Goal: Task Accomplishment & Management: Manage account settings

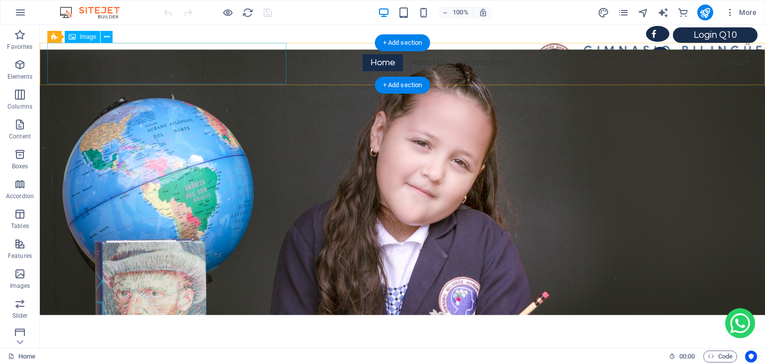
click at [139, 64] on figure at bounding box center [406, 63] width 718 height 41
select select "px"
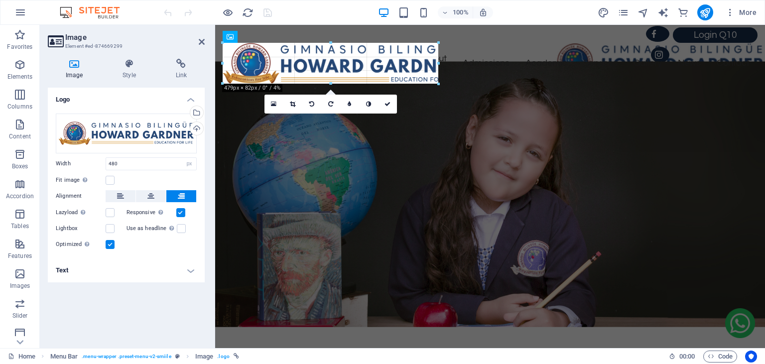
type input "433"
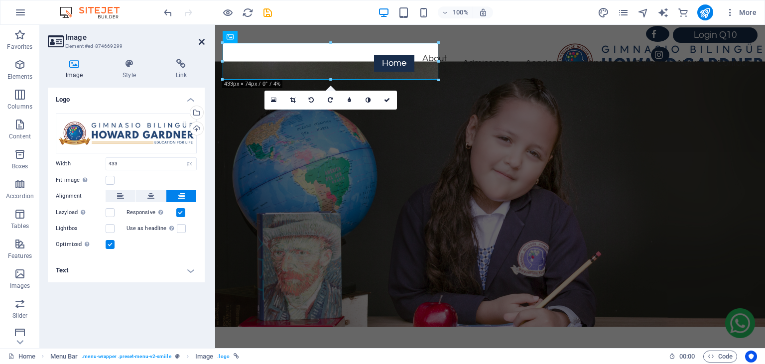
click at [202, 43] on icon at bounding box center [202, 42] width 6 height 8
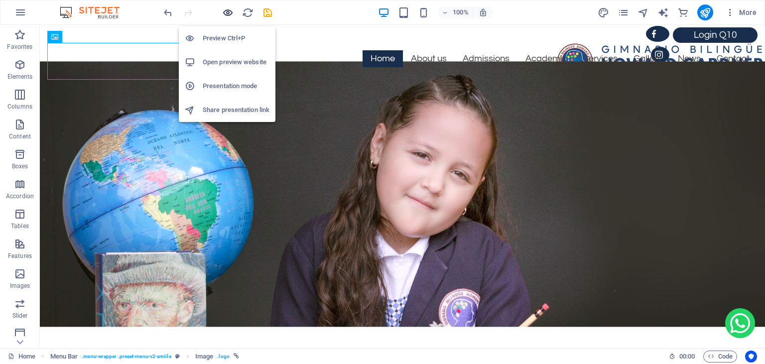
click at [231, 10] on icon "button" at bounding box center [227, 12] width 11 height 11
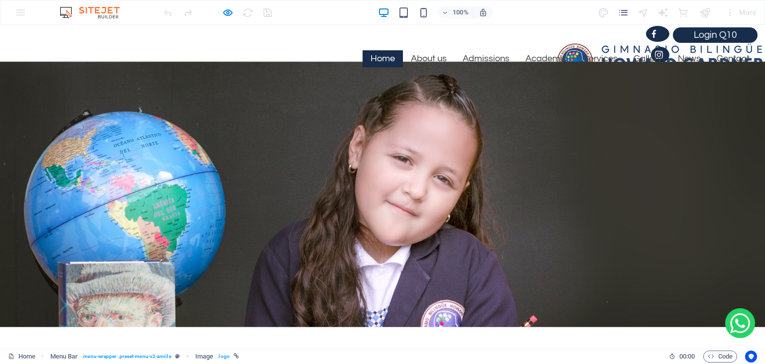
click at [549, 64] on img at bounding box center [657, 61] width 216 height 37
click at [549, 56] on img at bounding box center [657, 61] width 216 height 37
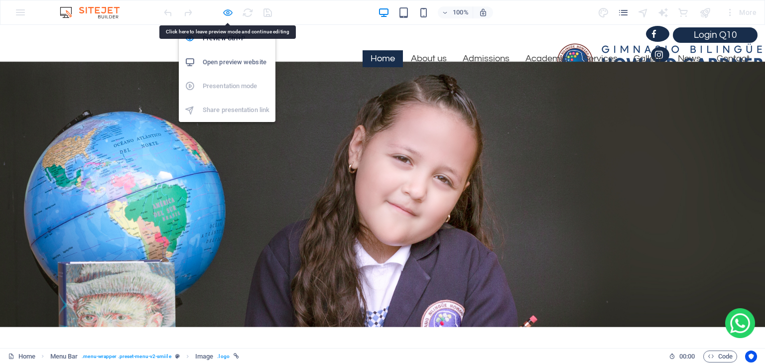
click at [230, 13] on icon "button" at bounding box center [227, 12] width 11 height 11
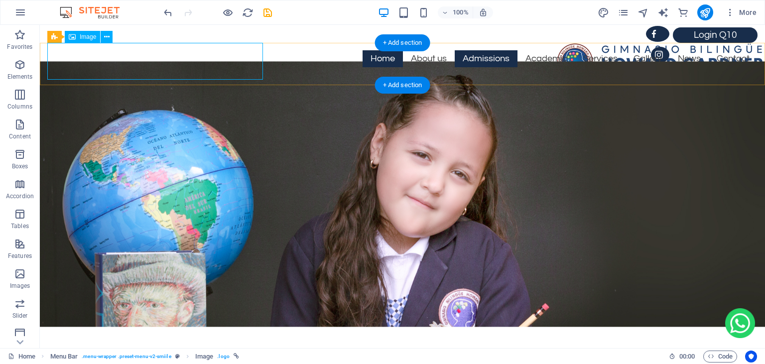
click at [97, 58] on figure at bounding box center [406, 61] width 718 height 37
select select "px"
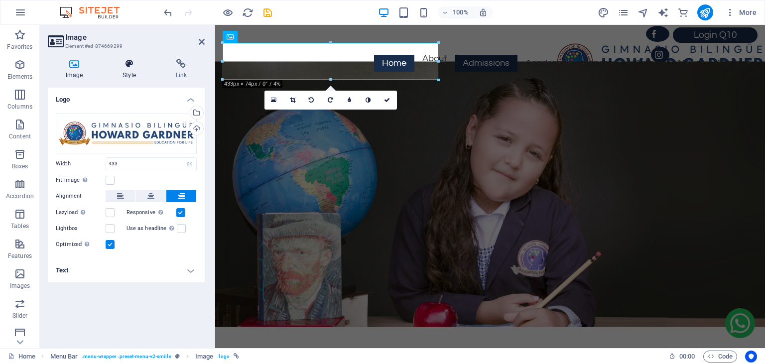
click at [130, 66] on icon at bounding box center [129, 64] width 49 height 10
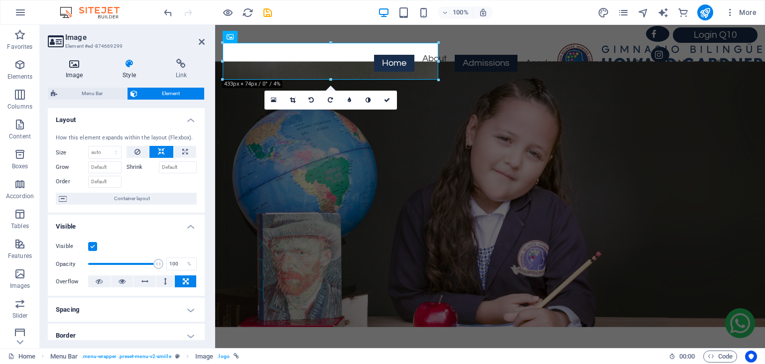
click at [74, 63] on icon at bounding box center [74, 64] width 53 height 10
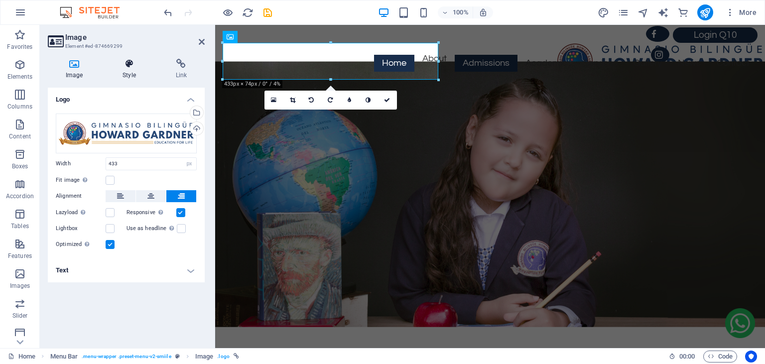
click at [130, 64] on icon at bounding box center [129, 64] width 49 height 10
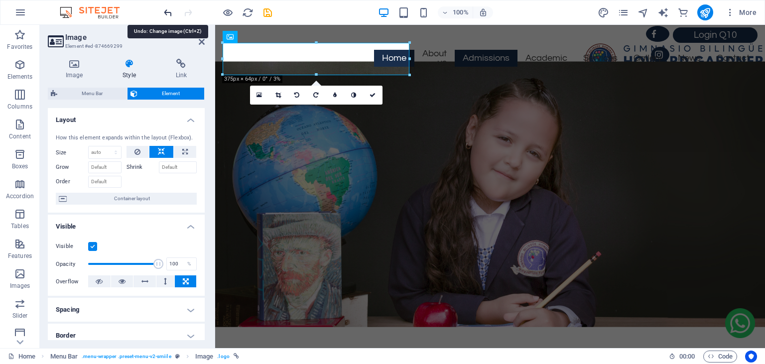
click at [172, 11] on icon "undo" at bounding box center [167, 12] width 11 height 11
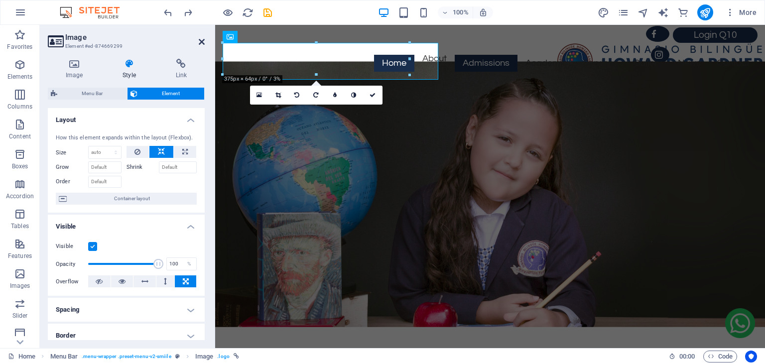
click at [202, 42] on icon at bounding box center [202, 42] width 6 height 8
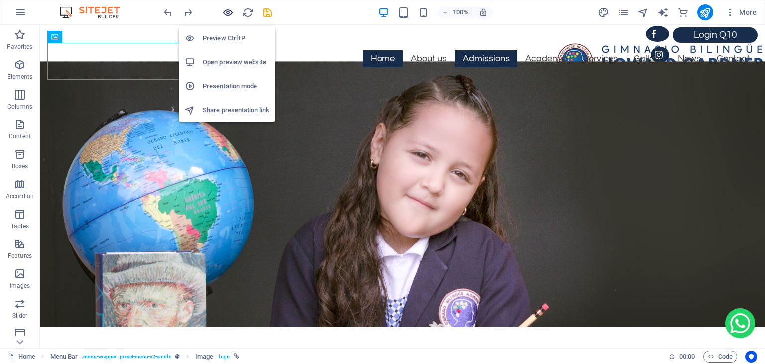
click at [224, 15] on icon "button" at bounding box center [227, 12] width 11 height 11
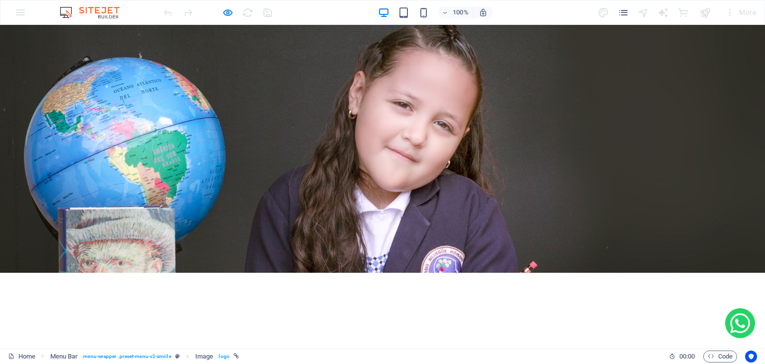
scroll to position [85, 0]
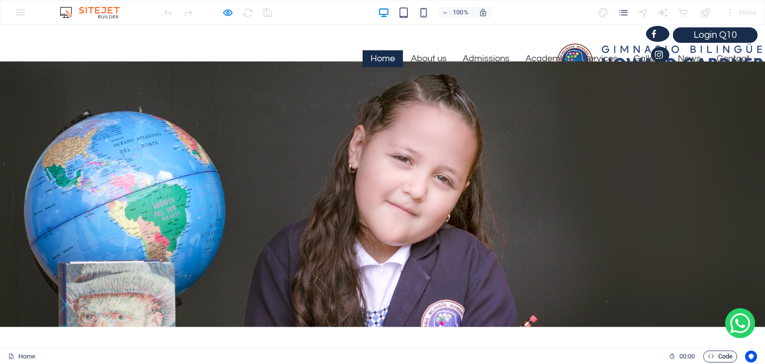
click at [709, 357] on icon "button" at bounding box center [711, 356] width 6 height 6
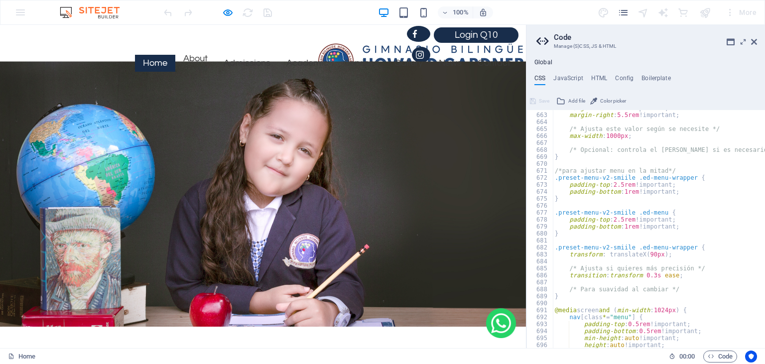
scroll to position [995, 0]
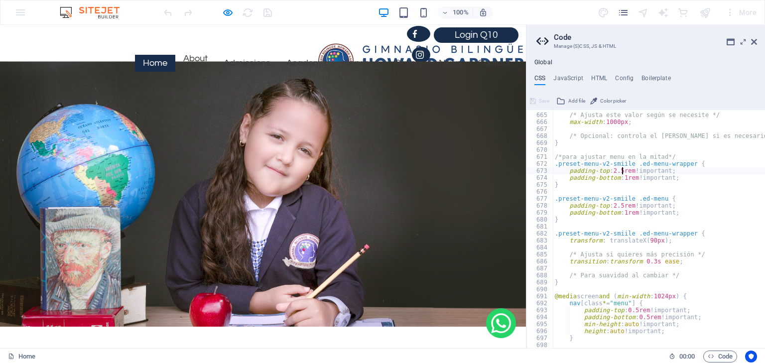
click at [621, 171] on div "/* Ajusta este valor según se necesite */ max-width : 1000px ; /* Opcional: con…" at bounding box center [714, 231] width 323 height 252
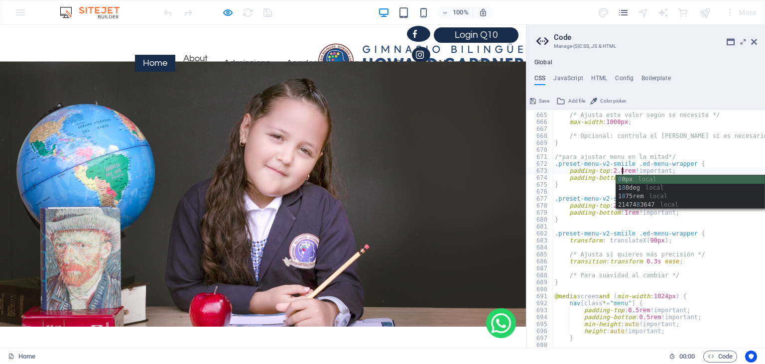
type textarea "padding-top: 2.8rem !important;"
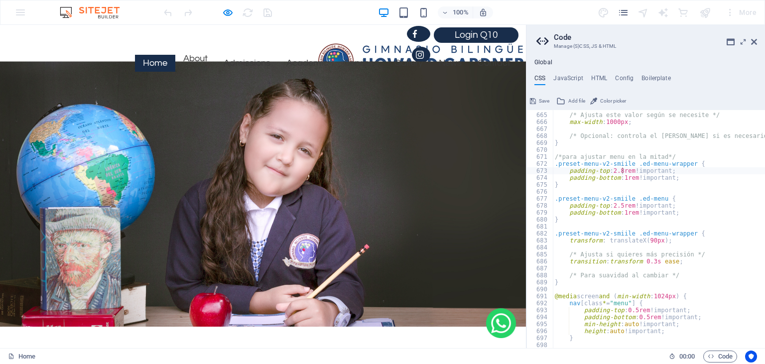
click at [757, 40] on aside "Code Manage (S)CSS, JS & HTML Global CSS JavaScript HTML Config Boilerplate pad…" at bounding box center [645, 186] width 239 height 323
click at [756, 45] on icon at bounding box center [754, 42] width 6 height 8
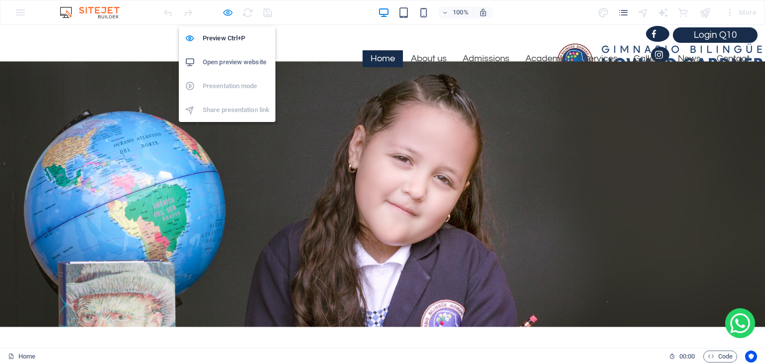
click at [231, 11] on icon "button" at bounding box center [227, 12] width 11 height 11
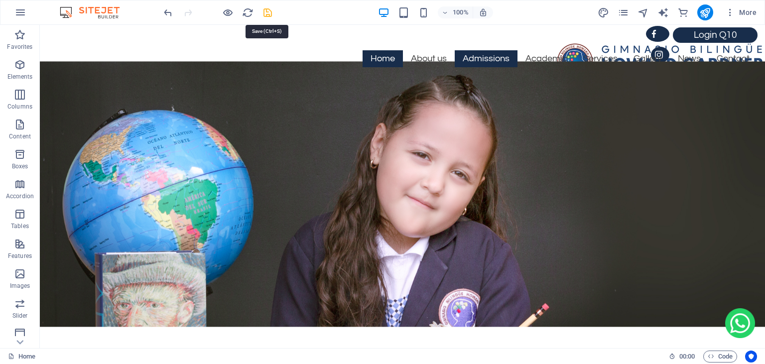
click at [264, 12] on icon "save" at bounding box center [267, 12] width 11 height 11
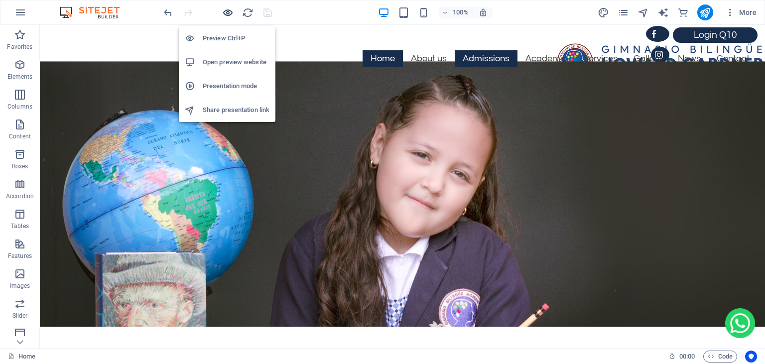
click at [228, 13] on icon "button" at bounding box center [227, 12] width 11 height 11
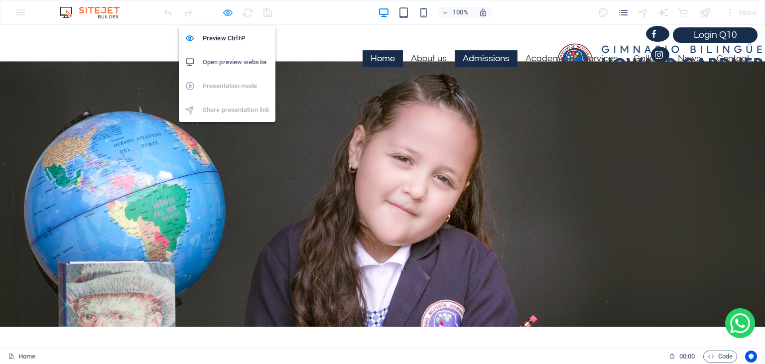
click at [224, 11] on icon "button" at bounding box center [227, 12] width 11 height 11
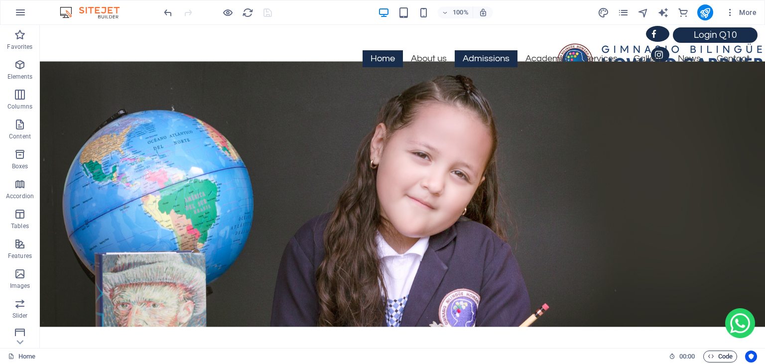
click at [714, 357] on span "Code" at bounding box center [720, 357] width 25 height 12
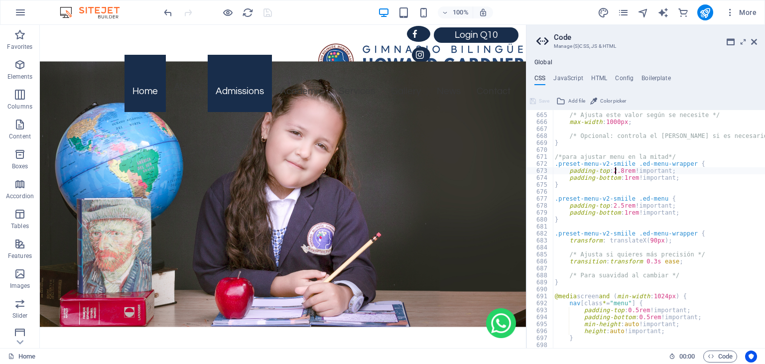
click at [614, 173] on div "/* Ajusta este valor según se necesite */ max-width : 1000px ; /* Opcional: con…" at bounding box center [714, 231] width 323 height 252
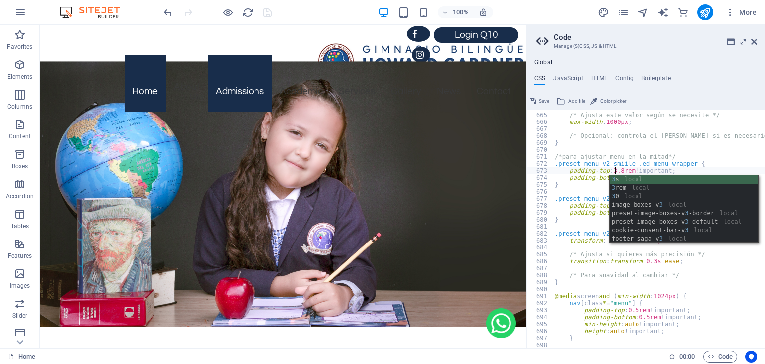
scroll to position [0, 5]
type textarea "padding-top: 3.8rem !important;"
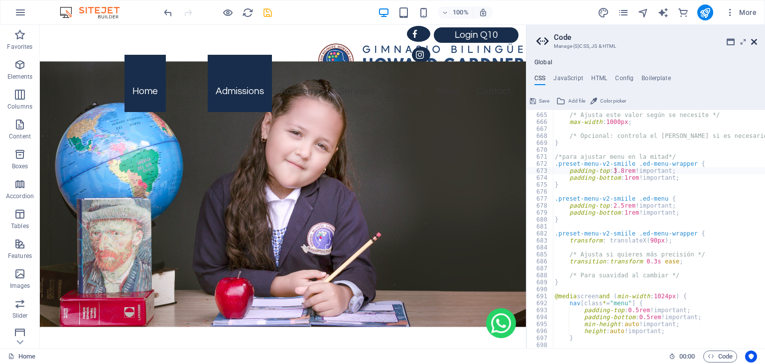
click at [754, 42] on icon at bounding box center [754, 42] width 6 height 8
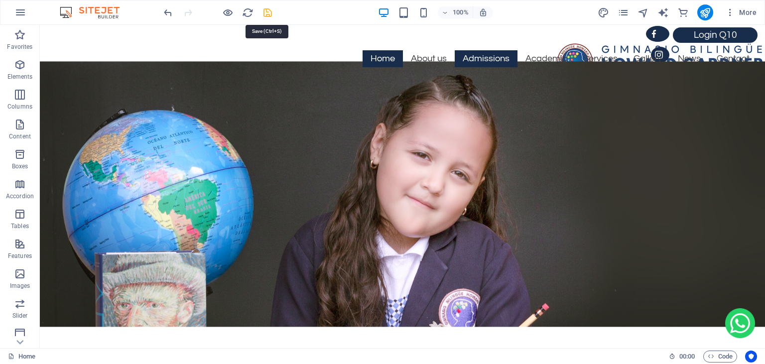
click at [268, 13] on icon "save" at bounding box center [267, 12] width 11 height 11
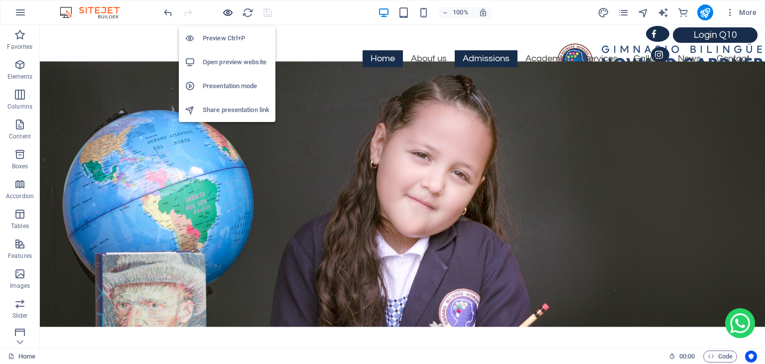
click at [223, 11] on icon "button" at bounding box center [227, 12] width 11 height 11
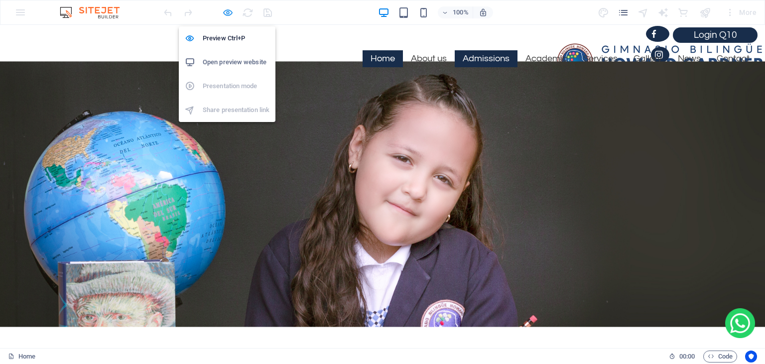
click at [229, 13] on icon "button" at bounding box center [227, 12] width 11 height 11
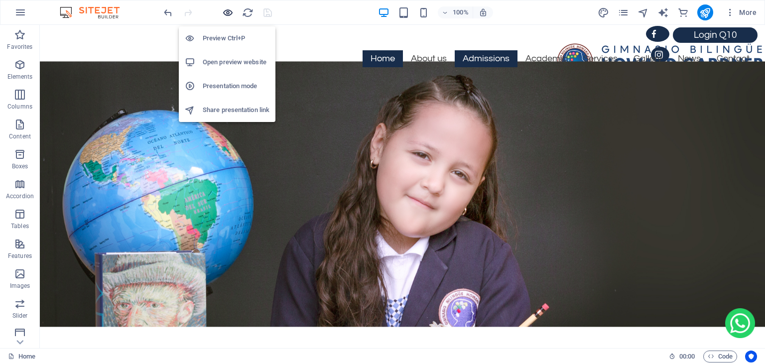
click at [226, 12] on icon "button" at bounding box center [227, 12] width 11 height 11
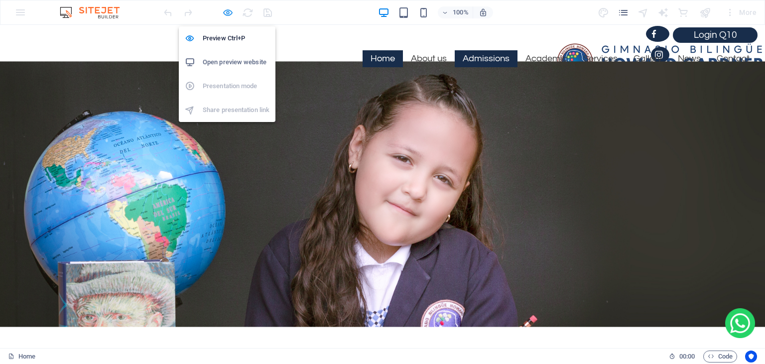
click at [225, 13] on icon "button" at bounding box center [227, 12] width 11 height 11
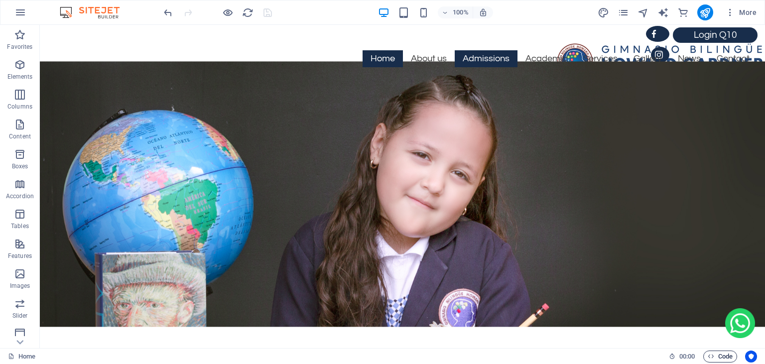
click at [708, 356] on icon "button" at bounding box center [711, 356] width 6 height 6
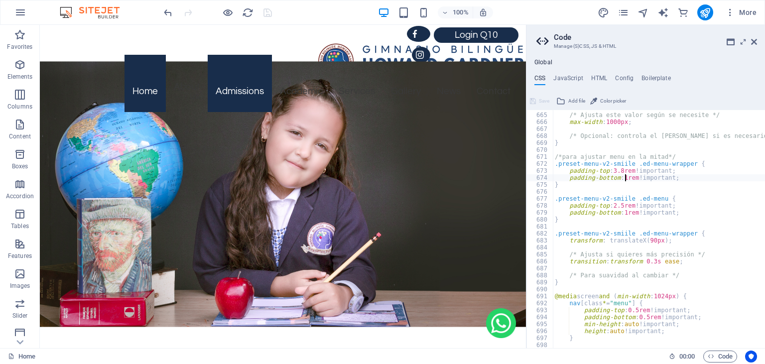
click at [625, 179] on div "/* Ajusta este valor según se necesite */ max-width : 1000px ; /* Opcional: con…" at bounding box center [714, 231] width 323 height 252
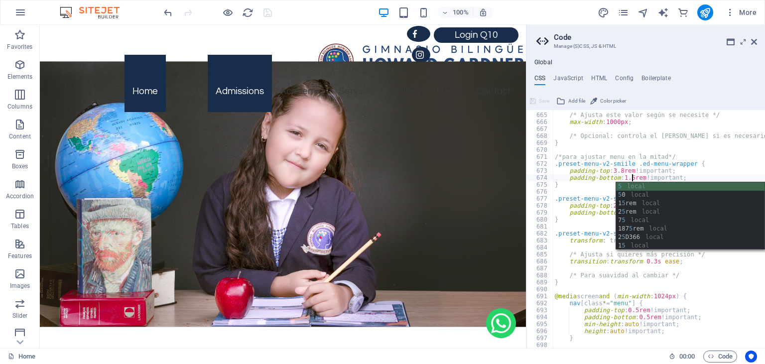
scroll to position [0, 7]
type textarea "padding-bottom: 1.5rem !important;"
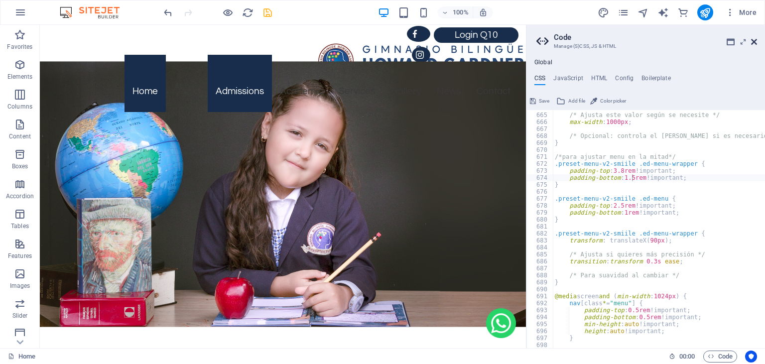
click at [754, 42] on icon at bounding box center [754, 42] width 6 height 8
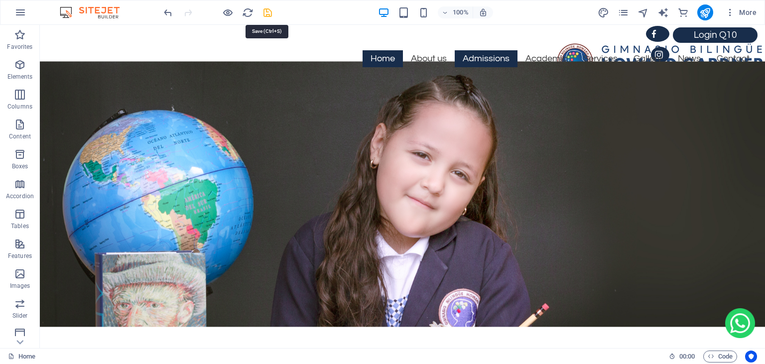
click at [270, 13] on icon "save" at bounding box center [267, 12] width 11 height 11
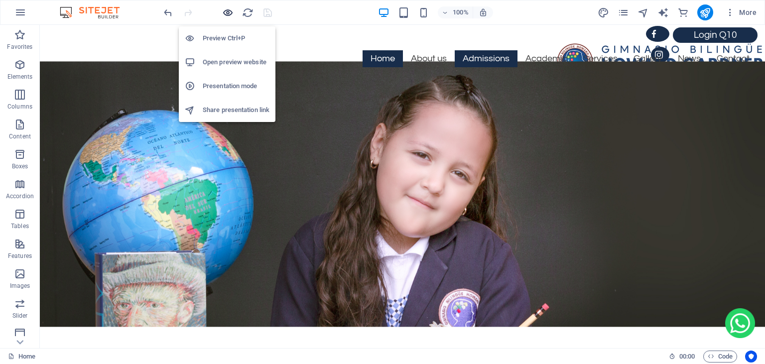
click at [231, 15] on icon "button" at bounding box center [227, 12] width 11 height 11
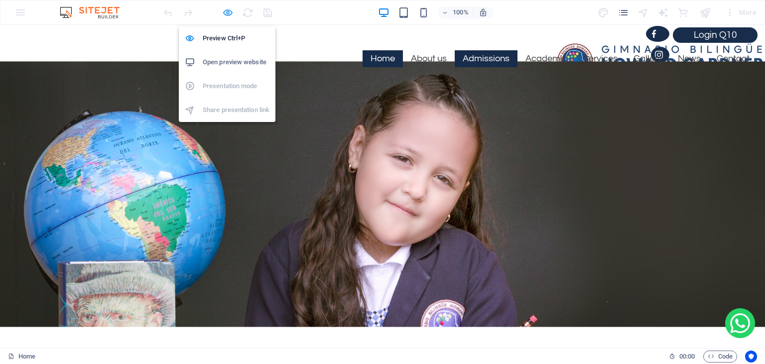
click at [226, 13] on icon "button" at bounding box center [227, 12] width 11 height 11
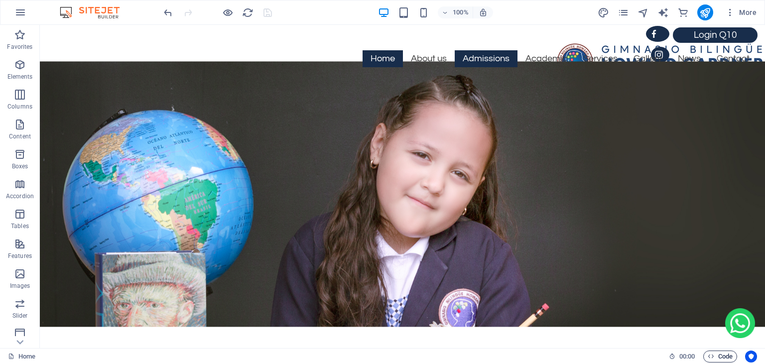
click at [709, 359] on icon "button" at bounding box center [711, 356] width 6 height 6
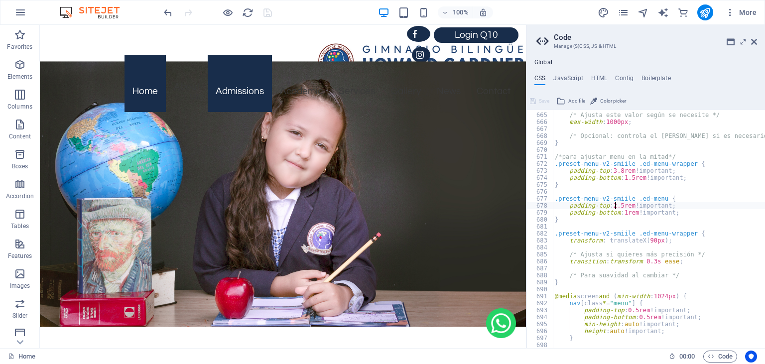
click at [614, 208] on div "/* Ajusta este valor según se necesite */ max-width : 1000px ; /* Opcional: con…" at bounding box center [714, 231] width 323 height 252
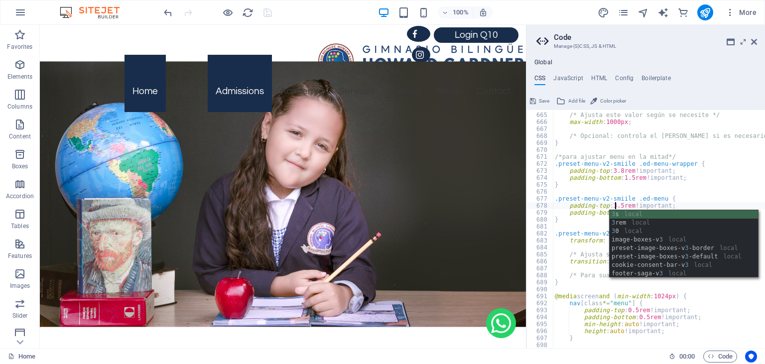
scroll to position [0, 5]
type textarea "padding-top: 3.5rem !important;"
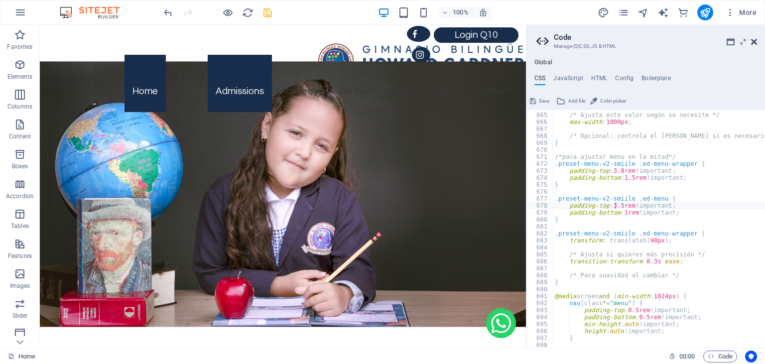
click at [752, 43] on icon at bounding box center [754, 42] width 6 height 8
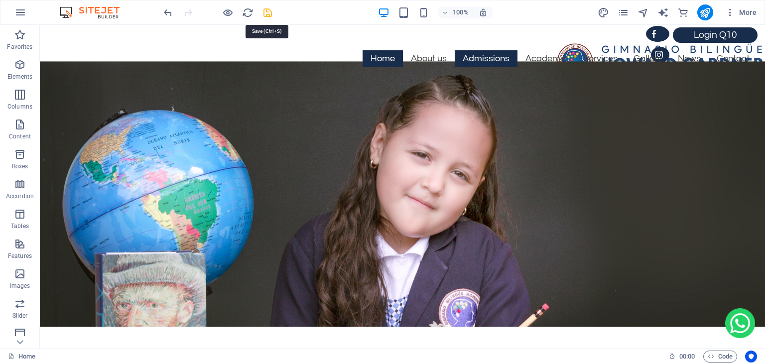
click at [265, 12] on icon "save" at bounding box center [267, 12] width 11 height 11
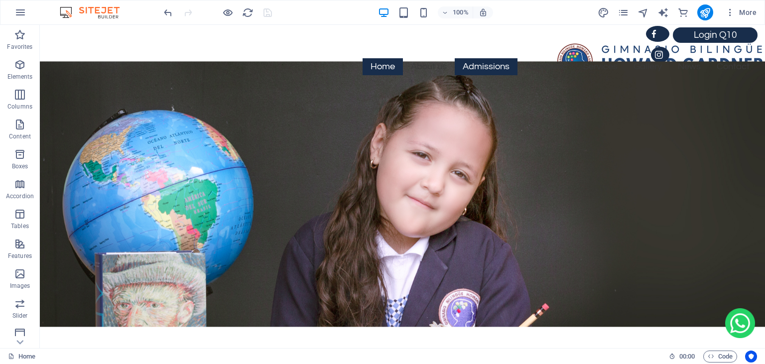
click at [226, 18] on div at bounding box center [218, 12] width 112 height 16
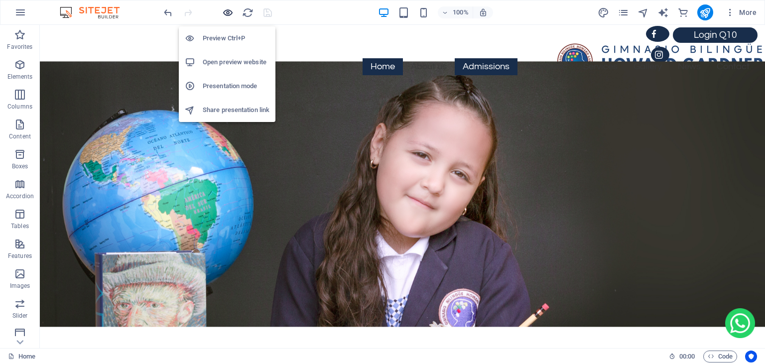
click at [226, 11] on icon "button" at bounding box center [227, 12] width 11 height 11
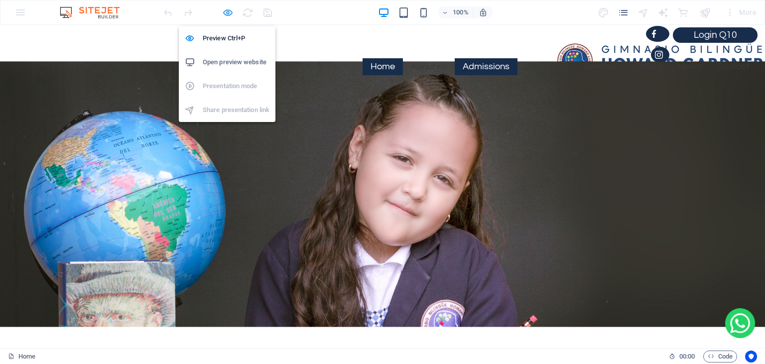
click at [230, 14] on icon "button" at bounding box center [227, 12] width 11 height 11
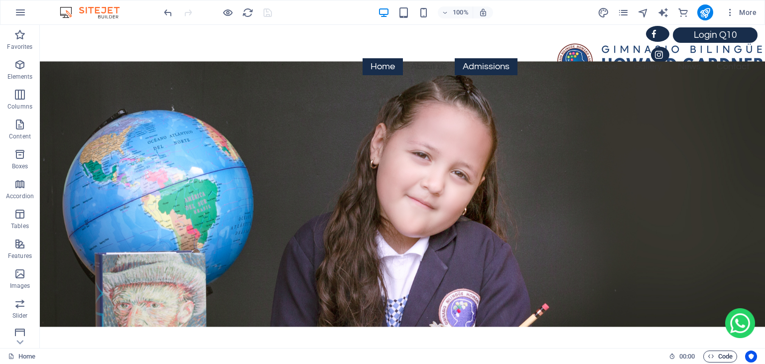
click at [709, 354] on icon "button" at bounding box center [711, 356] width 6 height 6
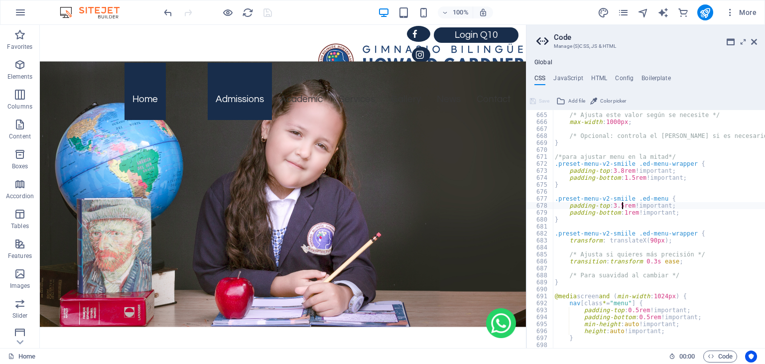
click at [620, 206] on div "/* Ajusta este valor según se necesite */ max-width : 1000px ; /* Opcional: con…" at bounding box center [714, 231] width 323 height 252
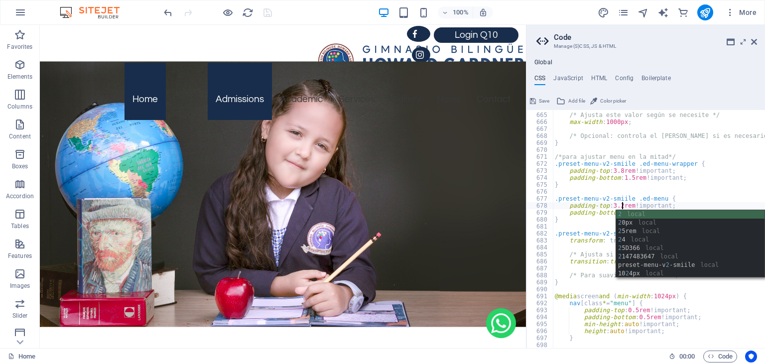
scroll to position [0, 6]
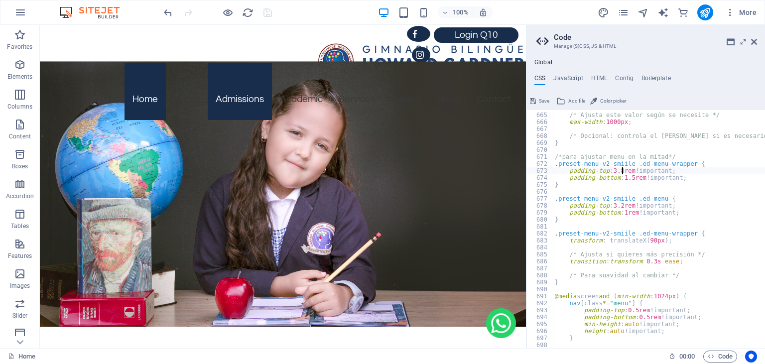
click at [621, 172] on div "/* Ajusta este valor según se necesite */ max-width : 1000px ; /* Opcional: con…" at bounding box center [714, 231] width 323 height 252
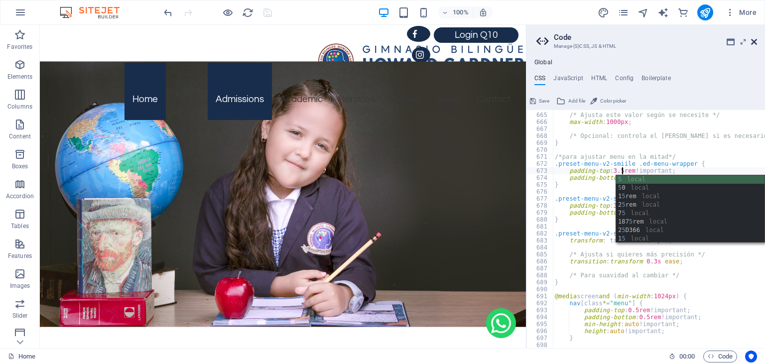
type textarea "padding-top: 3.5rem !important;"
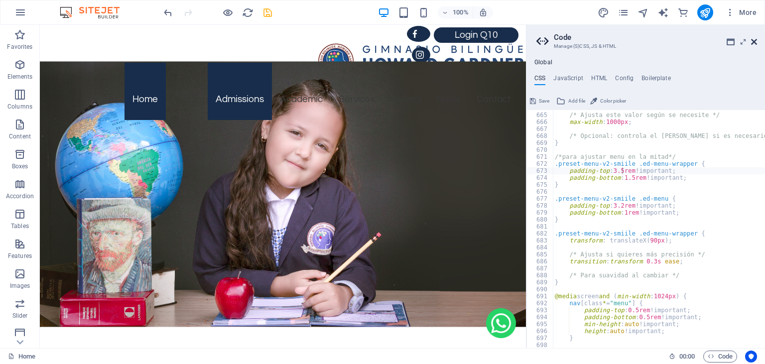
click at [753, 42] on icon at bounding box center [754, 42] width 6 height 8
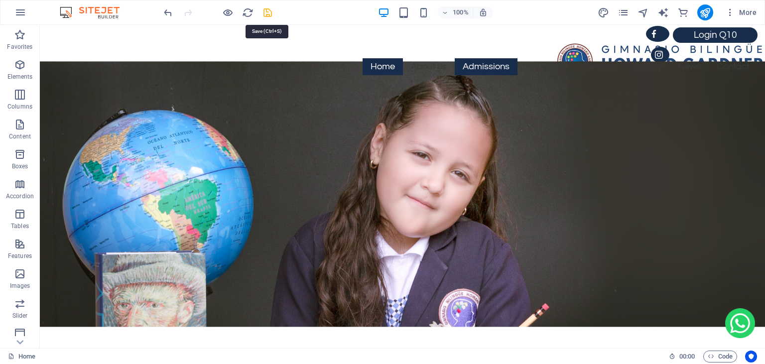
click at [269, 16] on icon "save" at bounding box center [267, 12] width 11 height 11
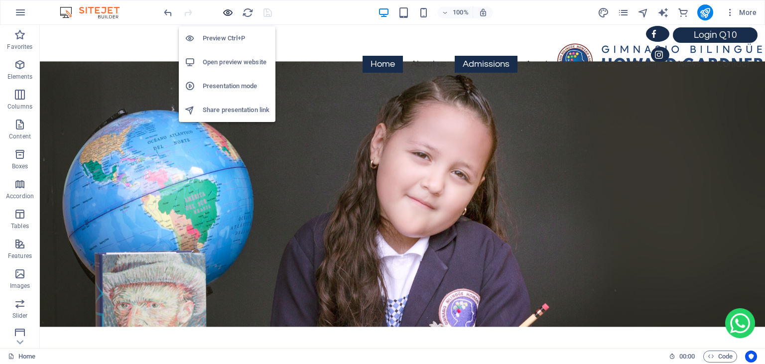
click at [226, 13] on icon "button" at bounding box center [227, 12] width 11 height 11
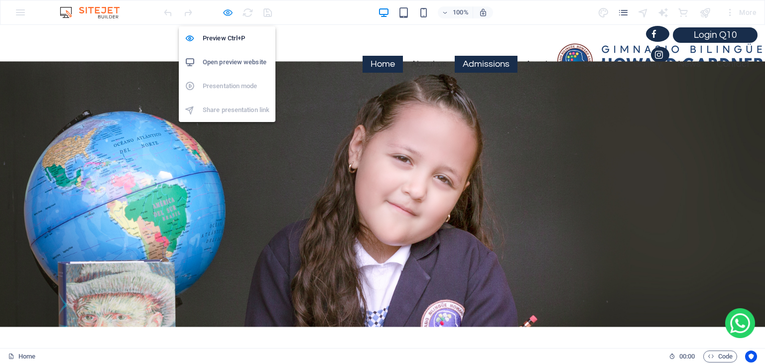
click at [228, 13] on icon "button" at bounding box center [227, 12] width 11 height 11
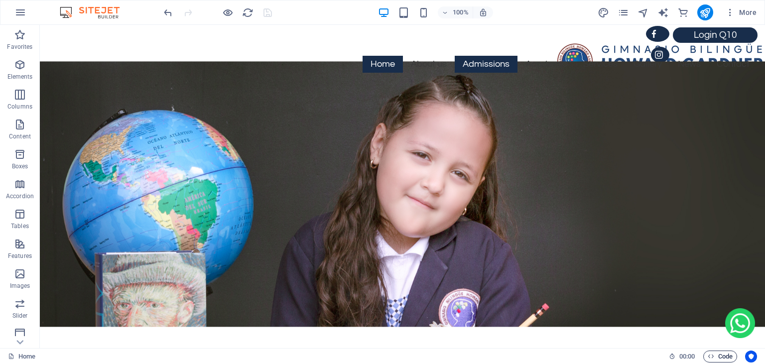
click at [708, 360] on icon "button" at bounding box center [711, 356] width 6 height 6
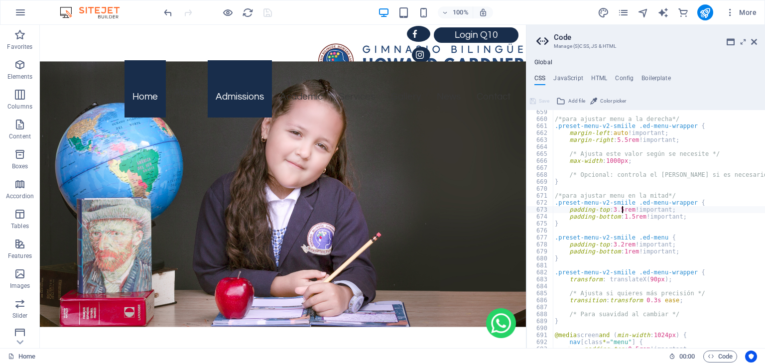
scroll to position [957, 0]
click at [615, 160] on div "/*para ajustar menu a la derecha*/ .preset-menu-v2-smiile .ed-menu-wrapper { ma…" at bounding box center [714, 235] width 323 height 252
type textarea "max-width: 1010px;"
click at [754, 43] on icon at bounding box center [754, 42] width 6 height 8
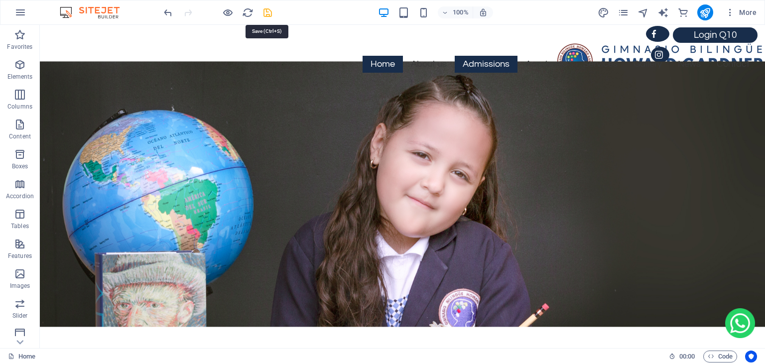
click at [268, 15] on icon "save" at bounding box center [267, 12] width 11 height 11
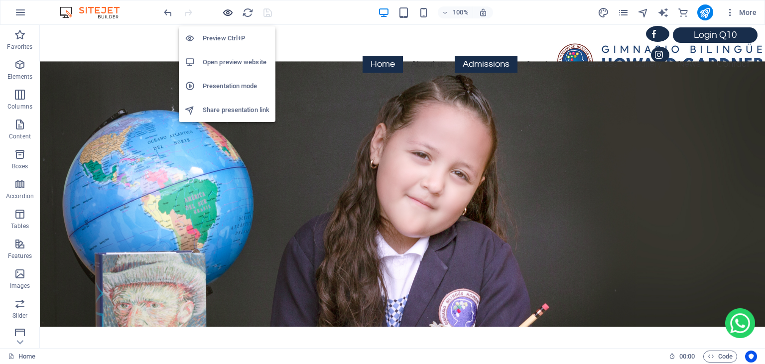
click at [223, 14] on icon "button" at bounding box center [227, 12] width 11 height 11
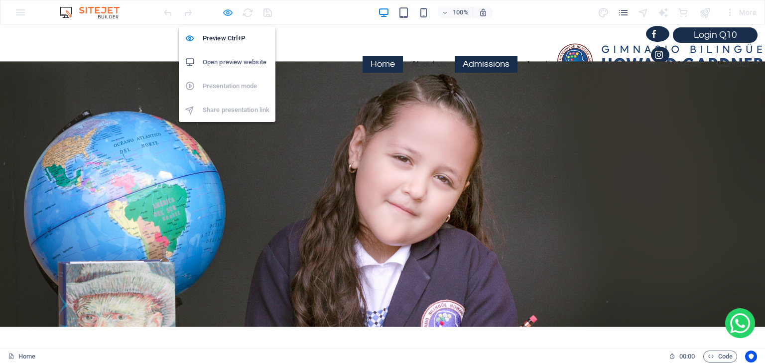
click at [228, 15] on icon "button" at bounding box center [227, 12] width 11 height 11
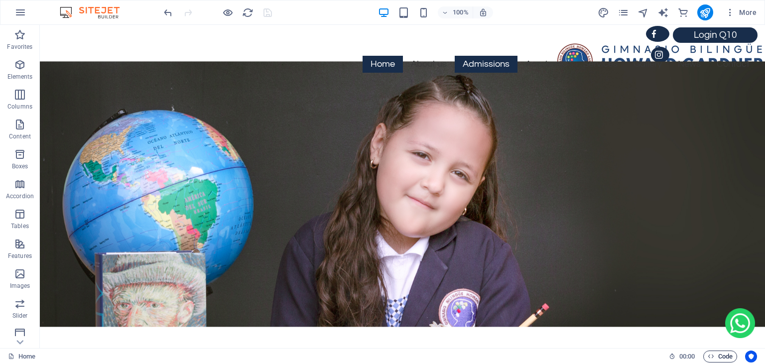
click at [710, 359] on icon "button" at bounding box center [711, 356] width 6 height 6
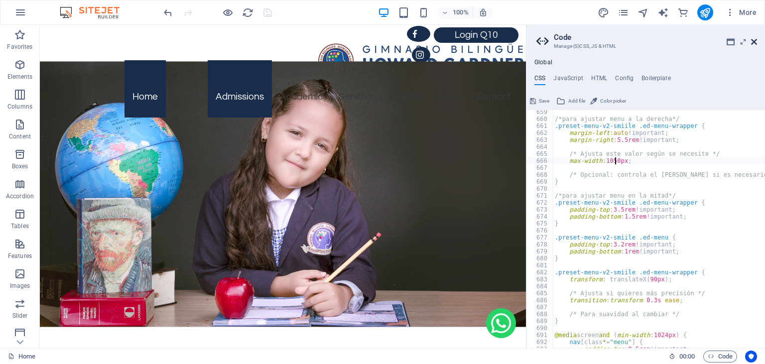
type textarea "max-width: 1050px;"
click at [756, 42] on icon at bounding box center [754, 42] width 6 height 8
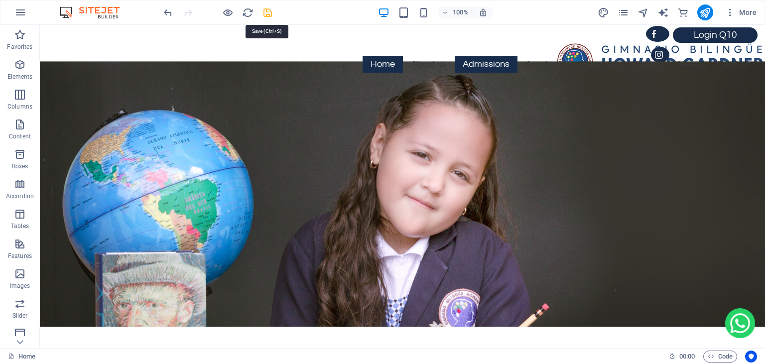
click at [265, 12] on icon "save" at bounding box center [267, 12] width 11 height 11
click at [234, 13] on div at bounding box center [218, 12] width 112 height 16
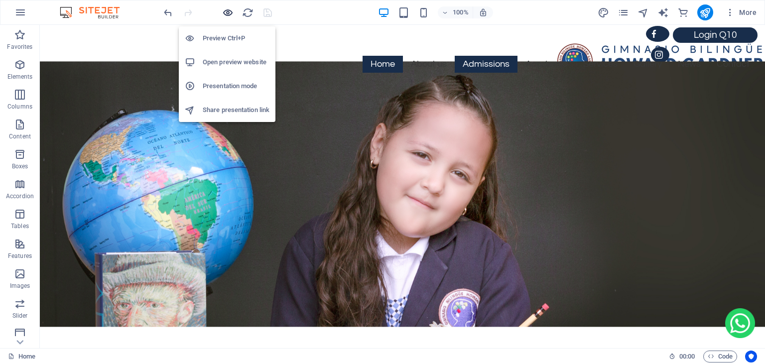
click at [228, 13] on icon "button" at bounding box center [227, 12] width 11 height 11
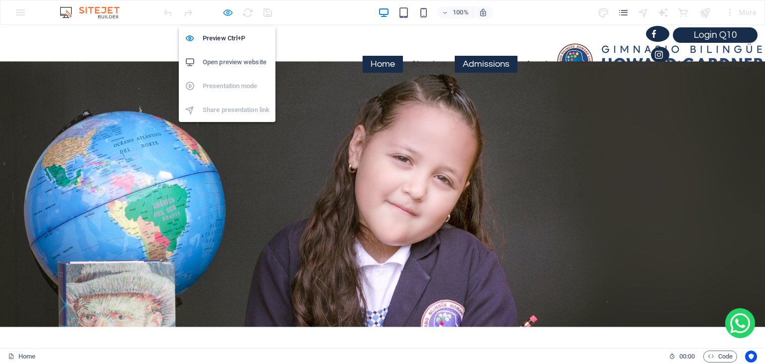
click at [228, 13] on icon "button" at bounding box center [227, 12] width 11 height 11
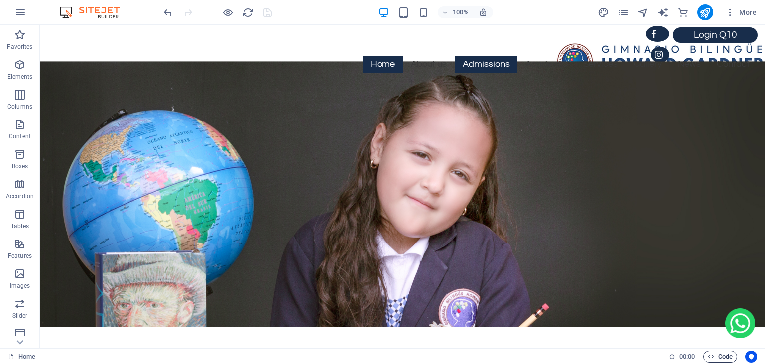
click at [708, 359] on icon "button" at bounding box center [711, 356] width 6 height 6
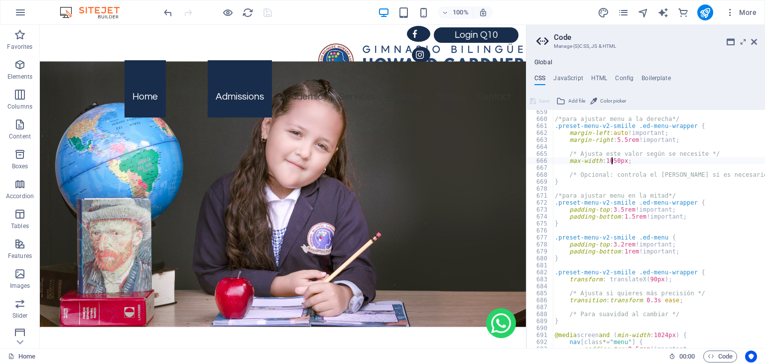
click at [612, 164] on div "/*para ajustar menu a la derecha*/ .preset-menu-v2-smiile .ed-menu-wrapper { ma…" at bounding box center [714, 235] width 323 height 252
type textarea "max-width: 1150px;"
click at [755, 42] on icon at bounding box center [754, 42] width 6 height 8
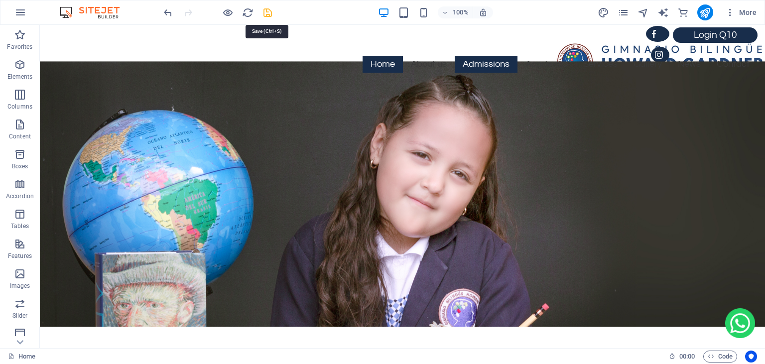
click at [272, 13] on icon "save" at bounding box center [267, 12] width 11 height 11
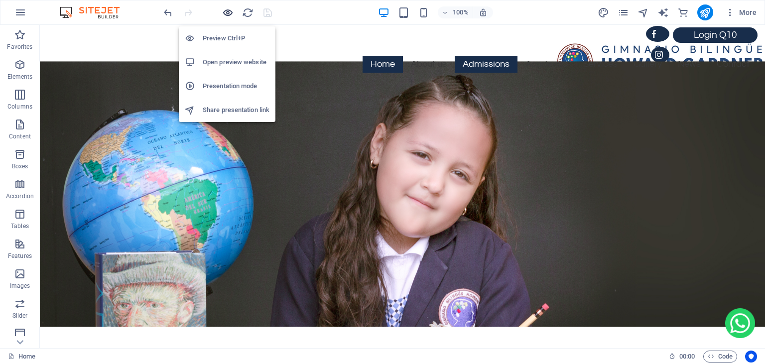
click at [228, 15] on icon "button" at bounding box center [227, 12] width 11 height 11
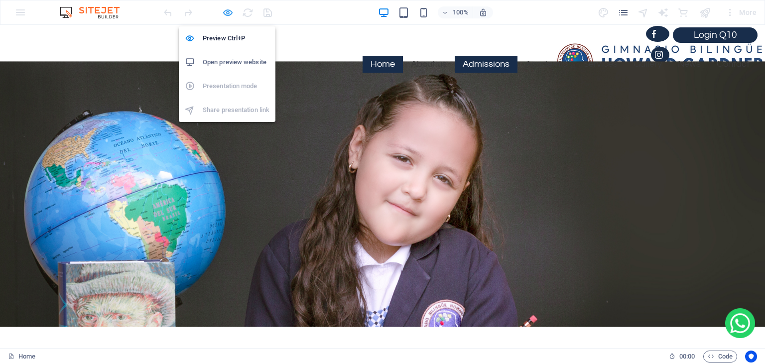
click at [228, 11] on icon "button" at bounding box center [227, 12] width 11 height 11
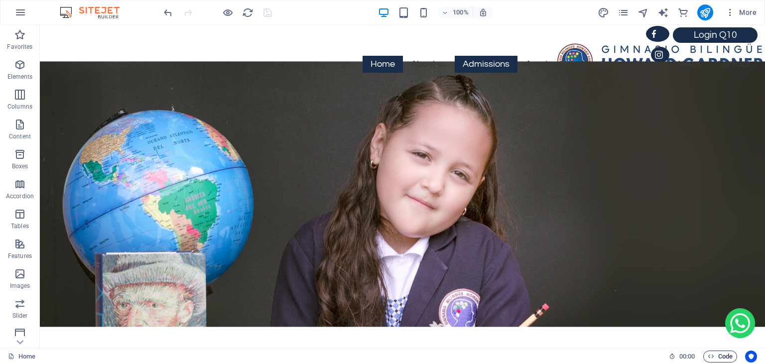
click at [707, 354] on button "Code" at bounding box center [720, 357] width 34 height 12
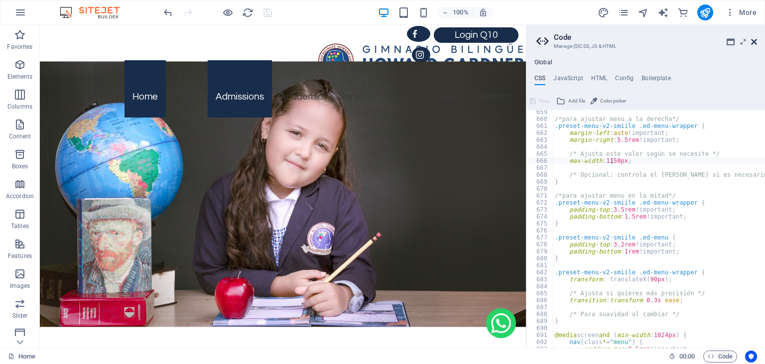
click at [753, 43] on icon at bounding box center [754, 42] width 6 height 8
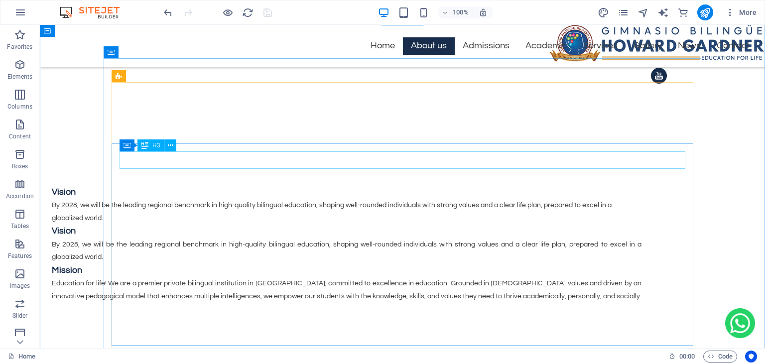
scroll to position [543, 0]
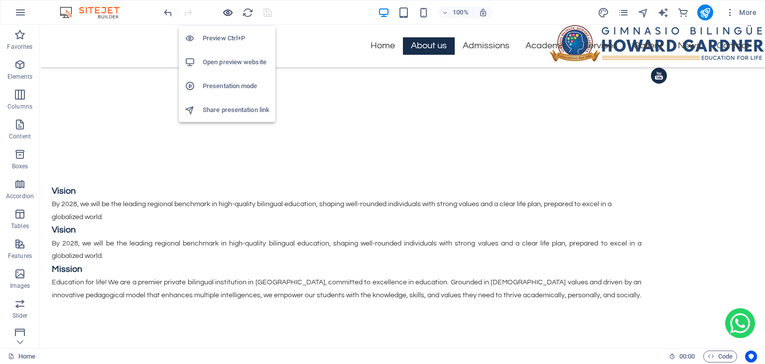
click at [224, 10] on icon "button" at bounding box center [227, 12] width 11 height 11
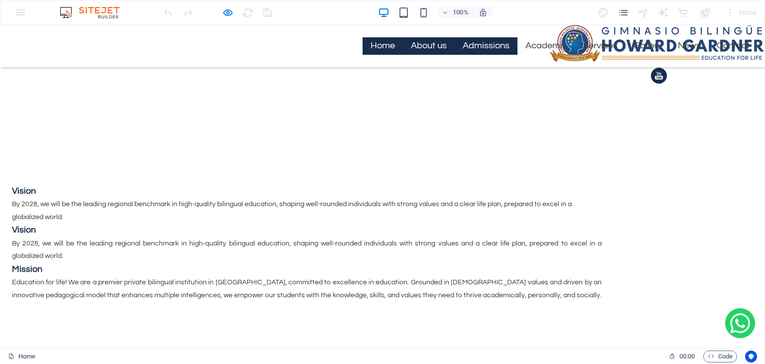
click at [380, 47] on link "Home" at bounding box center [382, 45] width 40 height 17
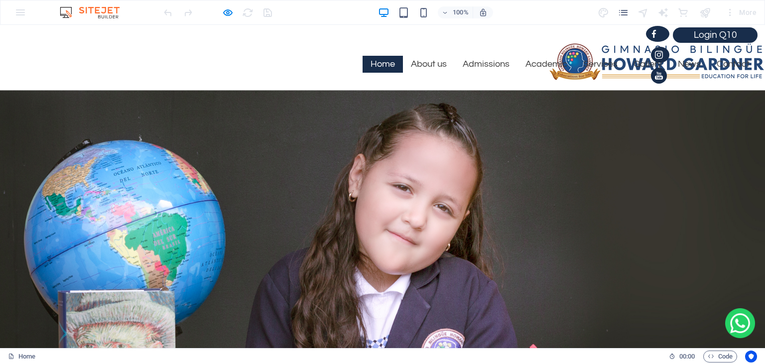
scroll to position [2, 0]
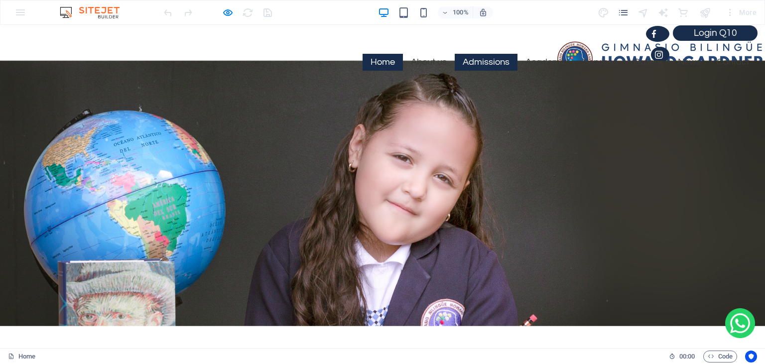
click at [493, 54] on link "Admissions" at bounding box center [486, 62] width 63 height 17
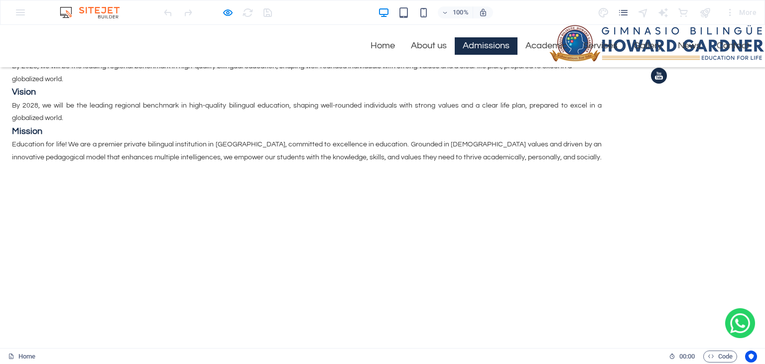
scroll to position [660, 0]
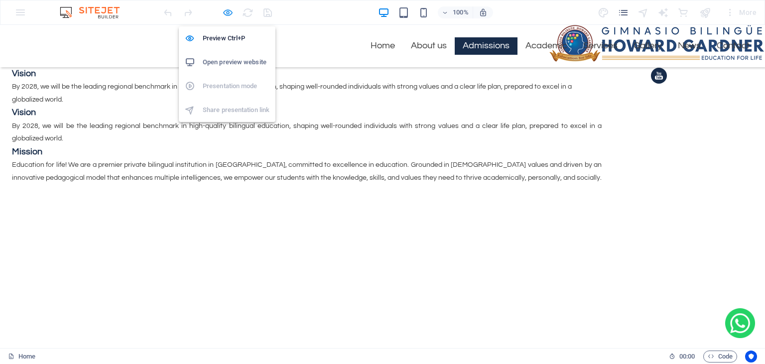
click at [230, 13] on icon "button" at bounding box center [227, 12] width 11 height 11
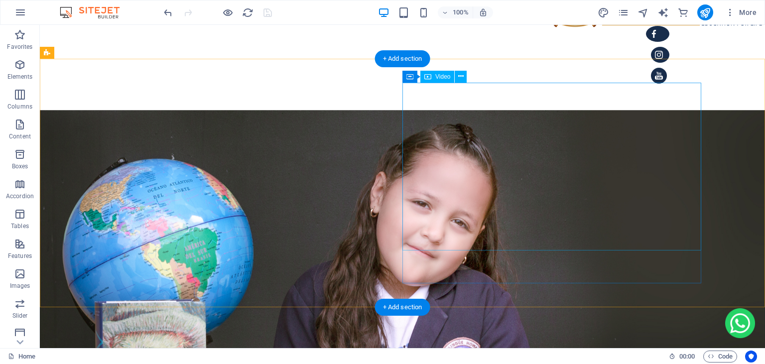
scroll to position [0, 0]
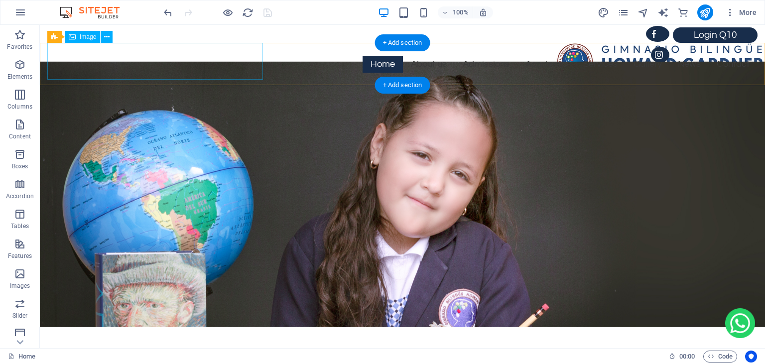
click at [172, 61] on figure at bounding box center [406, 61] width 718 height 37
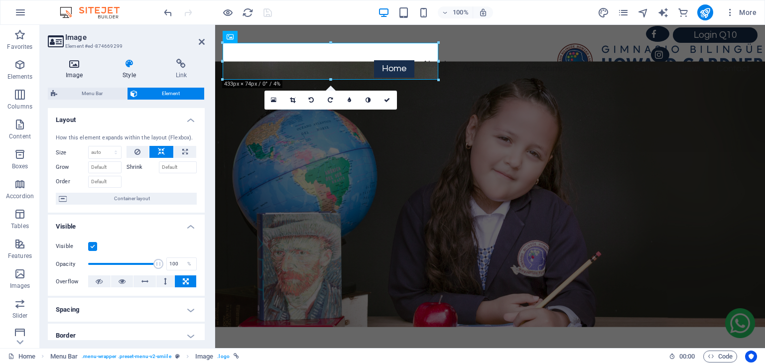
click at [78, 65] on icon at bounding box center [74, 64] width 53 height 10
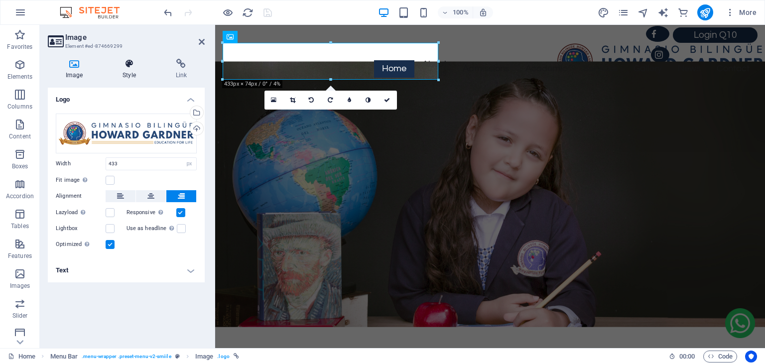
click at [133, 71] on h4 "Style" at bounding box center [131, 69] width 53 height 21
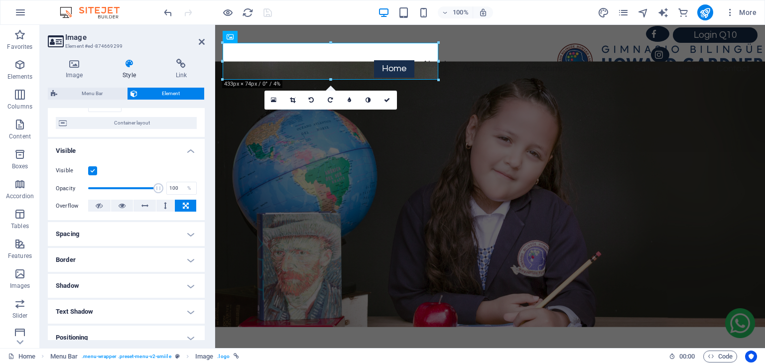
scroll to position [100, 0]
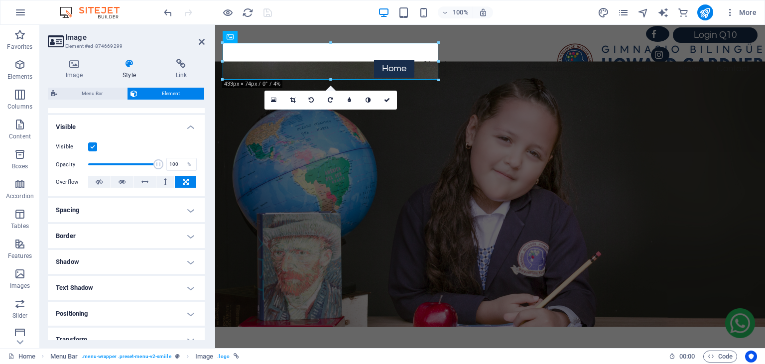
click at [192, 210] on h4 "Spacing" at bounding box center [126, 210] width 157 height 24
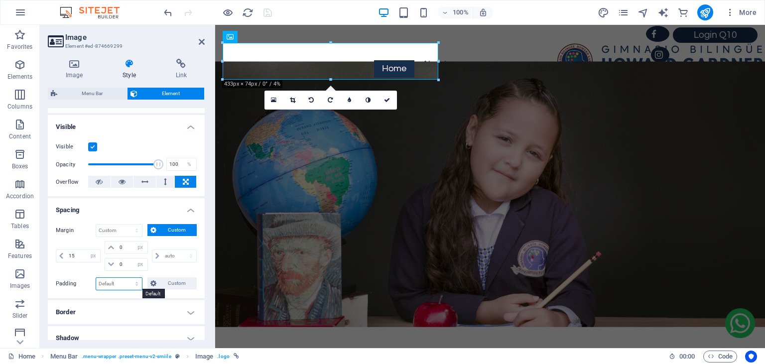
click at [96, 278] on select "Default px rem % vh vw Custom" at bounding box center [119, 284] width 46 height 12
select select "px"
click option "px" at bounding box center [0, 0] width 0 height 0
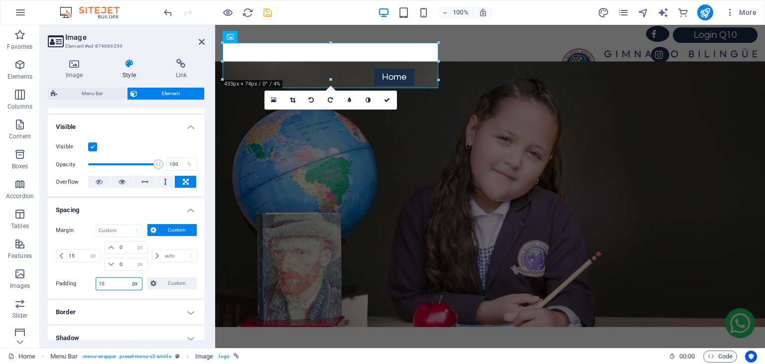
type input "1"
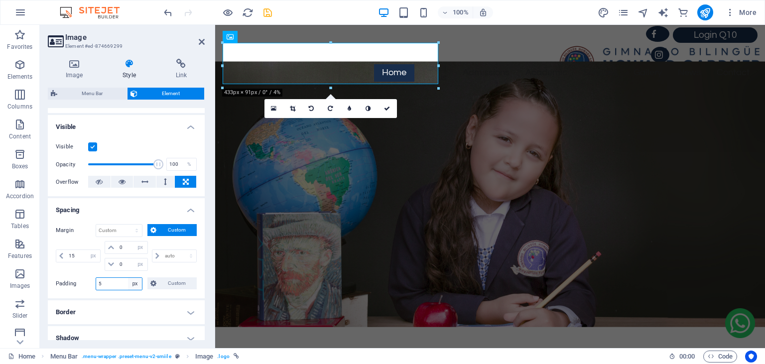
type input "5"
click at [128, 278] on select "Default px rem % vh vw Custom" at bounding box center [135, 284] width 14 height 12
select select "default"
click option "Default" at bounding box center [0, 0] width 0 height 0
select select "DISABLED_OPTION_VALUE"
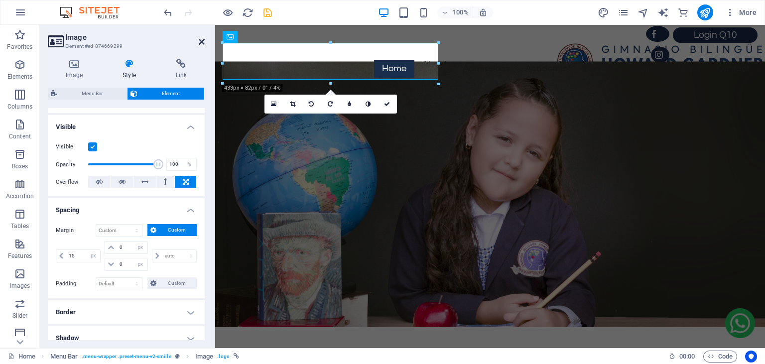
click at [202, 41] on icon at bounding box center [202, 42] width 6 height 8
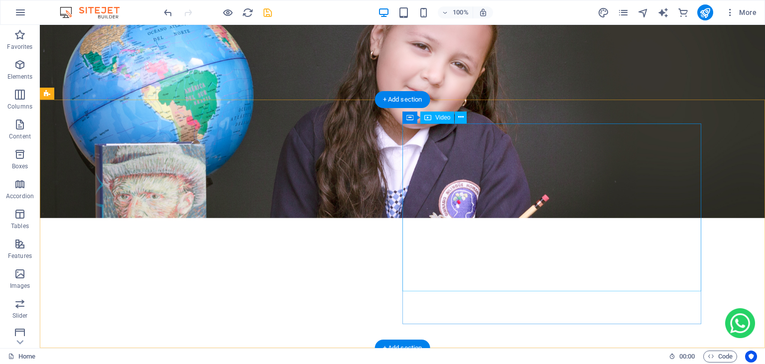
scroll to position [177, 0]
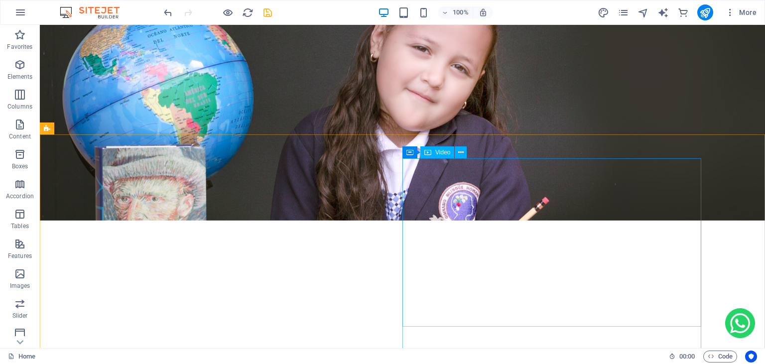
click at [435, 156] on div "Video" at bounding box center [437, 152] width 34 height 12
select select "%"
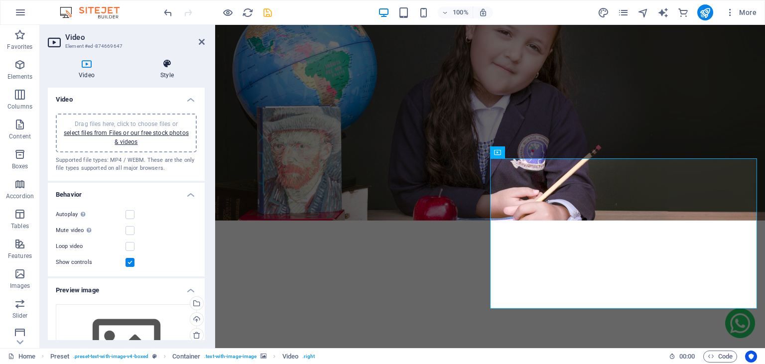
click at [166, 69] on icon at bounding box center [166, 64] width 75 height 10
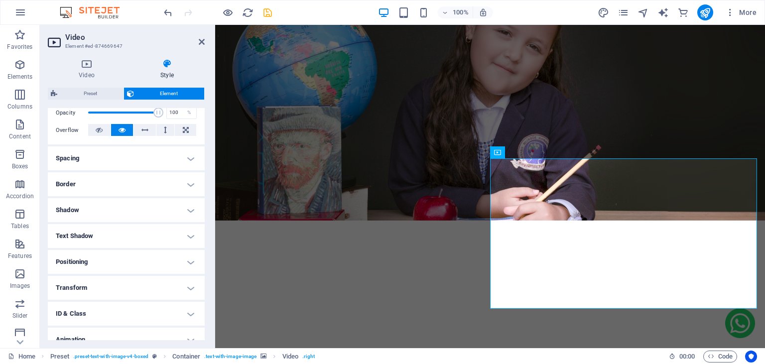
scroll to position [188, 0]
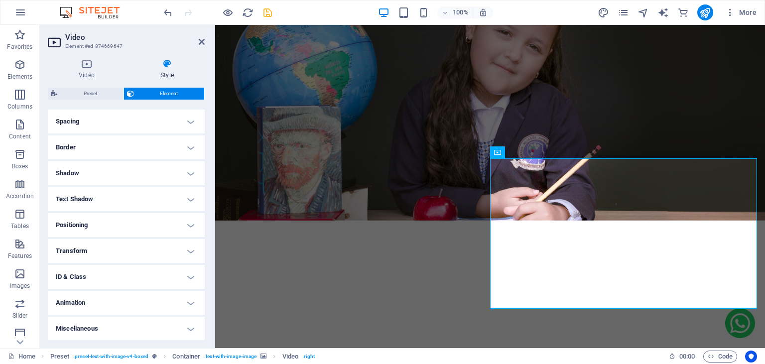
click at [188, 144] on h4 "Border" at bounding box center [126, 147] width 157 height 24
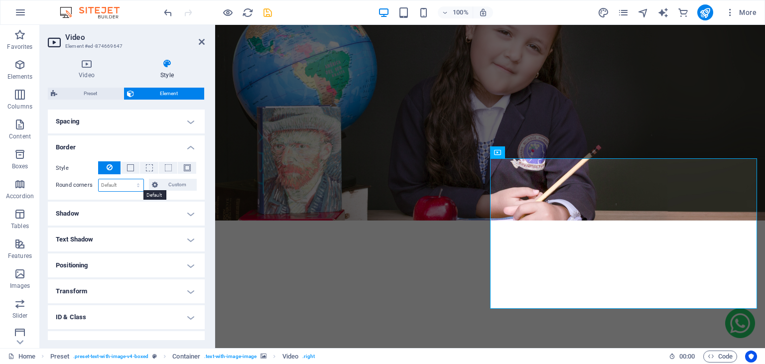
click at [99, 179] on select "Default px rem % vh vw Custom" at bounding box center [121, 185] width 45 height 12
select select "px"
click option "px" at bounding box center [0, 0] width 0 height 0
type input "15"
click at [200, 41] on icon at bounding box center [202, 42] width 6 height 8
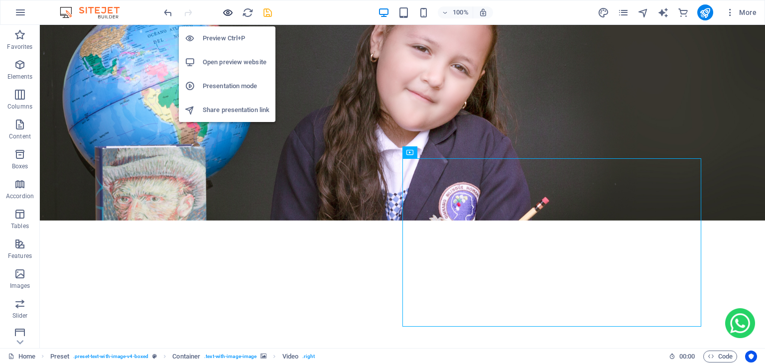
click at [227, 15] on icon "button" at bounding box center [227, 12] width 11 height 11
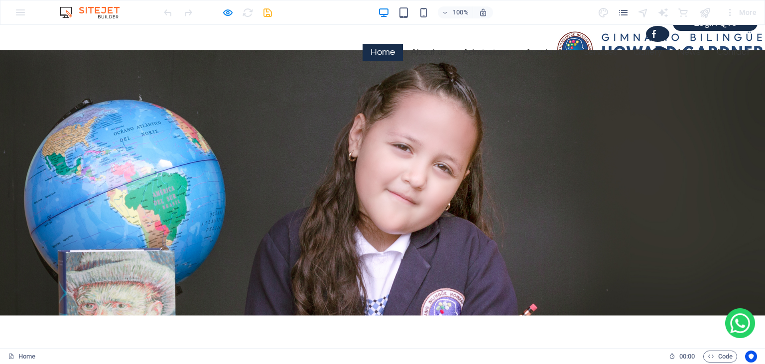
scroll to position [0, 0]
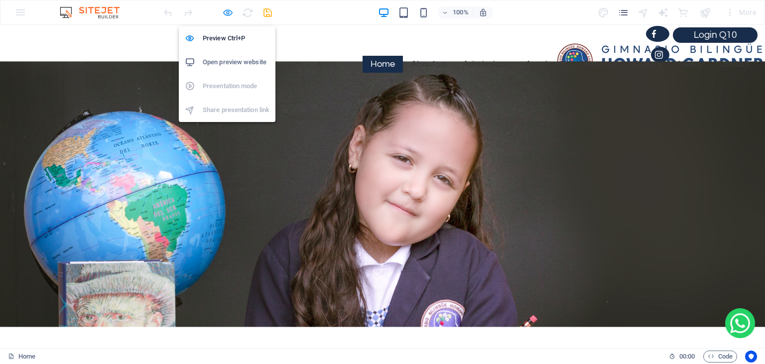
click at [229, 13] on icon "button" at bounding box center [227, 12] width 11 height 11
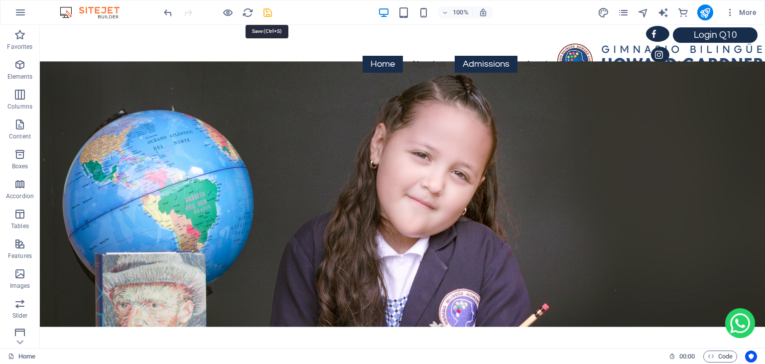
click at [264, 16] on icon "save" at bounding box center [267, 12] width 11 height 11
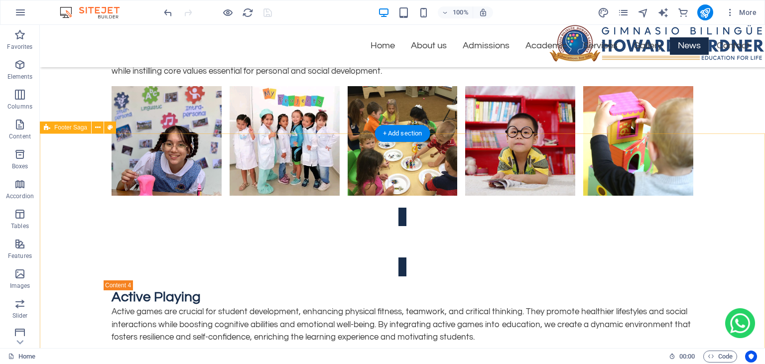
scroll to position [5675, 0]
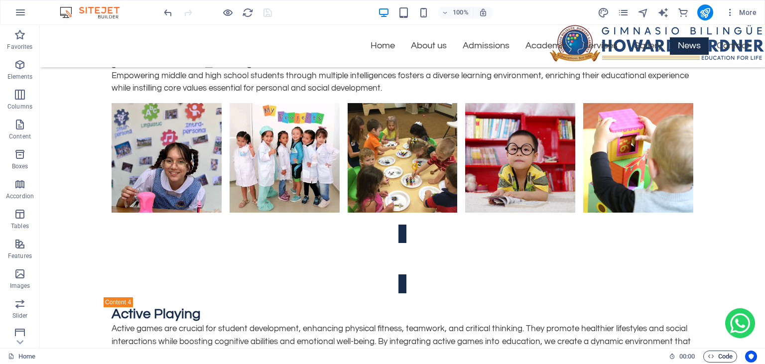
click at [708, 358] on icon "button" at bounding box center [711, 356] width 6 height 6
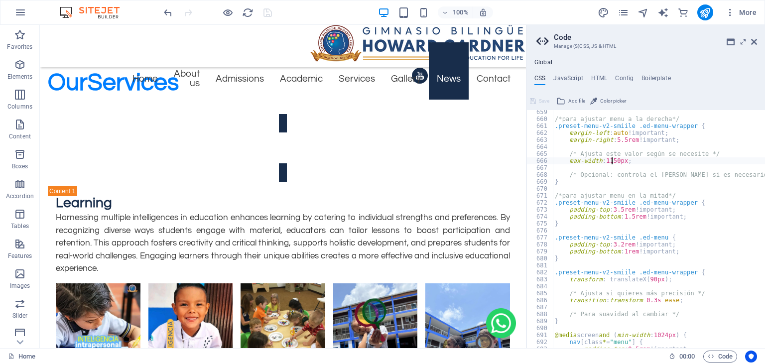
scroll to position [1205, 0]
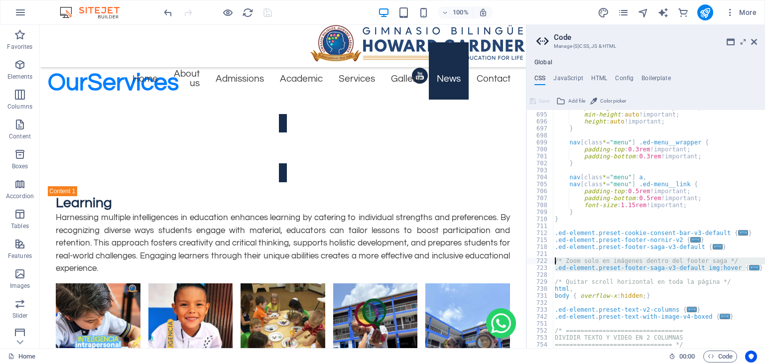
drag, startPoint x: 752, startPoint y: 265, endPoint x: 547, endPoint y: 262, distance: 204.7
click at [553, 262] on div "padding-bottom : 0.5rem !important; min-height : auto !important; height : auto…" at bounding box center [659, 229] width 212 height 238
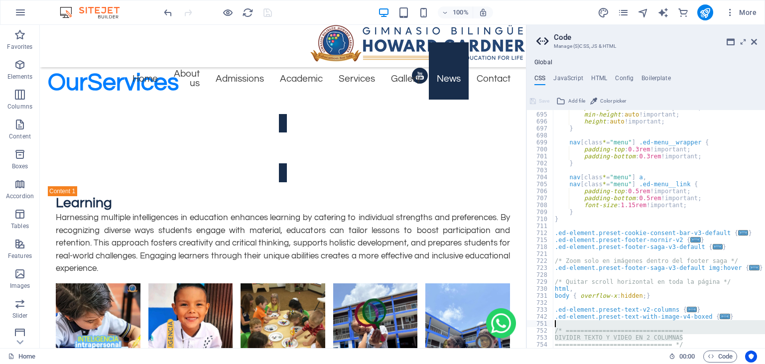
drag, startPoint x: 690, startPoint y: 341, endPoint x: 562, endPoint y: 323, distance: 129.7
click at [562, 323] on div "/* Zoom solo en imágenes dentro del footer saga */ .ed-element.preset-footer-sa…" at bounding box center [645, 229] width 239 height 238
drag, startPoint x: 695, startPoint y: 337, endPoint x: 555, endPoint y: 328, distance: 139.7
click at [555, 328] on div "padding-bottom : 0.5rem !important; min-height : auto !important; height : auto…" at bounding box center [714, 230] width 323 height 252
type textarea "/* ================================ DIVIDIR TEXTO Y VIDEO EN 2 COLUMNAS"
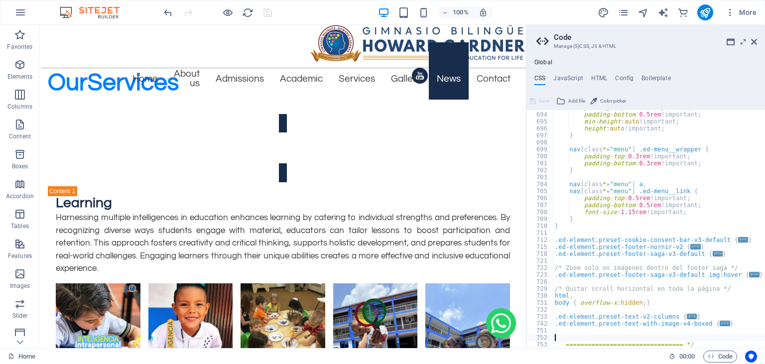
scroll to position [1198, 0]
click at [749, 275] on span "..." at bounding box center [754, 274] width 10 height 5
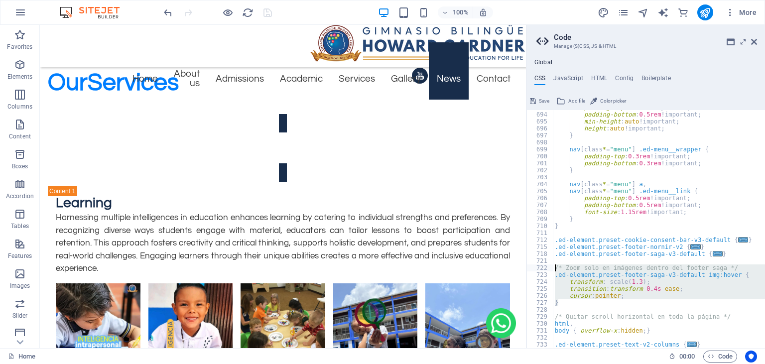
drag, startPoint x: 567, startPoint y: 304, endPoint x: 550, endPoint y: 267, distance: 39.9
click at [553, 267] on div "padding-top : 0.5rem !important; padding-bottom : 0.5rem !important; min-height…" at bounding box center [659, 229] width 212 height 238
click at [593, 304] on div "padding-top : 0.5rem !important; padding-bottom : 0.5rem !important; min-height…" at bounding box center [659, 229] width 212 height 238
drag, startPoint x: 573, startPoint y: 301, endPoint x: 555, endPoint y: 268, distance: 38.1
click at [555, 268] on div "padding-top : 0.5rem !important; padding-bottom : 0.5rem !important; min-height…" at bounding box center [714, 230] width 323 height 252
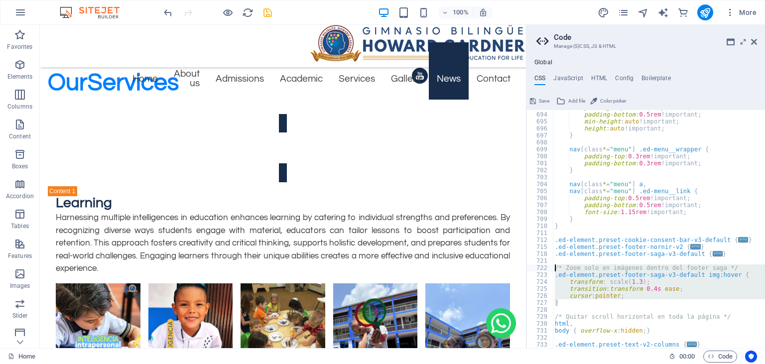
type textarea "/* Zoom solo en imágenes dentro del footer saga */ .ed-element.preset-footer-sa…"
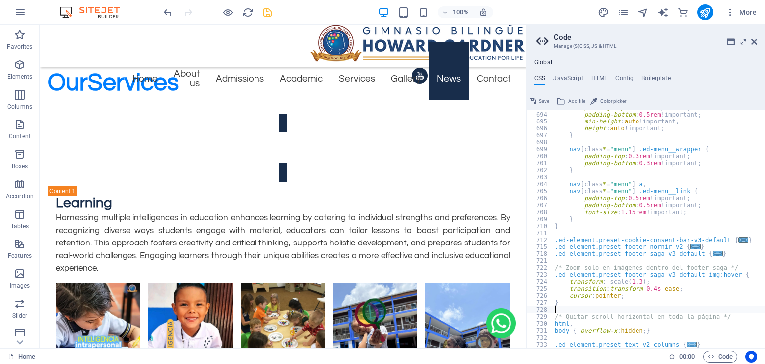
click at [571, 306] on div "padding-top : 0.5rem !important; padding-bottom : 0.5rem !important; min-height…" at bounding box center [714, 230] width 323 height 252
click at [567, 305] on div "padding-top : 0.5rem !important; padding-bottom : 0.5rem !important; min-height…" at bounding box center [714, 230] width 323 height 252
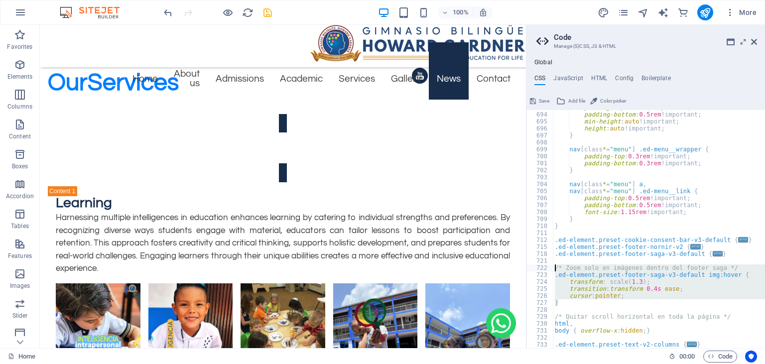
drag, startPoint x: 567, startPoint y: 305, endPoint x: 545, endPoint y: 267, distance: 43.5
click at [553, 267] on div "padding-top : 0.5rem !important; padding-bottom : 0.5rem !important; min-height…" at bounding box center [659, 229] width 212 height 238
type textarea "/* Zoom solo en imágenes dentro del footer saga */ .ed-element.preset-footer-sa…"
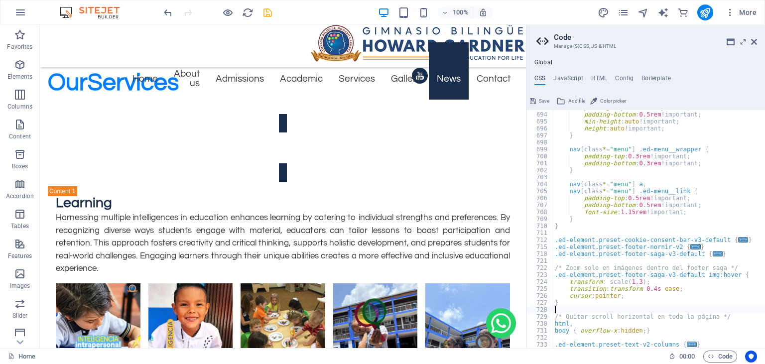
click at [567, 307] on div "padding-top : 0.5rem !important; padding-bottom : 0.5rem !important; min-height…" at bounding box center [714, 230] width 323 height 252
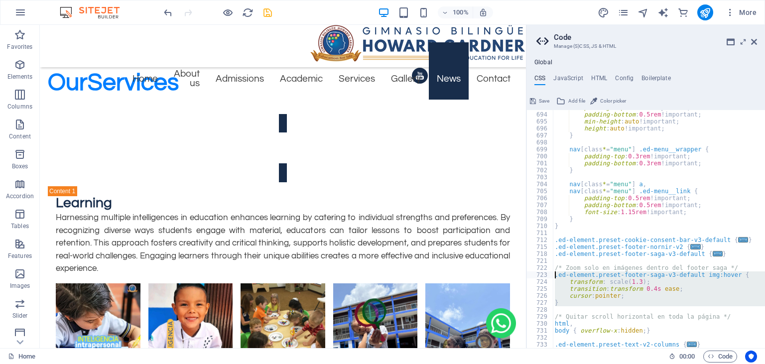
drag, startPoint x: 567, startPoint y: 307, endPoint x: 553, endPoint y: 277, distance: 33.0
click at [553, 277] on div "padding-top : 0.5rem !important; padding-bottom : 0.5rem !important; min-height…" at bounding box center [714, 230] width 323 height 252
type textarea ".ed-element.preset-footer-saga-v3-default img:hover { transform: scale(1.3);"
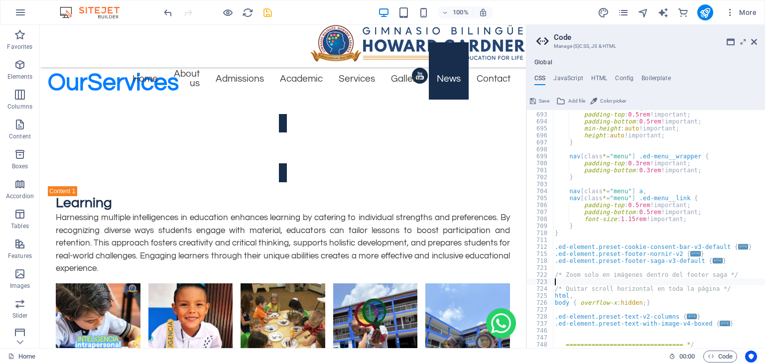
scroll to position [1191, 0]
click at [755, 43] on icon at bounding box center [754, 42] width 6 height 8
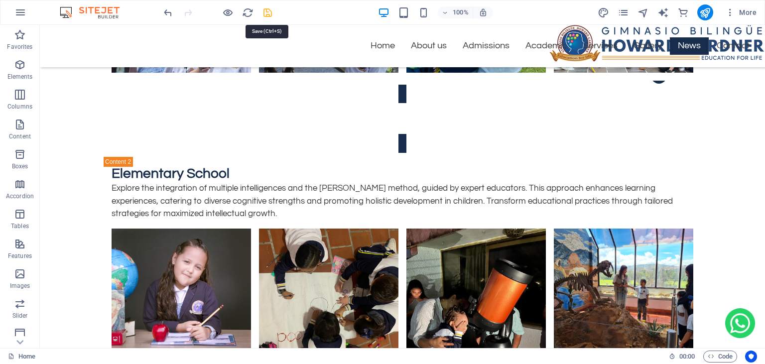
click at [265, 13] on icon "save" at bounding box center [267, 12] width 11 height 11
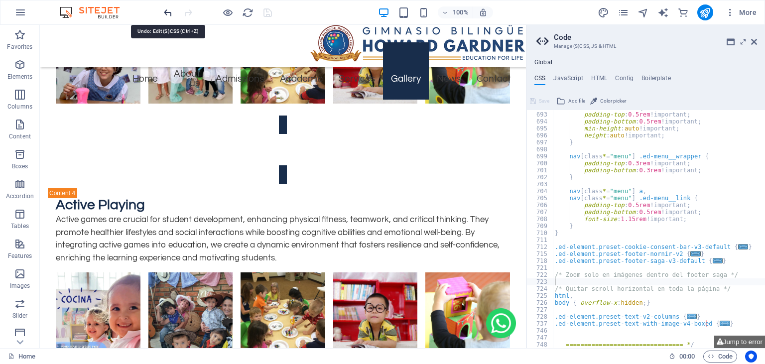
click at [169, 11] on icon "undo" at bounding box center [167, 12] width 11 height 11
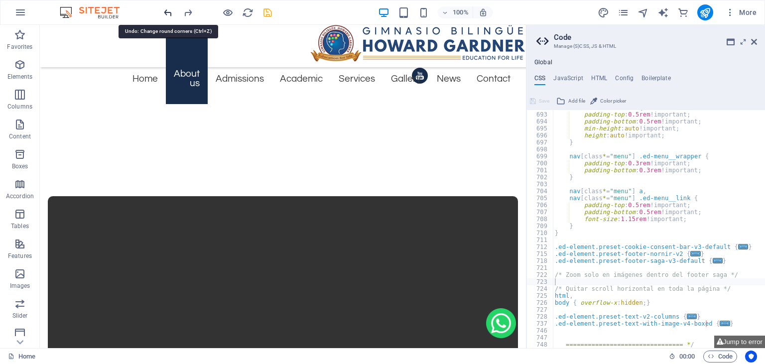
scroll to position [215, 0]
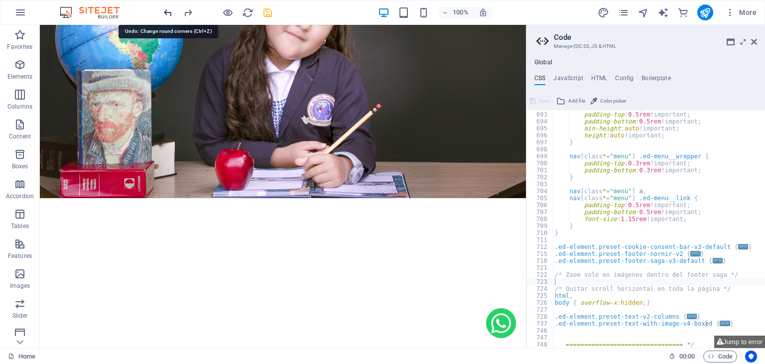
click at [165, 13] on icon "undo" at bounding box center [167, 12] width 11 height 11
click at [562, 283] on div "nav [ class * = "menu" ] { padding-top : 0.5rem !important; padding-bottom : 0.…" at bounding box center [714, 230] width 323 height 252
paste textarea "/* Zoom solo en imágenes dentro del footer saga */ .ed-element.preset-footer-sa…"
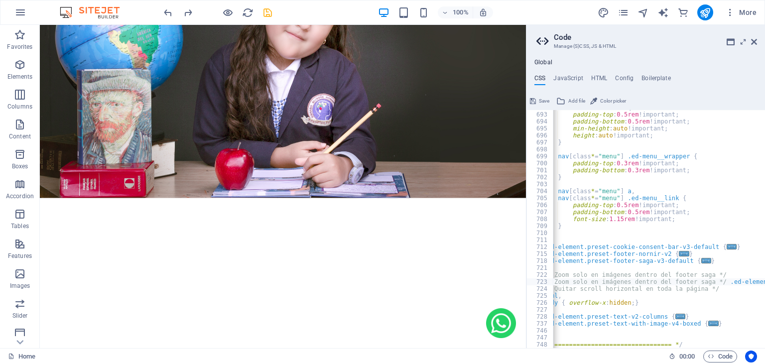
scroll to position [0, 0]
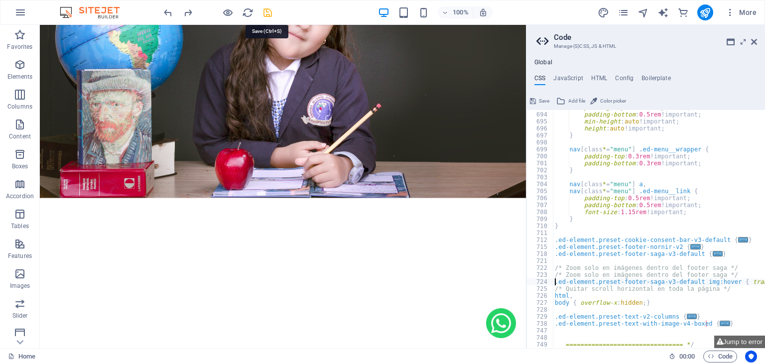
type textarea ".ed-element.preset-footer-saga-v3-default img:hover { transform: scale(1.3); tr…"
click at [266, 13] on icon "save" at bounding box center [267, 12] width 11 height 11
click at [754, 45] on icon at bounding box center [754, 42] width 6 height 8
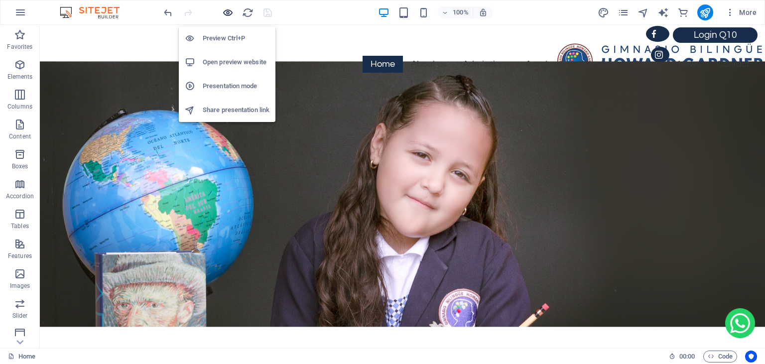
click at [228, 14] on icon "button" at bounding box center [227, 12] width 11 height 11
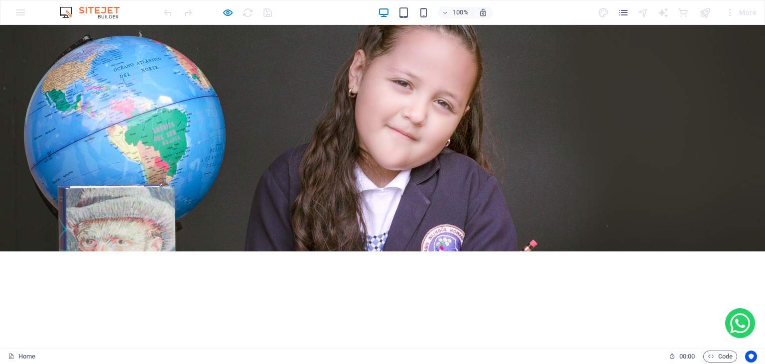
scroll to position [125, 0]
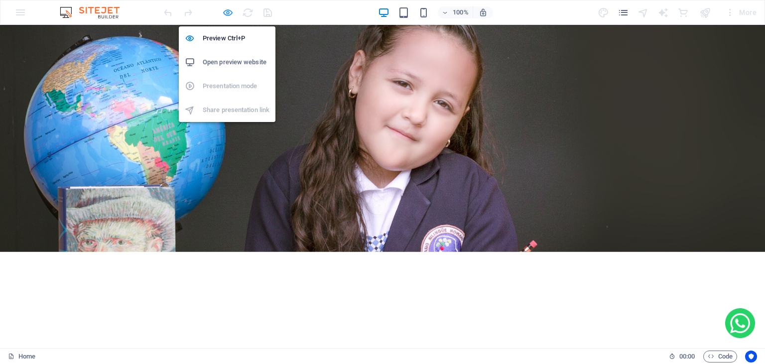
click at [229, 13] on icon "button" at bounding box center [227, 12] width 11 height 11
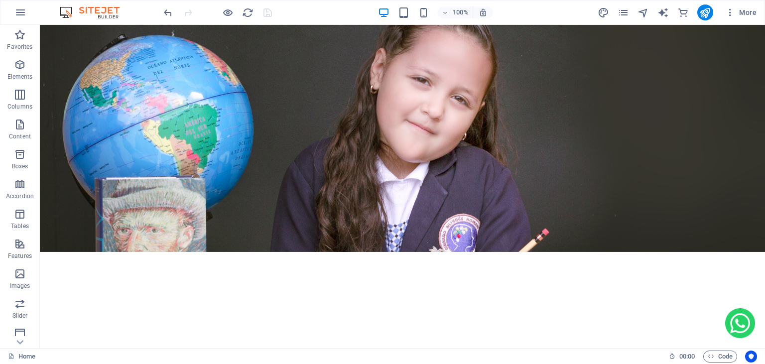
click at [709, 363] on div "Home 00 : 00 Code" at bounding box center [382, 356] width 765 height 16
click at [709, 358] on icon "button" at bounding box center [711, 356] width 6 height 6
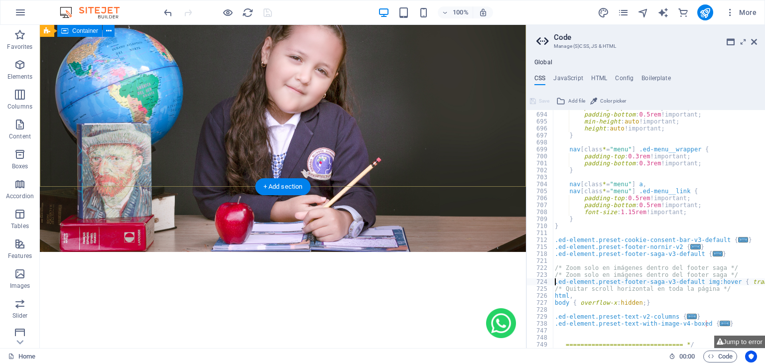
scroll to position [0, 0]
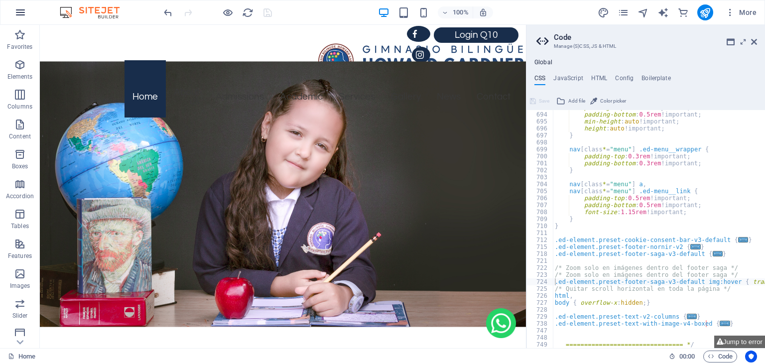
click at [20, 15] on icon "button" at bounding box center [20, 12] width 12 height 12
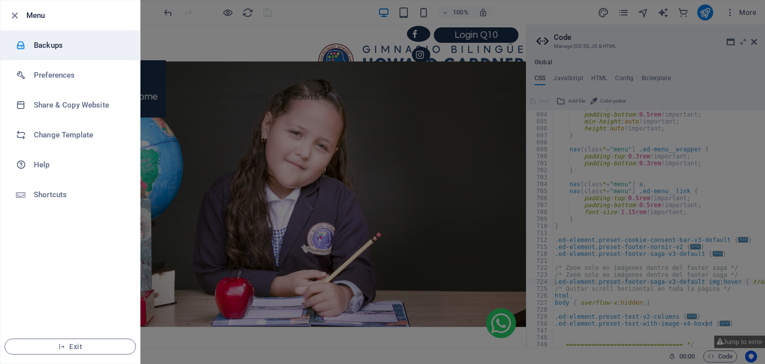
click at [79, 46] on h6 "Backups" at bounding box center [80, 45] width 92 height 12
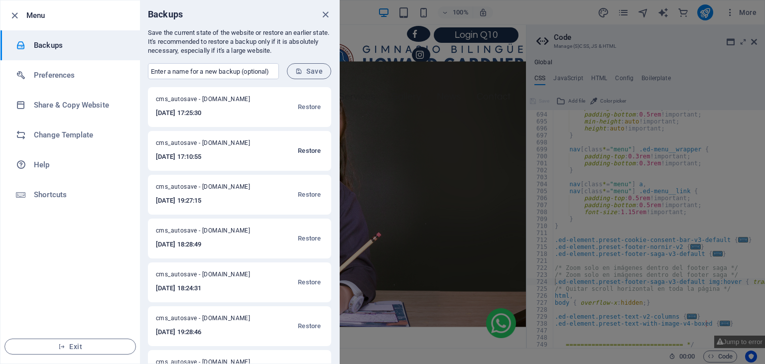
click at [316, 149] on span "Restore" at bounding box center [309, 151] width 23 height 12
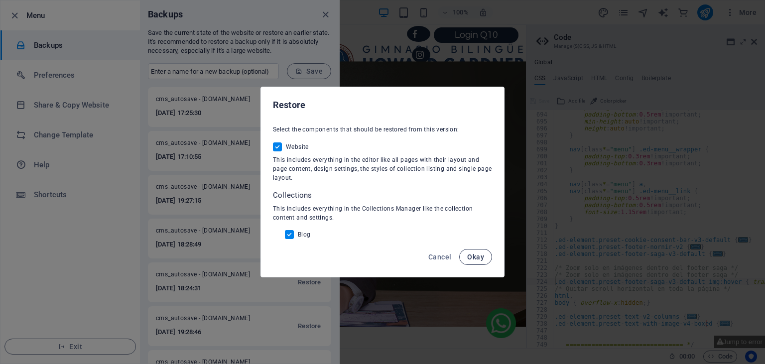
click at [467, 262] on button "Okay" at bounding box center [475, 257] width 33 height 16
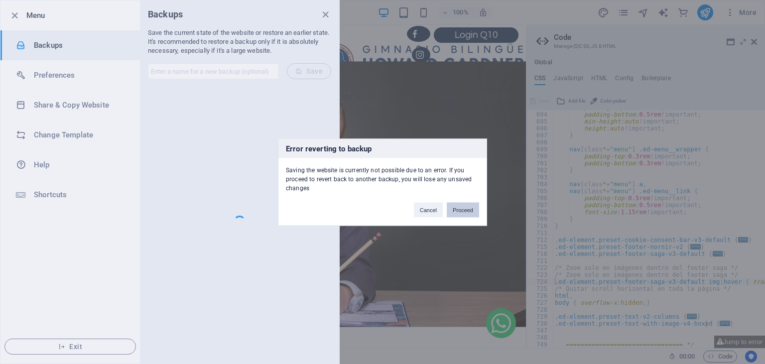
click at [467, 208] on button "Proceed" at bounding box center [463, 209] width 32 height 15
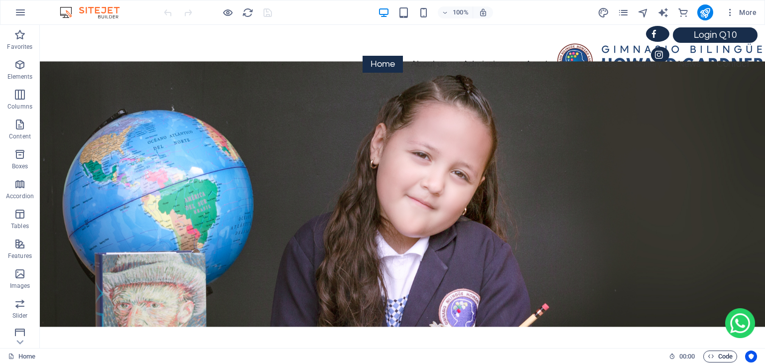
click at [709, 358] on icon "button" at bounding box center [711, 356] width 6 height 6
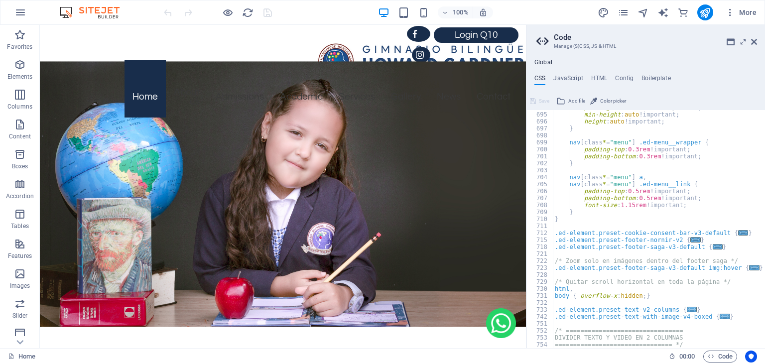
scroll to position [1205, 0]
click at [754, 41] on icon at bounding box center [754, 42] width 6 height 8
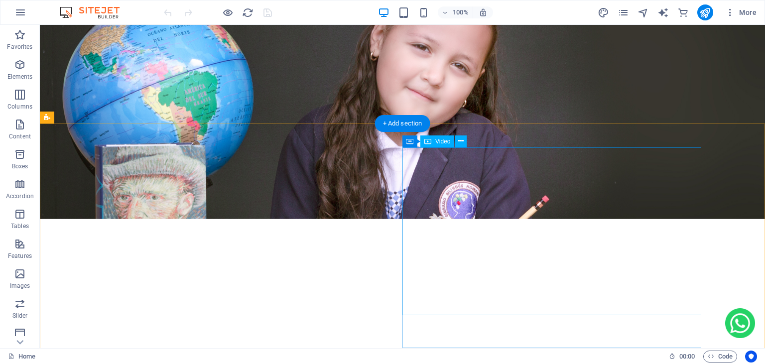
scroll to position [198, 0]
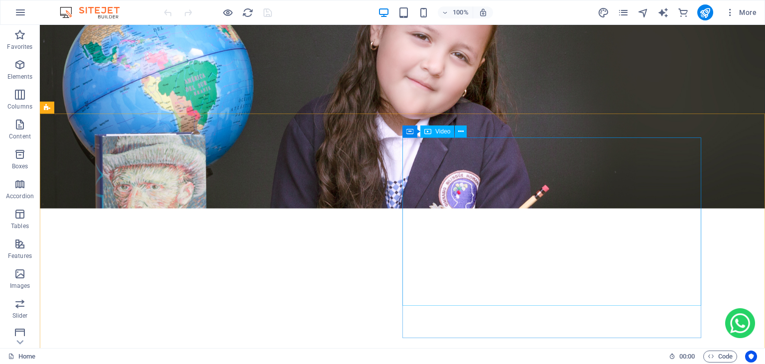
click at [441, 132] on span "Video" at bounding box center [442, 131] width 15 height 6
select select "%"
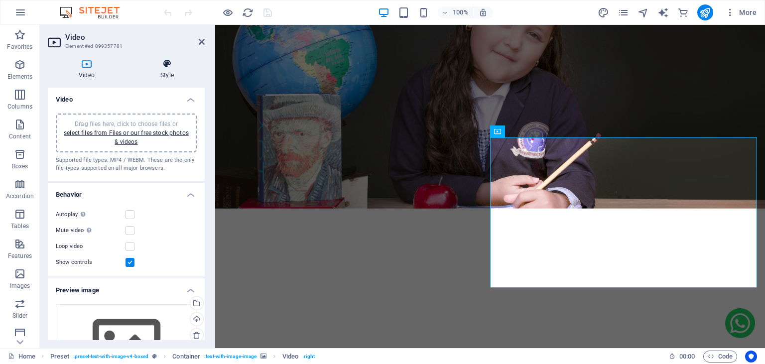
click at [170, 67] on icon at bounding box center [166, 64] width 75 height 10
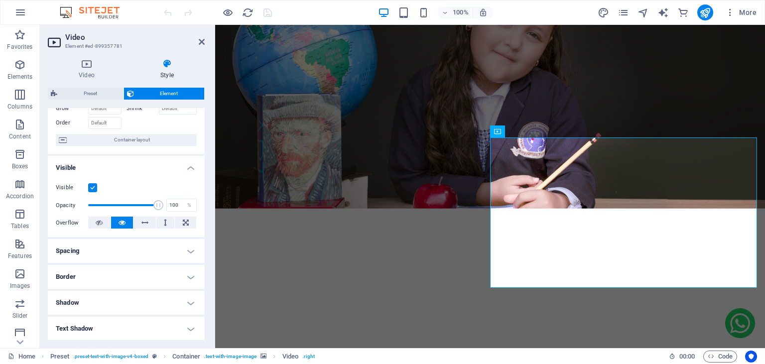
scroll to position [0, 0]
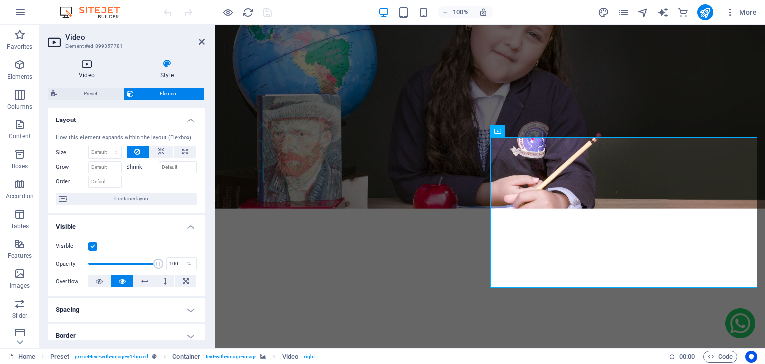
click at [84, 63] on icon at bounding box center [87, 64] width 78 height 10
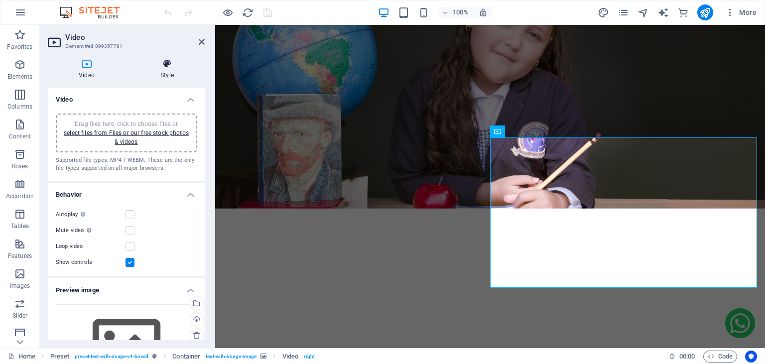
click at [165, 67] on icon at bounding box center [166, 64] width 75 height 10
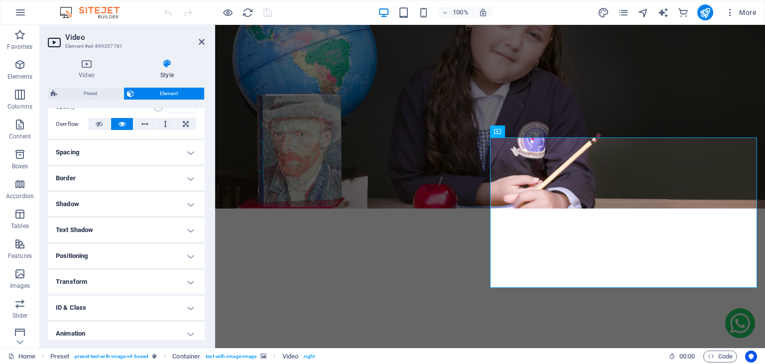
scroll to position [188, 0]
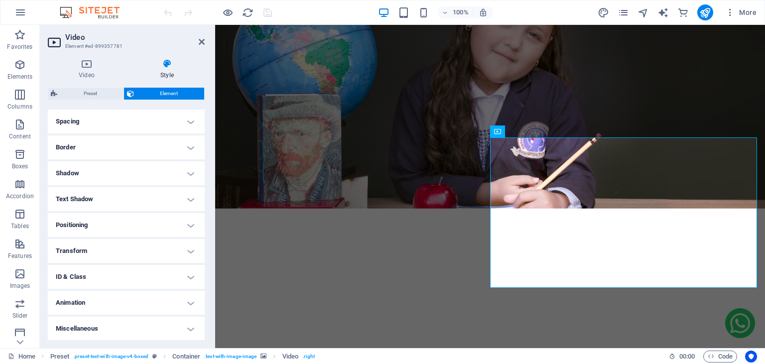
click at [192, 154] on h4 "Border" at bounding box center [126, 147] width 157 height 24
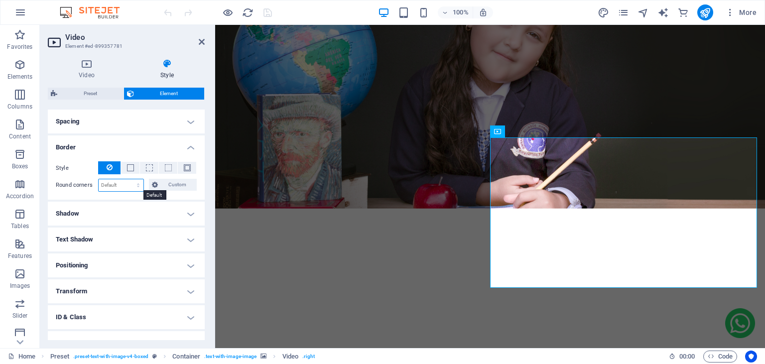
click at [99, 179] on select "Default px rem % vh vw Custom" at bounding box center [121, 185] width 45 height 12
select select "px"
click option "px" at bounding box center [0, 0] width 0 height 0
type input "15"
click at [202, 45] on icon at bounding box center [202, 42] width 6 height 8
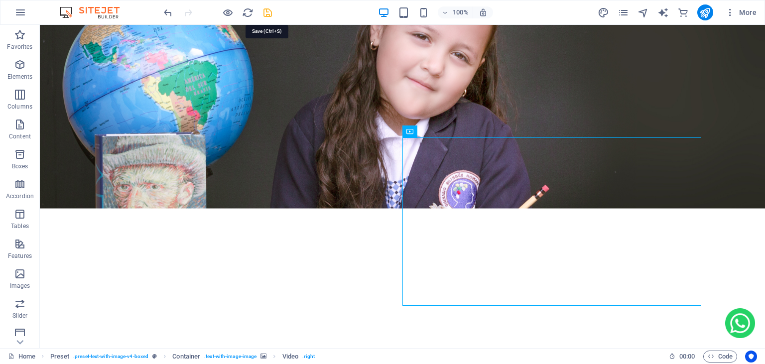
click at [267, 17] on icon "save" at bounding box center [267, 12] width 11 height 11
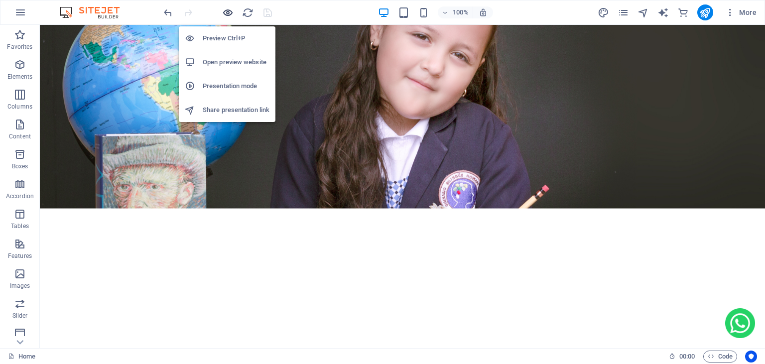
click at [228, 13] on icon "button" at bounding box center [227, 12] width 11 height 11
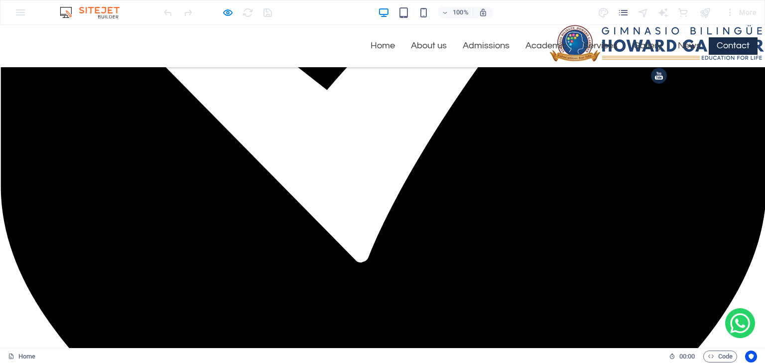
scroll to position [2576, 0]
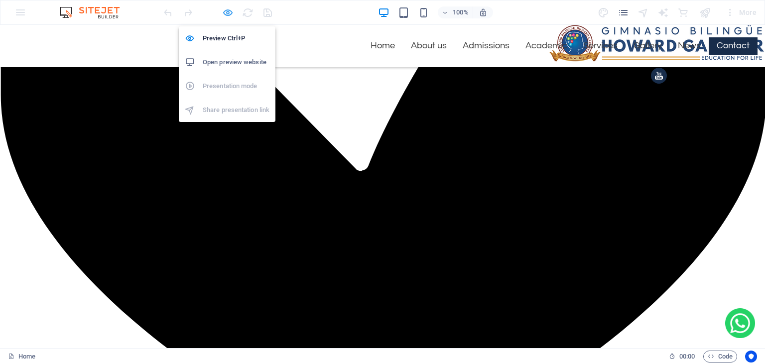
click at [227, 12] on icon "button" at bounding box center [227, 12] width 11 height 11
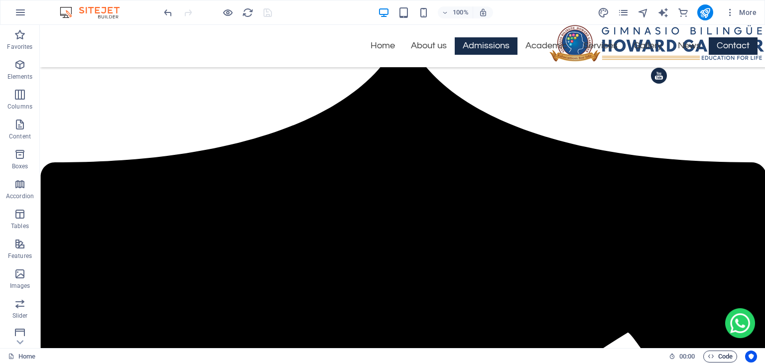
click at [708, 360] on span "Code" at bounding box center [720, 357] width 25 height 12
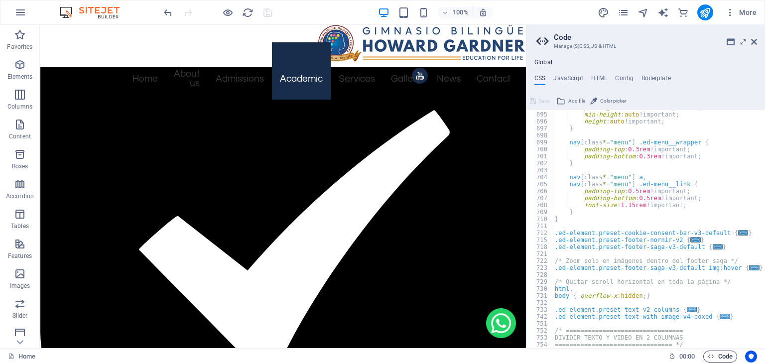
scroll to position [2448, 0]
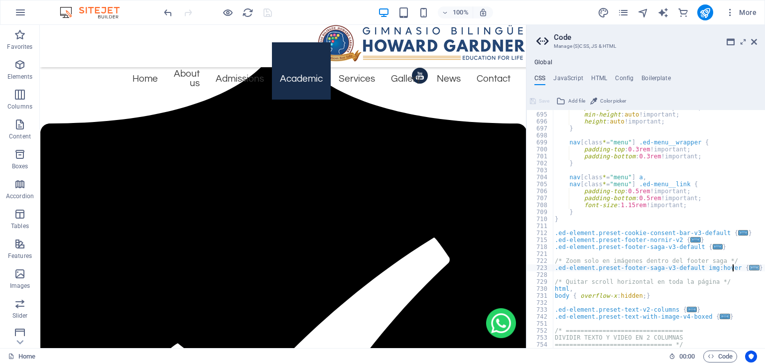
click at [749, 268] on span "..." at bounding box center [754, 267] width 10 height 5
type textarea ".ed-element.preset-footer-saga-v3-default img:hover {"
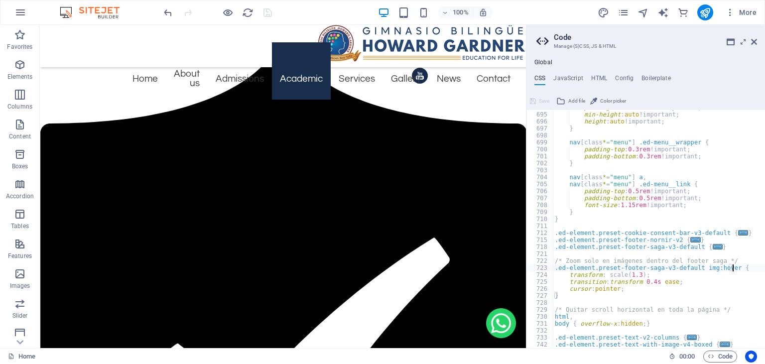
scroll to position [1205, 0]
click at [754, 44] on icon at bounding box center [754, 42] width 6 height 8
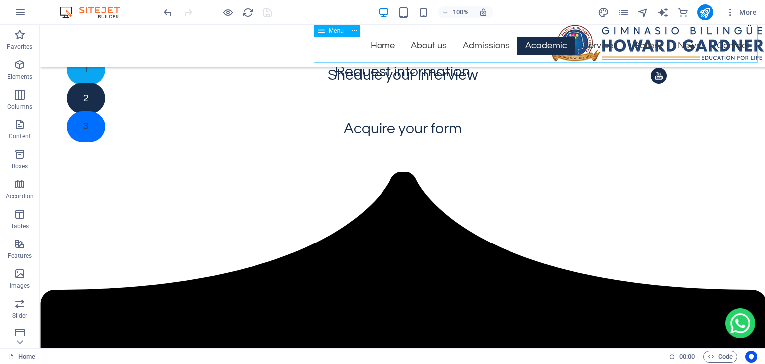
scroll to position [2576, 0]
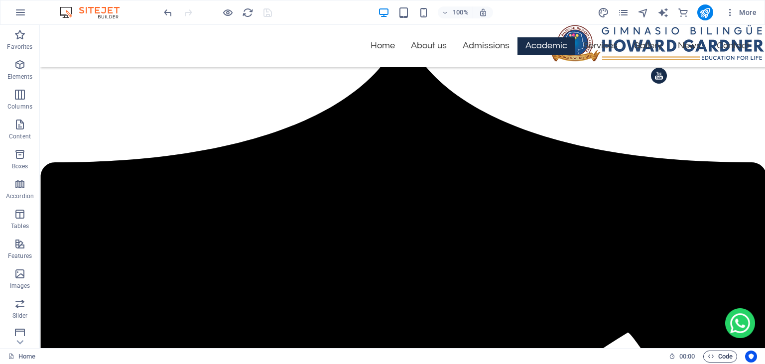
click at [706, 358] on button "Code" at bounding box center [720, 357] width 34 height 12
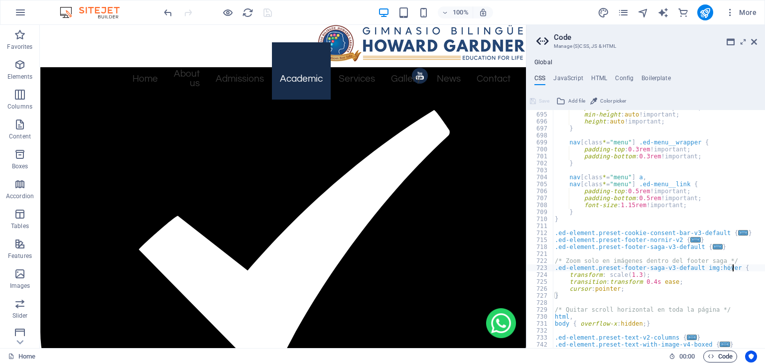
scroll to position [2448, 0]
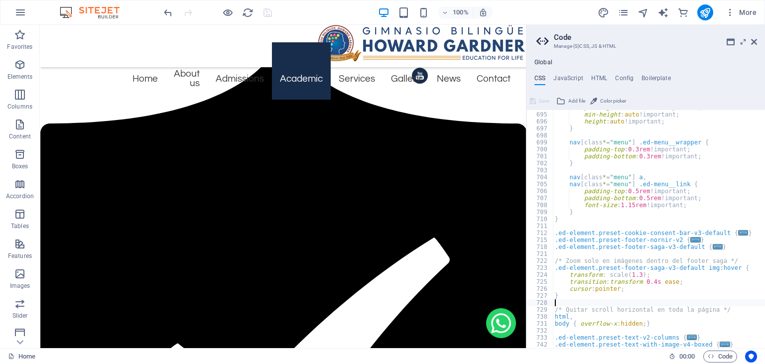
click at [569, 300] on div "padding-bottom : 0.5rem !important; min-height : auto !important; height : auto…" at bounding box center [714, 230] width 323 height 252
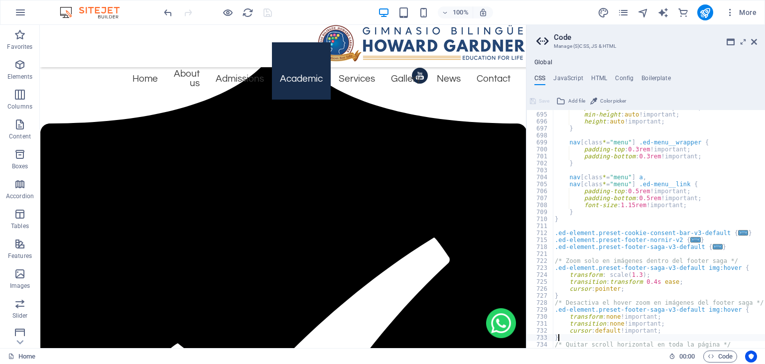
type textarea "}"
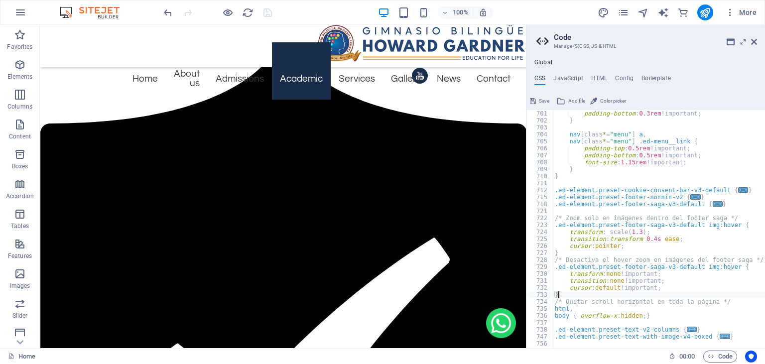
scroll to position [1267, 0]
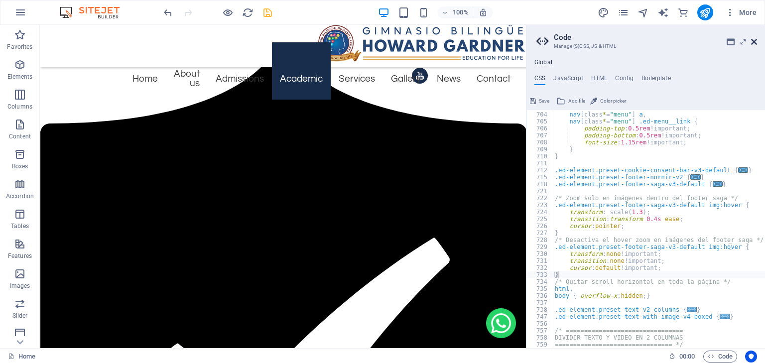
click at [754, 42] on icon at bounding box center [754, 42] width 6 height 8
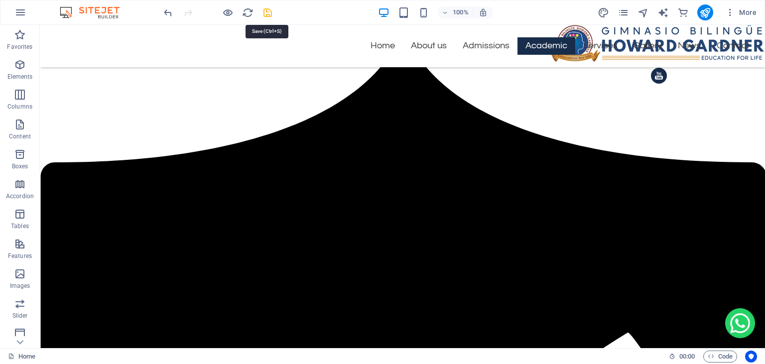
click at [270, 13] on icon "save" at bounding box center [267, 12] width 11 height 11
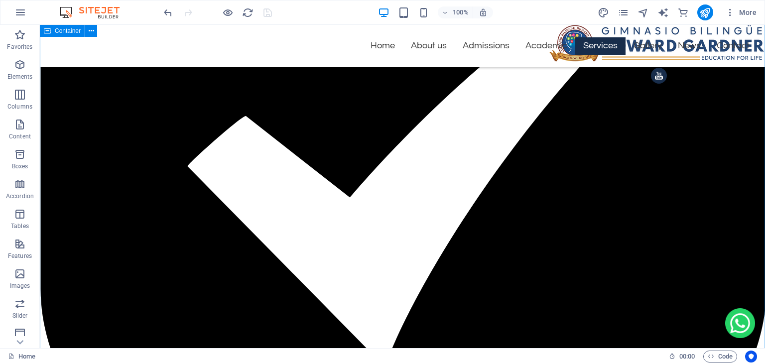
scroll to position [3934, 0]
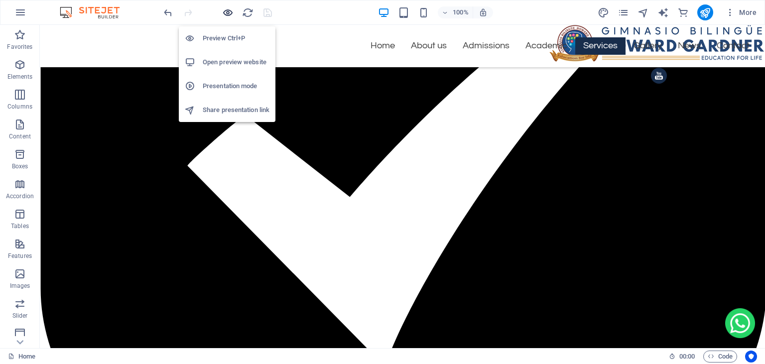
click at [228, 16] on icon "button" at bounding box center [227, 12] width 11 height 11
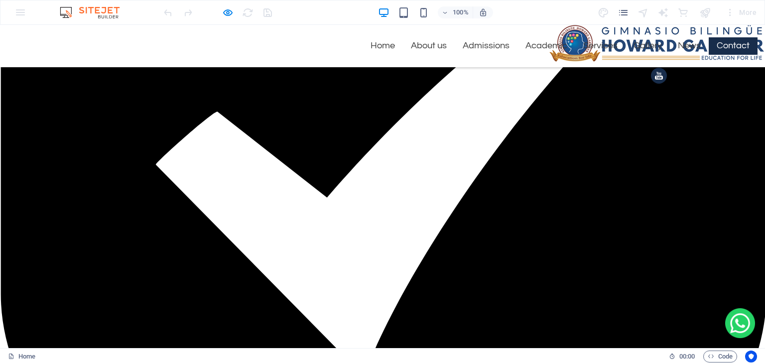
scroll to position [2372, 0]
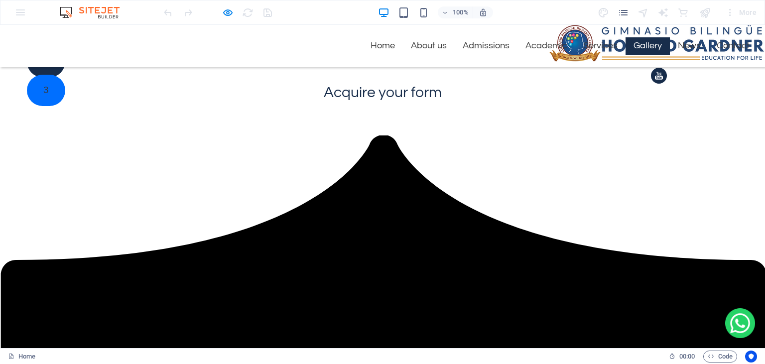
scroll to position [1877, 0]
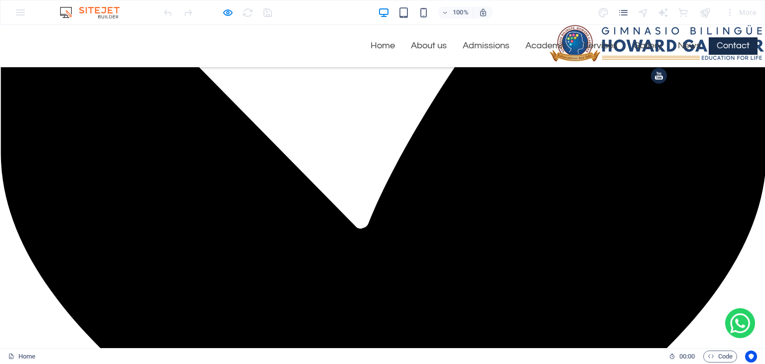
scroll to position [2517, 0]
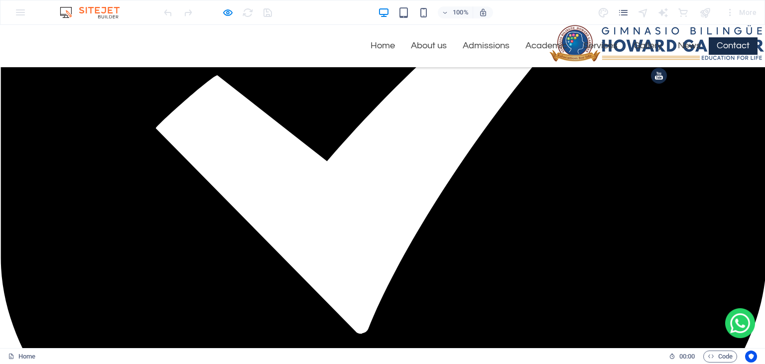
scroll to position [2406, 0]
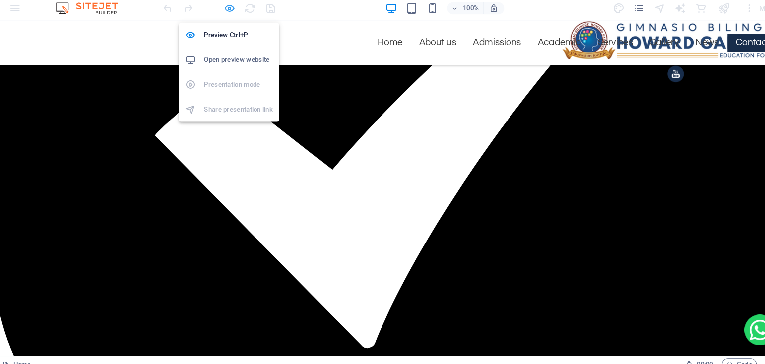
click at [229, 13] on icon "button" at bounding box center [227, 12] width 11 height 11
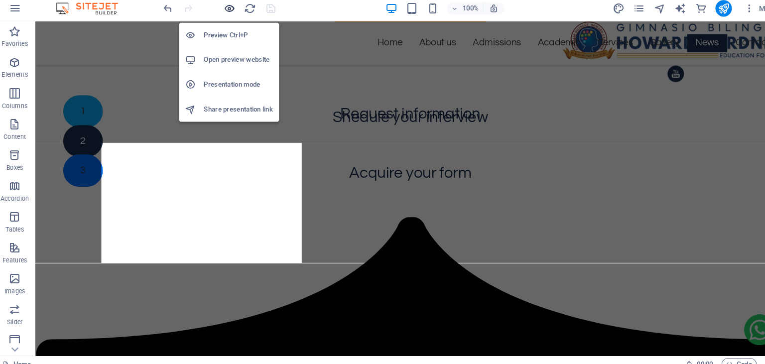
scroll to position [5686, 0]
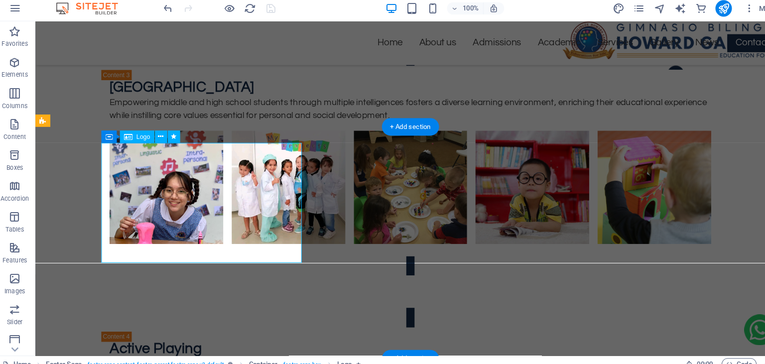
select select "px"
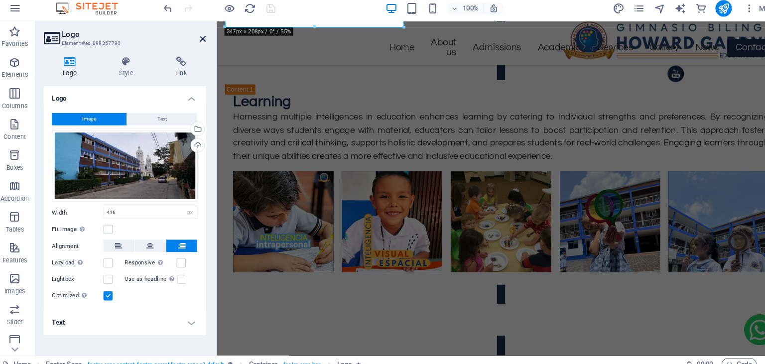
click at [202, 42] on icon at bounding box center [202, 42] width 6 height 8
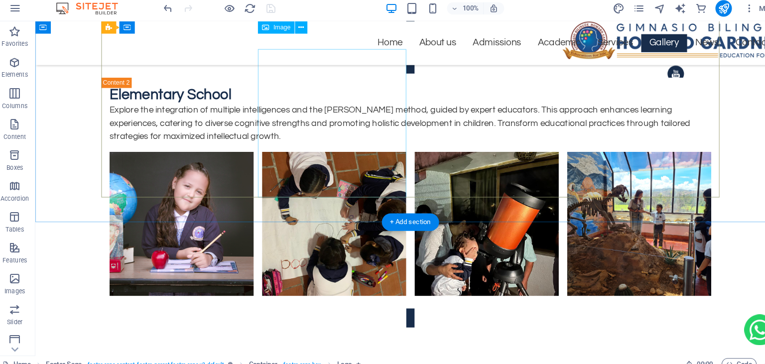
scroll to position [5256, 0]
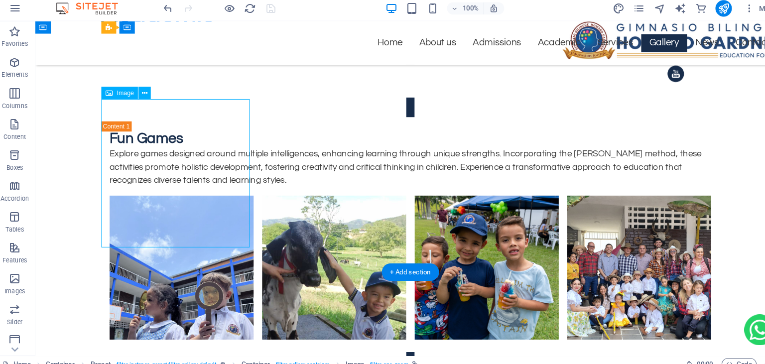
select select "%"
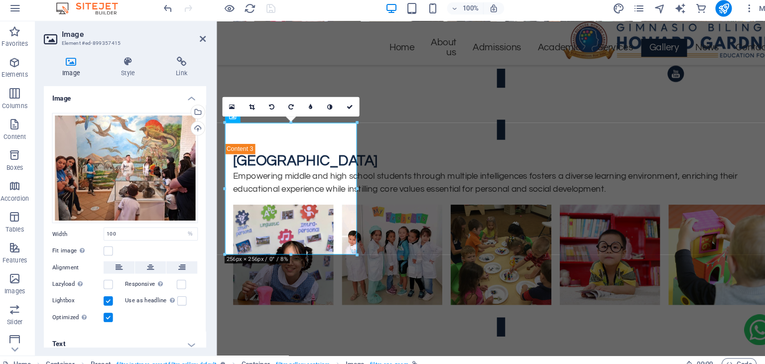
scroll to position [9, 0]
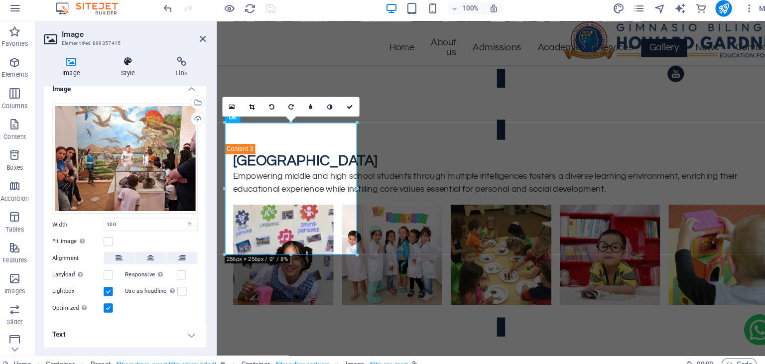
click at [127, 70] on h4 "Style" at bounding box center [131, 69] width 53 height 21
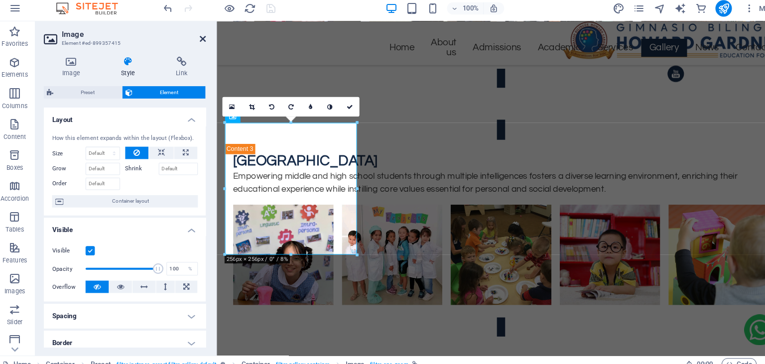
click at [202, 44] on icon at bounding box center [202, 42] width 6 height 8
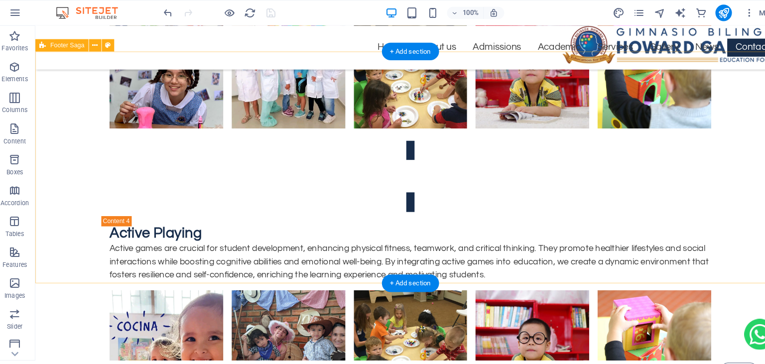
scroll to position [5761, 0]
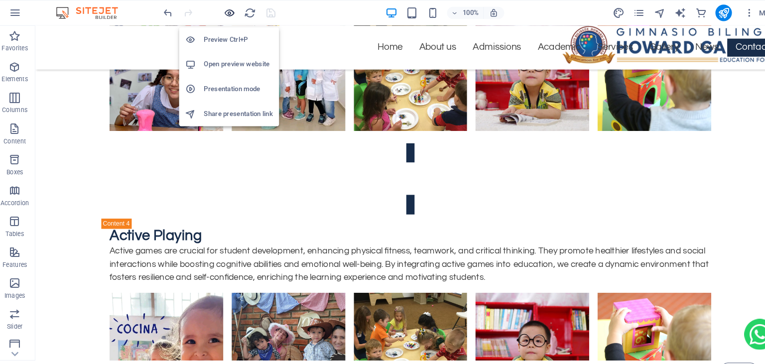
click at [229, 12] on icon "button" at bounding box center [227, 12] width 11 height 11
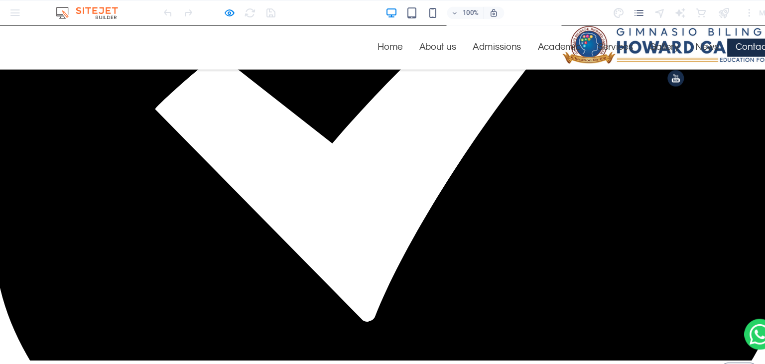
scroll to position [2576, 0]
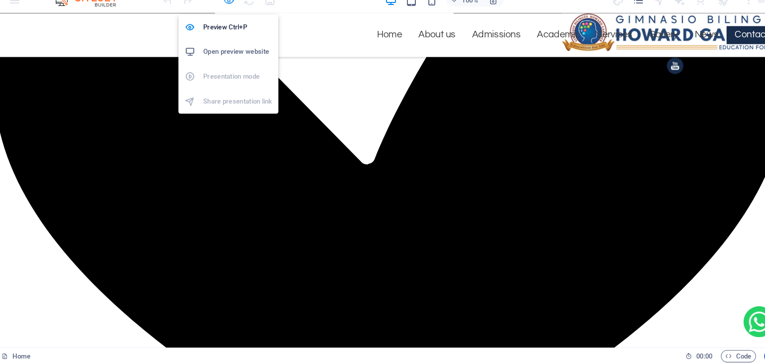
click at [226, 14] on icon "button" at bounding box center [227, 12] width 11 height 11
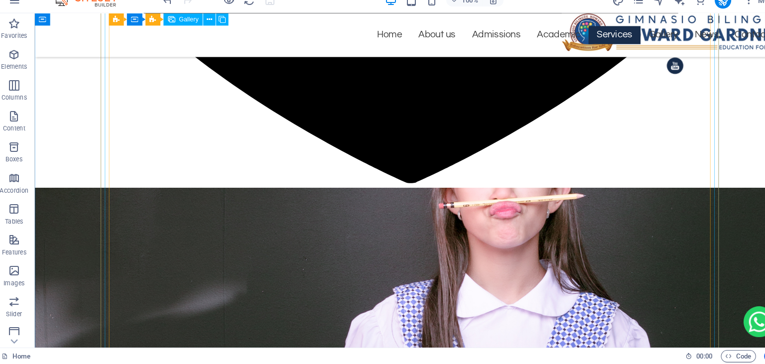
scroll to position [4389, 0]
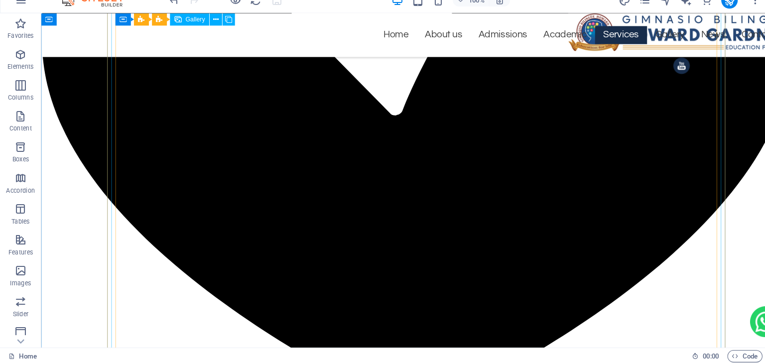
scroll to position [4173, 0]
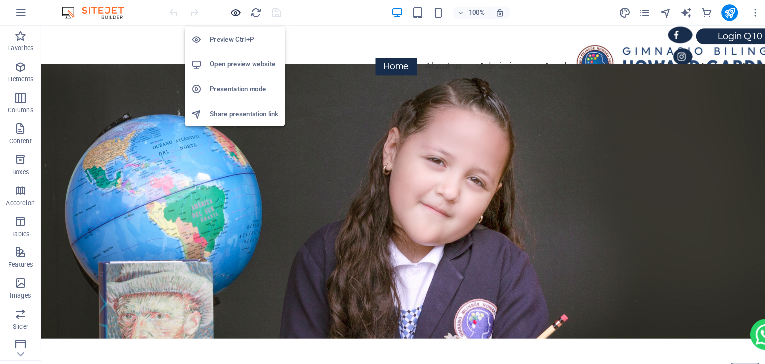
click at [225, 18] on icon "button" at bounding box center [227, 12] width 11 height 11
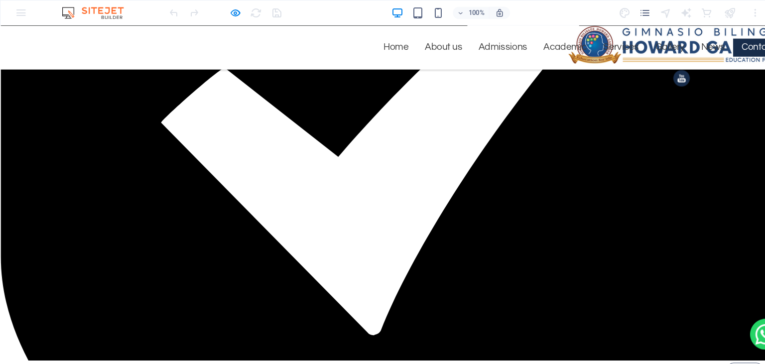
scroll to position [2576, 0]
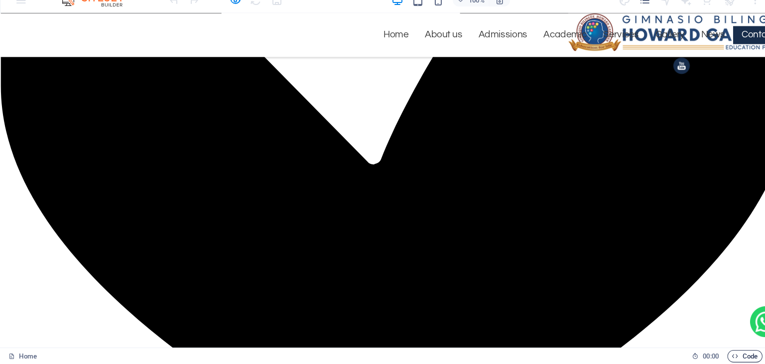
click at [709, 357] on icon "button" at bounding box center [711, 356] width 6 height 6
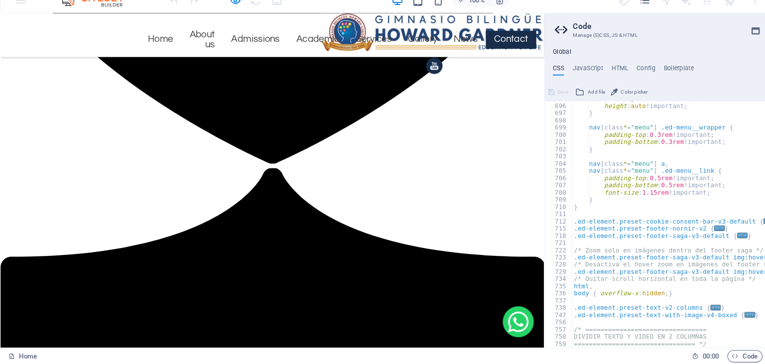
scroll to position [1211, 0]
click at [713, 355] on icon "button" at bounding box center [711, 356] width 6 height 6
click at [711, 357] on icon "button" at bounding box center [711, 356] width 6 height 6
click at [487, 24] on header "100% More" at bounding box center [382, 12] width 765 height 25
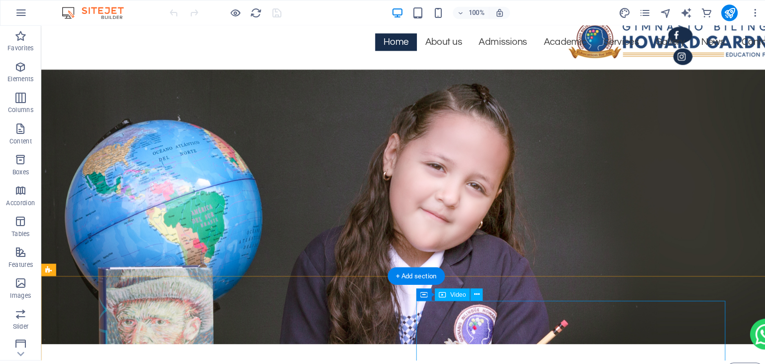
scroll to position [0, 0]
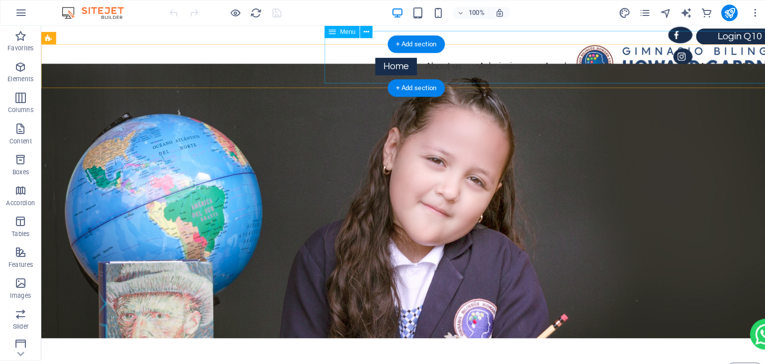
click at [345, 61] on nav "Home About us Admissions Academic Services Gallery News Contact" at bounding box center [537, 56] width 444 height 51
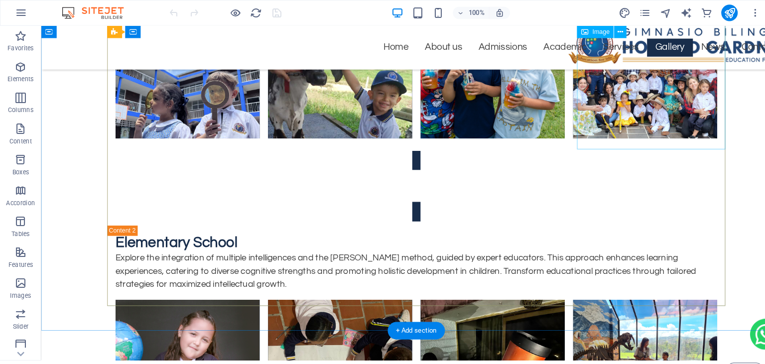
scroll to position [5214, 0]
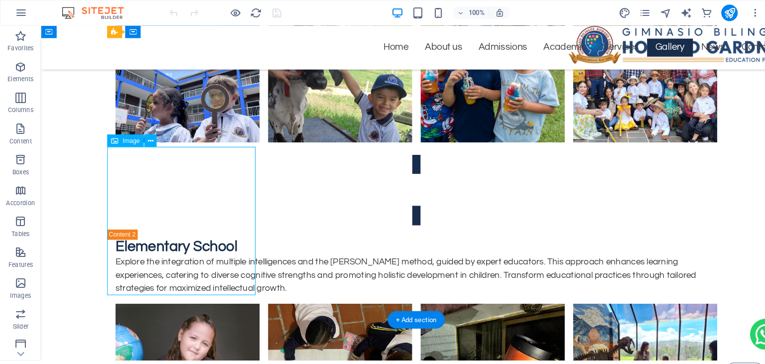
select select "%"
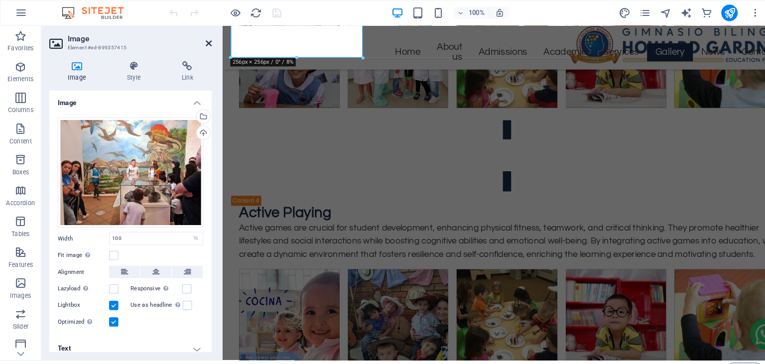
click at [200, 39] on icon at bounding box center [202, 42] width 6 height 8
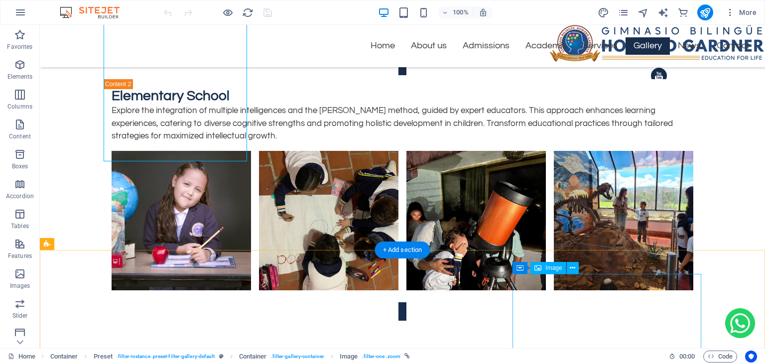
scroll to position [5348, 0]
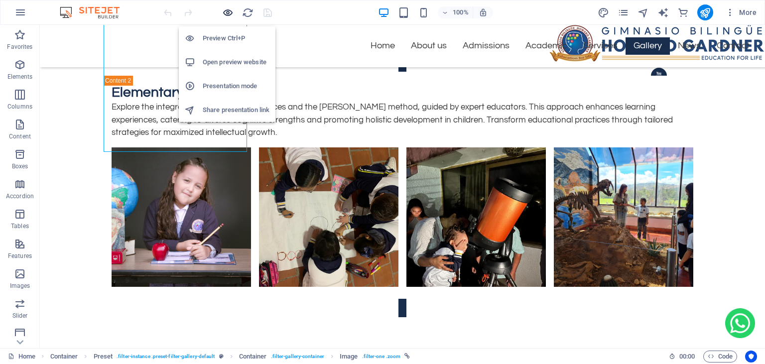
click at [228, 12] on icon "button" at bounding box center [227, 12] width 11 height 11
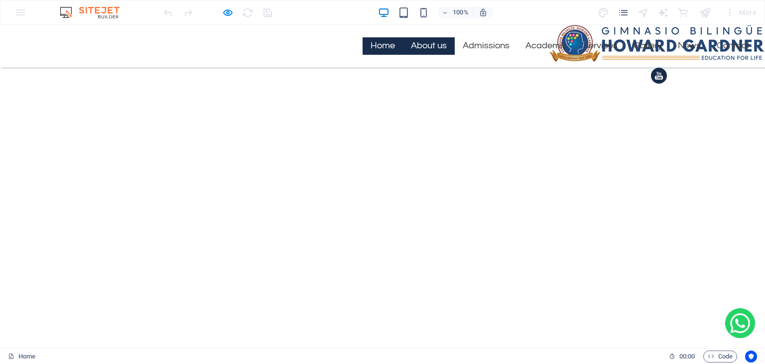
click at [375, 42] on link "Home" at bounding box center [382, 45] width 40 height 17
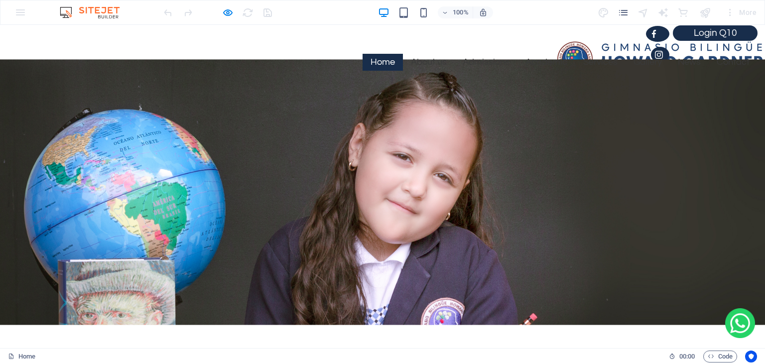
scroll to position [0, 0]
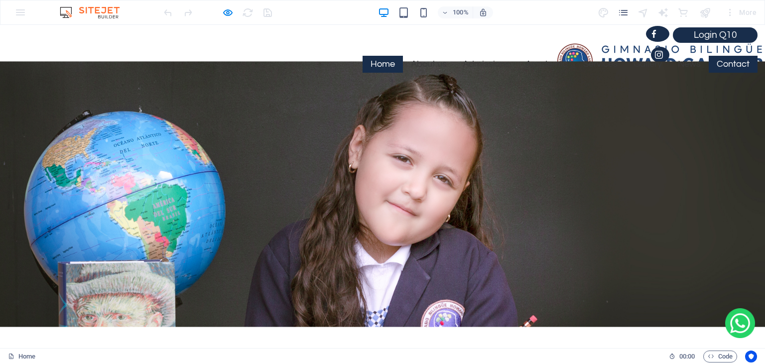
click at [734, 62] on link "Contact" at bounding box center [733, 64] width 49 height 17
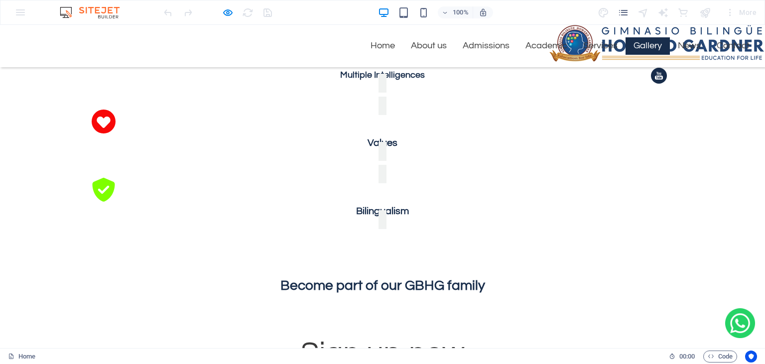
scroll to position [1428, 0]
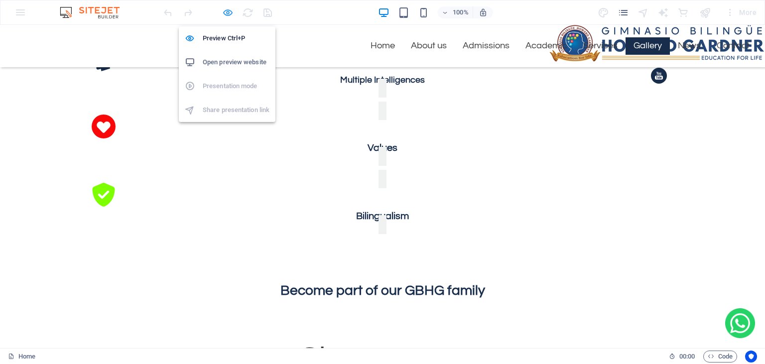
click at [232, 13] on icon "button" at bounding box center [227, 12] width 11 height 11
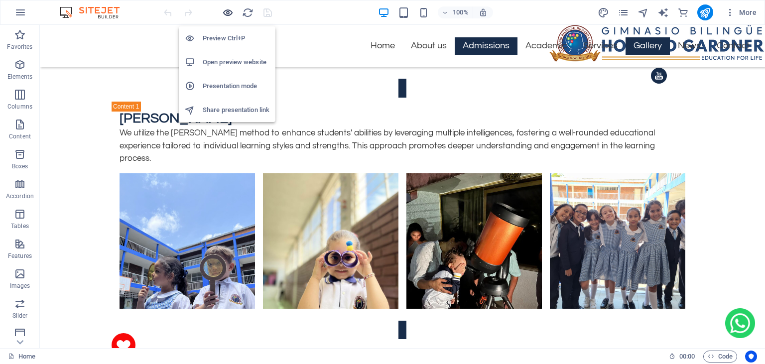
scroll to position [3862, 0]
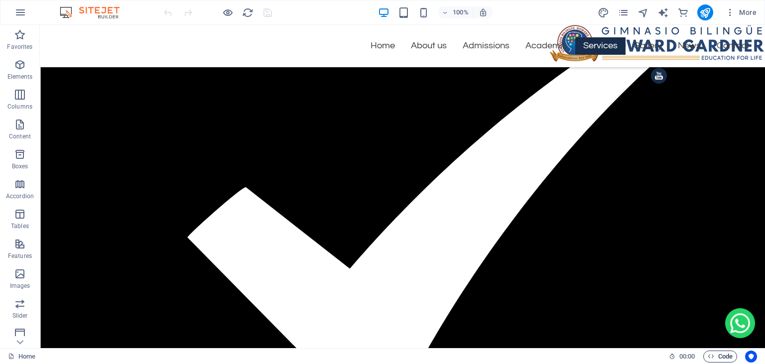
click at [711, 360] on span "Code" at bounding box center [720, 357] width 25 height 12
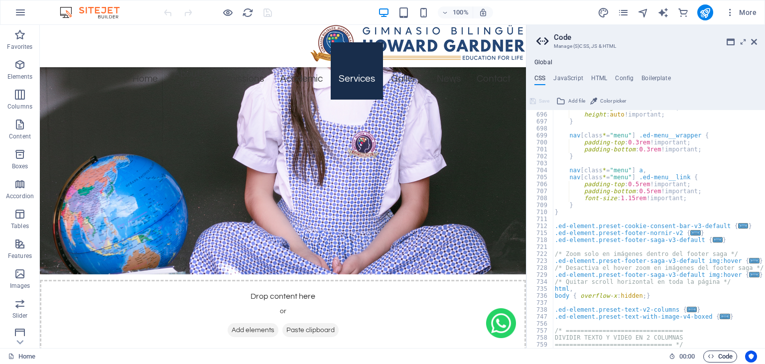
scroll to position [3658, 0]
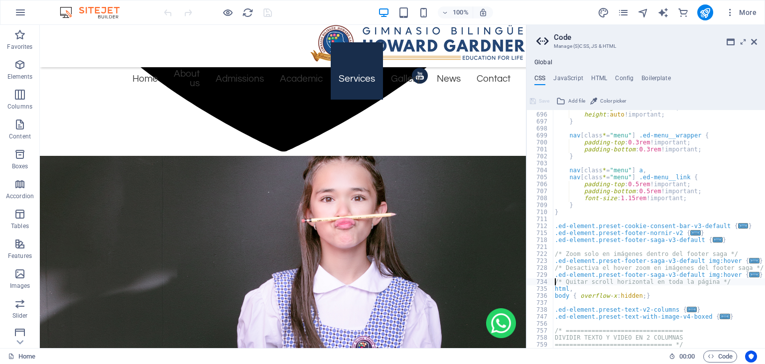
click at [555, 284] on div "min-height : auto !important; height : auto !important; } nav [ class * = "menu…" at bounding box center [714, 230] width 323 height 252
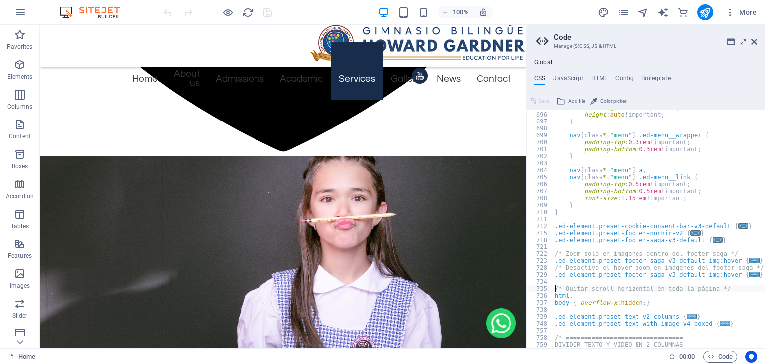
scroll to position [1211, 0]
type textarea "/* Quitar scroll horizontal en toda la página */"
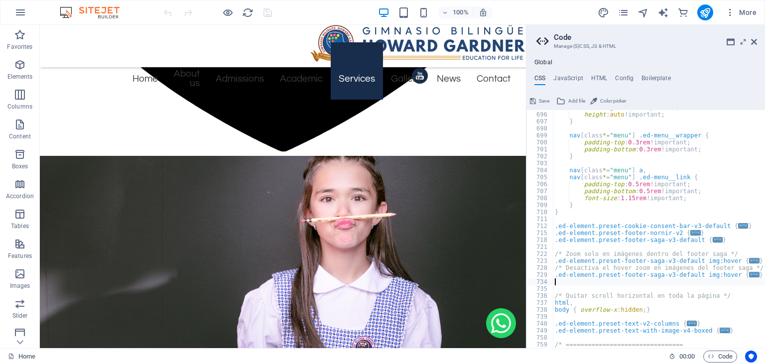
paste textarea "}"
type textarea "}"
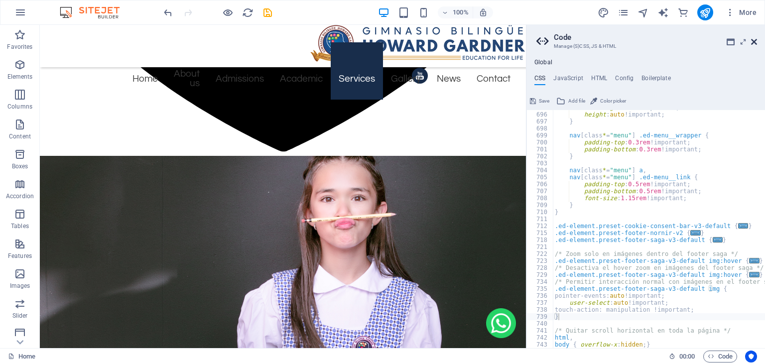
click at [752, 44] on icon at bounding box center [754, 42] width 6 height 8
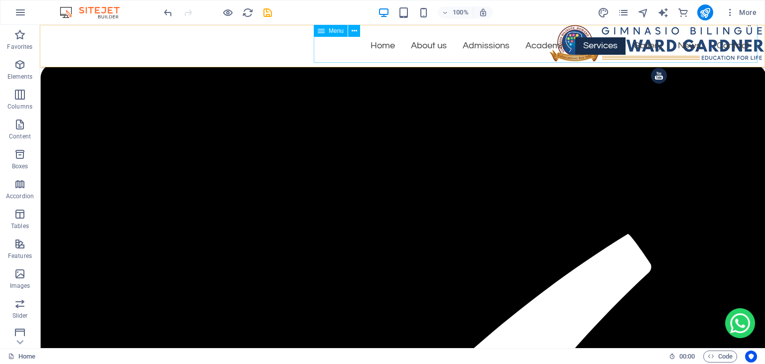
scroll to position [3862, 0]
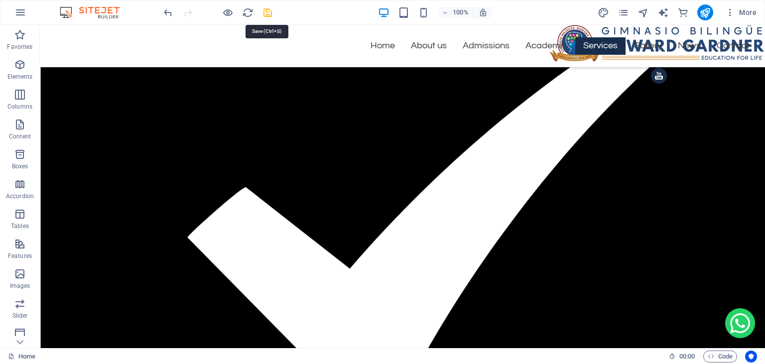
click at [267, 15] on icon "save" at bounding box center [267, 12] width 11 height 11
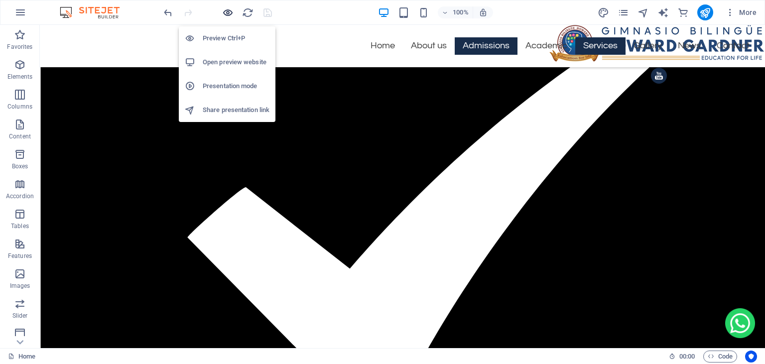
click at [230, 16] on icon "button" at bounding box center [227, 12] width 11 height 11
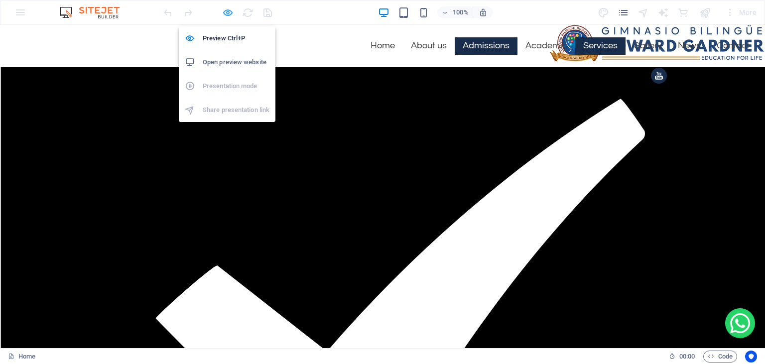
scroll to position [1428, 0]
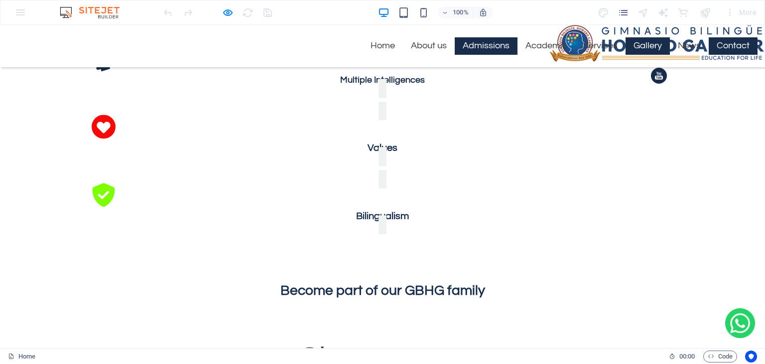
click at [744, 41] on link "Contact" at bounding box center [733, 45] width 49 height 17
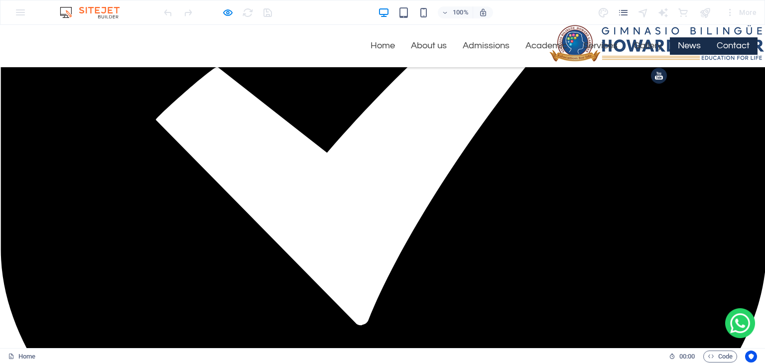
scroll to position [2436, 0]
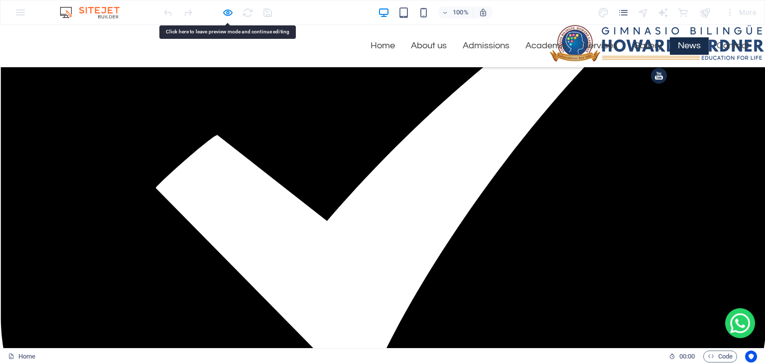
scroll to position [2352, 0]
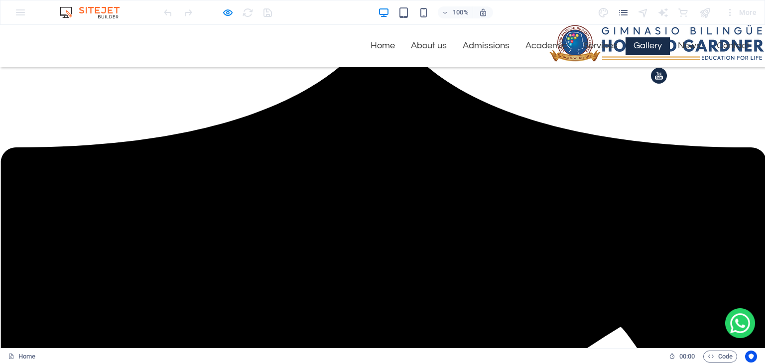
scroll to position [1956, 0]
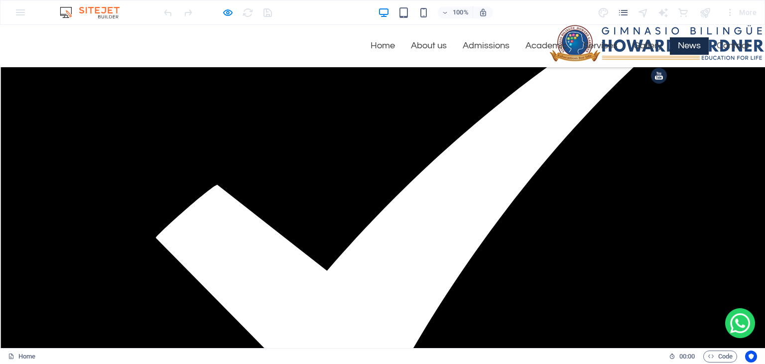
scroll to position [2388, 0]
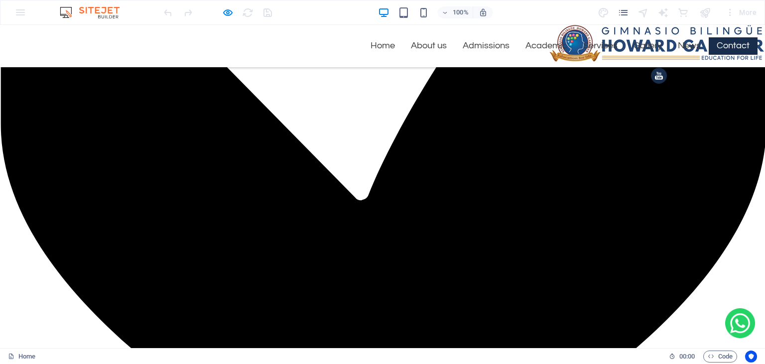
scroll to position [2552, 0]
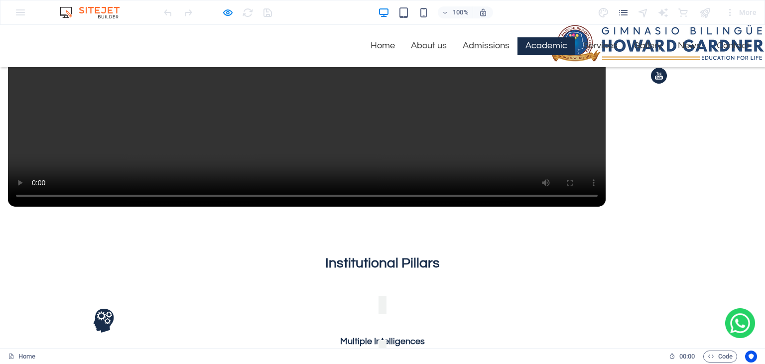
scroll to position [1024, 0]
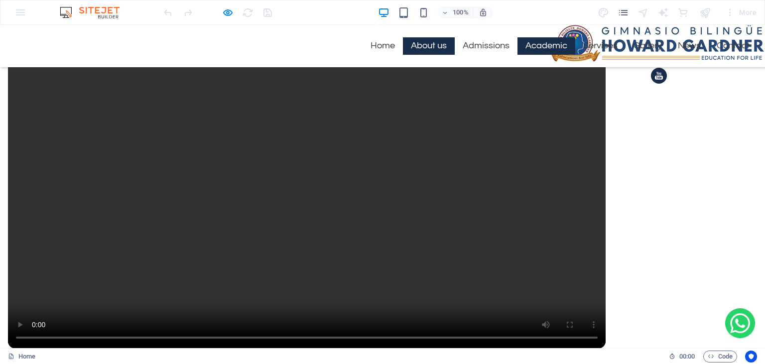
click at [423, 48] on link "About us" at bounding box center [429, 45] width 52 height 17
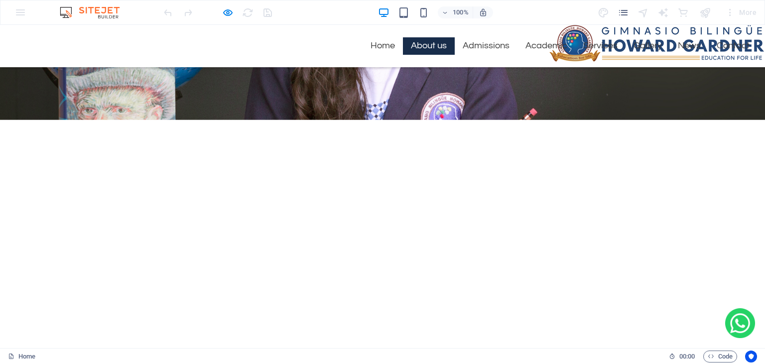
scroll to position [324, 0]
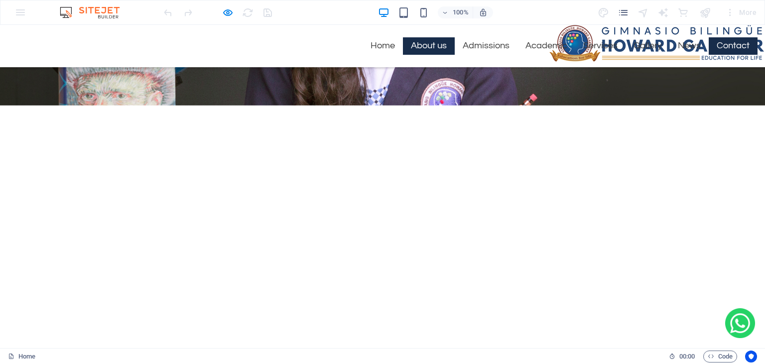
click at [735, 48] on link "Contact" at bounding box center [733, 45] width 49 height 17
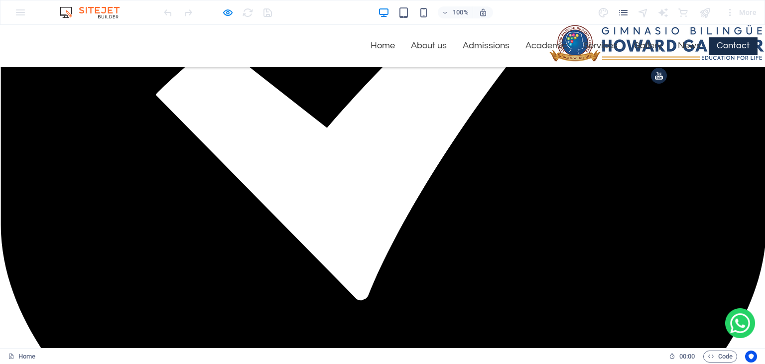
scroll to position [2576, 0]
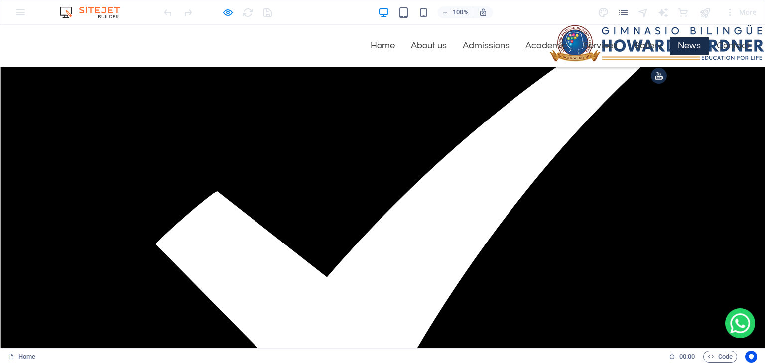
scroll to position [2313, 0]
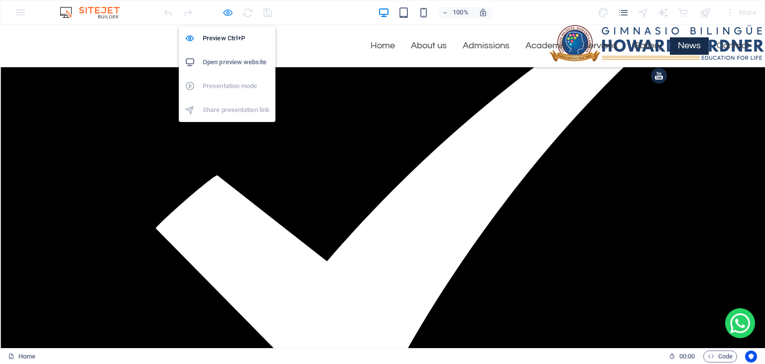
click at [230, 13] on icon "button" at bounding box center [227, 12] width 11 height 11
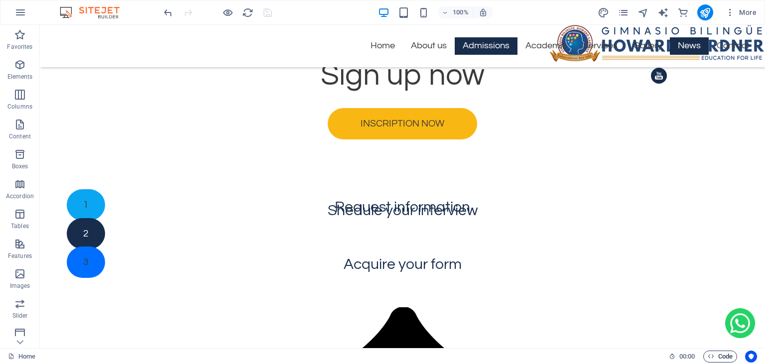
click at [709, 356] on icon "button" at bounding box center [711, 356] width 6 height 6
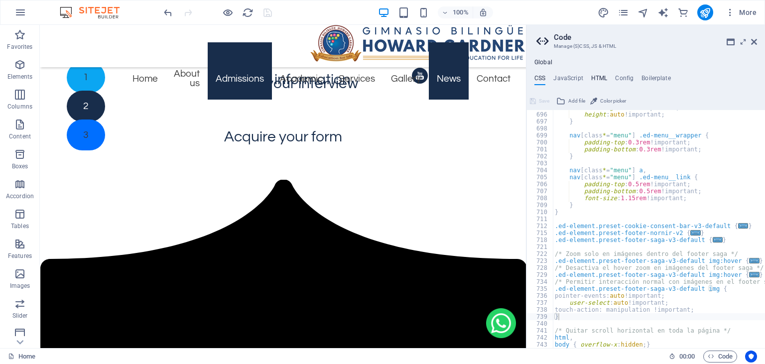
click at [601, 79] on h4 "HTML" at bounding box center [599, 80] width 16 height 11
type textarea "<a href="https://wa.me/573165102766" class="whatsapp-button" target="_blank" ti…"
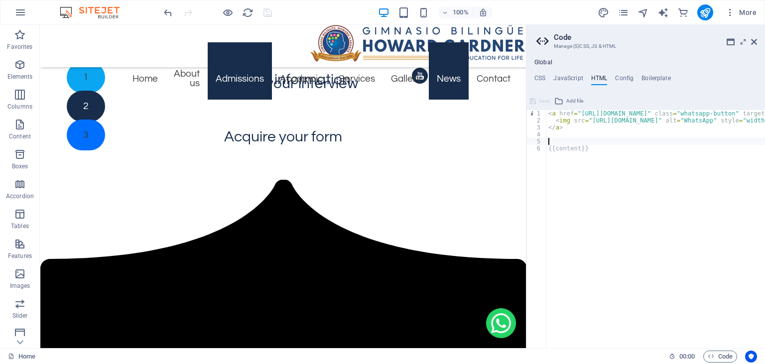
click at [552, 138] on div "< a href = "https://wa.me/573165102766" class = "whatsapp-button" target = "_bl…" at bounding box center [747, 236] width 403 height 252
click at [551, 161] on div "< a href = "https://wa.me/573165102766" class = "whatsapp-button" target = "_bl…" at bounding box center [747, 236] width 403 height 252
type textarea "{{content}}"
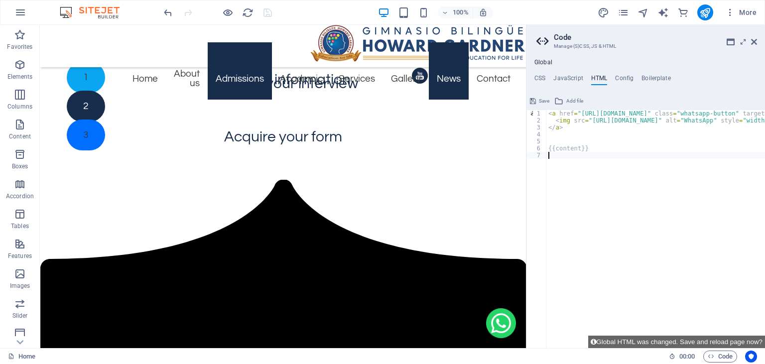
paste textarea "</script>"
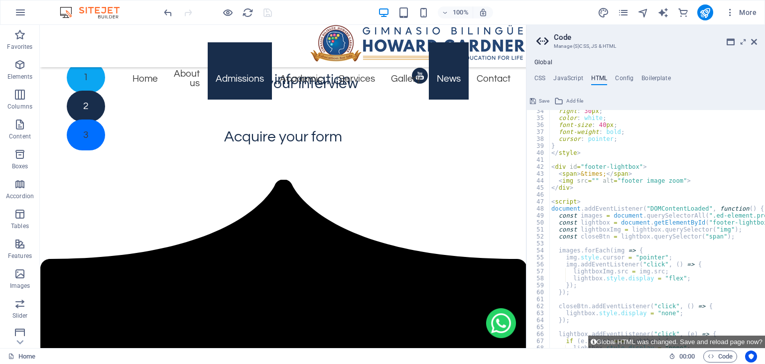
scroll to position [263, 0]
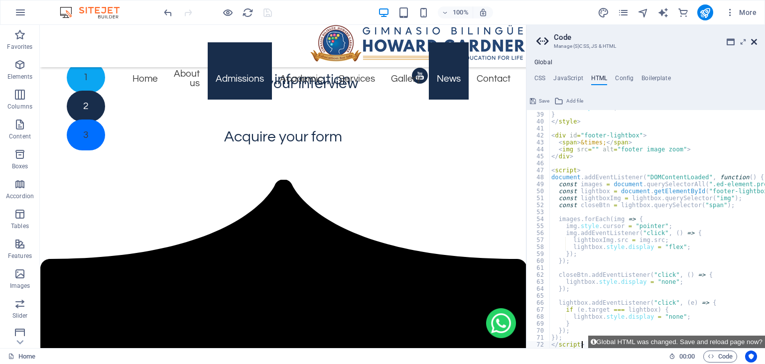
type textarea "</script>"
click at [756, 43] on icon at bounding box center [754, 42] width 6 height 8
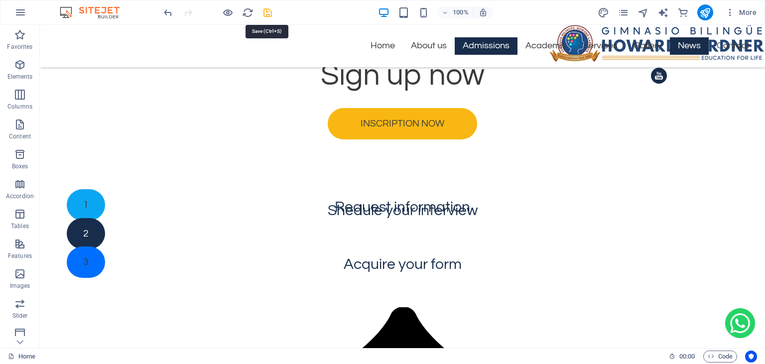
click at [270, 11] on icon "save" at bounding box center [267, 12] width 11 height 11
click at [708, 358] on icon "button" at bounding box center [711, 356] width 6 height 6
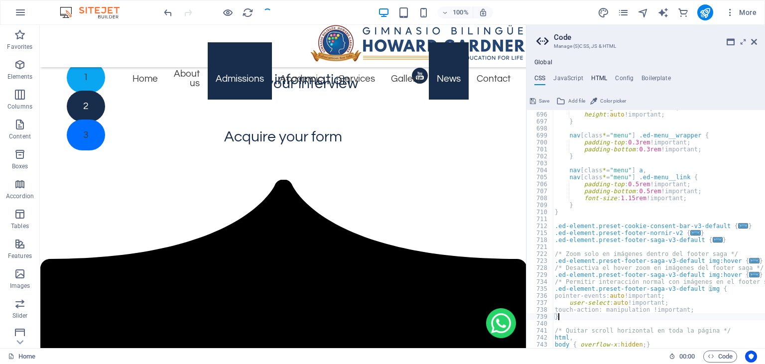
click at [600, 79] on h4 "HTML" at bounding box center [599, 80] width 16 height 11
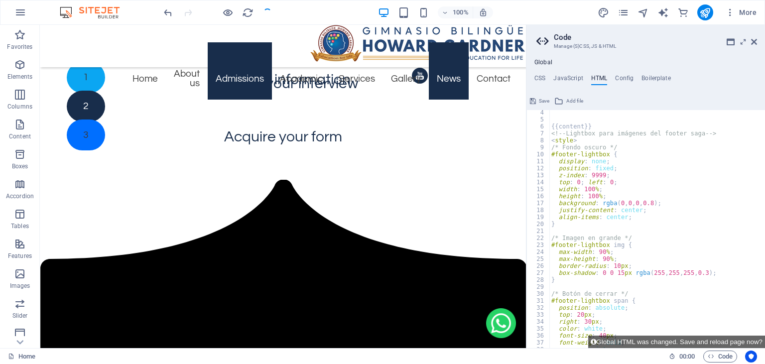
scroll to position [0, 0]
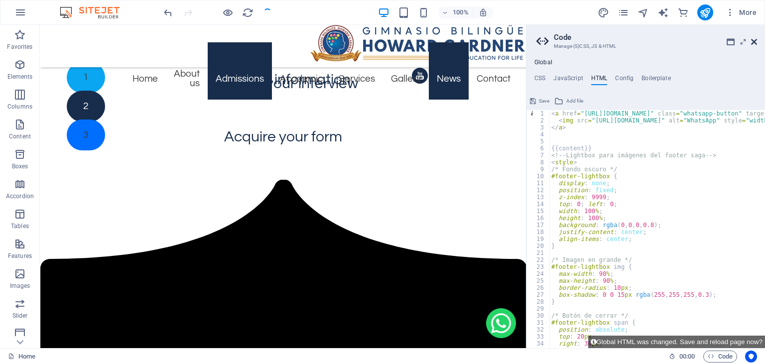
click at [752, 43] on icon at bounding box center [754, 42] width 6 height 8
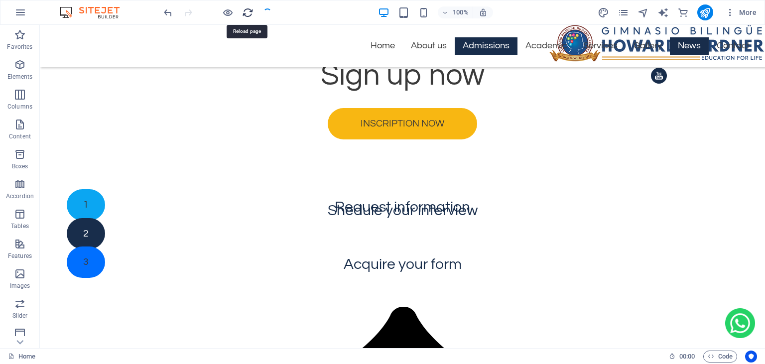
click at [248, 14] on icon "reload" at bounding box center [247, 12] width 11 height 11
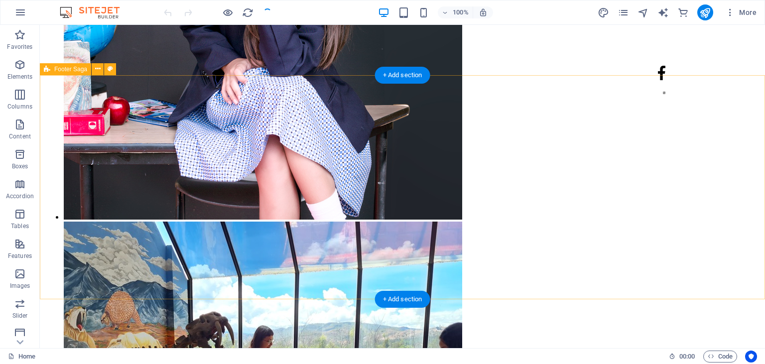
scroll to position [5738, 0]
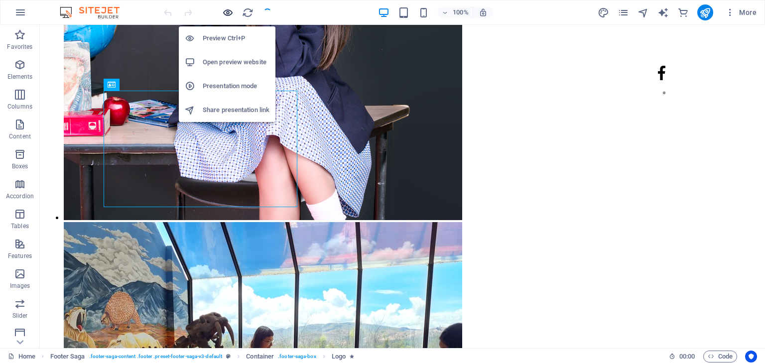
click at [227, 11] on icon "button" at bounding box center [227, 12] width 11 height 11
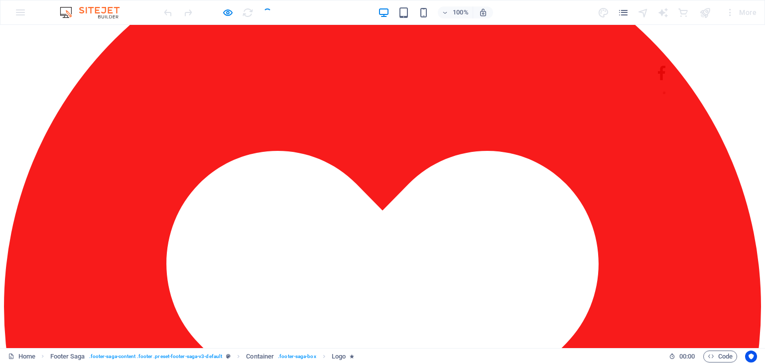
scroll to position [2424, 0]
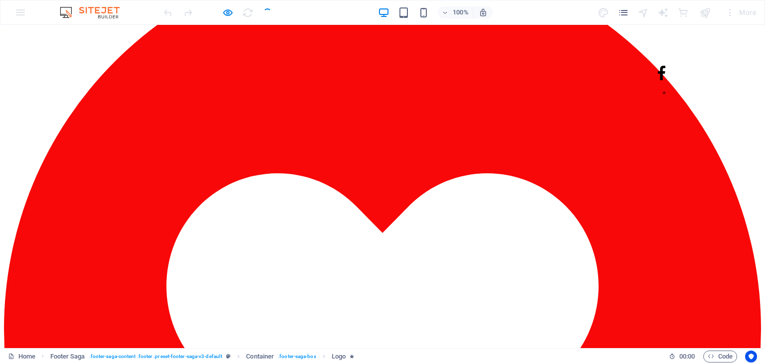
scroll to position [2438, 0]
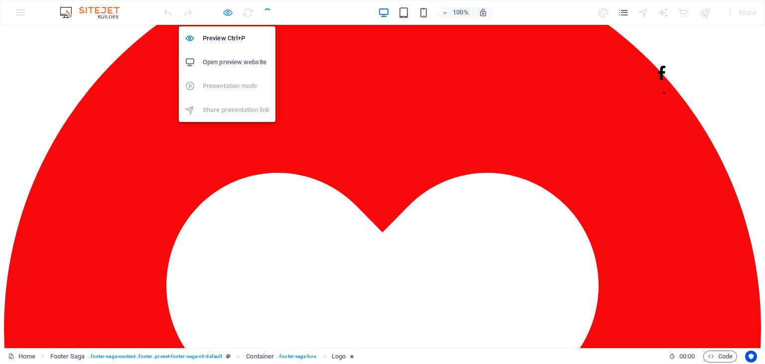
click at [226, 13] on icon "button" at bounding box center [227, 12] width 11 height 11
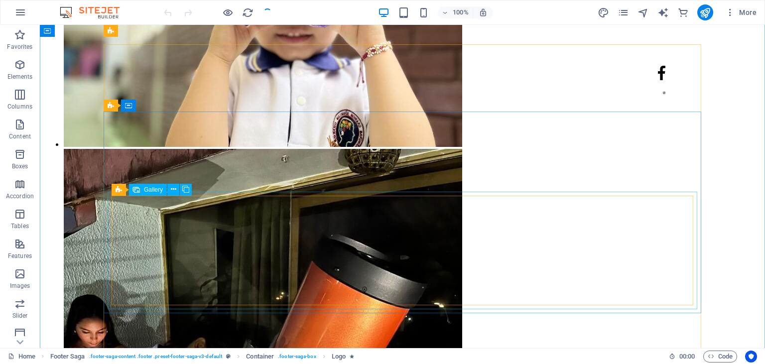
scroll to position [2996, 0]
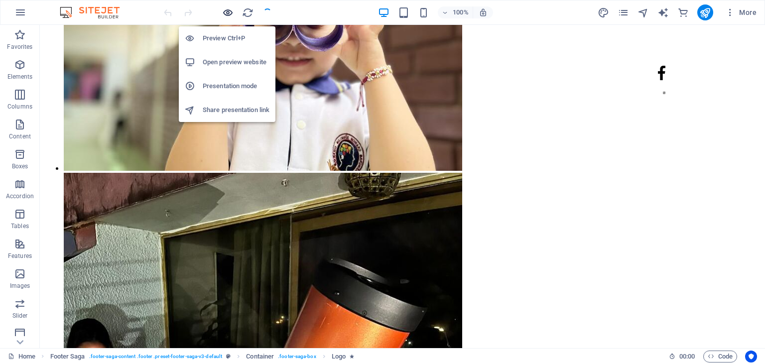
click at [226, 12] on icon "button" at bounding box center [227, 12] width 11 height 11
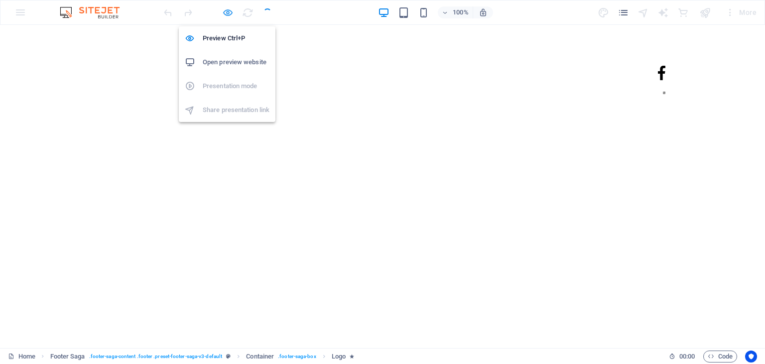
scroll to position [2576, 0]
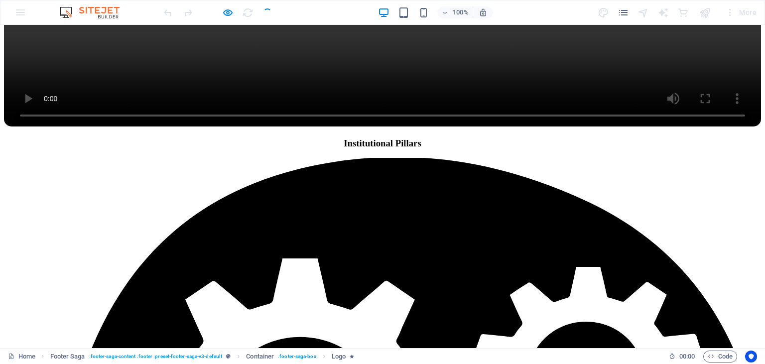
scroll to position [1303, 0]
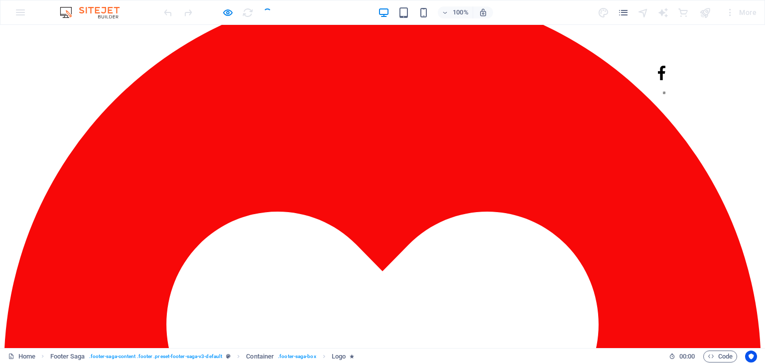
scroll to position [2436, 0]
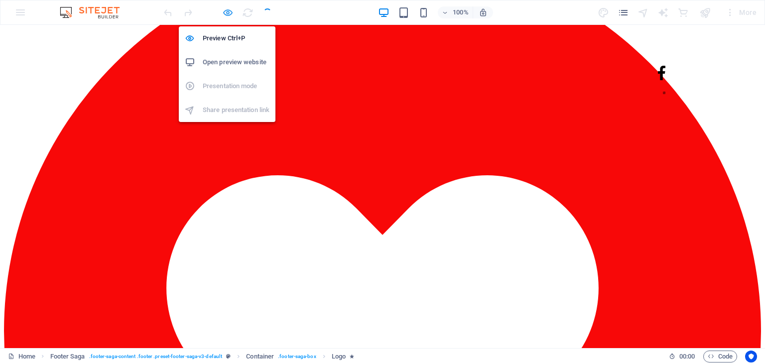
click at [226, 8] on icon "button" at bounding box center [227, 12] width 11 height 11
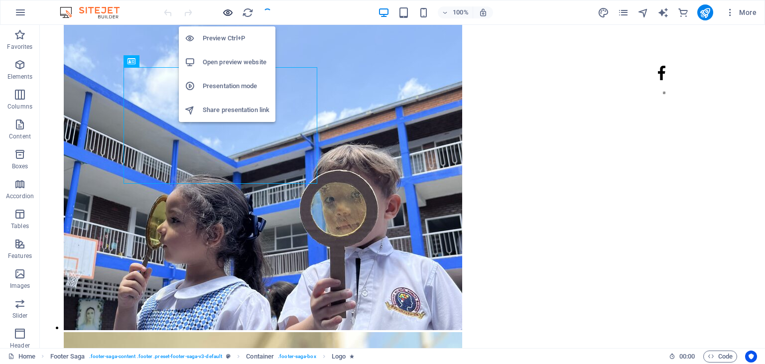
scroll to position [5700, 0]
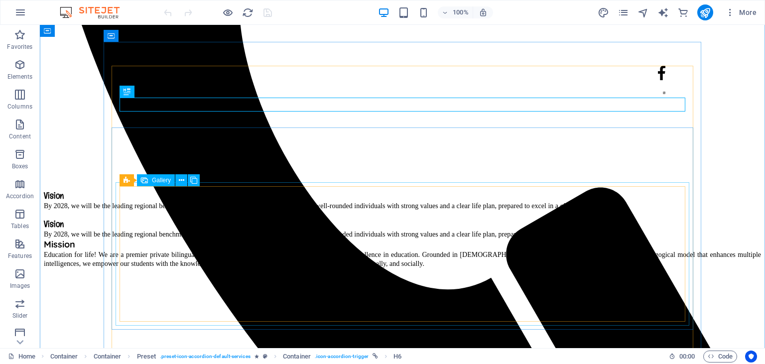
scroll to position [559, 0]
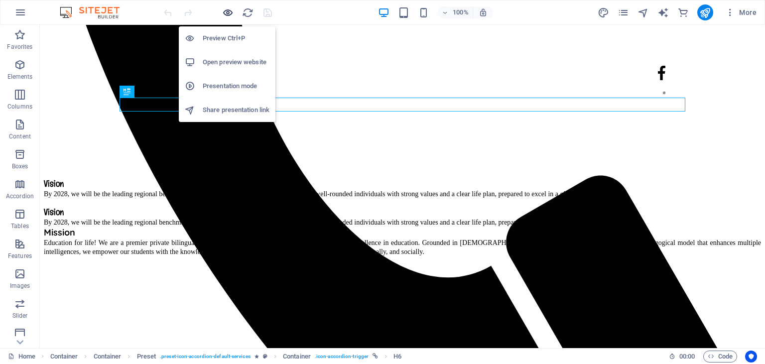
click at [233, 14] on icon "button" at bounding box center [227, 12] width 11 height 11
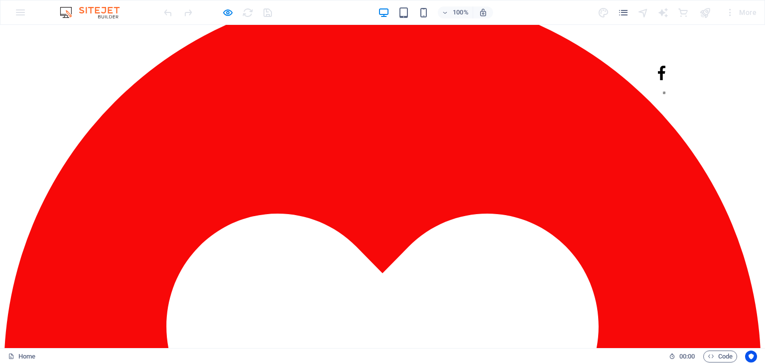
scroll to position [2384, 0]
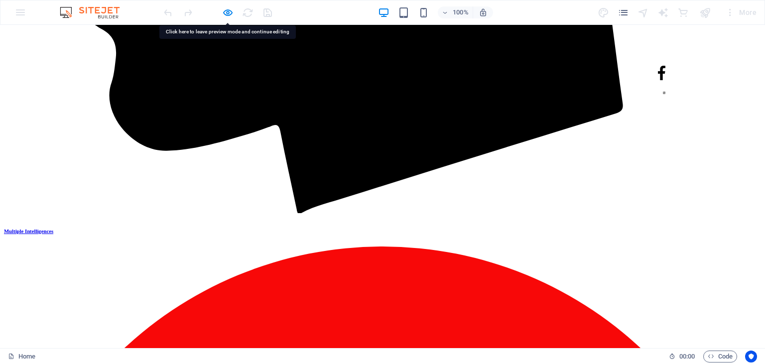
scroll to position [2105, 0]
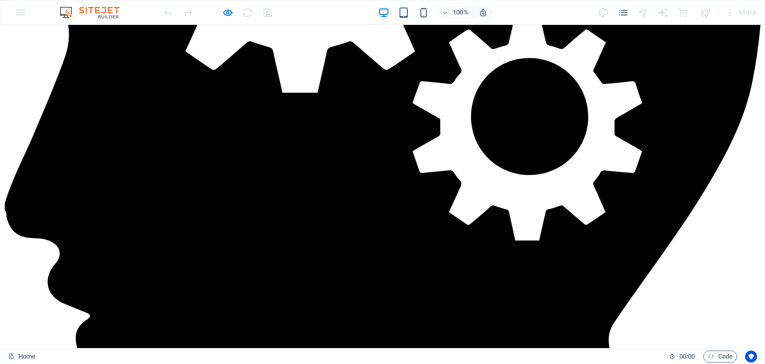
scroll to position [1791, 0]
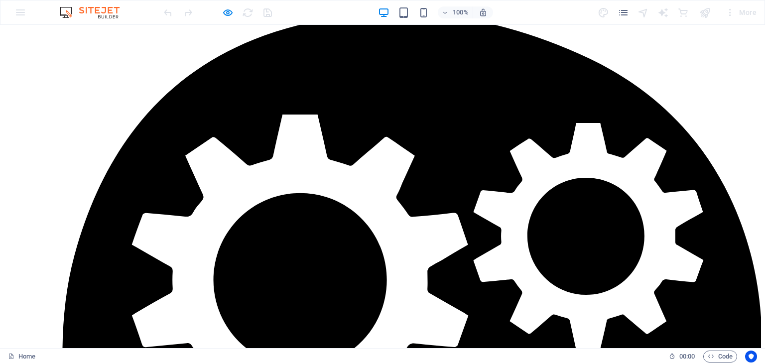
scroll to position [0, 0]
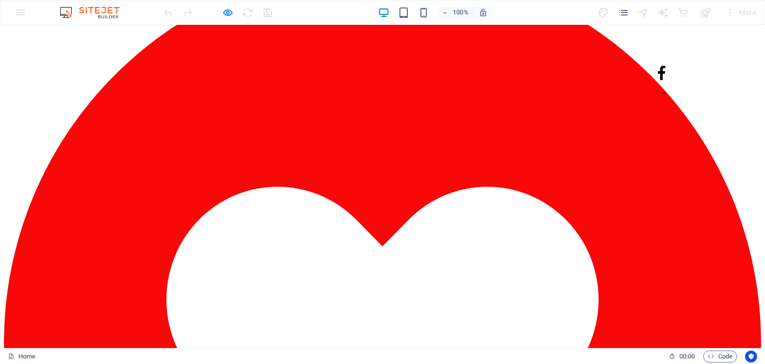
scroll to position [2399, 0]
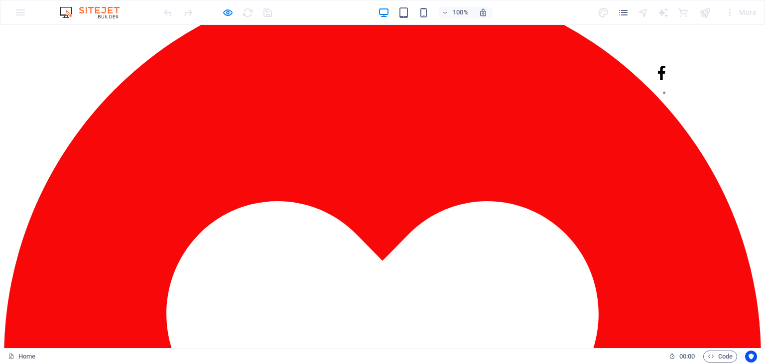
scroll to position [2411, 0]
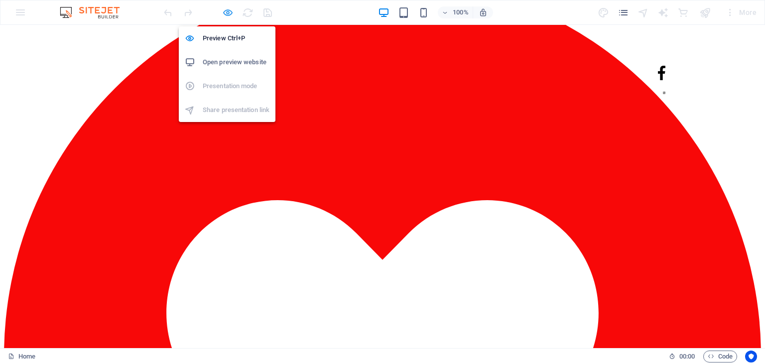
click at [230, 11] on icon "button" at bounding box center [227, 12] width 11 height 11
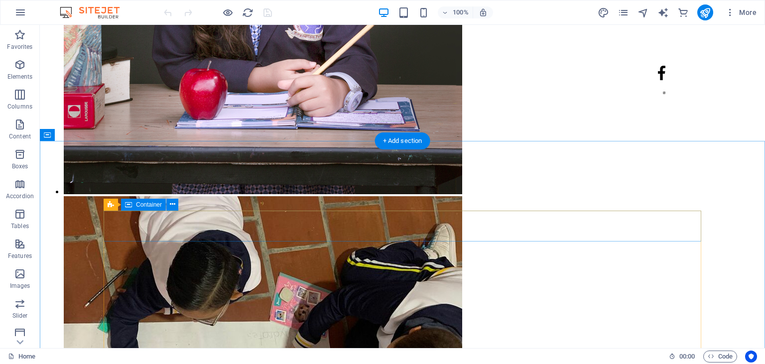
scroll to position [4985, 0]
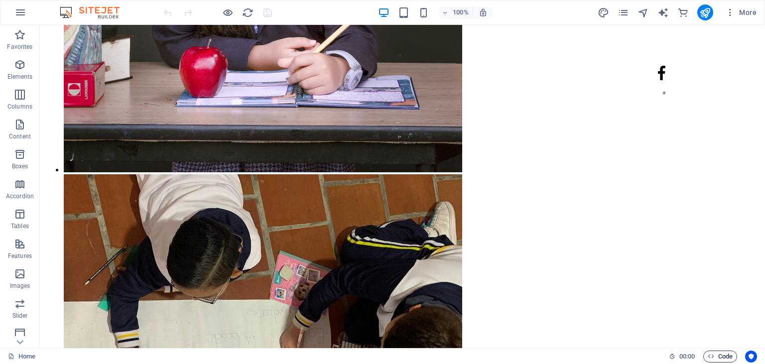
click at [713, 357] on icon "button" at bounding box center [711, 356] width 6 height 6
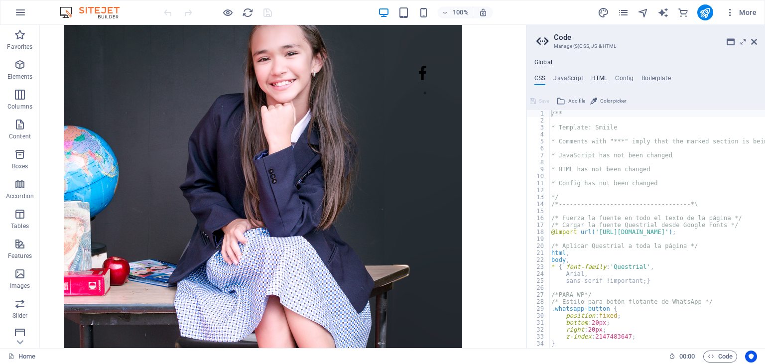
click at [601, 75] on h4 "HTML" at bounding box center [599, 80] width 16 height 11
type textarea "<a href="https://wa.me/573165102766" class="whatsapp-button" target="_blank" ti…"
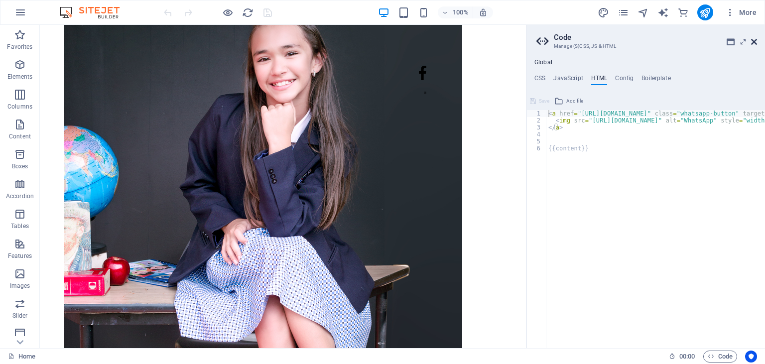
click at [753, 43] on icon at bounding box center [754, 42] width 6 height 8
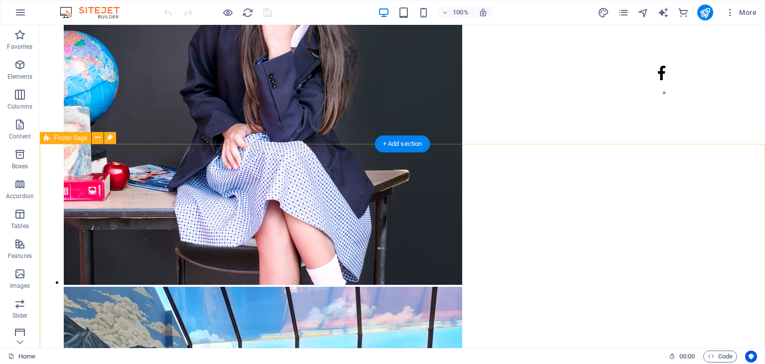
scroll to position [5670, 0]
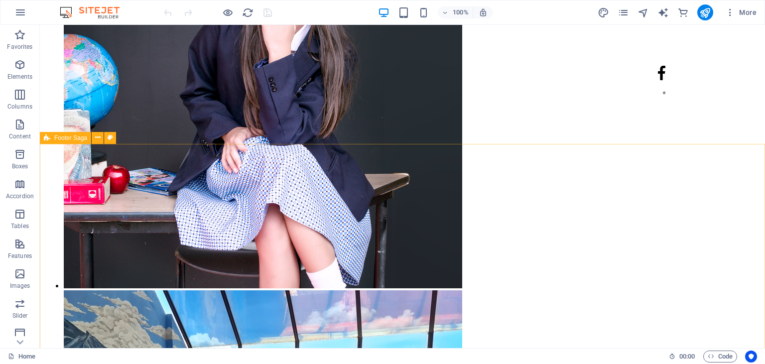
click at [72, 138] on span "Footer Saga" at bounding box center [70, 138] width 33 height 6
select select "px"
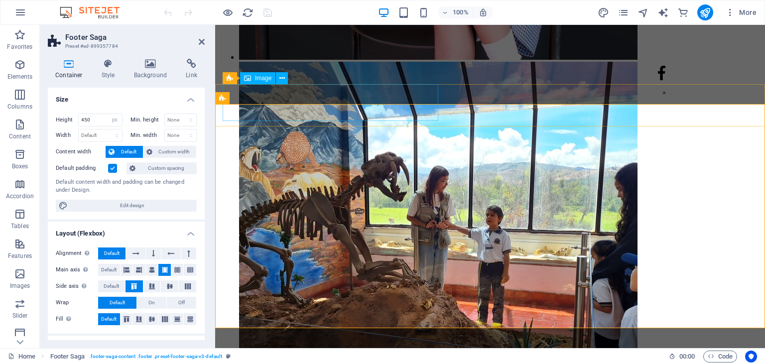
scroll to position [5467, 0]
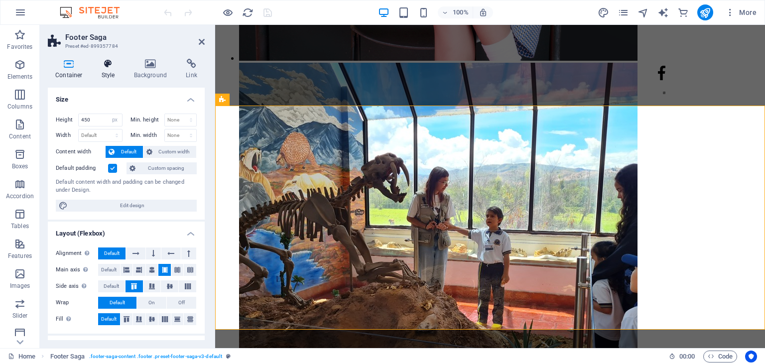
click at [111, 71] on h4 "Style" at bounding box center [110, 69] width 32 height 21
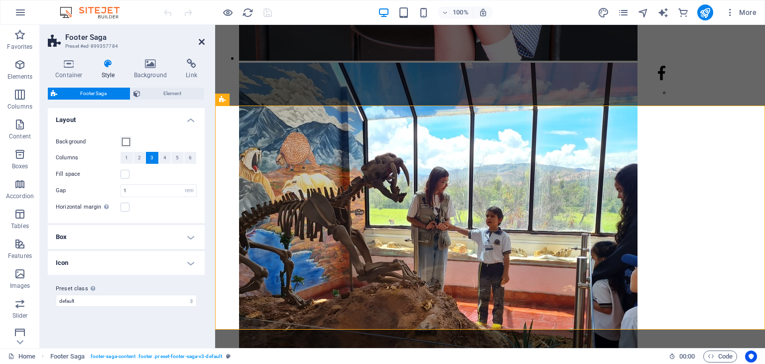
click at [202, 44] on icon at bounding box center [202, 42] width 6 height 8
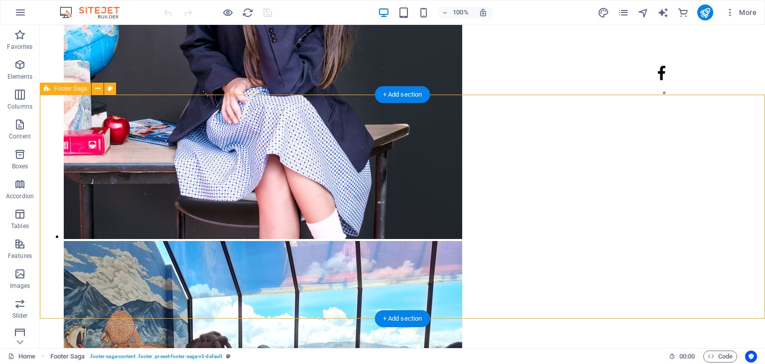
scroll to position [5719, 0]
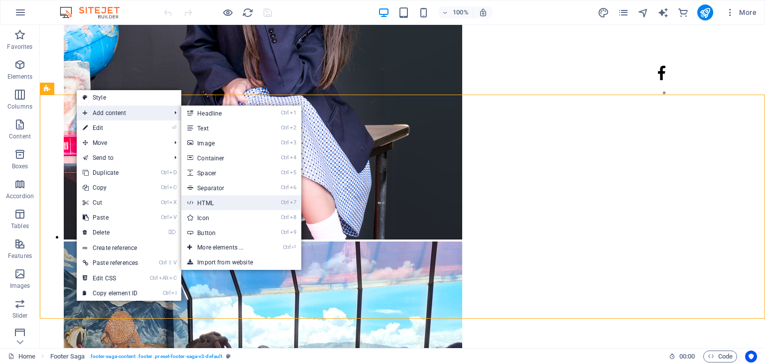
click at [224, 204] on link "Ctrl 7 HTML" at bounding box center [222, 202] width 82 height 15
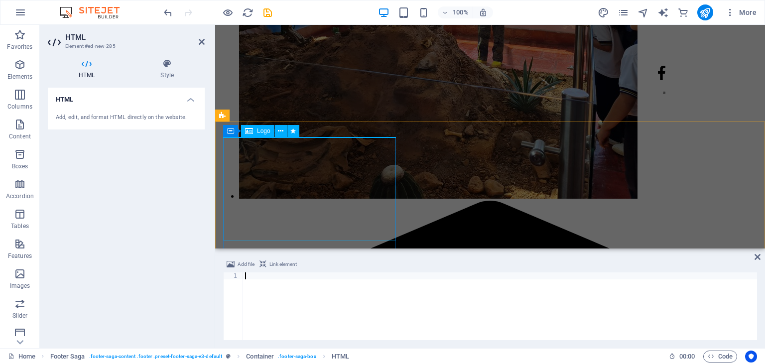
scroll to position [5381, 0]
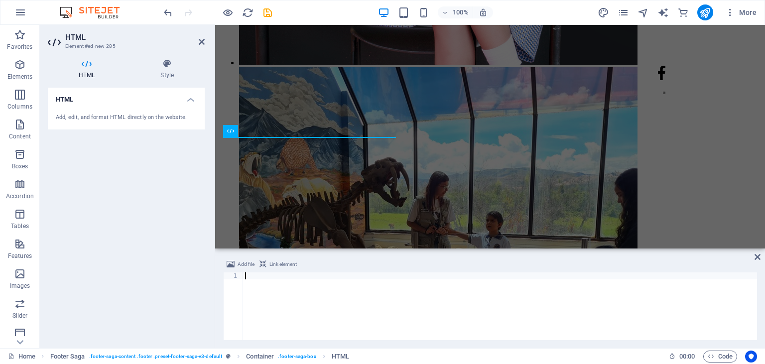
type textarea "</script>"
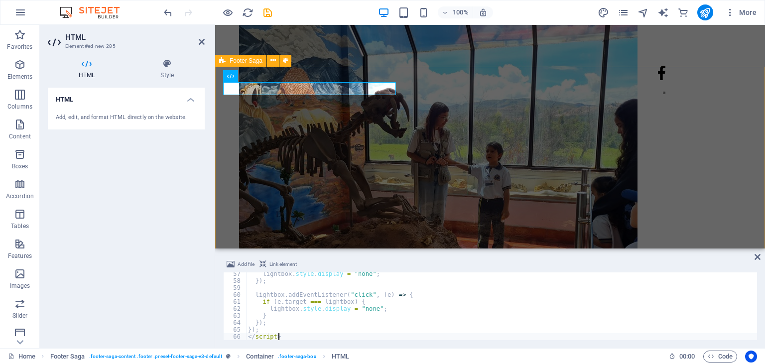
scroll to position [5418, 0]
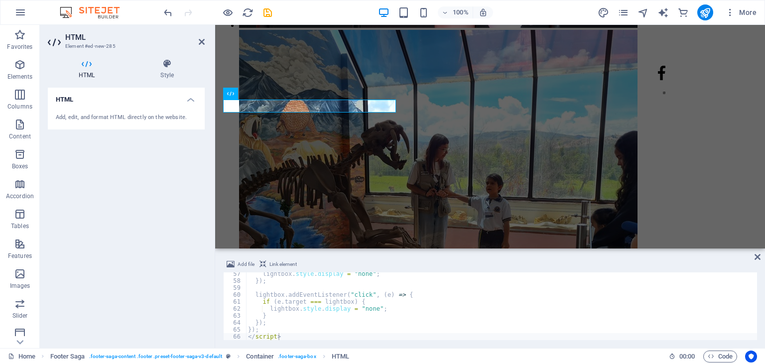
click at [202, 46] on header "HTML Element #ed-new-285" at bounding box center [126, 38] width 157 height 26
click at [202, 41] on icon at bounding box center [202, 42] width 6 height 8
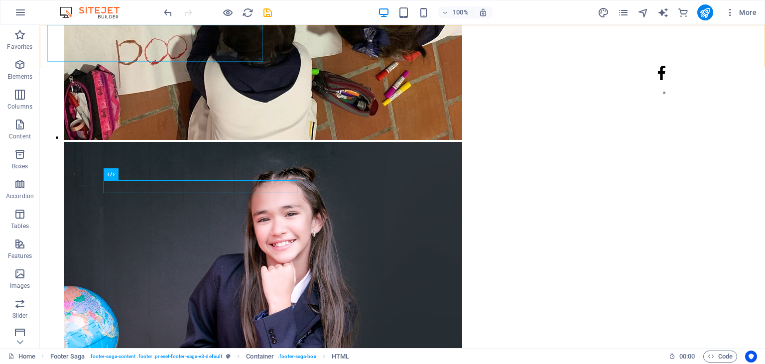
scroll to position [5649, 0]
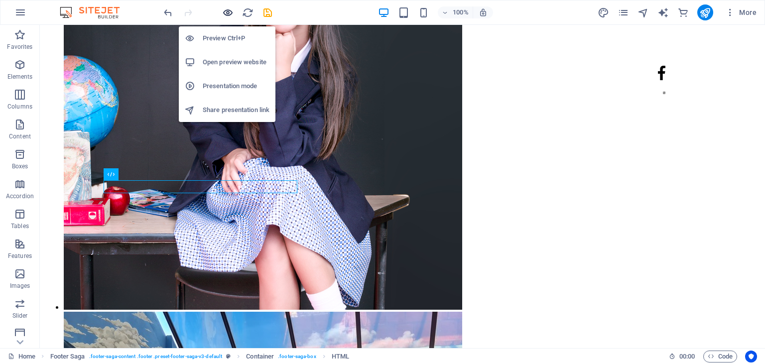
click at [226, 11] on icon "button" at bounding box center [227, 12] width 11 height 11
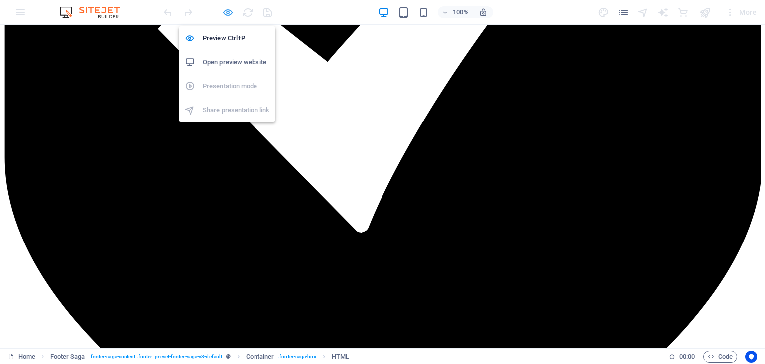
scroll to position [2316, 0]
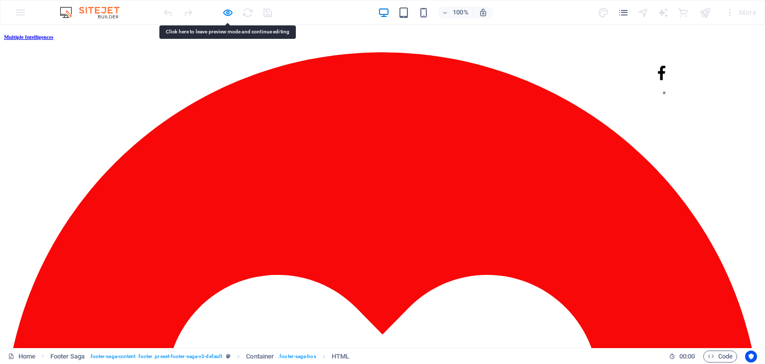
scroll to position [2349, 0]
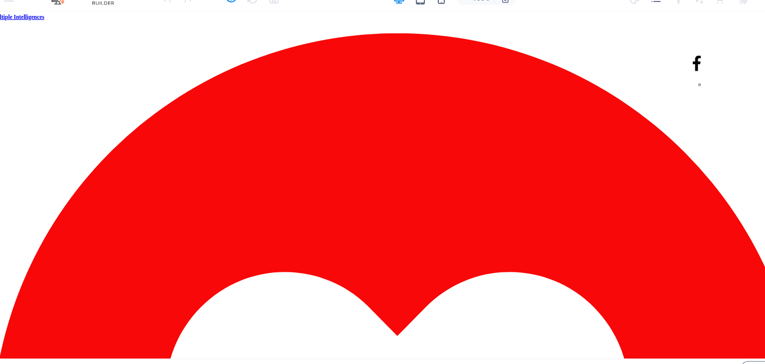
scroll to position [2344, 0]
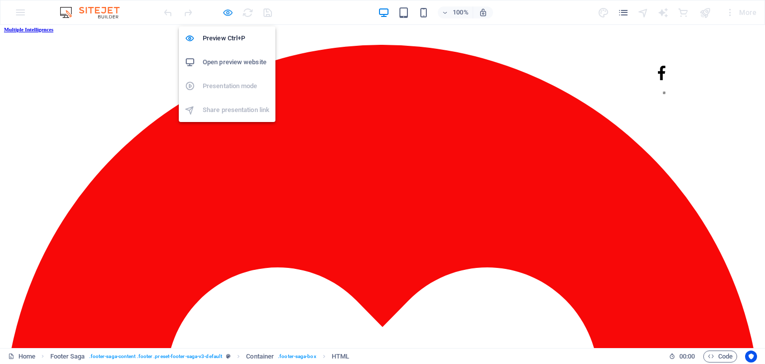
click at [227, 15] on icon "button" at bounding box center [227, 12] width 11 height 11
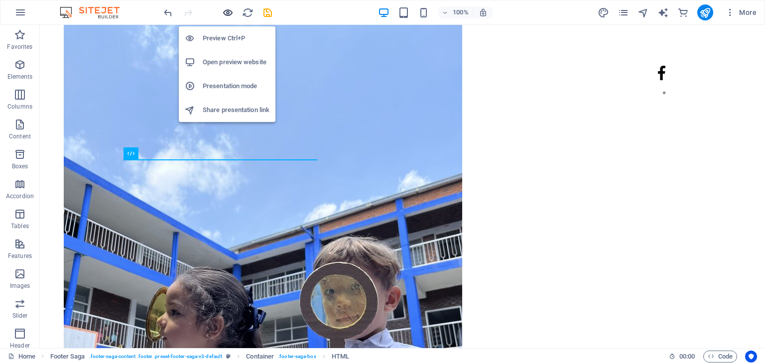
scroll to position [5649, 0]
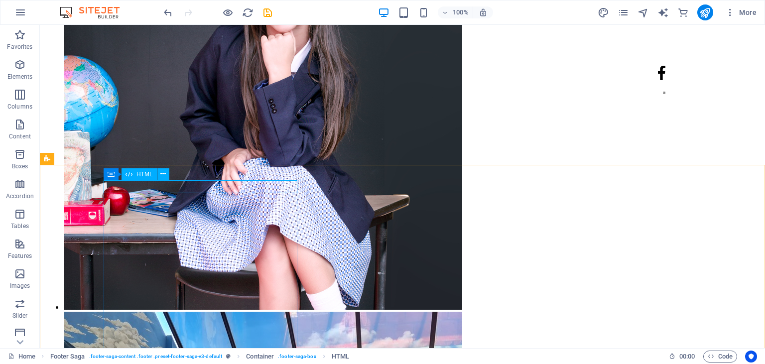
click at [143, 174] on span "HTML" at bounding box center [144, 174] width 16 height 6
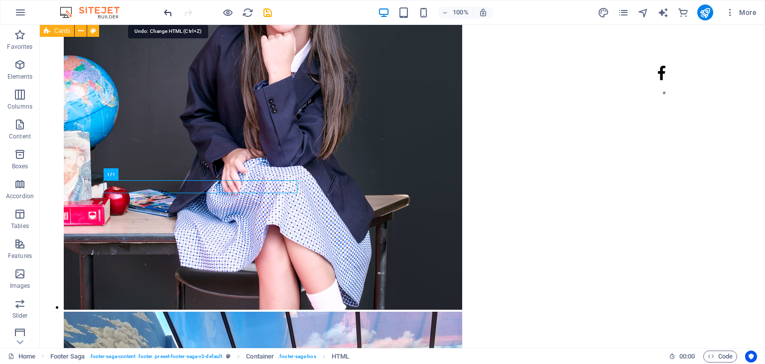
click at [168, 14] on icon "undo" at bounding box center [167, 12] width 11 height 11
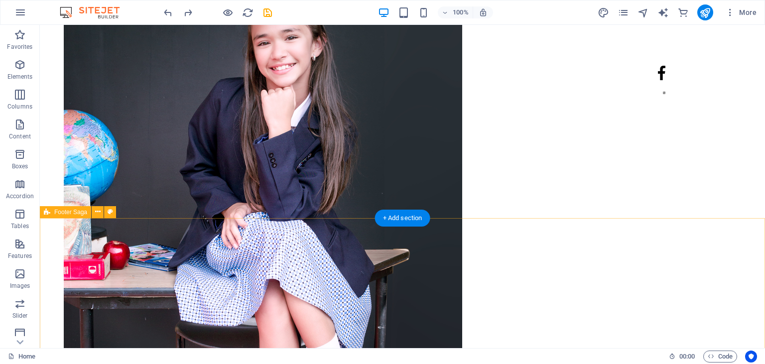
scroll to position [5592, 0]
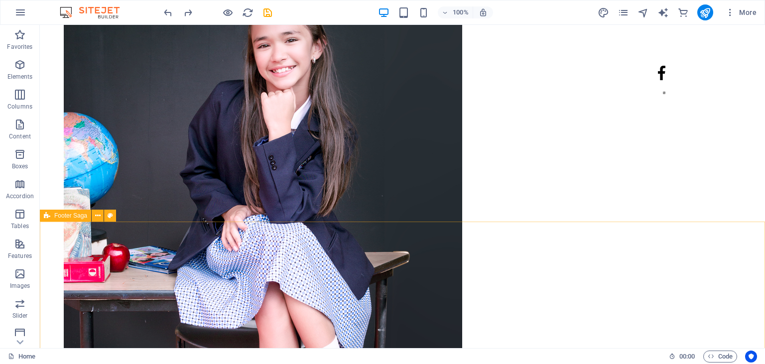
click at [74, 217] on span "Footer Saga" at bounding box center [70, 216] width 33 height 6
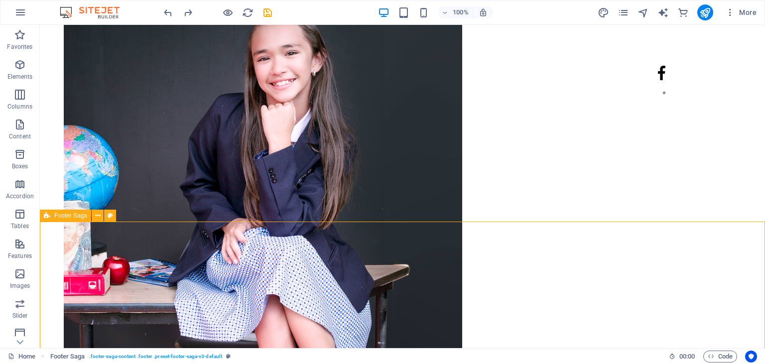
select select "rem"
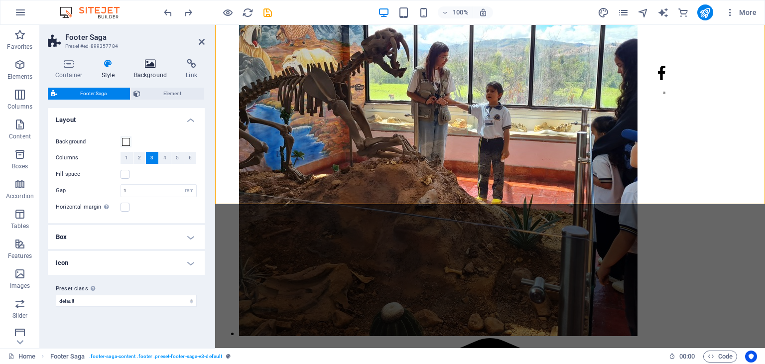
click at [149, 64] on icon at bounding box center [150, 64] width 48 height 10
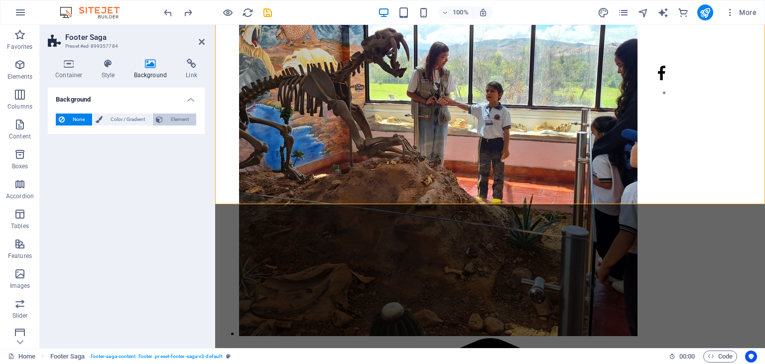
click at [174, 115] on span "Element" at bounding box center [179, 120] width 27 height 12
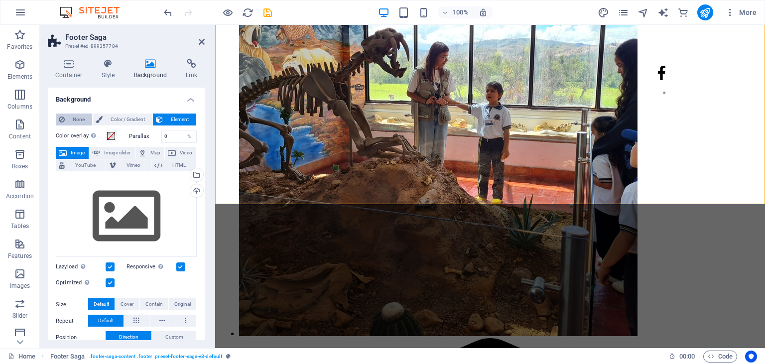
click at [64, 117] on icon at bounding box center [62, 120] width 6 height 12
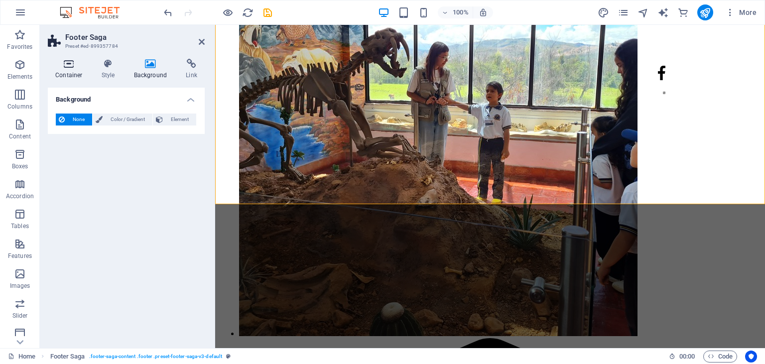
click at [68, 63] on icon at bounding box center [69, 64] width 42 height 10
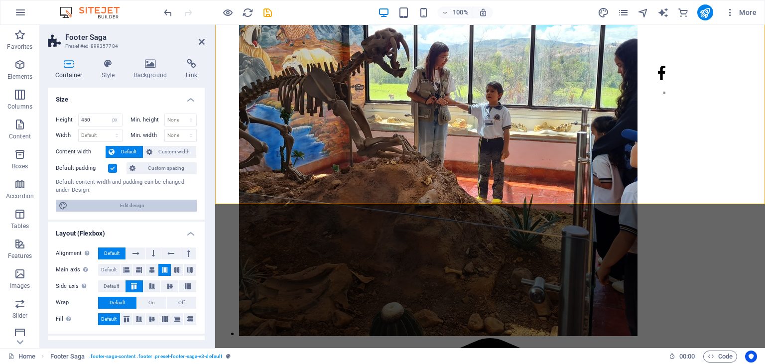
click at [129, 204] on span "Edit design" at bounding box center [132, 206] width 123 height 12
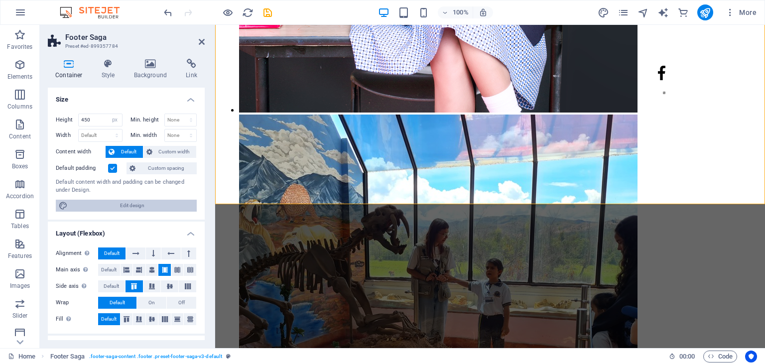
select select "px"
select select "400"
select select "px"
select select "rem"
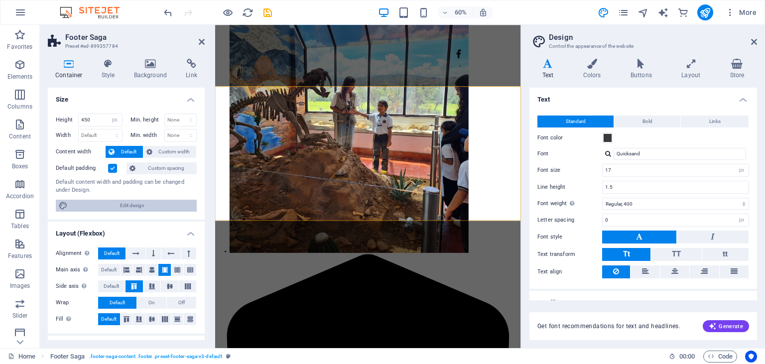
scroll to position [5476, 0]
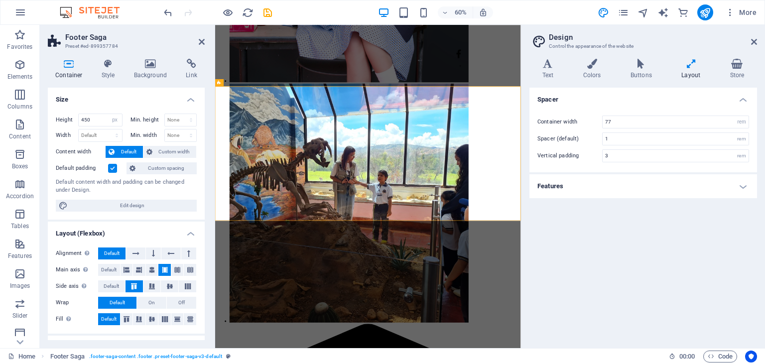
click at [742, 186] on h4 "Features" at bounding box center [643, 186] width 228 height 24
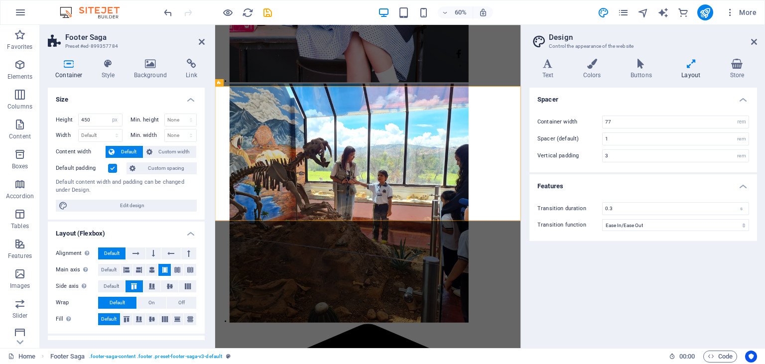
click at [742, 186] on h4 "Features" at bounding box center [643, 183] width 228 height 18
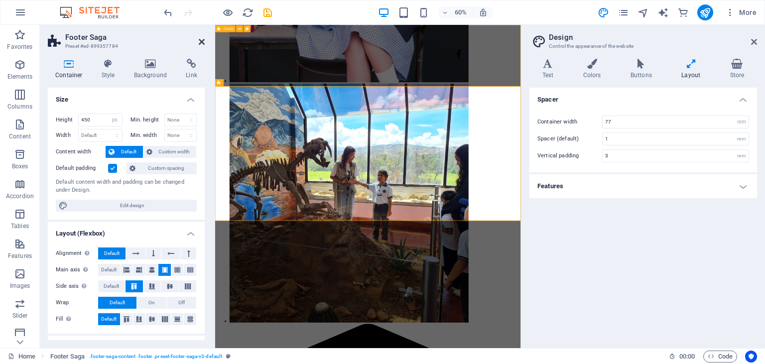
click at [202, 38] on icon at bounding box center [202, 42] width 6 height 8
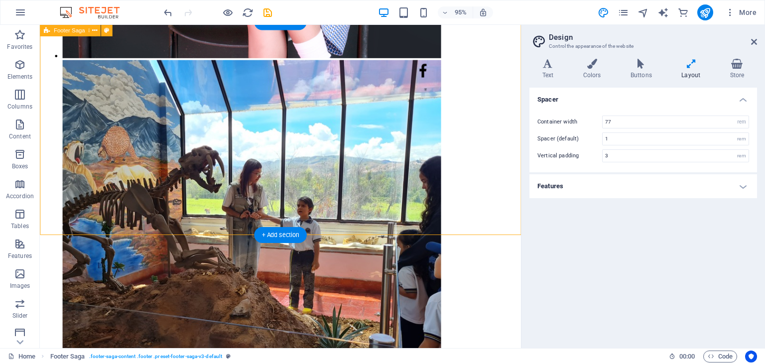
scroll to position [5335, 0]
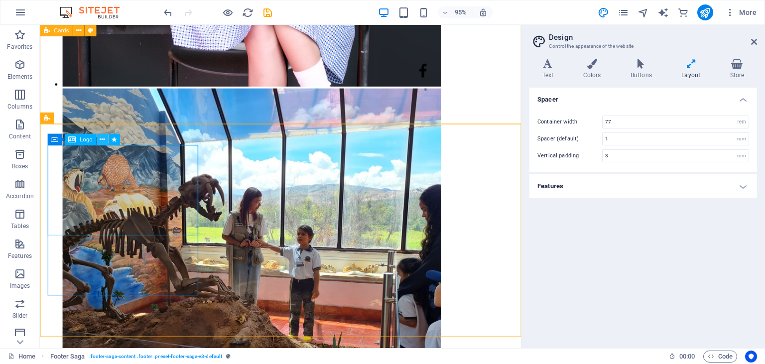
click at [103, 141] on icon at bounding box center [102, 139] width 5 height 10
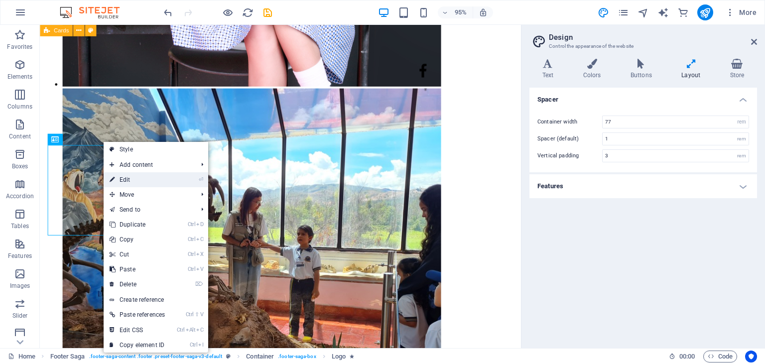
click at [118, 178] on link "⏎ Edit" at bounding box center [137, 179] width 67 height 15
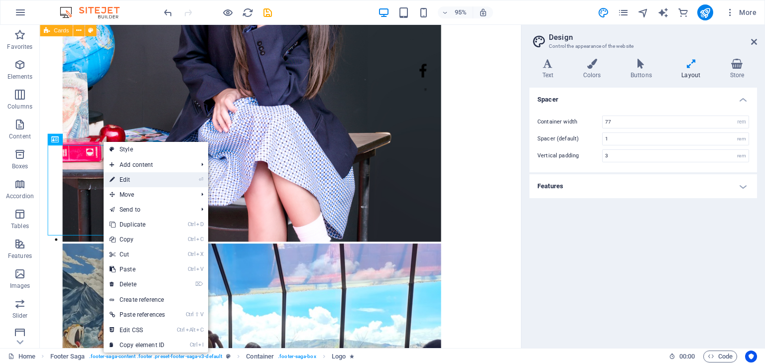
select select "px"
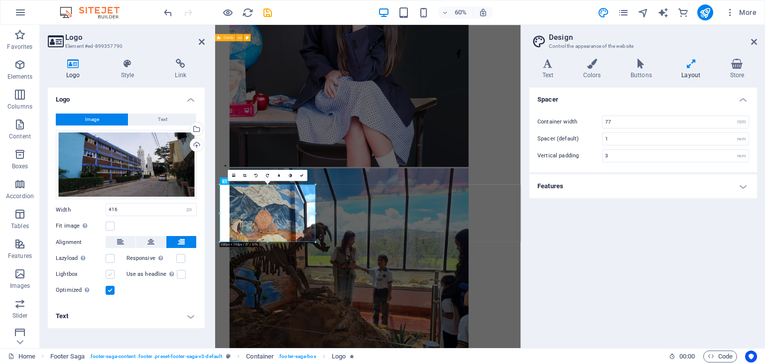
click at [110, 273] on label at bounding box center [110, 274] width 9 height 9
click at [0, 0] on input "Lightbox" at bounding box center [0, 0] width 0 height 0
click at [202, 45] on icon at bounding box center [202, 42] width 6 height 8
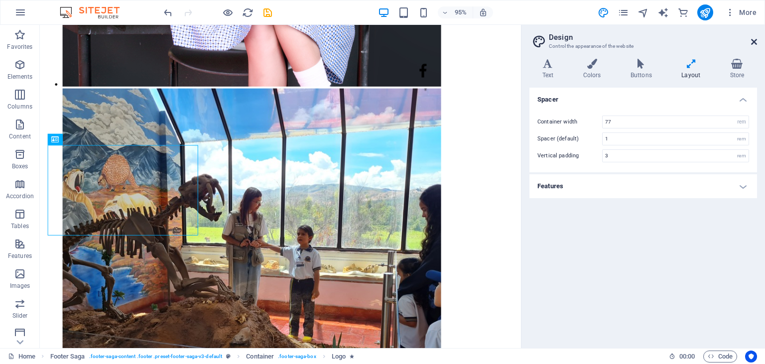
click at [754, 39] on icon at bounding box center [754, 42] width 6 height 8
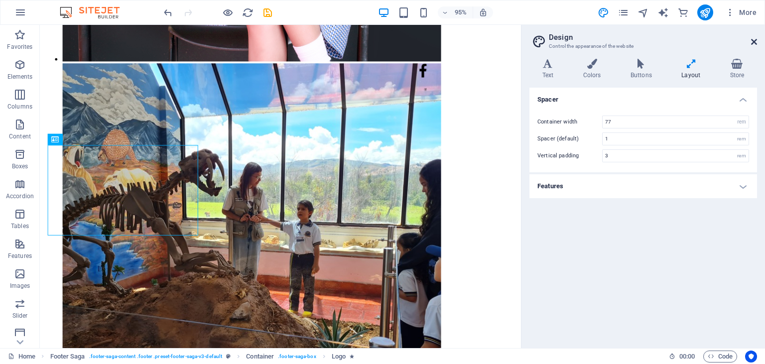
scroll to position [5700, 0]
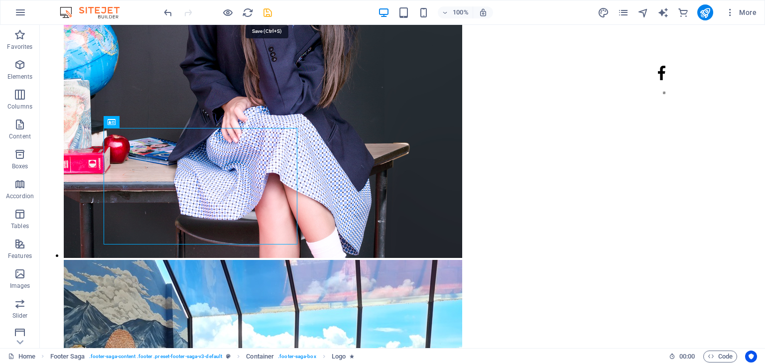
click at [266, 14] on icon "save" at bounding box center [267, 12] width 11 height 11
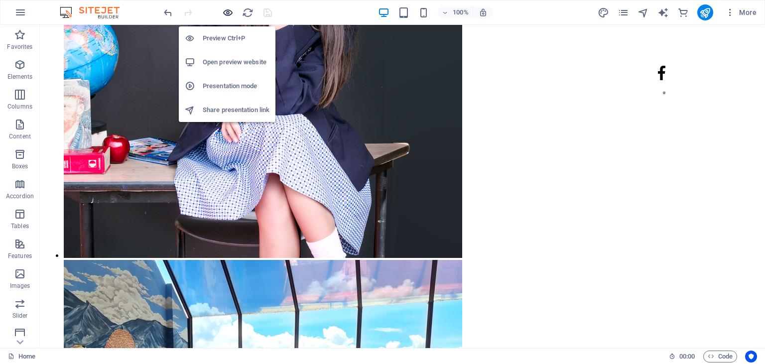
click at [233, 11] on icon "button" at bounding box center [227, 12] width 11 height 11
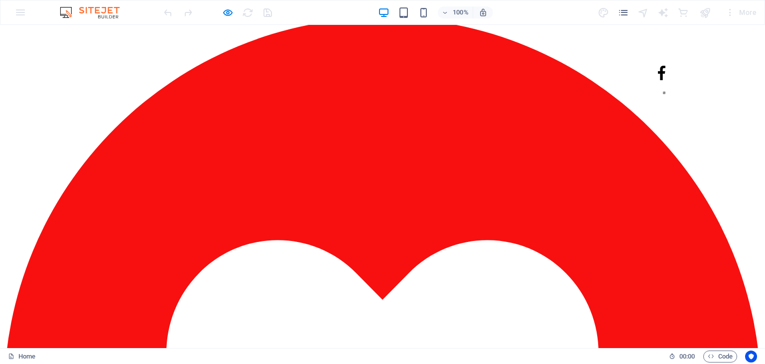
scroll to position [2371, 0]
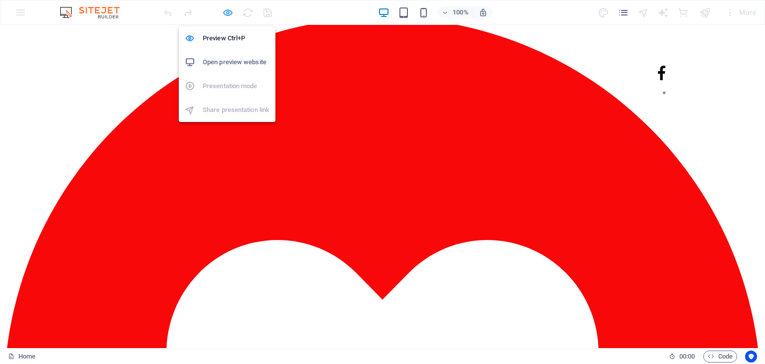
click at [232, 14] on icon "button" at bounding box center [227, 12] width 11 height 11
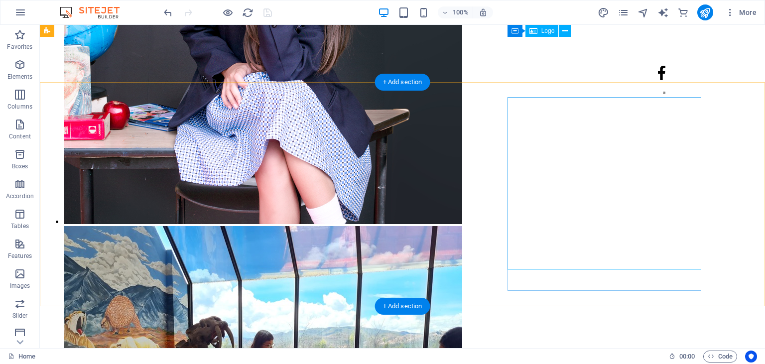
scroll to position [5730, 0]
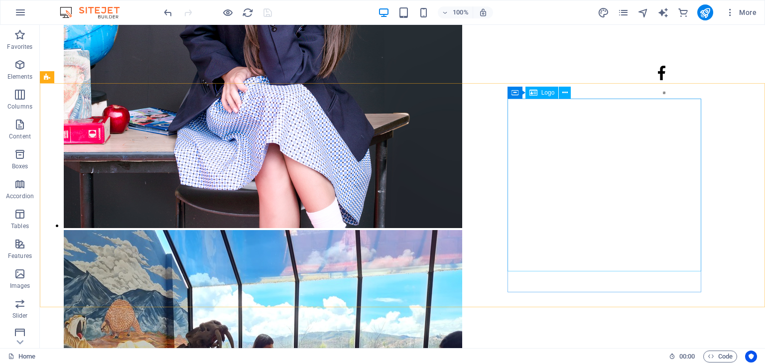
click at [541, 92] on span "Logo" at bounding box center [547, 93] width 13 height 6
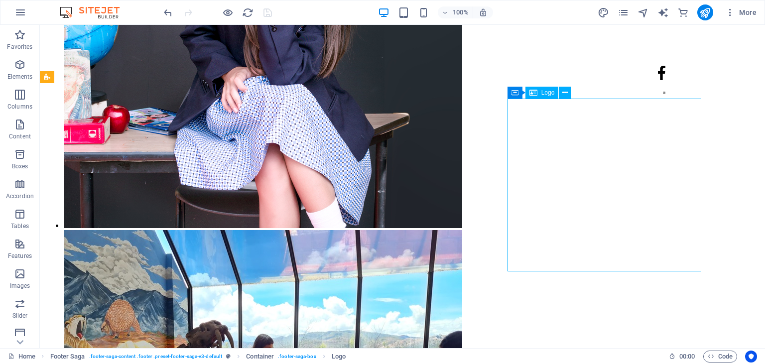
click at [541, 92] on span "Logo" at bounding box center [547, 93] width 13 height 6
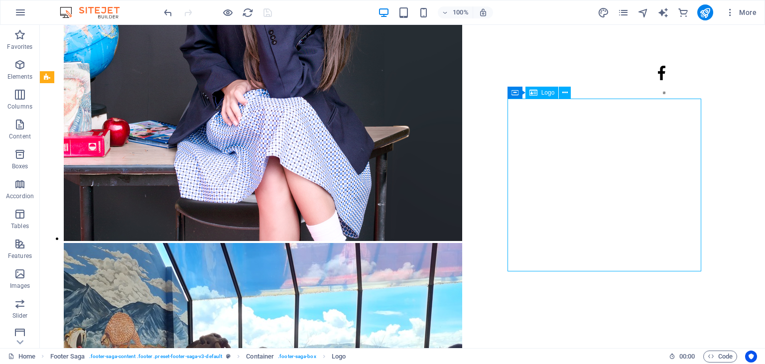
select select "px"
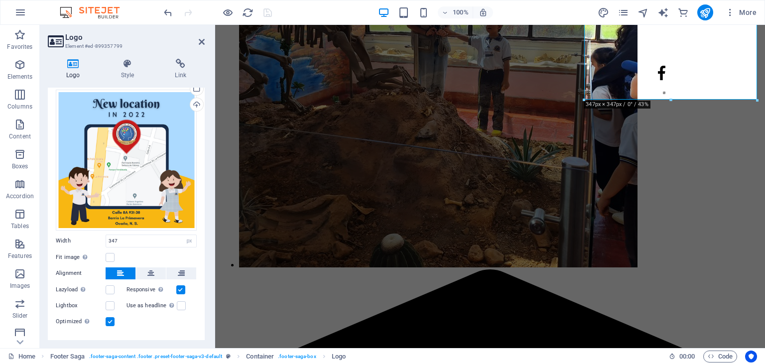
scroll to position [59, 0]
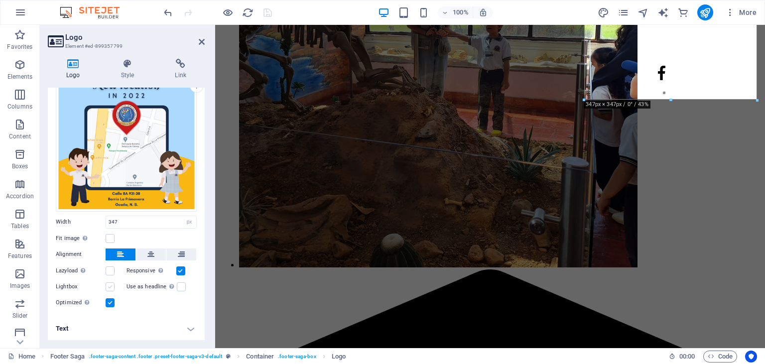
click at [110, 284] on label at bounding box center [110, 286] width 9 height 9
click at [0, 0] on input "Lightbox" at bounding box center [0, 0] width 0 height 0
click at [205, 44] on aside "Logo Element #ed-899357799 Logo Style Link Logo Image Text Drag files here, cli…" at bounding box center [127, 186] width 175 height 323
click at [202, 43] on icon at bounding box center [202, 42] width 6 height 8
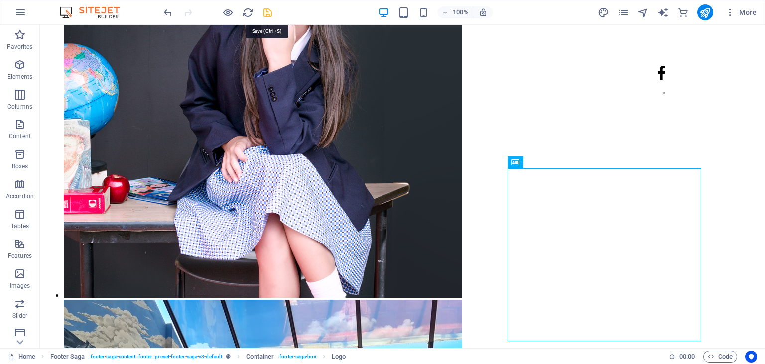
click at [268, 12] on icon "save" at bounding box center [267, 12] width 11 height 11
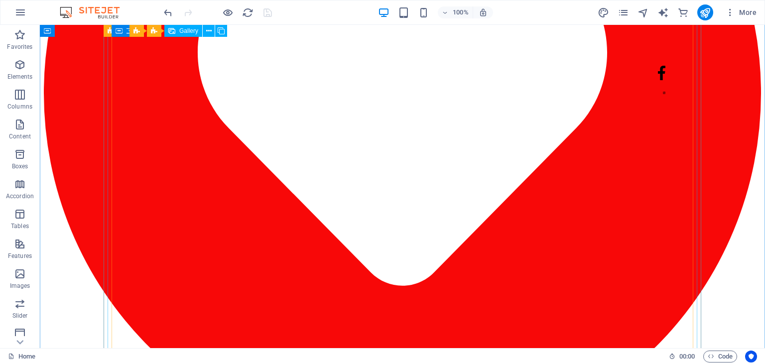
scroll to position [4222, 0]
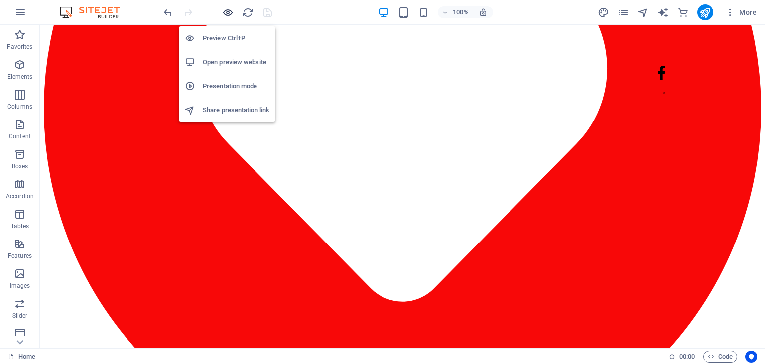
click at [228, 10] on icon "button" at bounding box center [227, 12] width 11 height 11
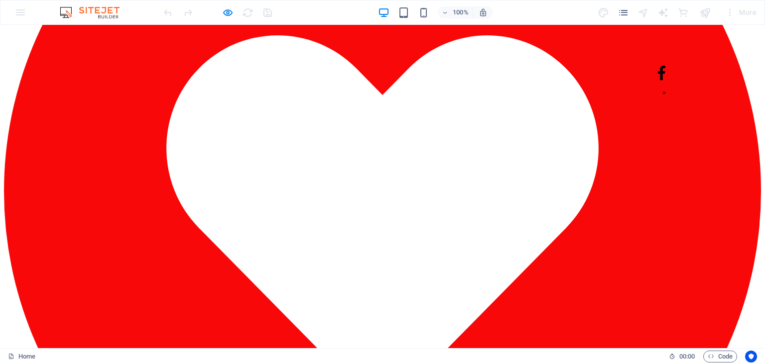
scroll to position [2374, 0]
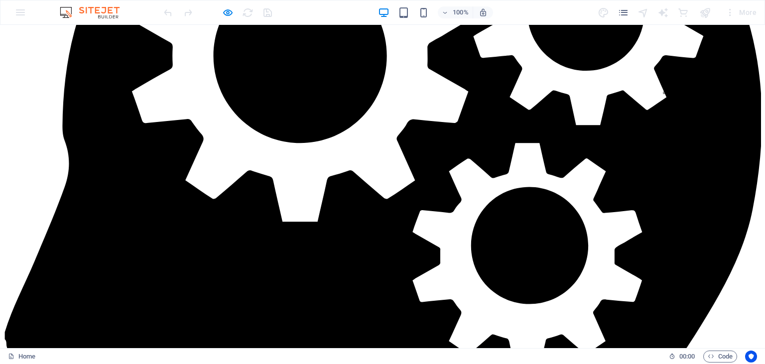
scroll to position [1658, 0]
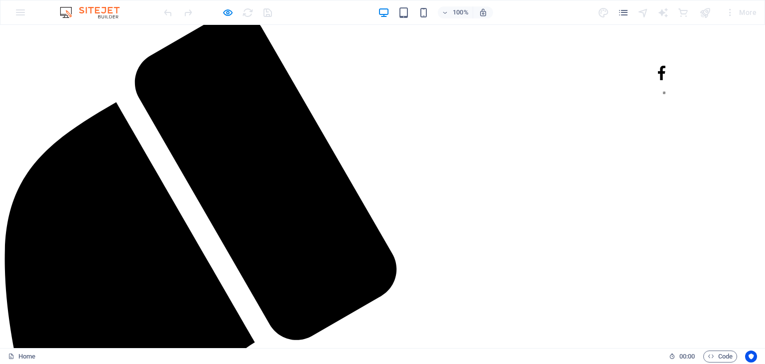
scroll to position [0, 0]
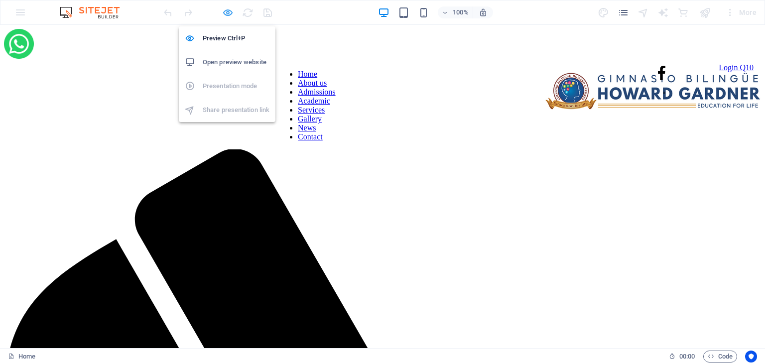
click at [228, 13] on icon "button" at bounding box center [227, 12] width 11 height 11
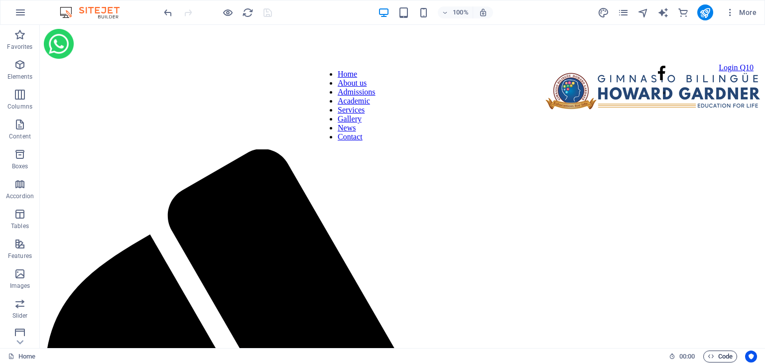
click at [708, 361] on span "Code" at bounding box center [720, 357] width 25 height 12
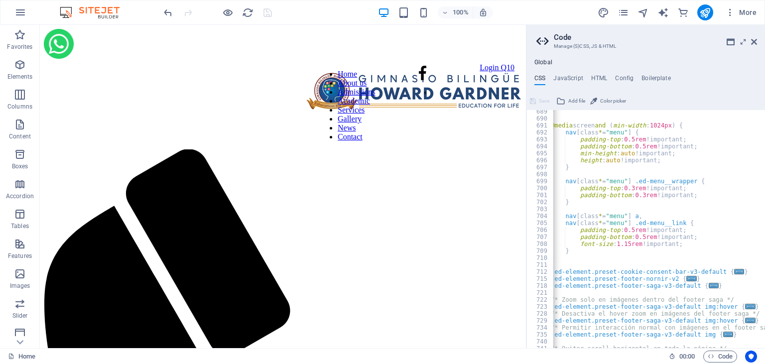
scroll to position [0, 2]
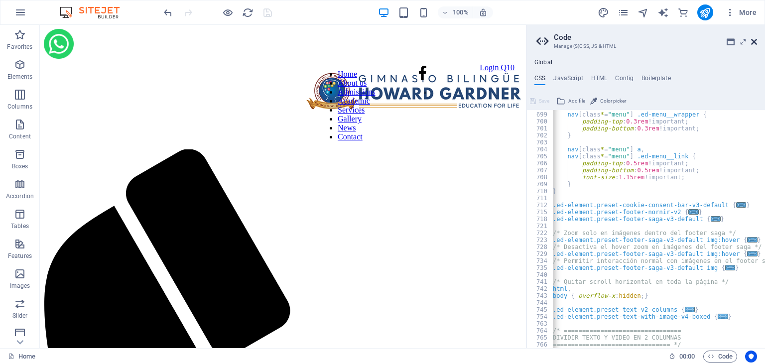
click at [755, 40] on icon at bounding box center [754, 42] width 6 height 8
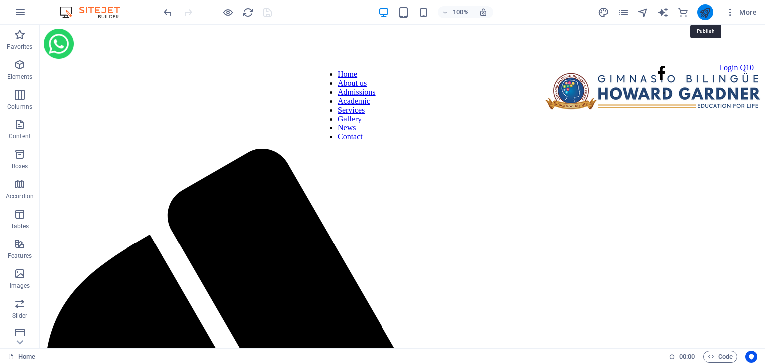
click at [706, 10] on icon "publish" at bounding box center [704, 12] width 11 height 11
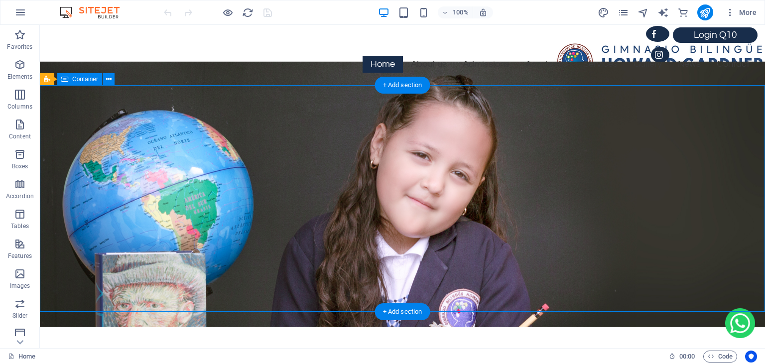
select select "px"
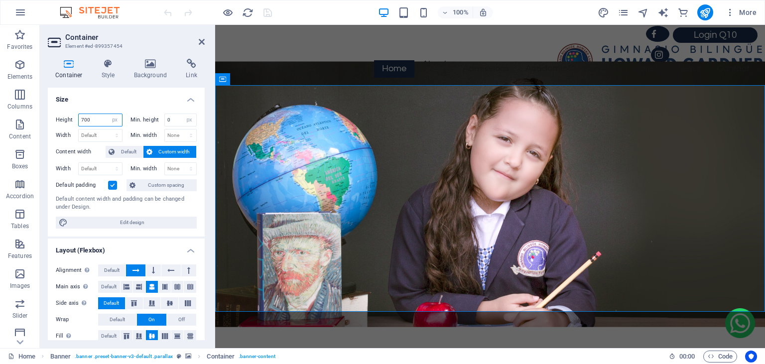
click at [95, 121] on input "700" at bounding box center [100, 120] width 43 height 12
click at [87, 121] on input "700" at bounding box center [100, 120] width 43 height 12
type input "750"
click at [204, 41] on icon at bounding box center [202, 42] width 6 height 8
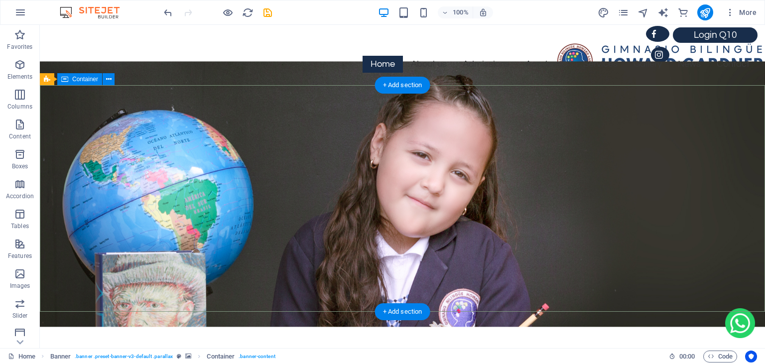
select select "px"
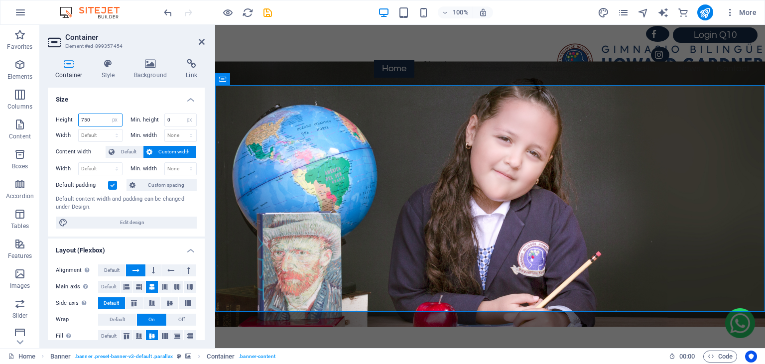
click at [85, 120] on input "750" at bounding box center [100, 120] width 43 height 12
type input "850"
click at [203, 41] on icon at bounding box center [202, 42] width 6 height 8
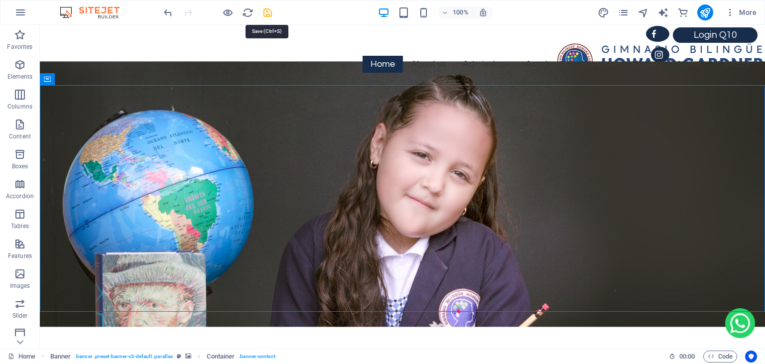
click at [267, 16] on icon "save" at bounding box center [267, 12] width 11 height 11
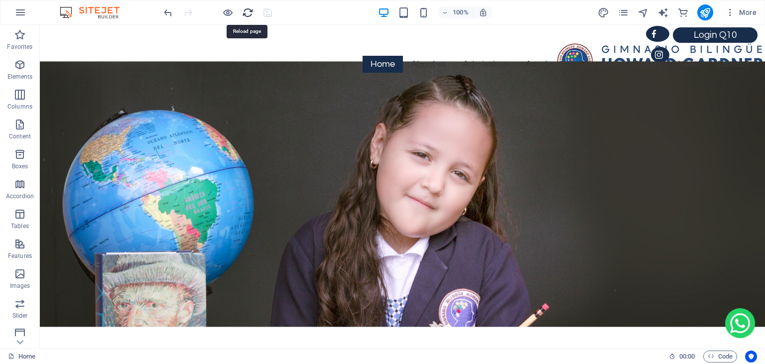
click at [248, 15] on icon "reload" at bounding box center [247, 12] width 11 height 11
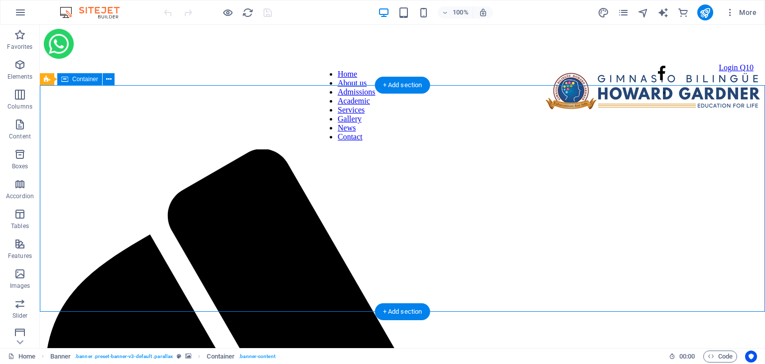
select select "px"
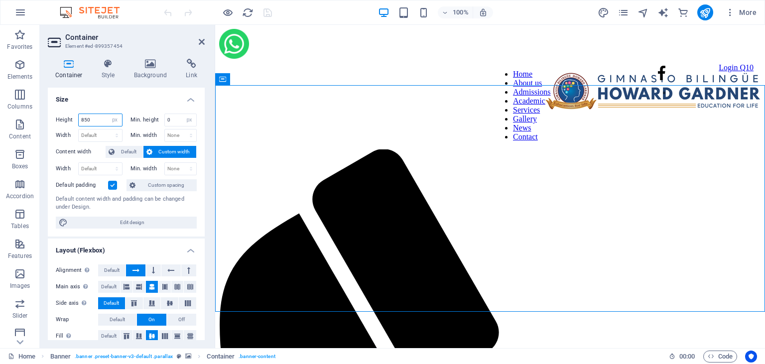
click at [86, 120] on input "850" at bounding box center [100, 120] width 43 height 12
click at [83, 120] on input "850" at bounding box center [100, 120] width 43 height 12
type input "950"
click at [201, 40] on icon at bounding box center [202, 42] width 6 height 8
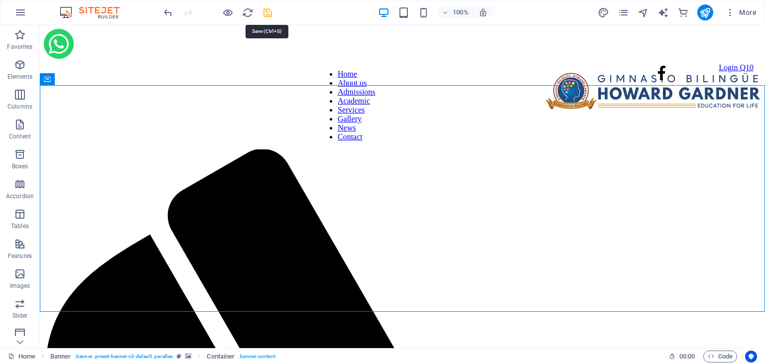
click at [264, 15] on icon "save" at bounding box center [267, 12] width 11 height 11
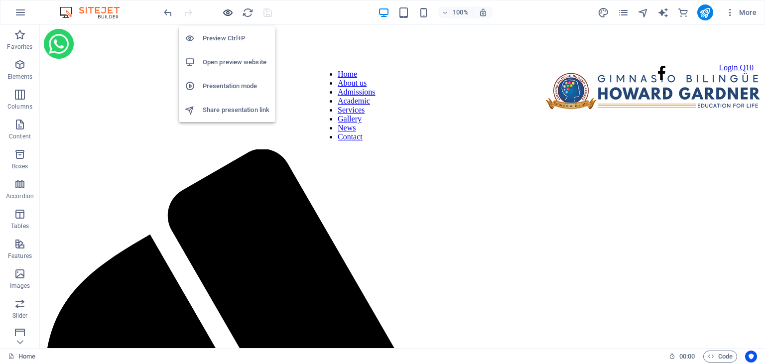
click at [231, 11] on icon "button" at bounding box center [227, 12] width 11 height 11
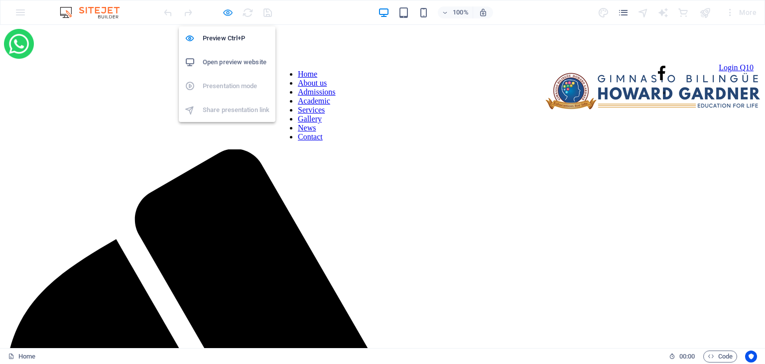
click at [230, 15] on icon "button" at bounding box center [227, 12] width 11 height 11
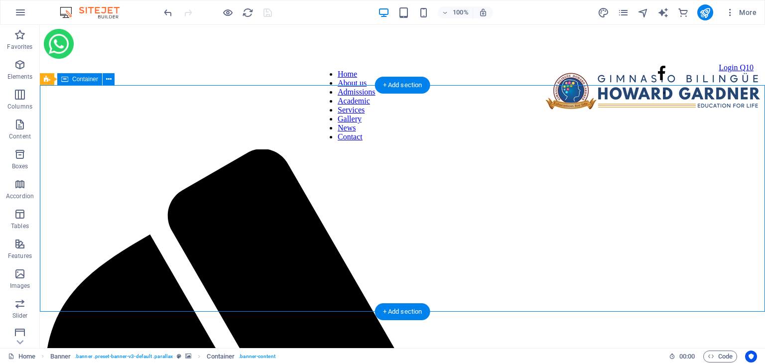
select select "px"
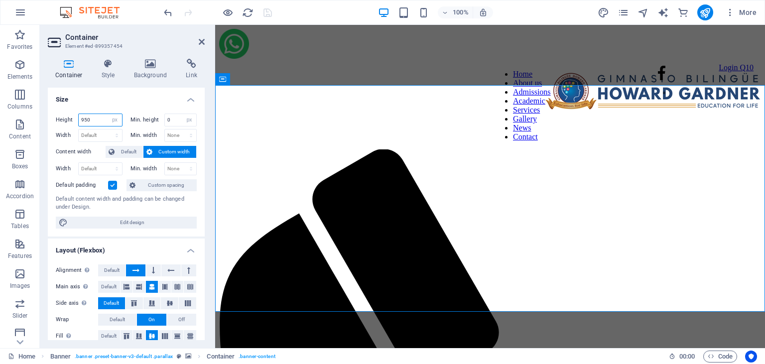
click at [89, 119] on input "950" at bounding box center [100, 120] width 43 height 12
drag, startPoint x: 89, startPoint y: 119, endPoint x: 75, endPoint y: 118, distance: 14.5
click at [79, 118] on input "950" at bounding box center [100, 120] width 43 height 12
type input "500"
click at [201, 45] on icon at bounding box center [202, 42] width 6 height 8
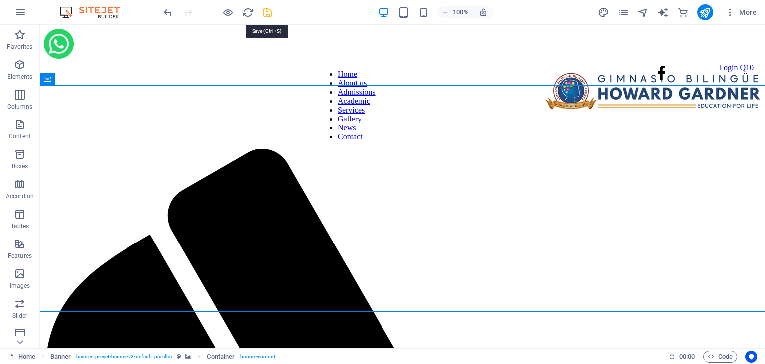
click at [271, 13] on icon "save" at bounding box center [267, 12] width 11 height 11
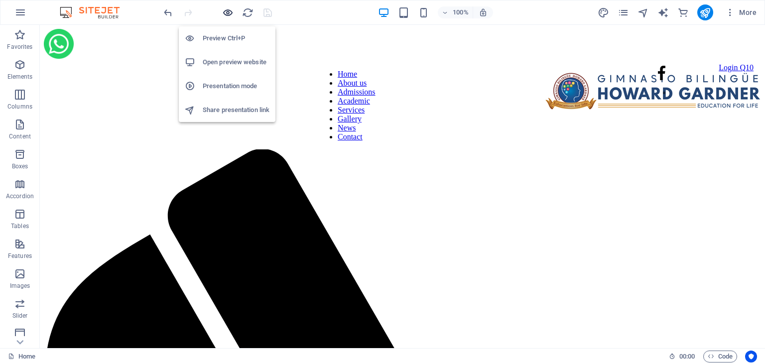
click at [229, 10] on icon "button" at bounding box center [227, 12] width 11 height 11
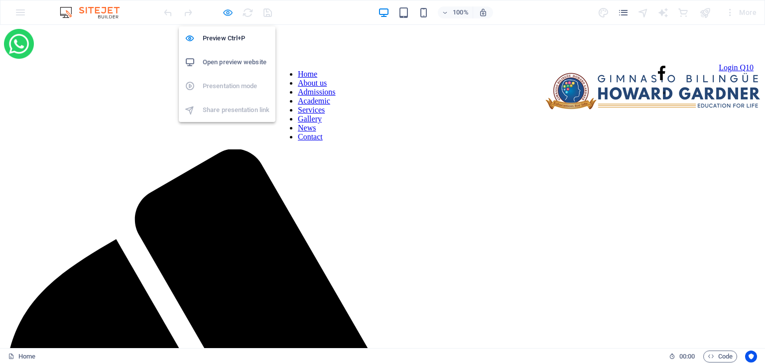
click at [229, 11] on icon "button" at bounding box center [227, 12] width 11 height 11
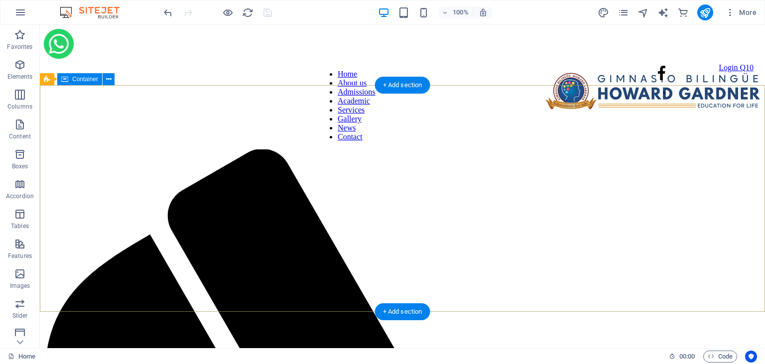
select select "px"
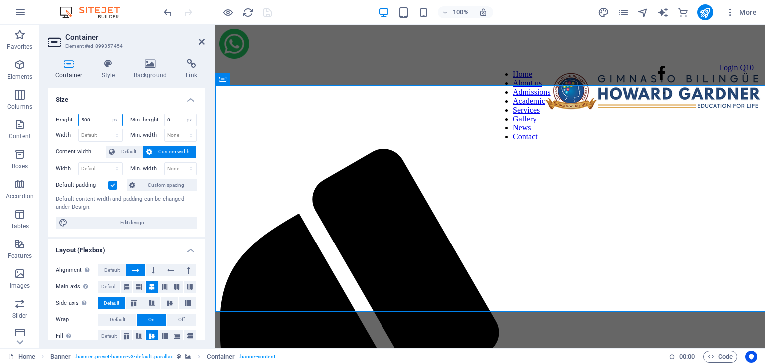
click at [93, 116] on input "500" at bounding box center [100, 120] width 43 height 12
drag, startPoint x: 93, startPoint y: 116, endPoint x: 68, endPoint y: 115, distance: 24.9
click at [79, 115] on input "500" at bounding box center [100, 120] width 43 height 12
type input "700"
click at [109, 66] on icon at bounding box center [108, 64] width 28 height 10
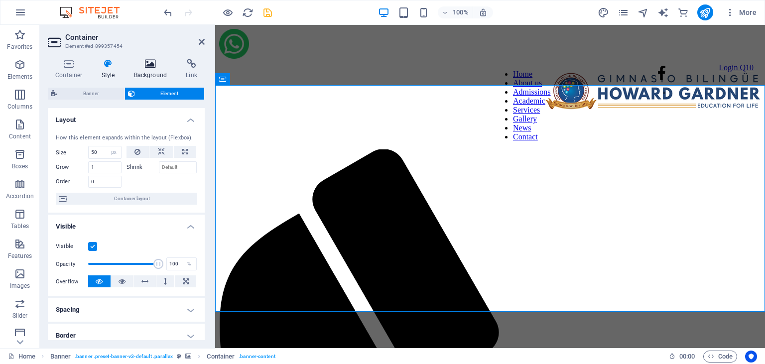
click at [144, 67] on icon at bounding box center [150, 64] width 48 height 10
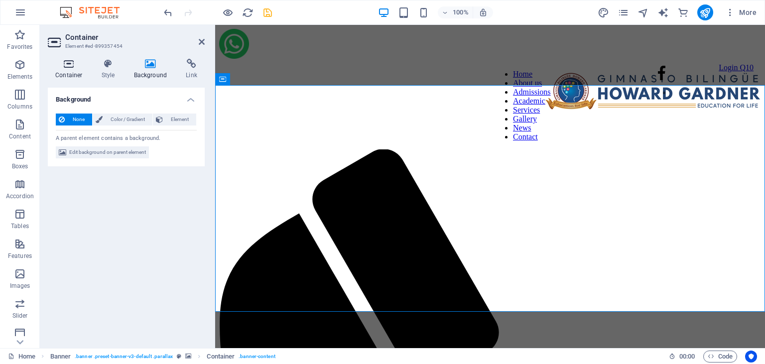
click at [71, 70] on h4 "Container" at bounding box center [71, 69] width 46 height 21
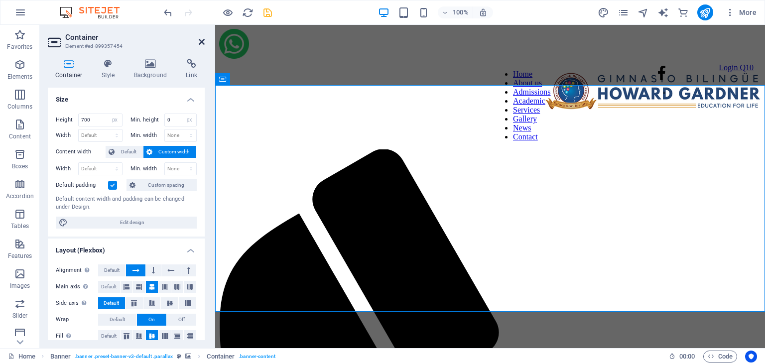
click at [203, 43] on icon at bounding box center [202, 42] width 6 height 8
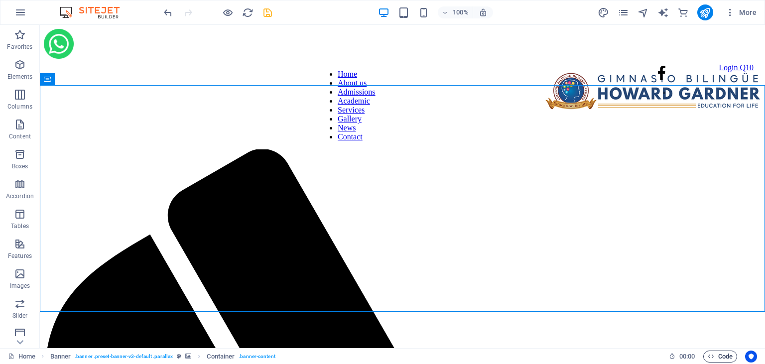
click at [708, 357] on icon "button" at bounding box center [711, 356] width 6 height 6
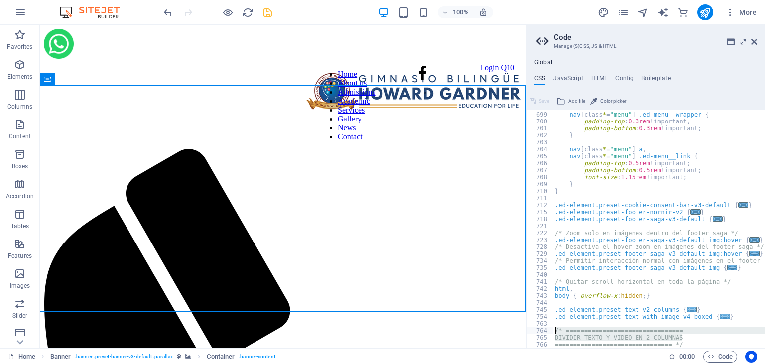
drag, startPoint x: 696, startPoint y: 341, endPoint x: 539, endPoint y: 328, distance: 157.4
click at [539, 328] on div "/** 698 699 700 701 702 703 704 705 706 707 708 709 710 711 712 715 718 721 722…" at bounding box center [645, 229] width 239 height 238
type textarea "}"
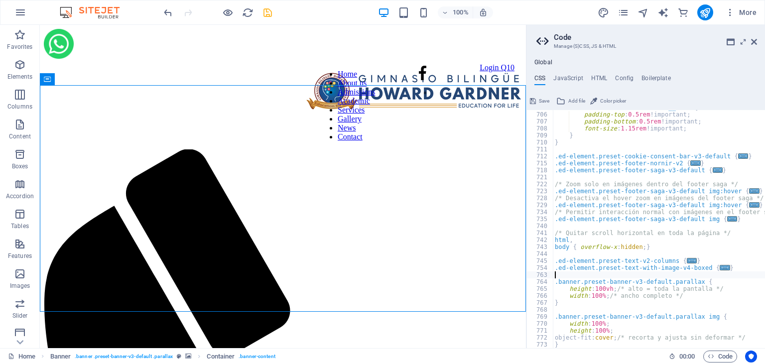
click at [560, 276] on div "nav [ class * = "menu" ] .ed-menu__link { padding-top : 0.5rem !important; padd…" at bounding box center [714, 230] width 323 height 252
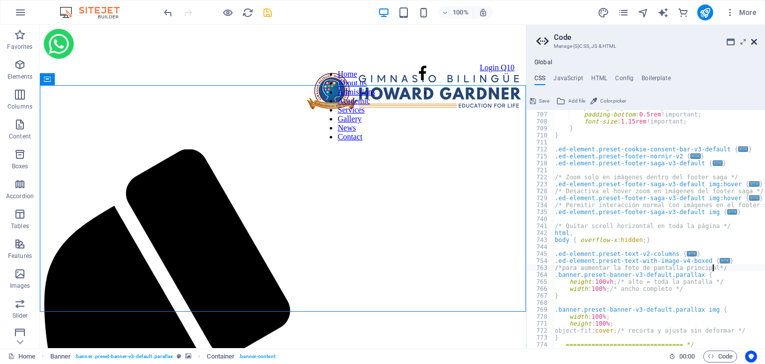
type textarea "/*para aumentar la foto de pantalla principal*/"
click at [755, 41] on icon at bounding box center [754, 42] width 6 height 8
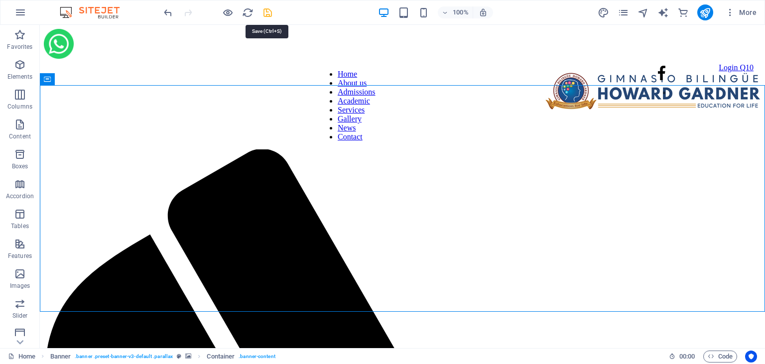
click at [268, 15] on icon "save" at bounding box center [267, 12] width 11 height 11
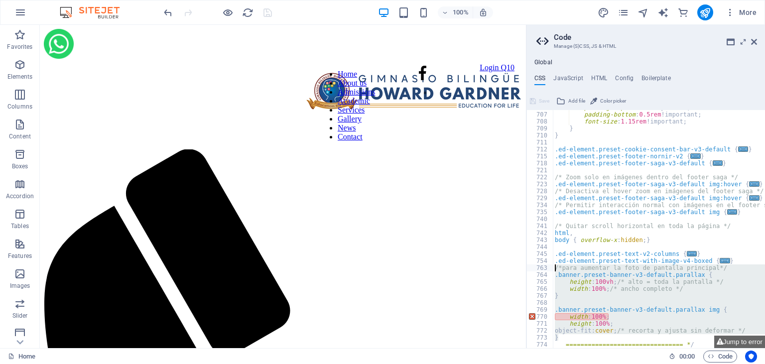
drag, startPoint x: 567, startPoint y: 338, endPoint x: 551, endPoint y: 269, distance: 70.7
click at [551, 269] on div "/*para aumentar la foto de pantalla principal*/ 706 707 708 709 710 711 712 715…" at bounding box center [645, 229] width 239 height 238
paste textarea "}"
type textarea "}"
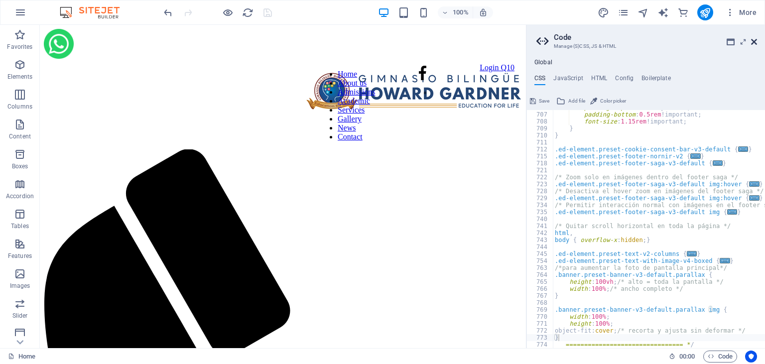
click at [756, 44] on icon at bounding box center [754, 42] width 6 height 8
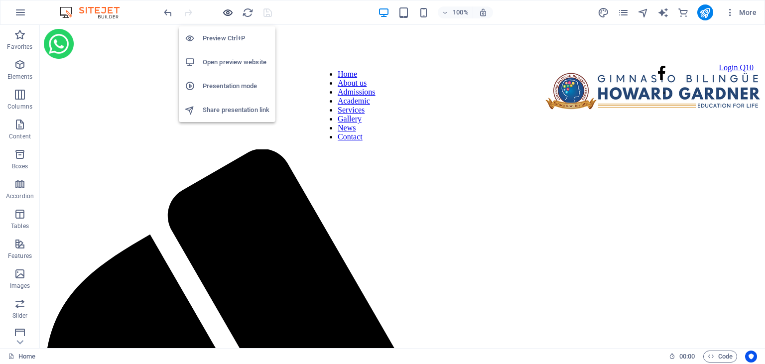
click at [229, 12] on icon "button" at bounding box center [227, 12] width 11 height 11
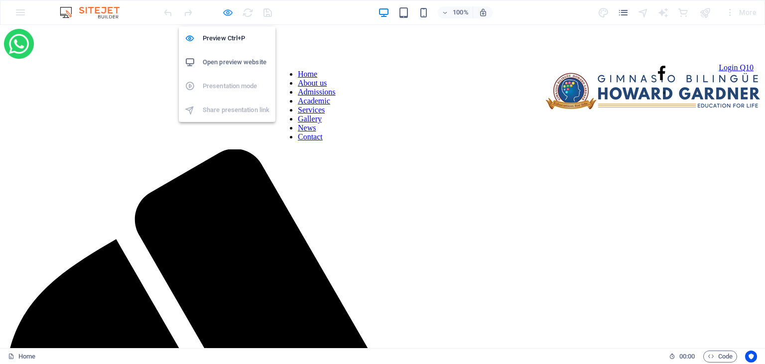
click at [226, 13] on icon "button" at bounding box center [227, 12] width 11 height 11
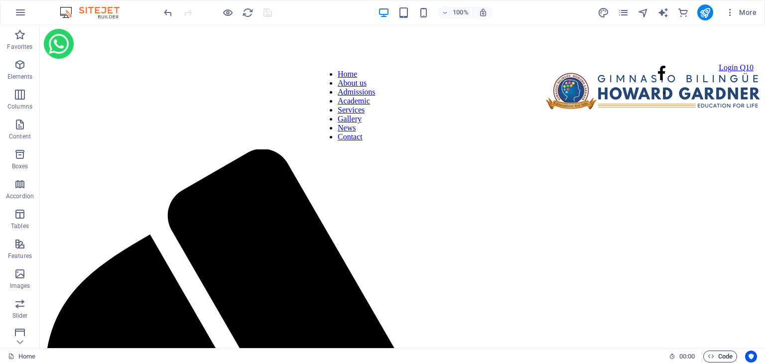
click at [705, 357] on button "Code" at bounding box center [720, 357] width 34 height 12
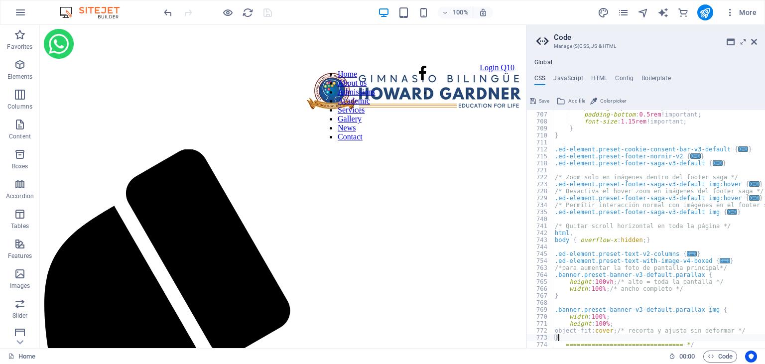
click at [583, 341] on div "} 706 707 708 709 710 711 712 715 718 721 722 723 728 729 734 735 740 741 742 7…" at bounding box center [645, 229] width 239 height 238
type textarea "}"
click at [724, 262] on div "padding-top : 0.5rem !important; padding-bottom : 0.5rem !important; font-size …" at bounding box center [714, 230] width 323 height 252
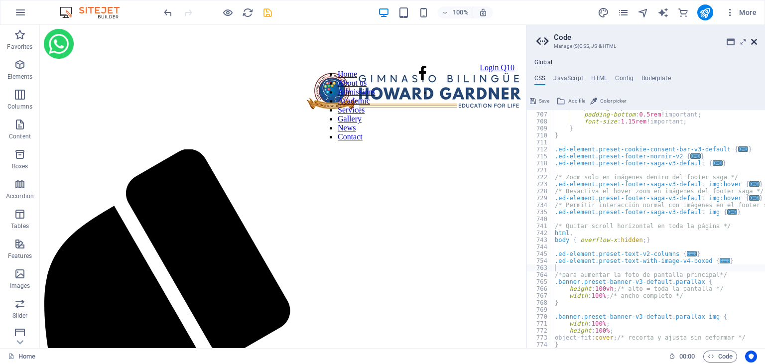
click at [755, 41] on icon at bounding box center [754, 42] width 6 height 8
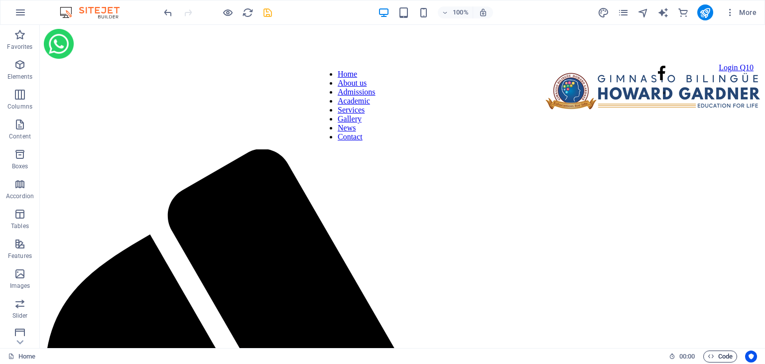
click at [712, 356] on icon "button" at bounding box center [711, 356] width 6 height 6
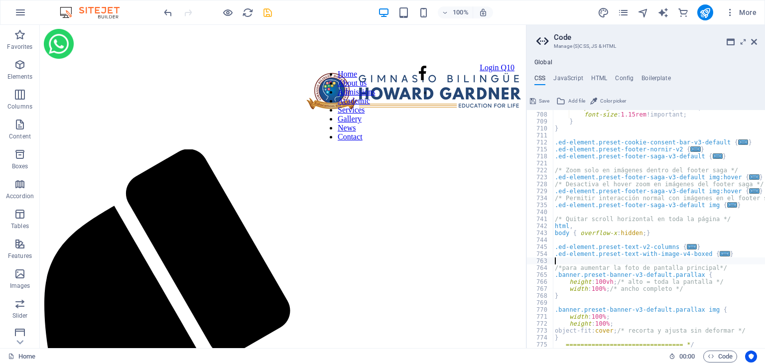
scroll to position [1295, 0]
click at [266, 13] on icon "save" at bounding box center [267, 12] width 11 height 11
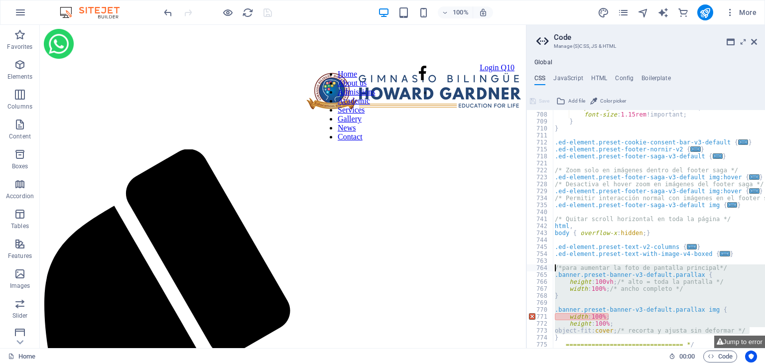
drag, startPoint x: 754, startPoint y: 328, endPoint x: 549, endPoint y: 269, distance: 212.8
click at [553, 269] on div "padding-bottom : 0.5rem !important; font-size : 1.15rem !important; } } .ed-ele…" at bounding box center [659, 229] width 212 height 238
type textarea "/*para aumentar la foto de pantalla principal*/ .banner.preset-banner-v3-defaul…"
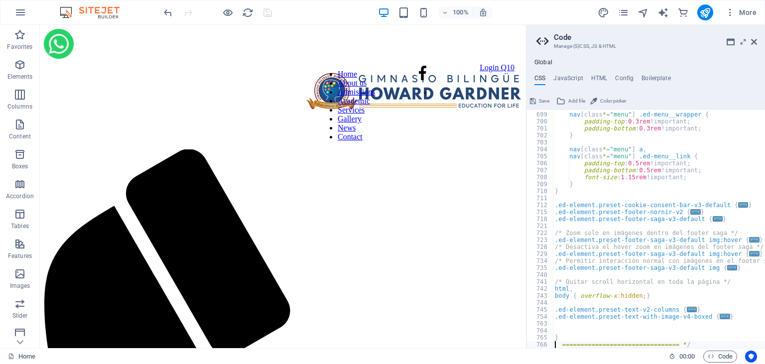
scroll to position [1225, 0]
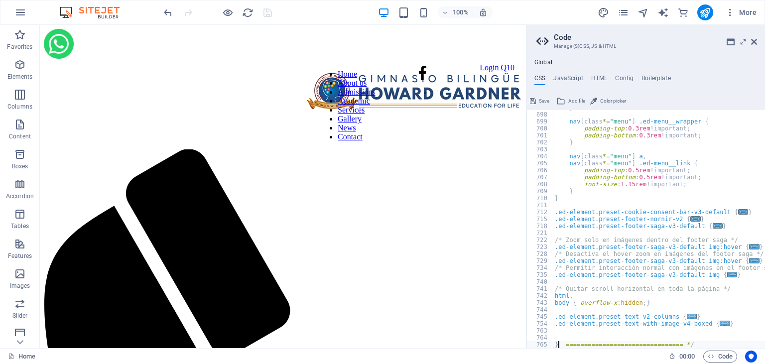
type textarea "================================ */"
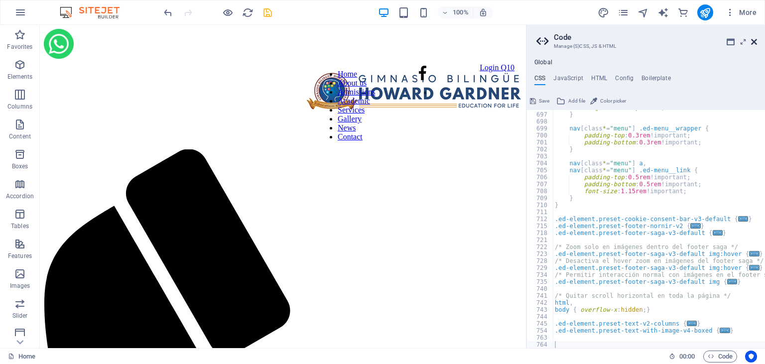
click at [754, 42] on icon at bounding box center [754, 42] width 6 height 8
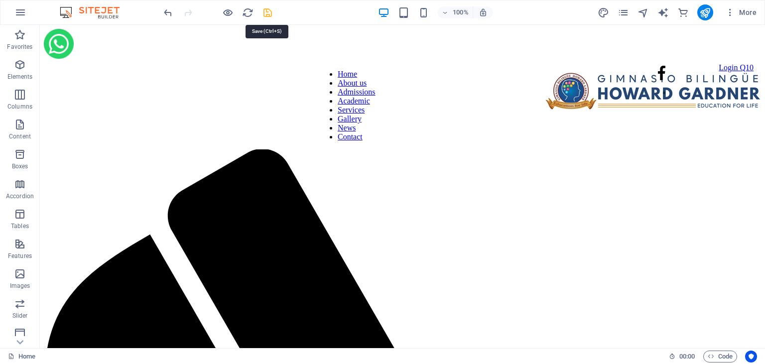
click at [271, 12] on icon "save" at bounding box center [267, 12] width 11 height 11
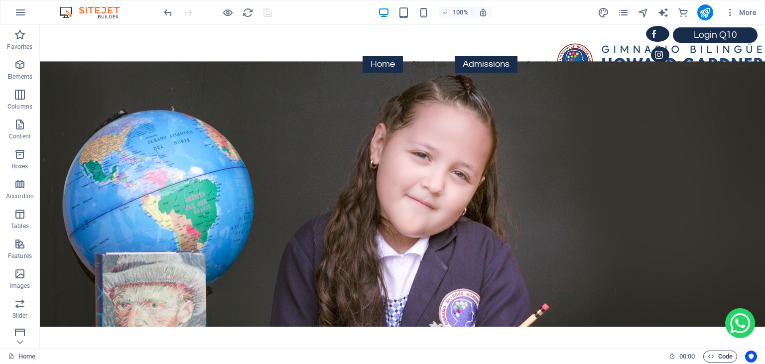
click at [708, 361] on span "Code" at bounding box center [720, 357] width 25 height 12
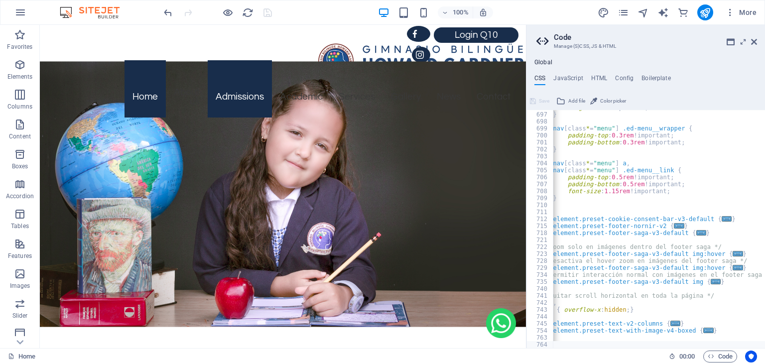
scroll to position [0, 0]
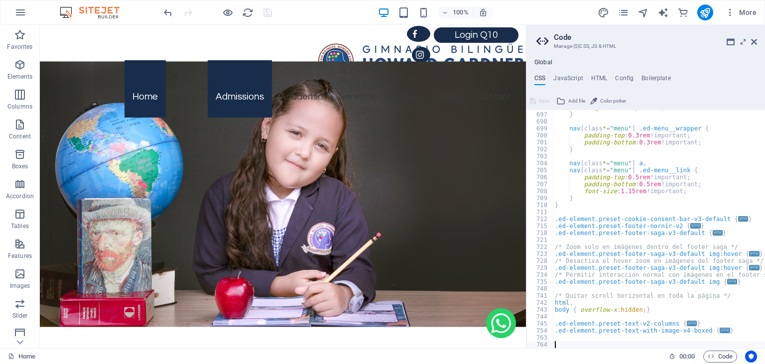
paste textarea "}"
type textarea "}"
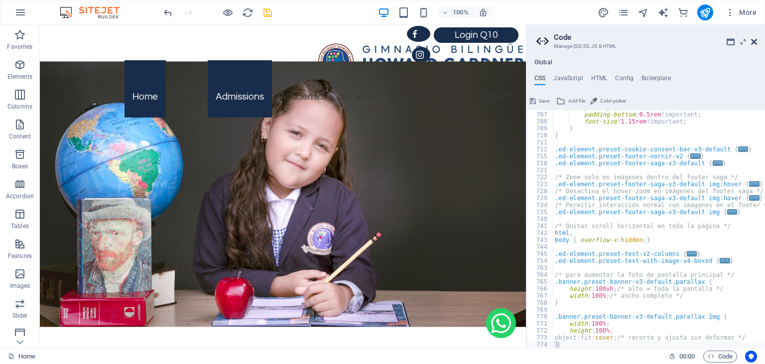
click at [754, 39] on icon at bounding box center [754, 42] width 6 height 8
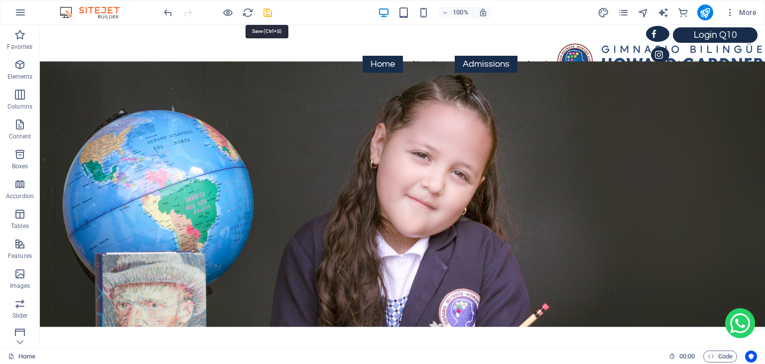
click at [271, 10] on icon "save" at bounding box center [267, 12] width 11 height 11
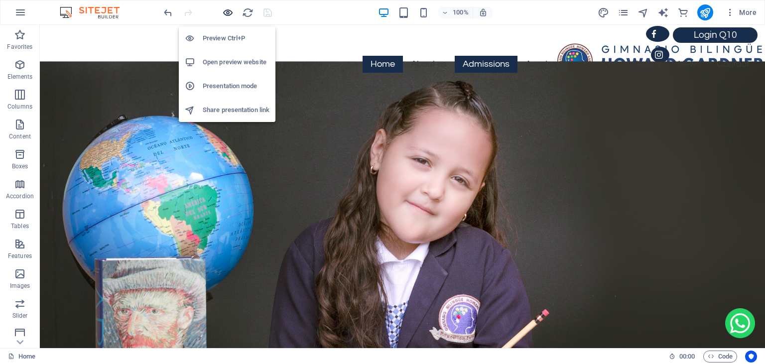
click at [228, 13] on icon "button" at bounding box center [227, 12] width 11 height 11
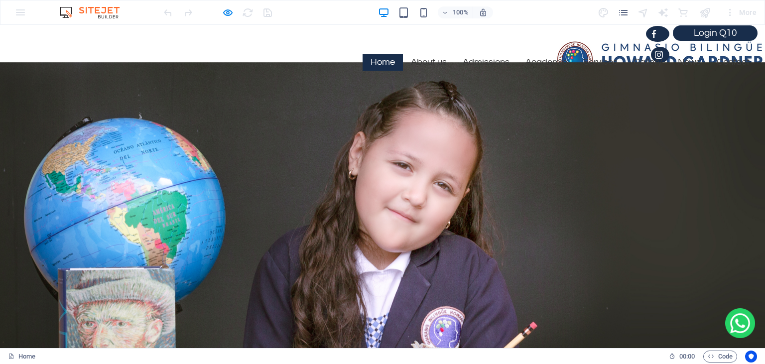
scroll to position [0, 0]
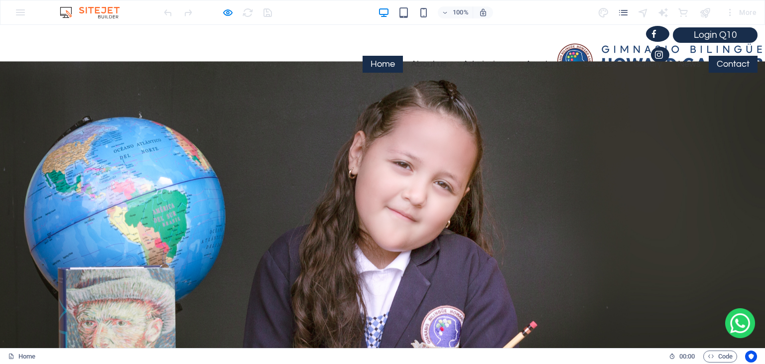
click at [726, 69] on link "Contact" at bounding box center [733, 64] width 49 height 17
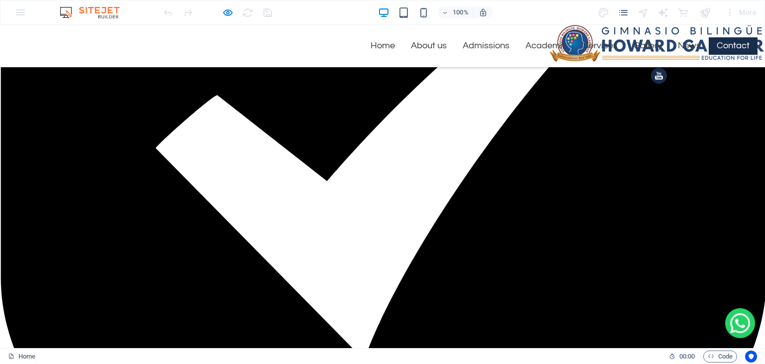
scroll to position [2532, 0]
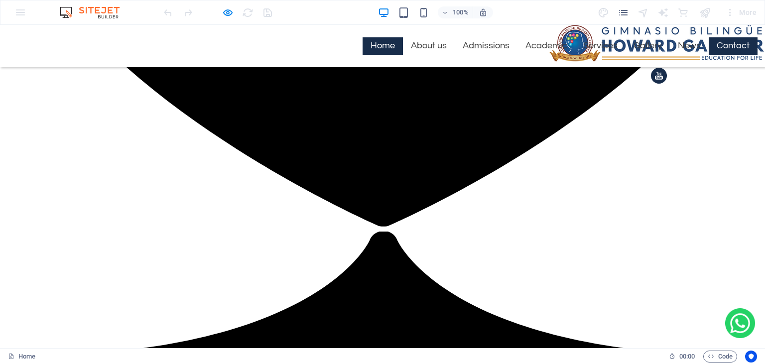
click at [377, 48] on link "Home" at bounding box center [382, 45] width 40 height 17
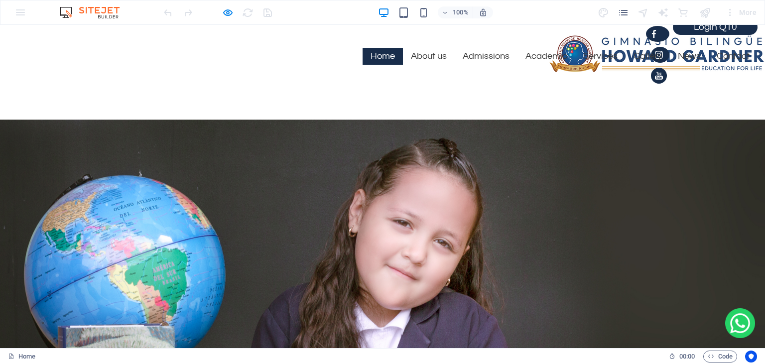
scroll to position [0, 0]
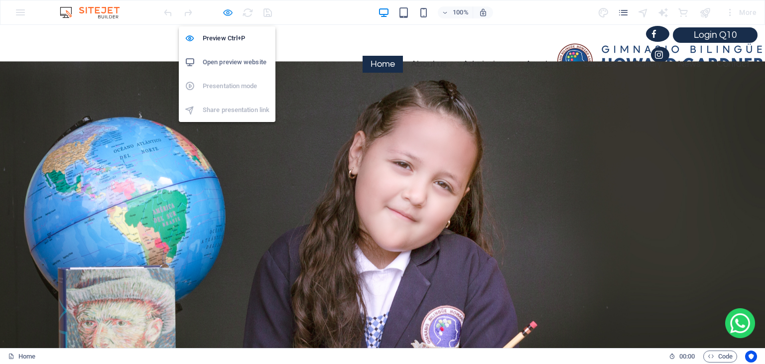
click at [229, 13] on icon "button" at bounding box center [227, 12] width 11 height 11
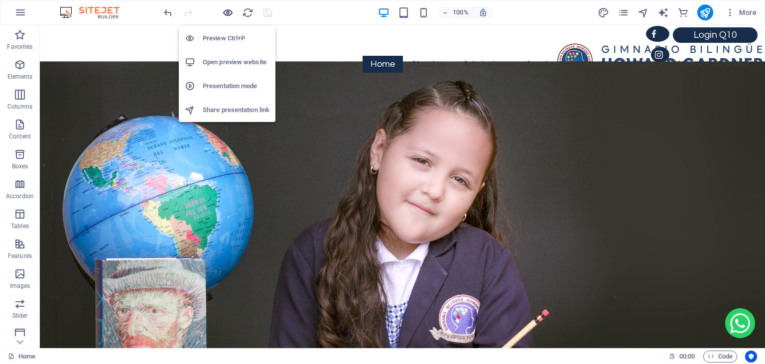
click at [230, 13] on icon "button" at bounding box center [227, 12] width 11 height 11
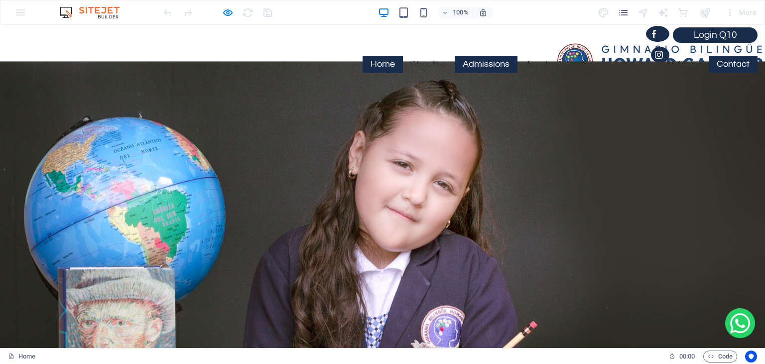
click at [724, 66] on link "Contact" at bounding box center [733, 64] width 49 height 17
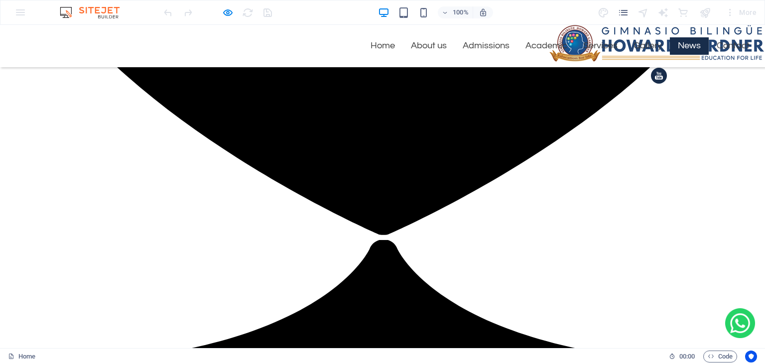
scroll to position [2532, 0]
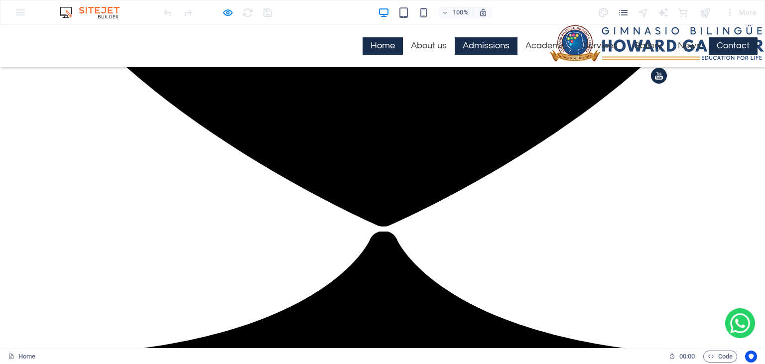
click at [382, 41] on link "Home" at bounding box center [382, 45] width 40 height 17
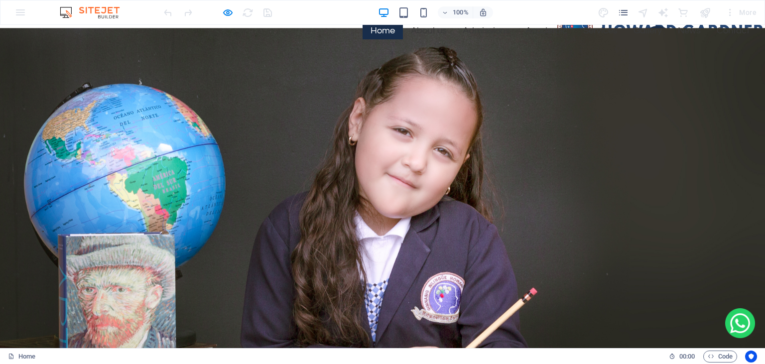
scroll to position [2, 0]
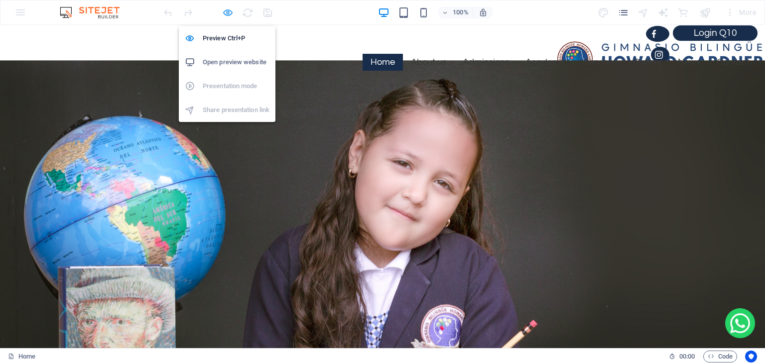
click at [230, 11] on icon "button" at bounding box center [227, 12] width 11 height 11
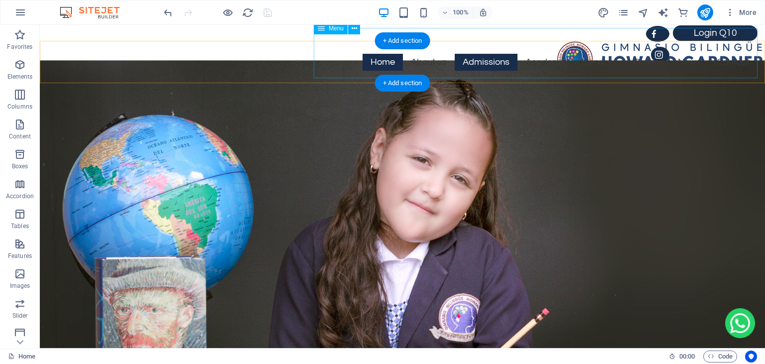
click at [390, 57] on nav "Home About us Admissions Academic Services Gallery News Contact" at bounding box center [536, 53] width 444 height 51
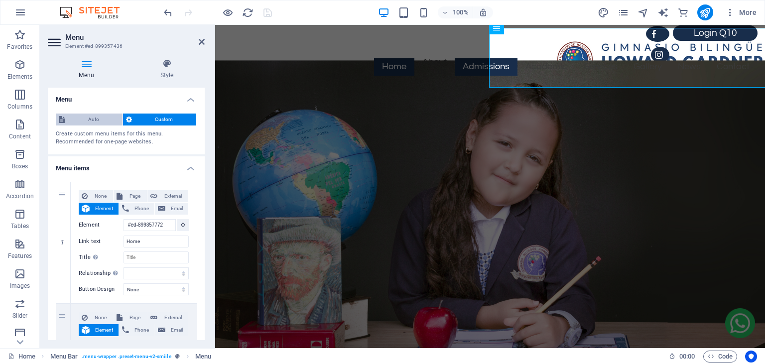
click at [107, 119] on span "Auto" at bounding box center [94, 120] width 52 height 12
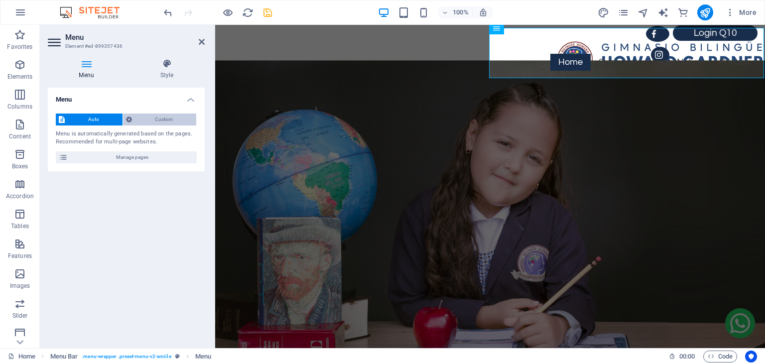
click at [149, 122] on span "Custom" at bounding box center [164, 120] width 59 height 12
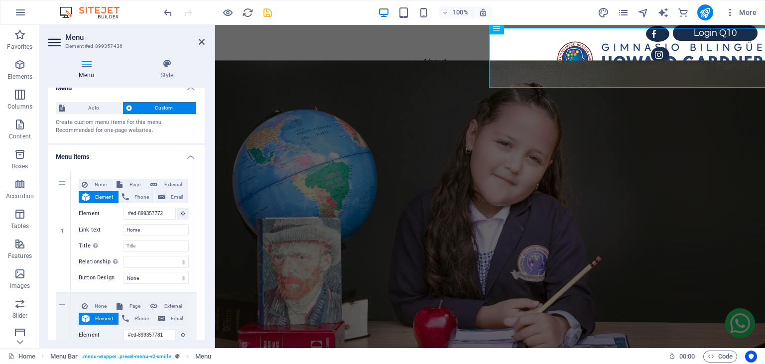
scroll to position [0, 0]
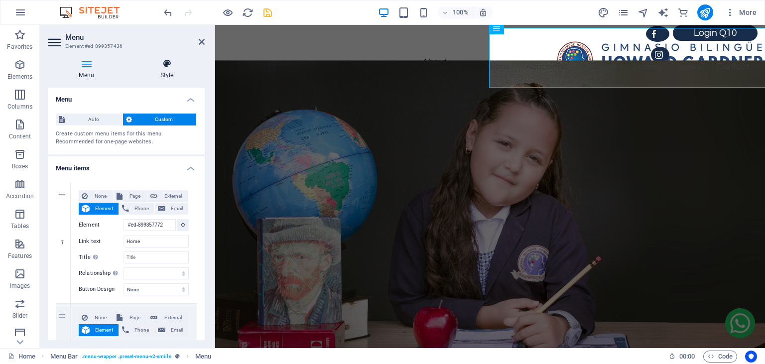
click at [168, 65] on icon at bounding box center [167, 64] width 76 height 10
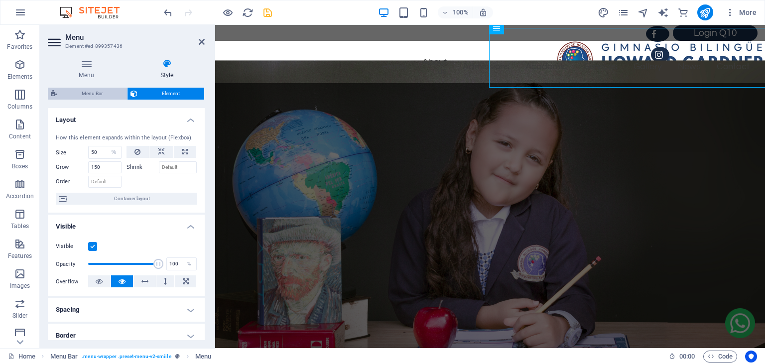
click at [88, 94] on span "Menu Bar" at bounding box center [92, 94] width 64 height 12
select select "rem"
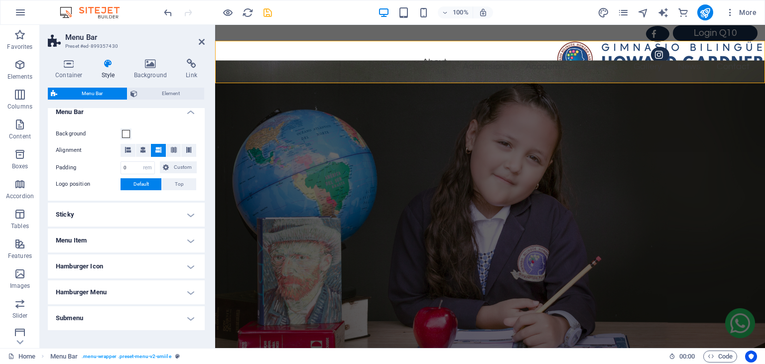
scroll to position [206, 0]
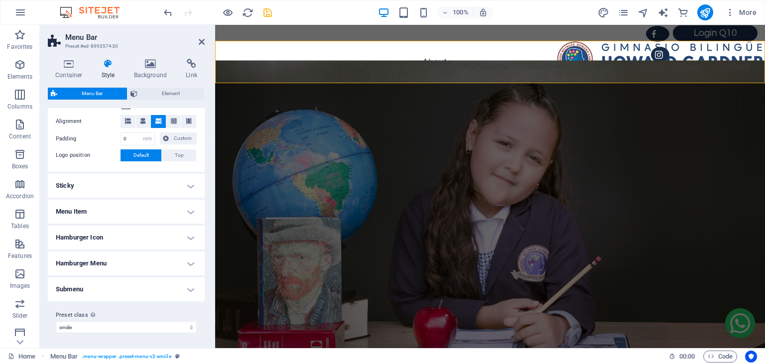
click at [193, 213] on h4 "Menu Item" at bounding box center [126, 212] width 157 height 24
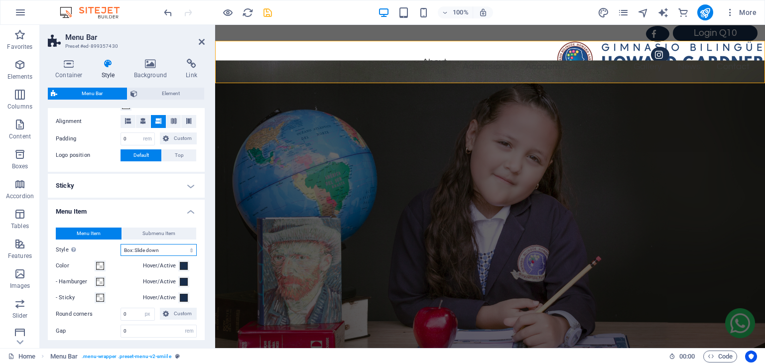
click at [120, 244] on select "Plain Text color Box: Fade Box: Flip vertical Box: Flip horizontal Box: Slide d…" at bounding box center [158, 250] width 76 height 12
select select "hover_box_zoom"
click option "Box: Zoom effect" at bounding box center [0, 0] width 0 height 0
select select
click at [202, 43] on icon at bounding box center [202, 42] width 6 height 8
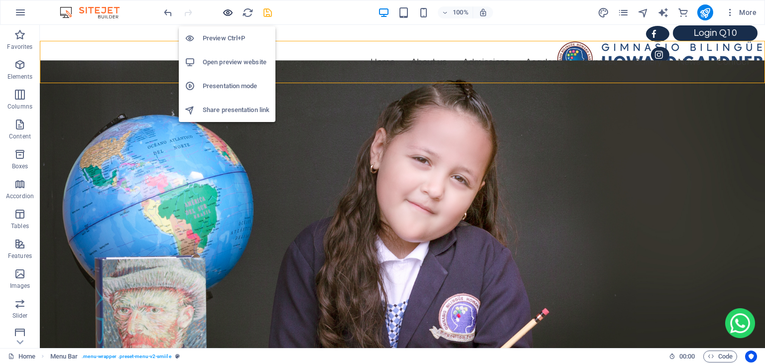
click at [225, 7] on icon "button" at bounding box center [227, 12] width 11 height 11
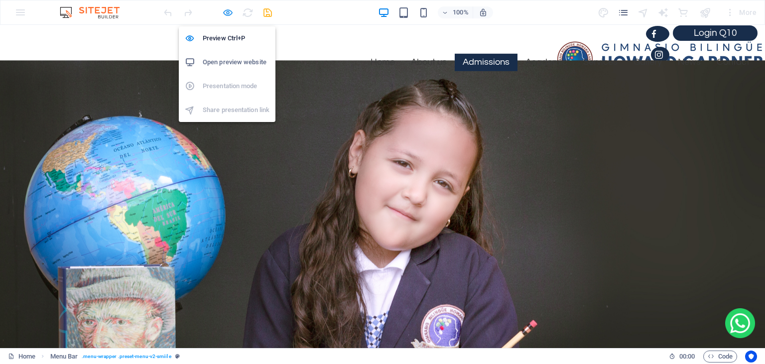
click at [229, 9] on icon "button" at bounding box center [227, 12] width 11 height 11
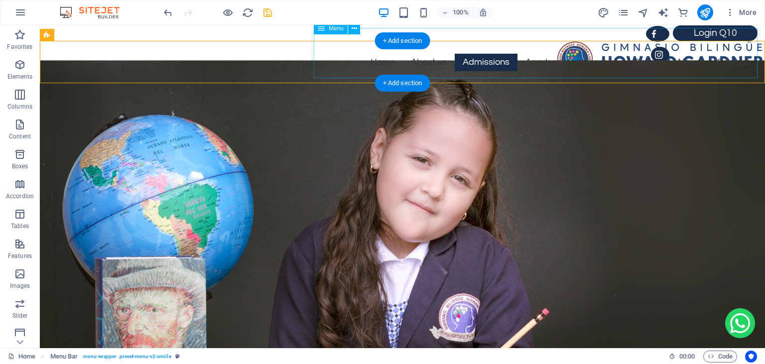
click at [348, 66] on nav "Home About us Admissions Academic Services Gallery News Contact" at bounding box center [536, 53] width 444 height 51
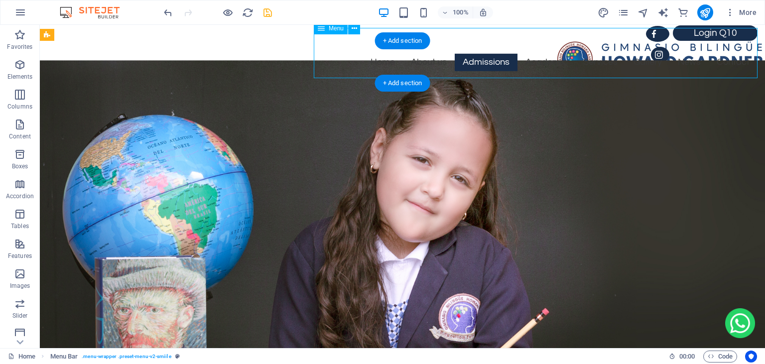
click at [348, 66] on nav "Home About us Admissions Academic Services Gallery News Contact" at bounding box center [536, 53] width 444 height 51
select select "%"
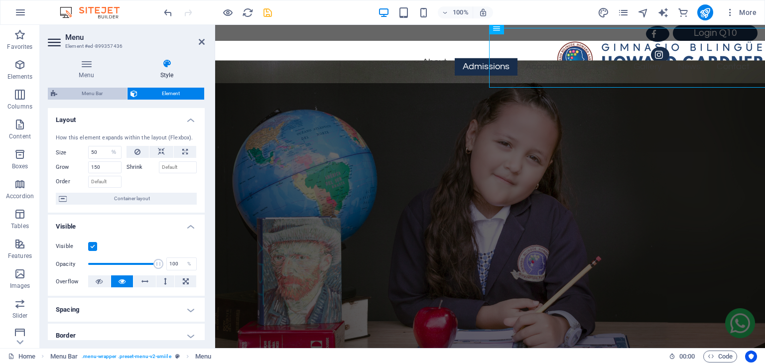
click at [101, 92] on span "Menu Bar" at bounding box center [92, 94] width 64 height 12
select select "rem"
select select "hover_box_zoom"
select select "px"
select select "rem"
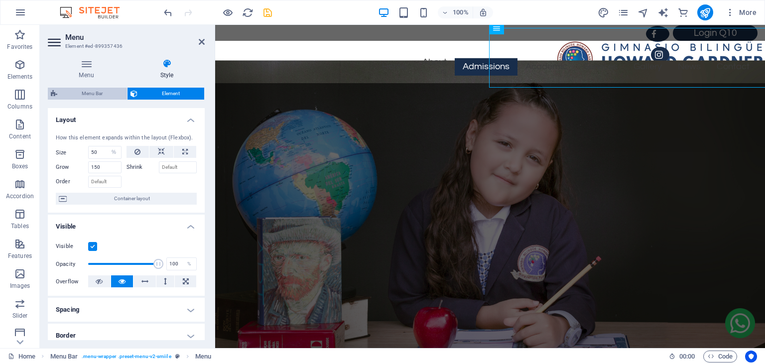
select select "rem"
select select "link-special-font"
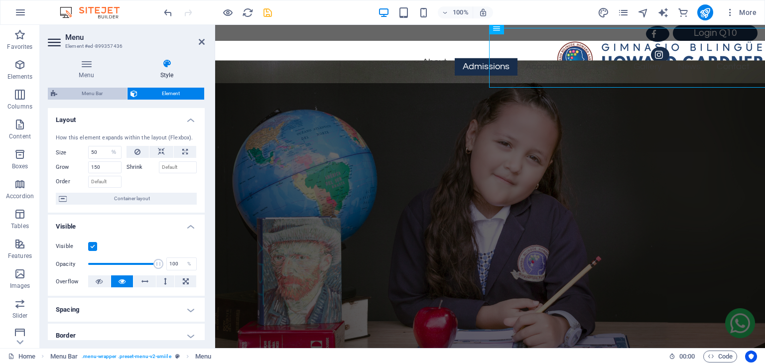
select select "rem"
select select
select select "px"
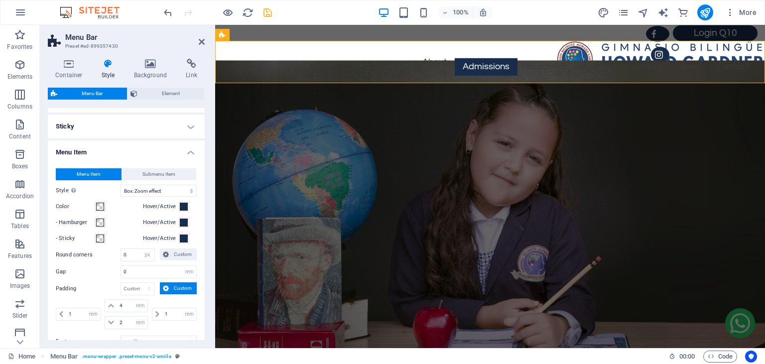
scroll to position [279, 0]
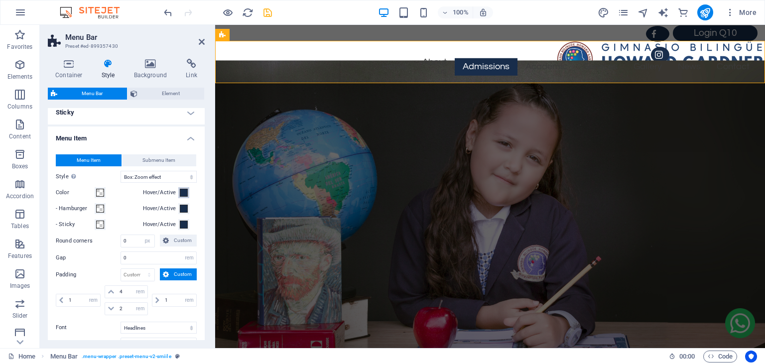
click at [180, 192] on span at bounding box center [184, 193] width 8 height 8
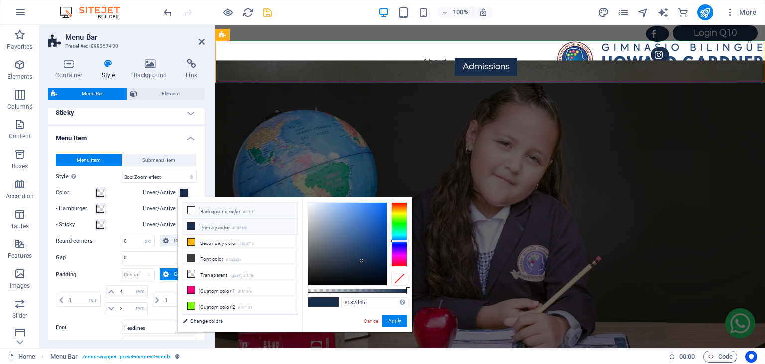
click at [190, 212] on icon at bounding box center [191, 210] width 7 height 7
type input "#ffffff"
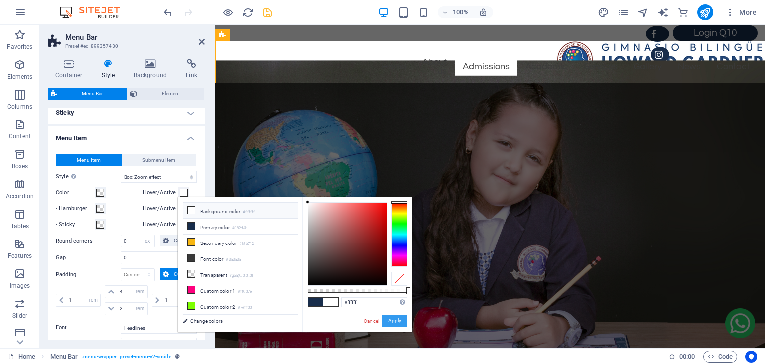
click at [393, 322] on button "Apply" at bounding box center [394, 321] width 25 height 12
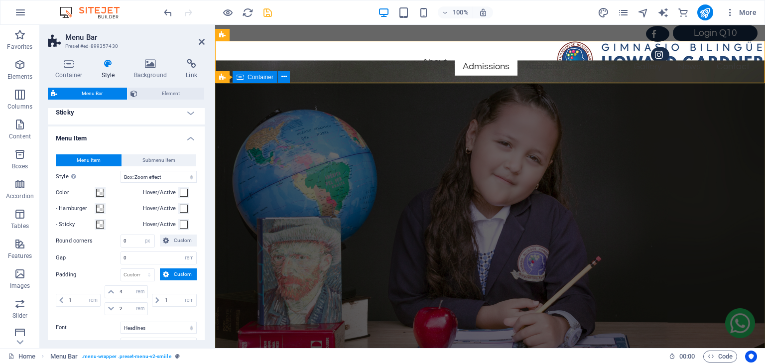
select select
click at [202, 43] on icon at bounding box center [202, 42] width 6 height 8
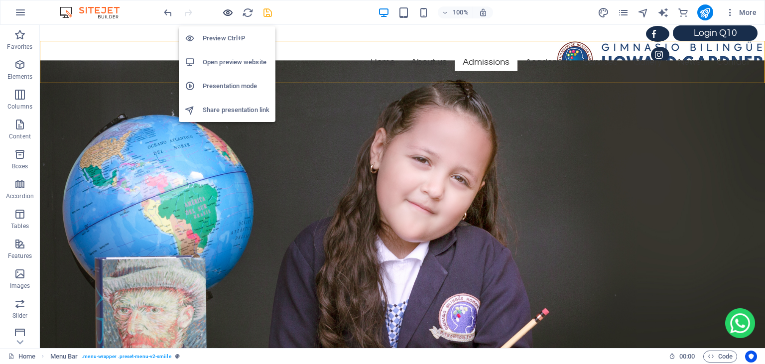
click at [230, 16] on icon "button" at bounding box center [227, 12] width 11 height 11
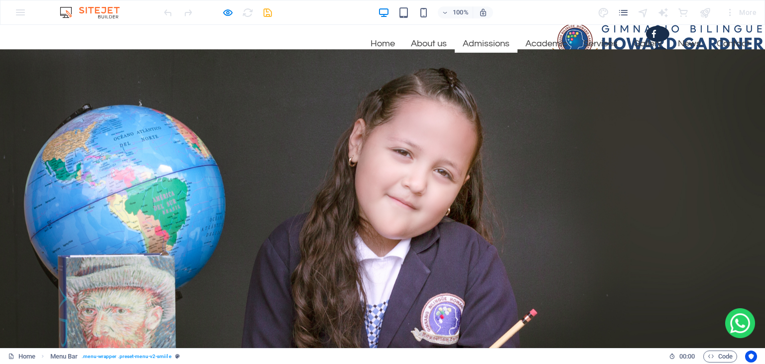
scroll to position [20, 0]
click at [374, 45] on link "Home" at bounding box center [382, 44] width 40 height 17
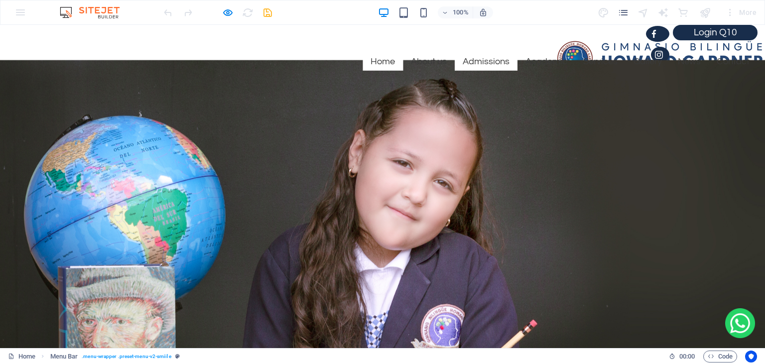
scroll to position [2, 0]
click at [426, 62] on link "About us" at bounding box center [429, 62] width 52 height 17
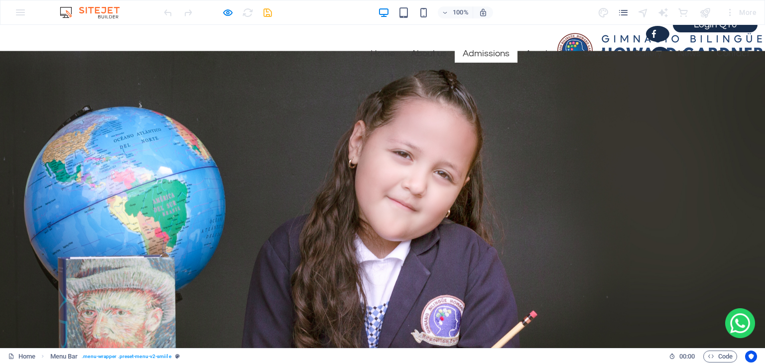
scroll to position [0, 0]
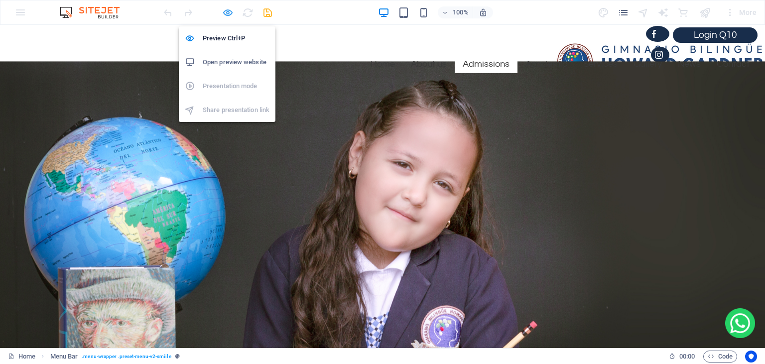
click at [229, 16] on icon "button" at bounding box center [227, 12] width 11 height 11
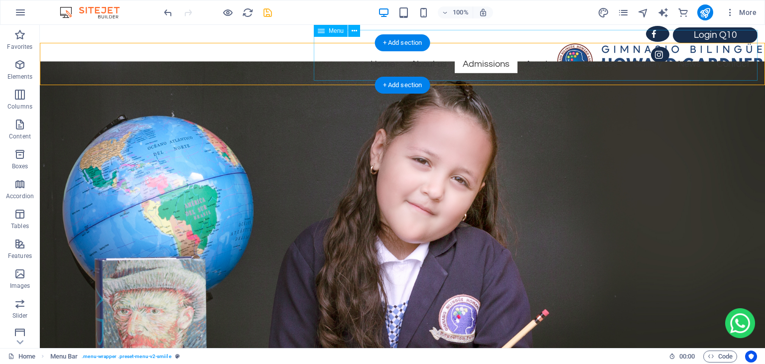
click at [339, 67] on nav "Home About us Admissions Academic Services Gallery News Contact" at bounding box center [536, 55] width 444 height 51
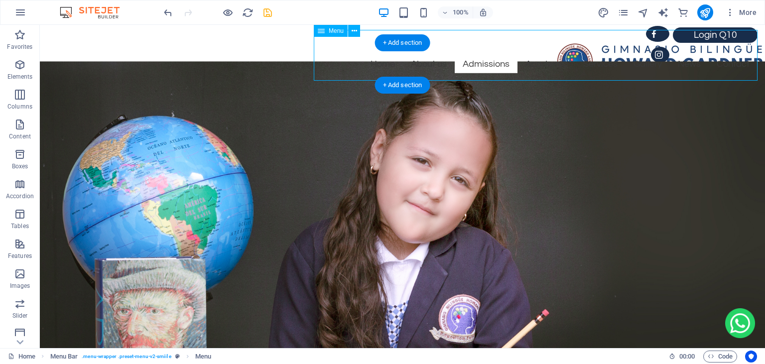
click at [339, 67] on nav "Home About us Admissions Academic Services Gallery News Contact" at bounding box center [536, 55] width 444 height 51
select select "%"
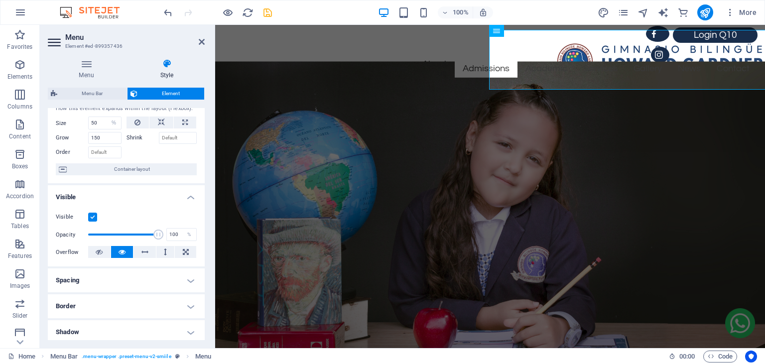
scroll to position [29, 0]
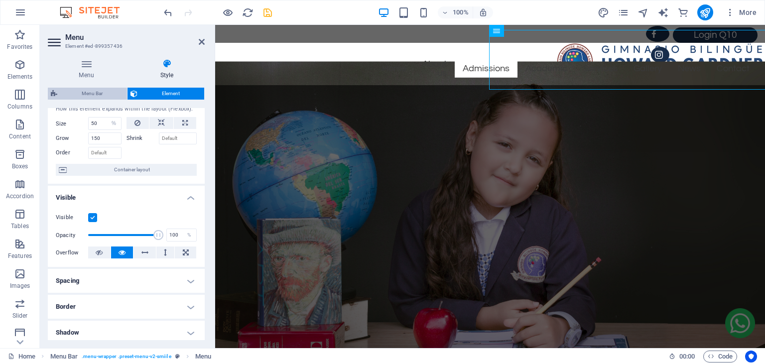
click at [94, 93] on span "Menu Bar" at bounding box center [92, 94] width 64 height 12
select select "rem"
select select "hover_box_zoom"
select select "px"
select select "rem"
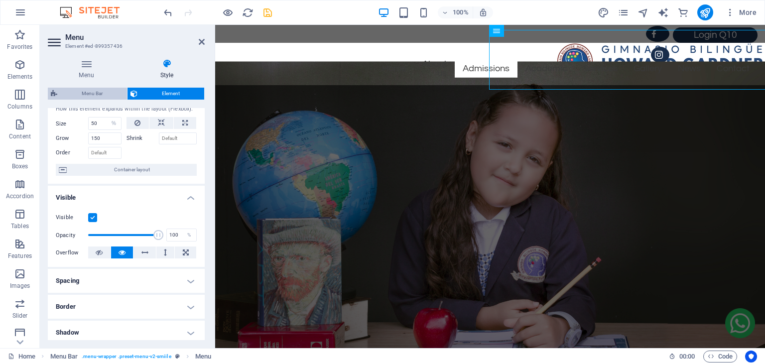
select select "rem"
select select "link-special-font"
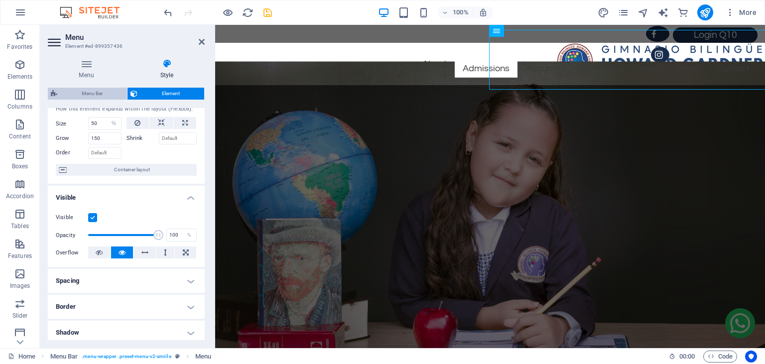
select select "rem"
select select
select select "px"
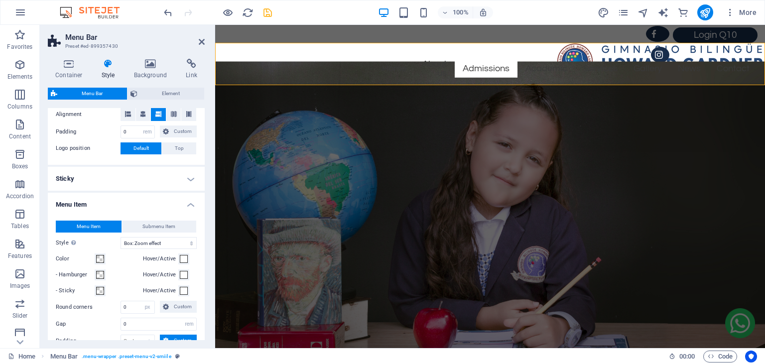
scroll to position [214, 0]
click at [120, 236] on select "Plain Text color Box: Fade Box: Flip vertical Box: Flip horizontal Box: Slide d…" at bounding box center [158, 242] width 76 height 12
select select "hover_text_color"
click option "Text color" at bounding box center [0, 0] width 0 height 0
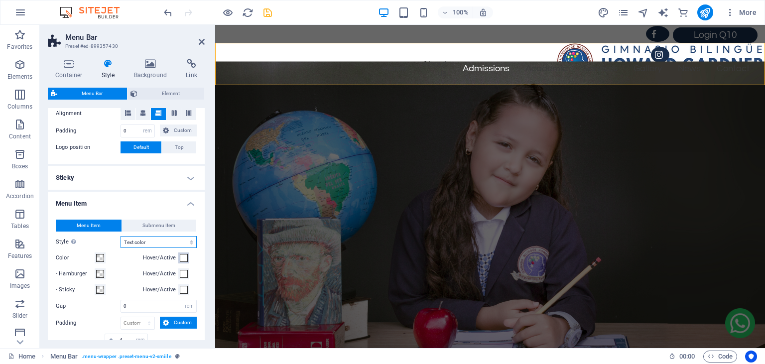
select select
click at [184, 260] on span at bounding box center [184, 258] width 8 height 8
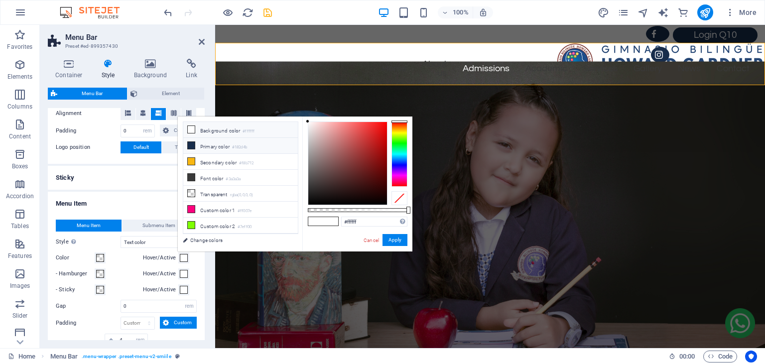
click at [225, 144] on li "Primary color #182d4b" at bounding box center [240, 146] width 115 height 16
type input "#182d4b"
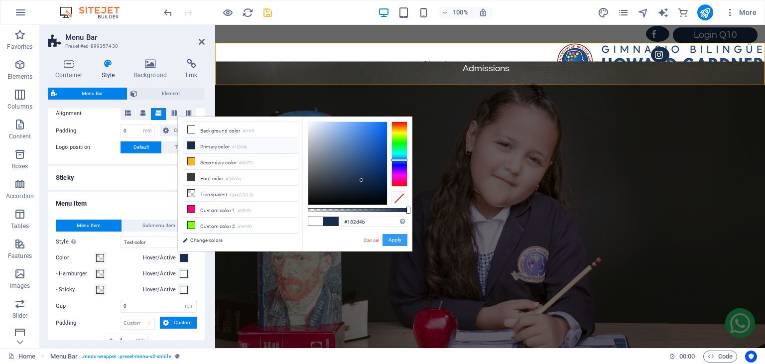
click at [392, 240] on button "Apply" at bounding box center [394, 240] width 25 height 12
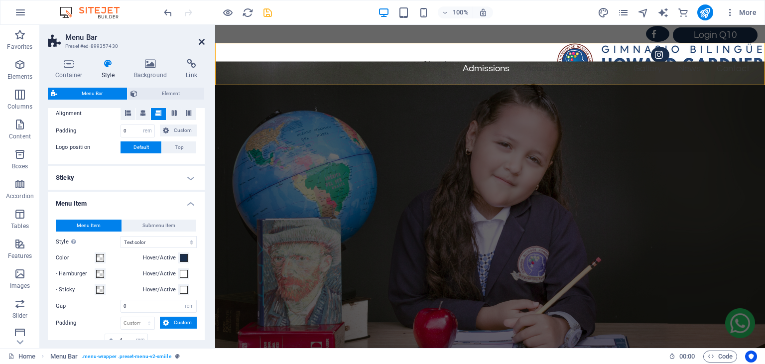
select select
click at [203, 41] on icon at bounding box center [202, 42] width 6 height 8
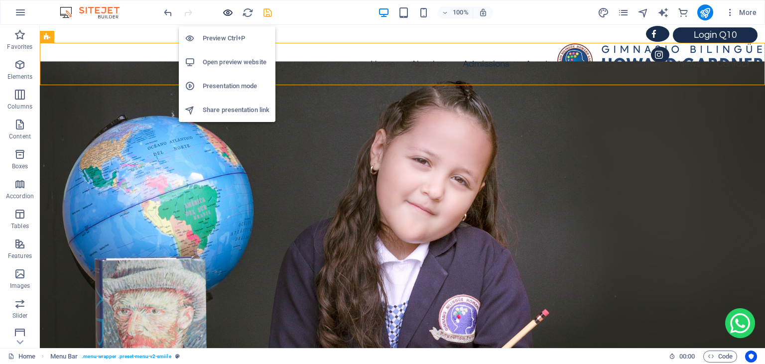
click at [227, 13] on icon "button" at bounding box center [227, 12] width 11 height 11
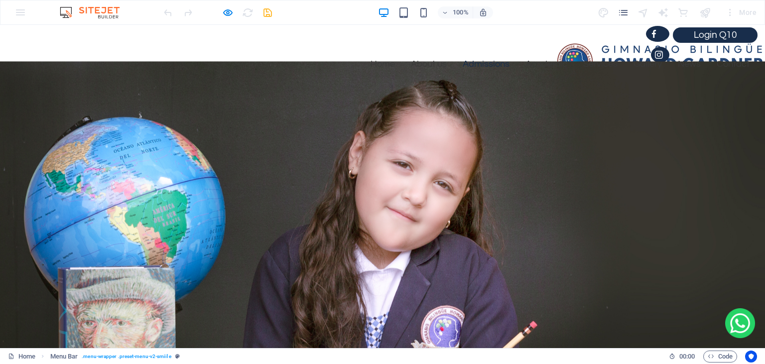
click at [487, 67] on link "Admissions" at bounding box center [486, 64] width 63 height 17
click at [538, 62] on link "Academic" at bounding box center [546, 64] width 58 height 17
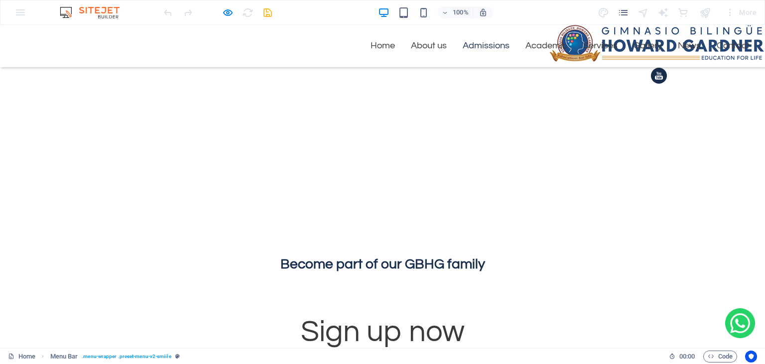
scroll to position [1132, 0]
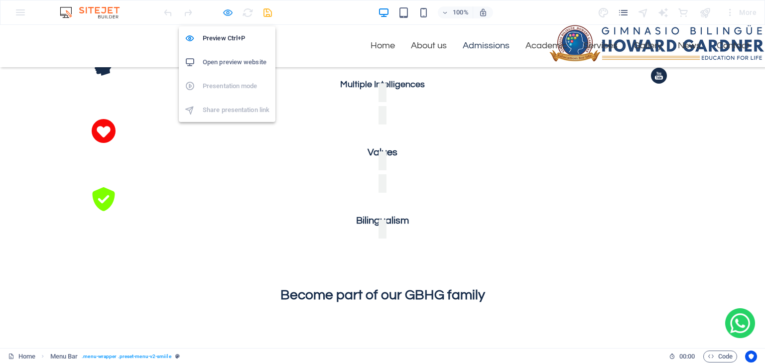
click at [231, 13] on icon "button" at bounding box center [227, 12] width 11 height 11
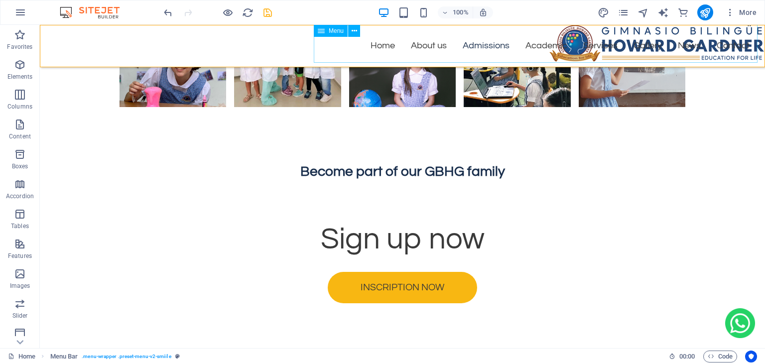
click at [366, 51] on nav "Home About us Admissions Academic Services Gallery News Contact" at bounding box center [536, 37] width 444 height 51
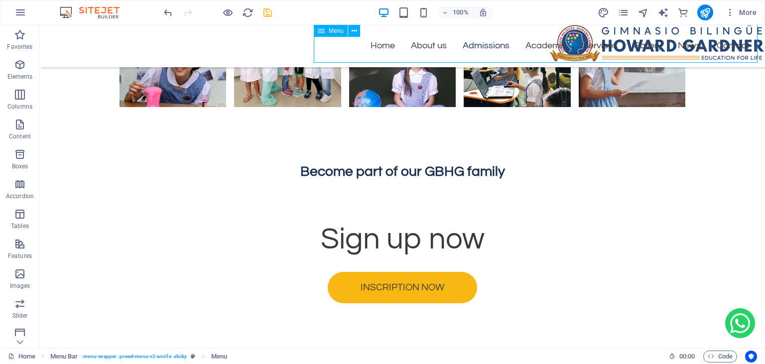
click at [366, 51] on nav "Home About us Admissions Academic Services Gallery News Contact" at bounding box center [536, 37] width 444 height 51
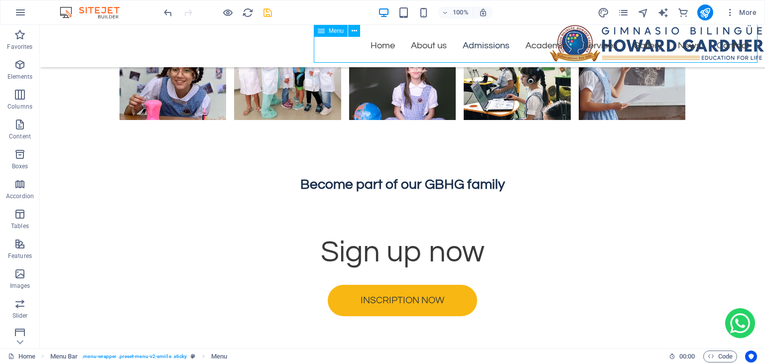
scroll to position [1839, 0]
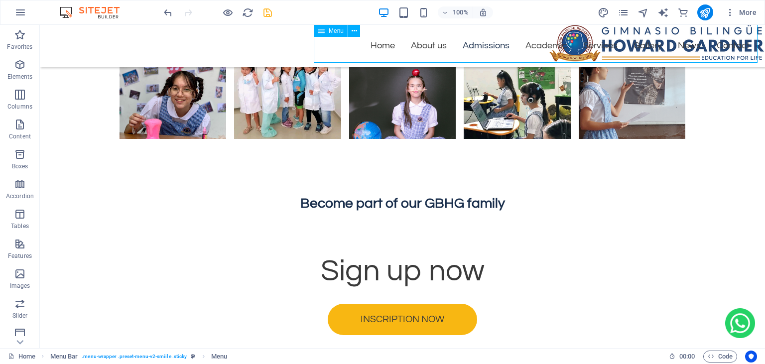
select select "%"
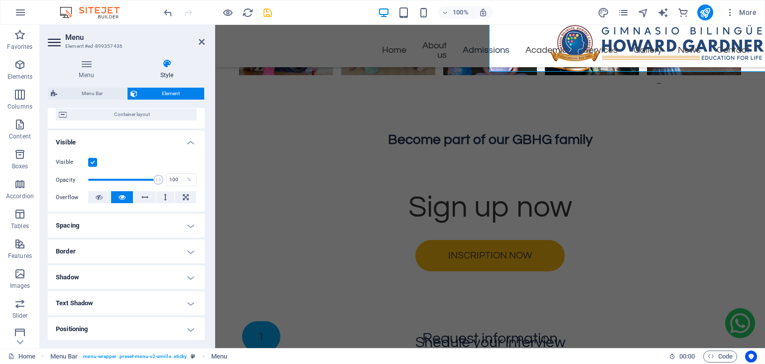
scroll to position [75, 0]
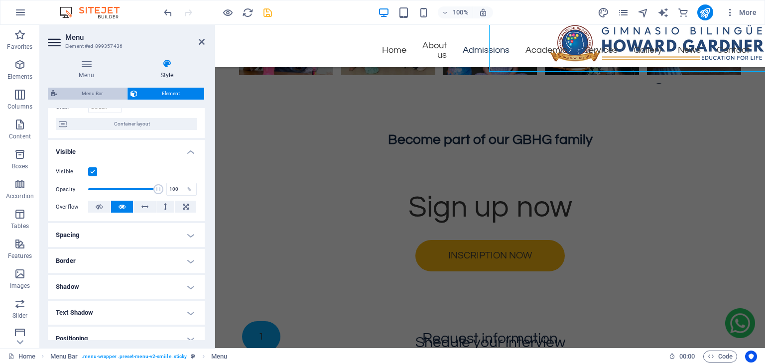
click at [105, 96] on span "Menu Bar" at bounding box center [92, 94] width 64 height 12
select select "rem"
select select "hover_text_color"
select select "rem"
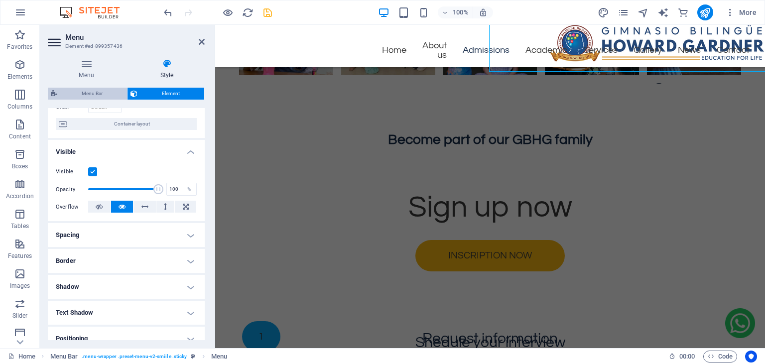
select select "rem"
select select "link-special-font"
select select "rem"
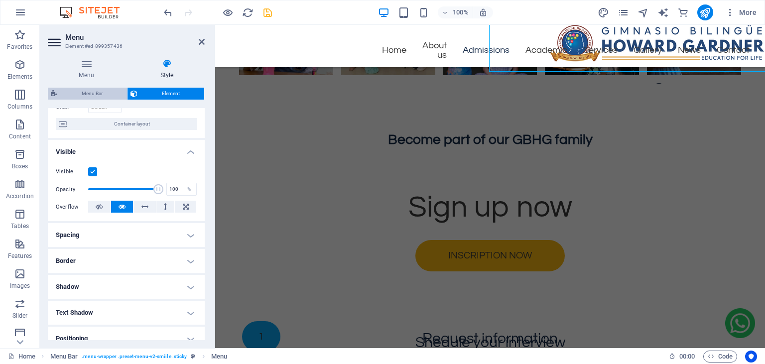
select select
select select "px"
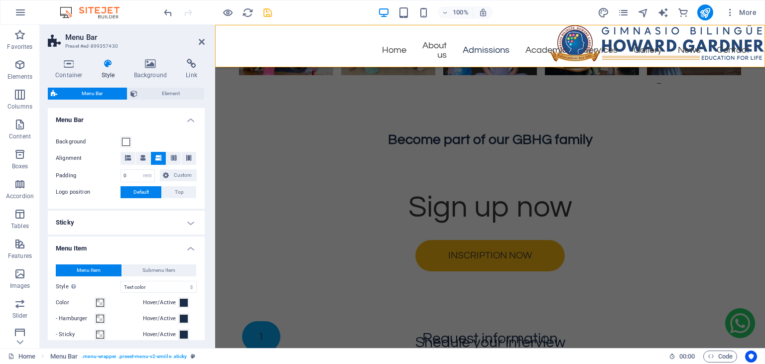
scroll to position [218, 0]
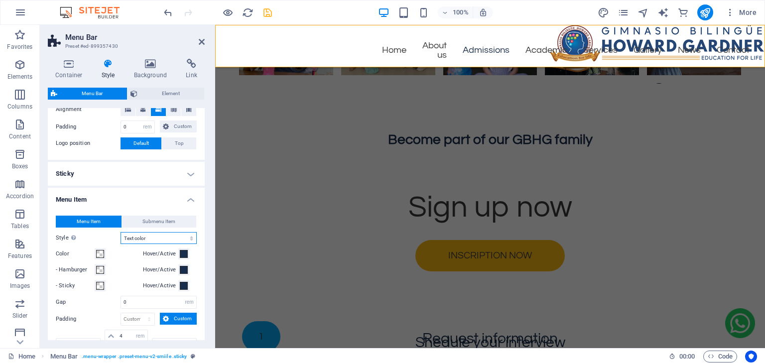
click at [120, 232] on select "Plain Text color Box: Fade Box: Flip vertical Box: Flip horizontal Box: Slide d…" at bounding box center [158, 238] width 76 height 12
select select "hover_box_fade"
click option "Box: Fade" at bounding box center [0, 0] width 0 height 0
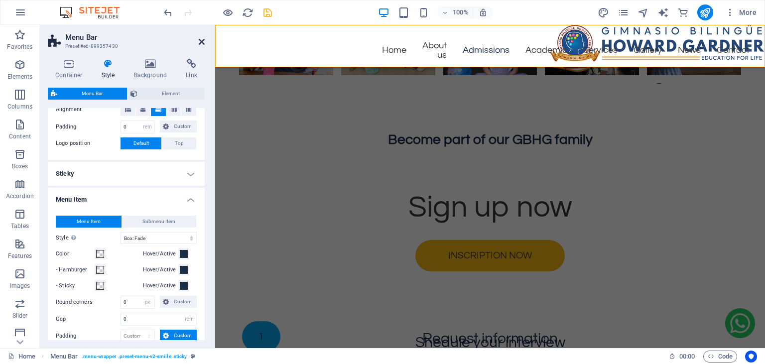
click at [201, 44] on icon at bounding box center [202, 42] width 6 height 8
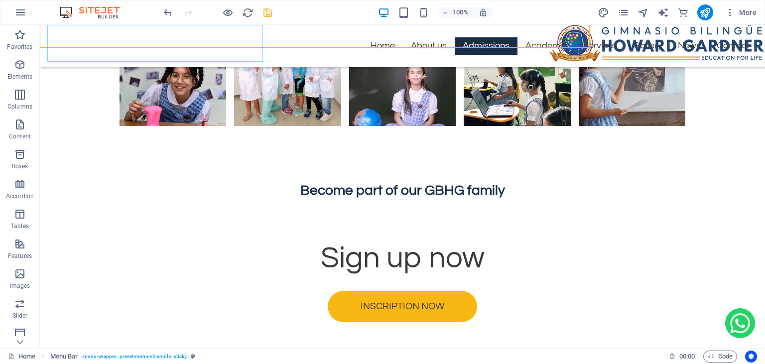
scroll to position [1858, 0]
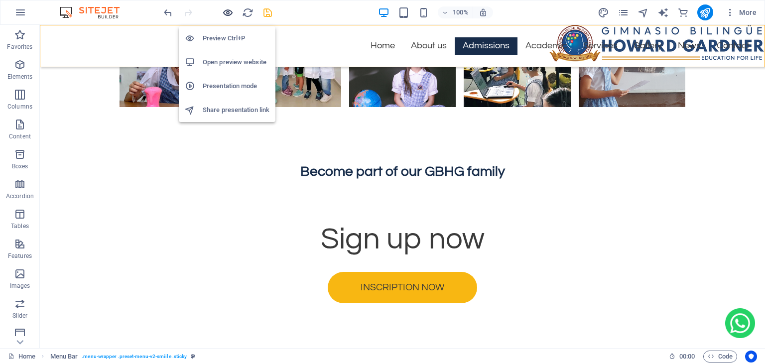
click at [227, 11] on icon "button" at bounding box center [227, 12] width 11 height 11
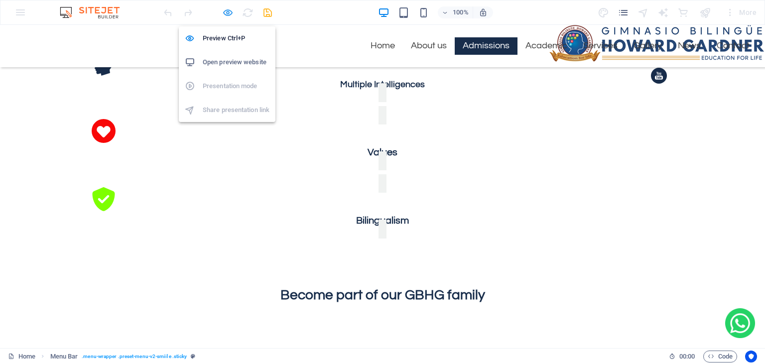
click at [229, 13] on icon "button" at bounding box center [227, 12] width 11 height 11
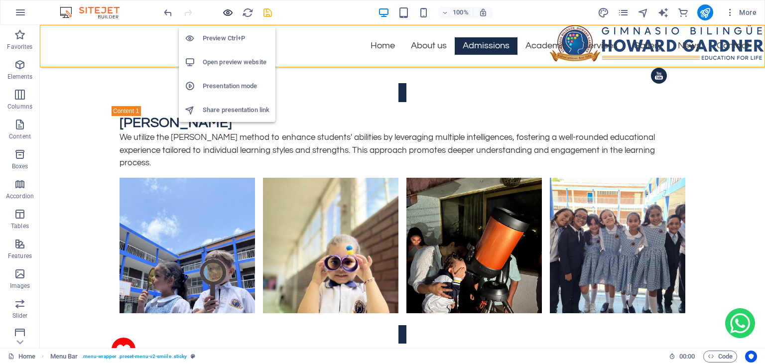
scroll to position [1858, 0]
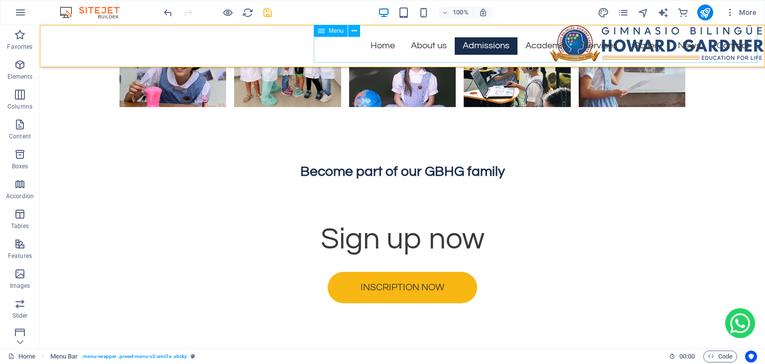
click at [370, 51] on nav "Home About us Admissions Academic Services Gallery News Contact" at bounding box center [536, 37] width 444 height 51
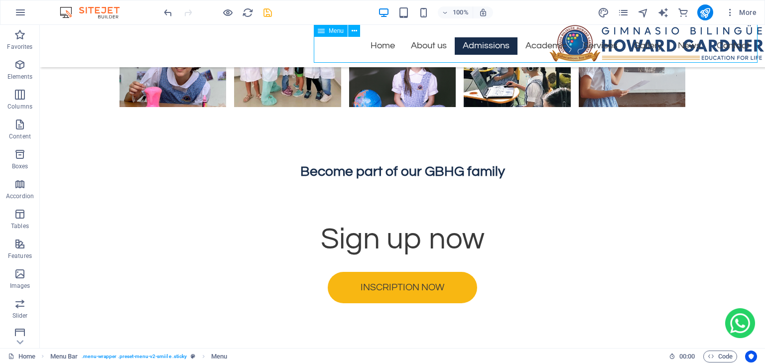
click at [370, 51] on nav "Home About us Admissions Academic Services Gallery News Contact" at bounding box center [536, 37] width 444 height 51
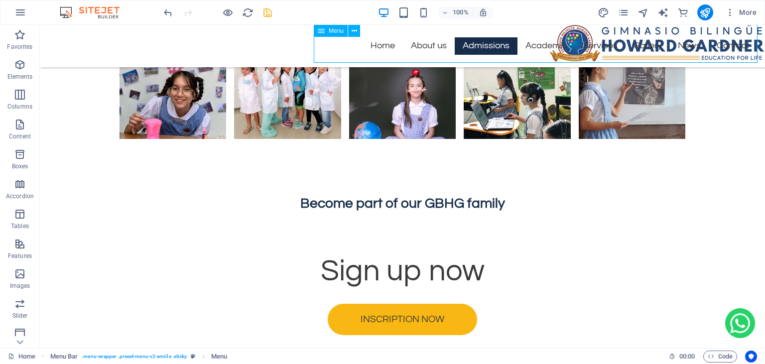
select select "%"
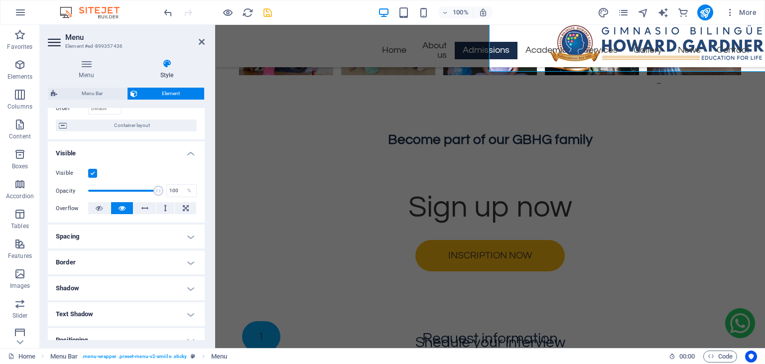
scroll to position [0, 0]
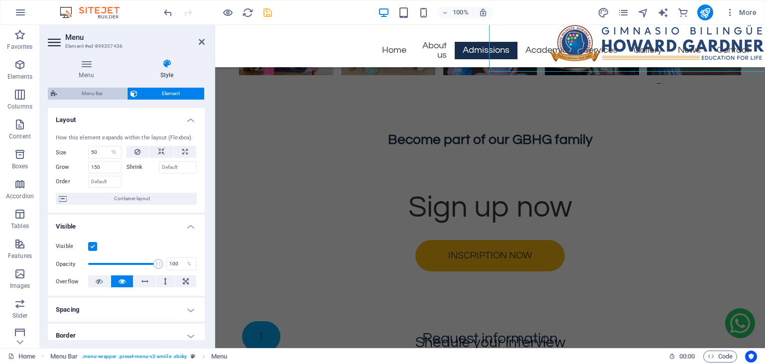
click at [103, 97] on span "Menu Bar" at bounding box center [92, 94] width 64 height 12
select select "rem"
select select "hover_box_fade"
select select "px"
select select "rem"
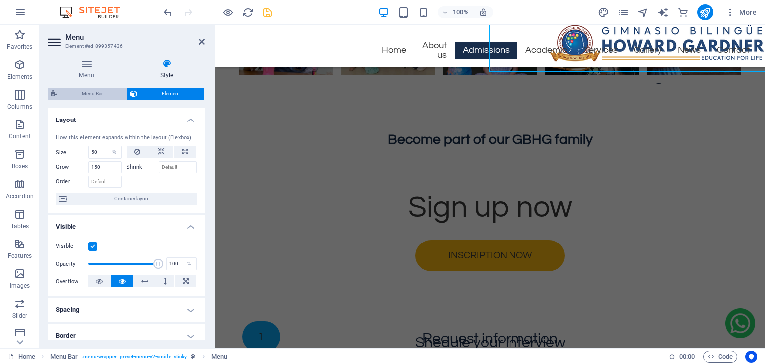
select select "rem"
select select "link-special-font"
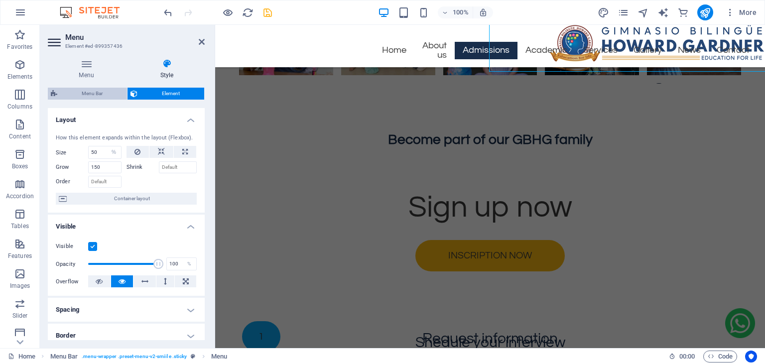
select select "rem"
select select
select select "px"
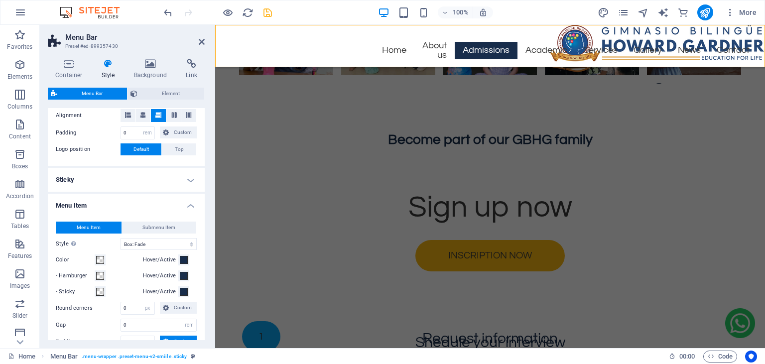
scroll to position [213, 0]
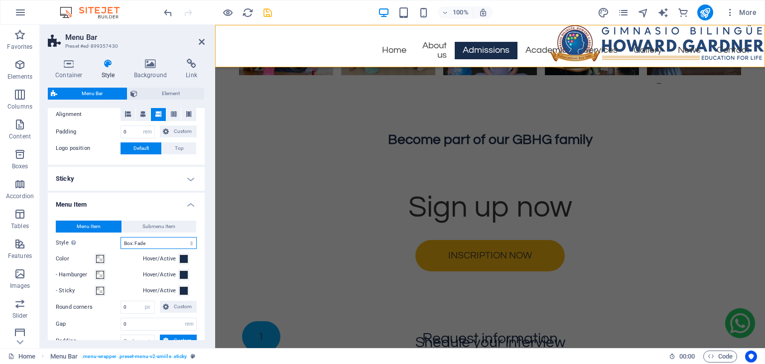
click at [120, 237] on select "Plain Text color Box: Fade Box: Flip vertical Box: Flip horizontal Box: Slide d…" at bounding box center [158, 243] width 76 height 12
select select "hover_box_vertical"
click option "Box: Flip vertical" at bounding box center [0, 0] width 0 height 0
click at [200, 41] on icon at bounding box center [202, 42] width 6 height 8
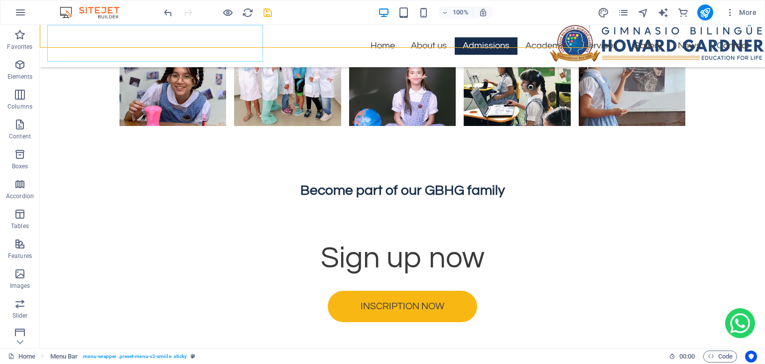
scroll to position [1858, 0]
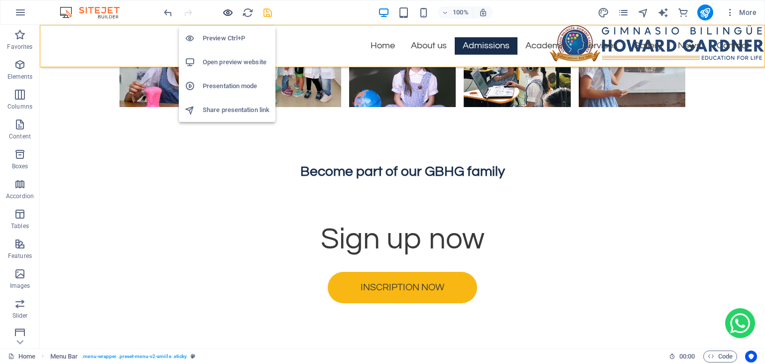
click at [229, 13] on icon "button" at bounding box center [227, 12] width 11 height 11
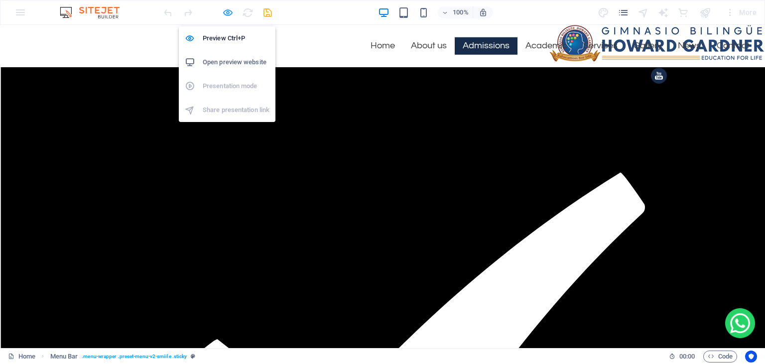
scroll to position [1132, 0]
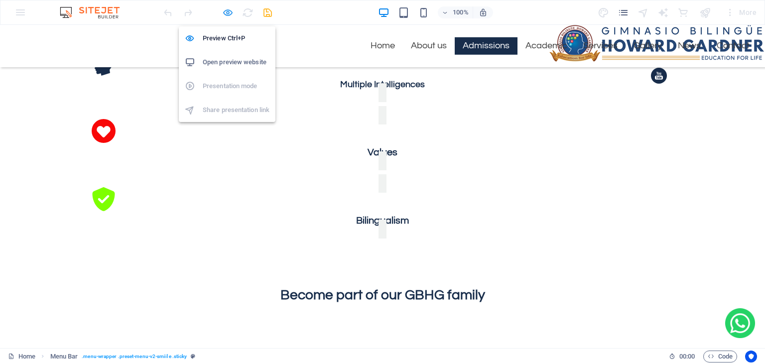
click at [233, 12] on icon "button" at bounding box center [227, 12] width 11 height 11
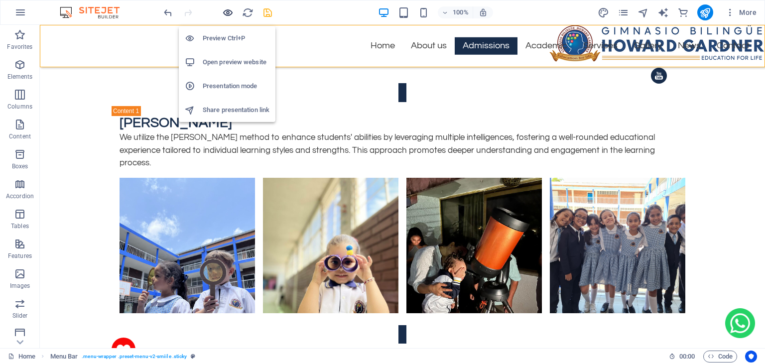
scroll to position [1858, 0]
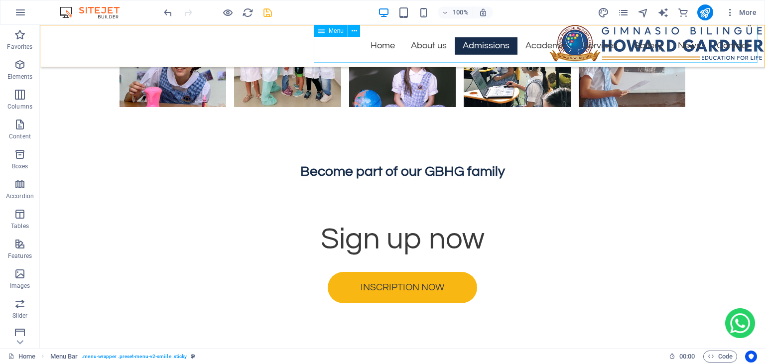
click at [349, 47] on nav "Home About us Admissions Academic Services Gallery News Contact" at bounding box center [536, 37] width 444 height 51
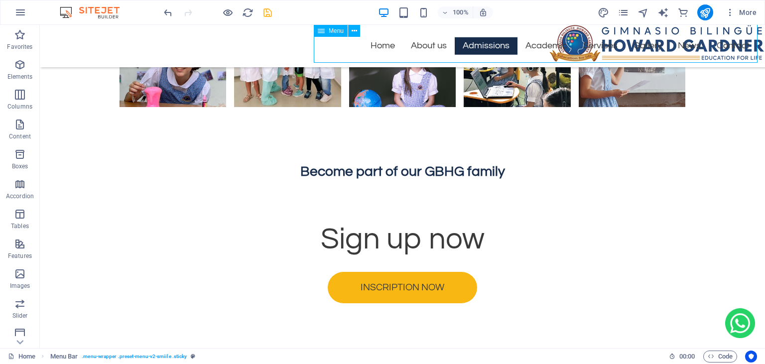
click at [349, 47] on nav "Home About us Admissions Academic Services Gallery News Contact" at bounding box center [536, 37] width 444 height 51
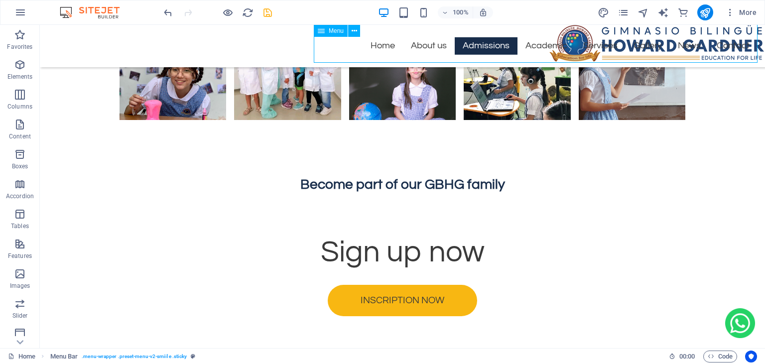
select select "%"
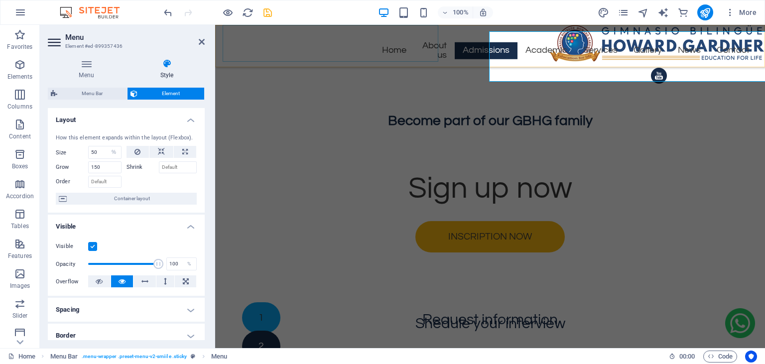
scroll to position [1839, 0]
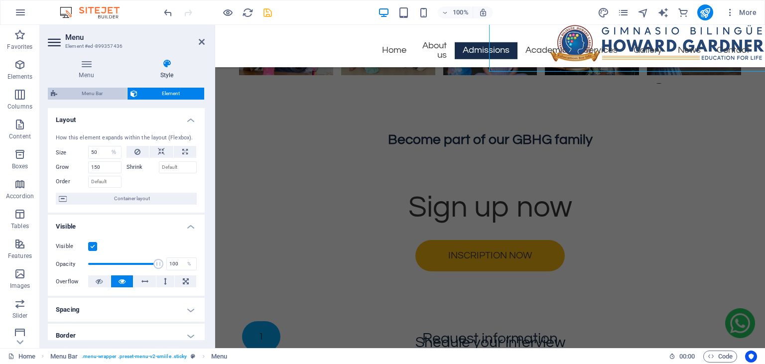
click at [77, 95] on span "Menu Bar" at bounding box center [92, 94] width 64 height 12
select select "rem"
select select "hover_box_vertical"
select select "px"
select select "rem"
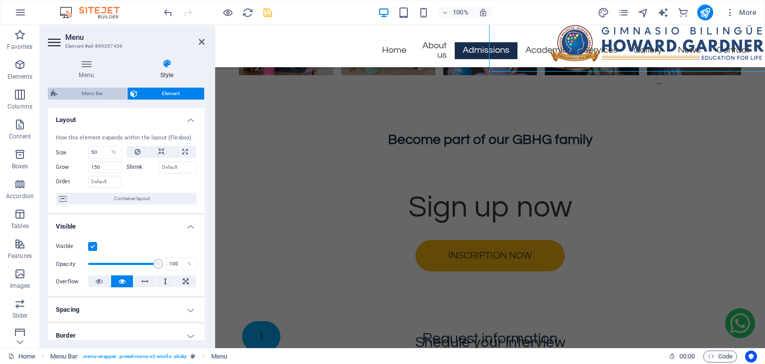
select select "rem"
select select "link-special-font"
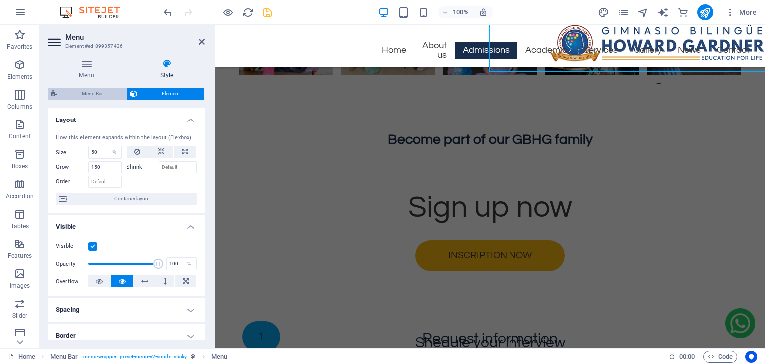
select select "rem"
select select
select select "px"
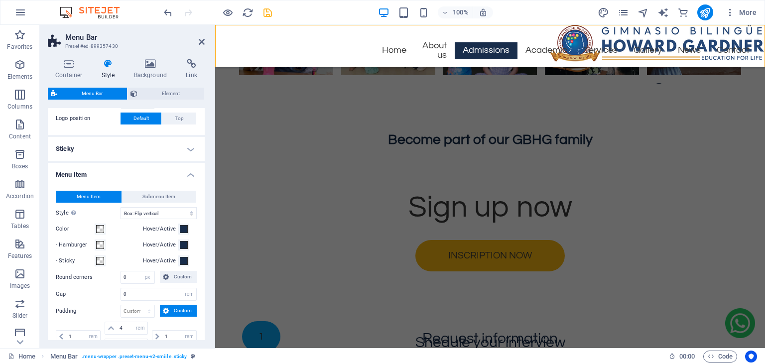
scroll to position [273, 0]
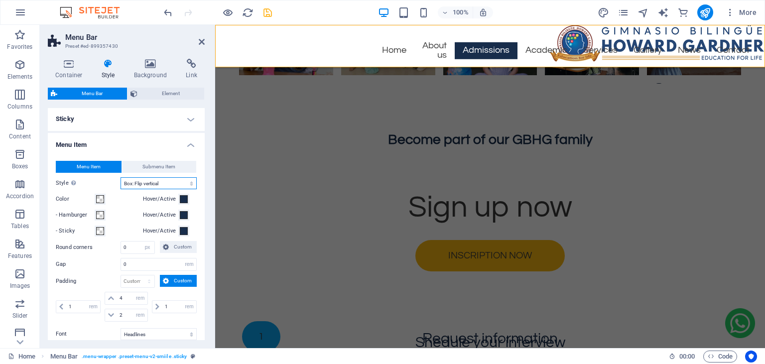
click at [120, 177] on select "Plain Text color Box: Fade Box: Flip vertical Box: Flip horizontal Box: Slide d…" at bounding box center [158, 183] width 76 height 12
select select "hover_box_bottom"
click option "Box: Slide up" at bounding box center [0, 0] width 0 height 0
click at [203, 42] on icon at bounding box center [202, 42] width 6 height 8
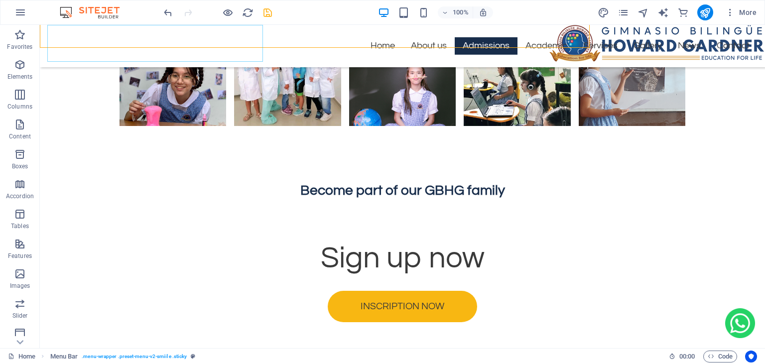
scroll to position [1858, 0]
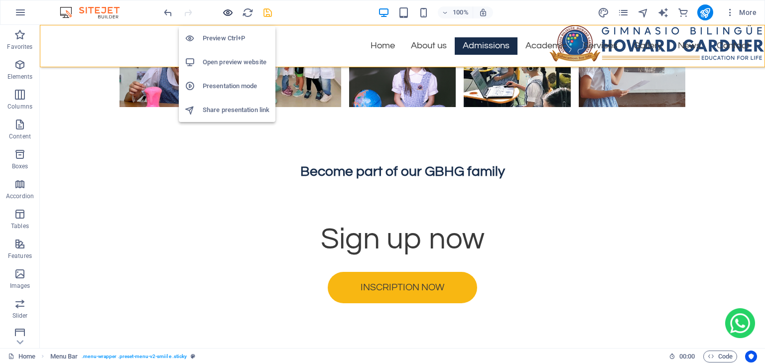
click at [224, 12] on icon "button" at bounding box center [227, 12] width 11 height 11
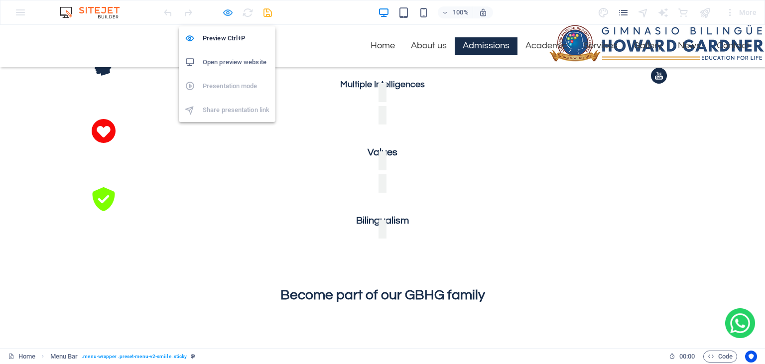
click at [230, 11] on icon "button" at bounding box center [227, 12] width 11 height 11
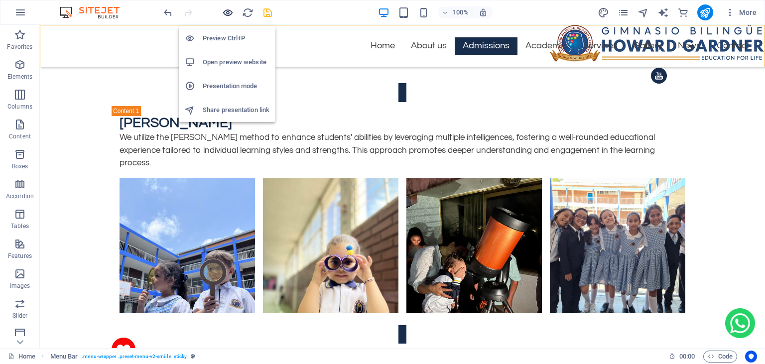
scroll to position [1858, 0]
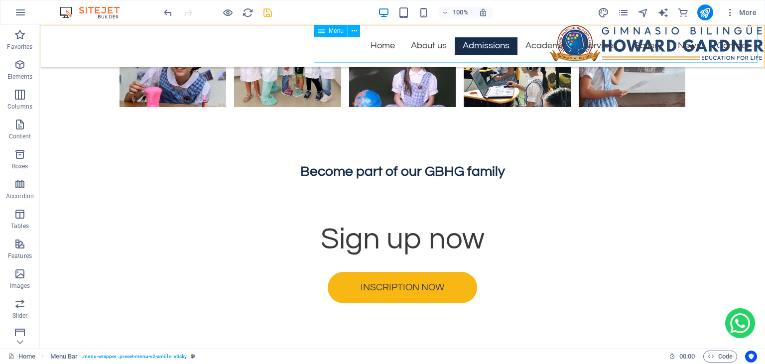
click at [367, 48] on nav "Home About us Admissions Academic Services Gallery News Contact" at bounding box center [536, 37] width 444 height 51
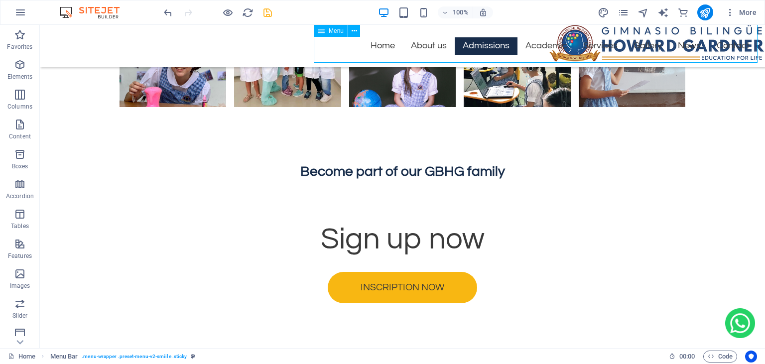
click at [367, 48] on nav "Home About us Admissions Academic Services Gallery News Contact" at bounding box center [536, 37] width 444 height 51
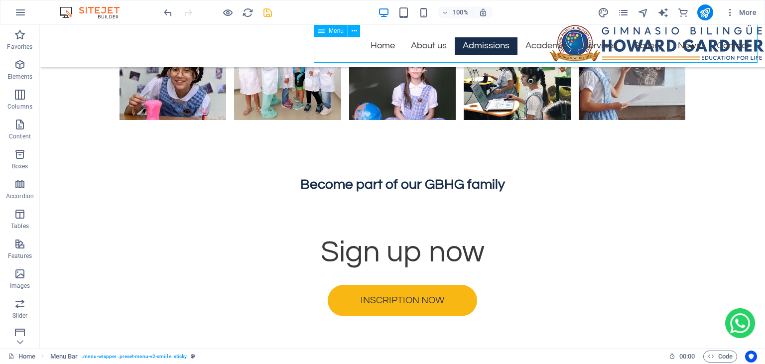
select select "%"
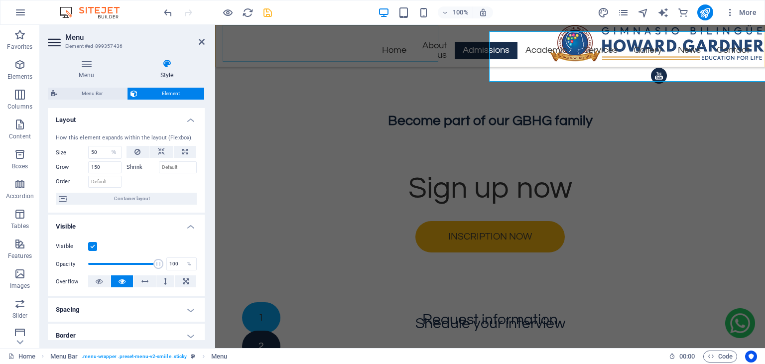
scroll to position [1839, 0]
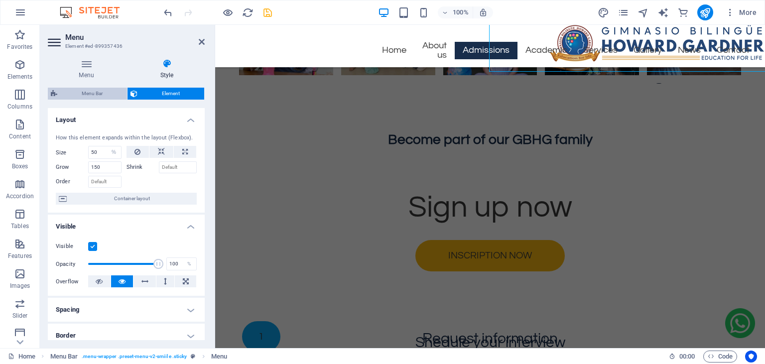
click at [97, 95] on span "Menu Bar" at bounding box center [92, 94] width 64 height 12
select select "rem"
select select "hover_box_bottom"
select select "px"
select select "rem"
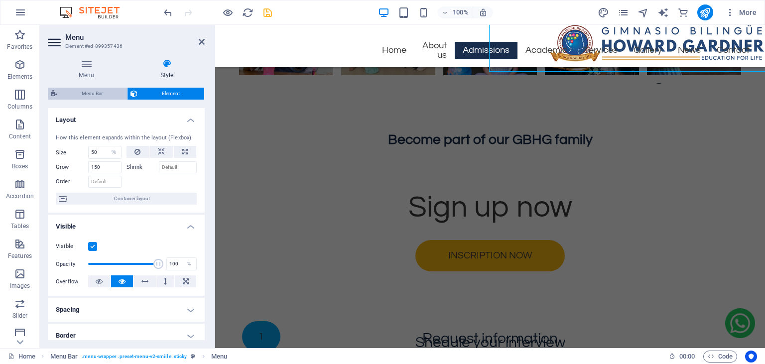
select select "rem"
select select "link-special-font"
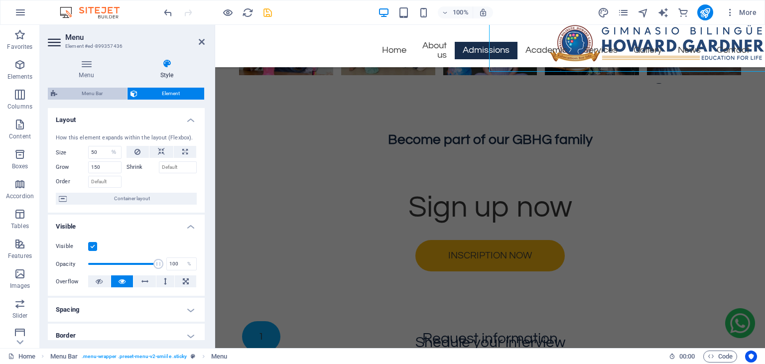
select select "rem"
select select
select select "px"
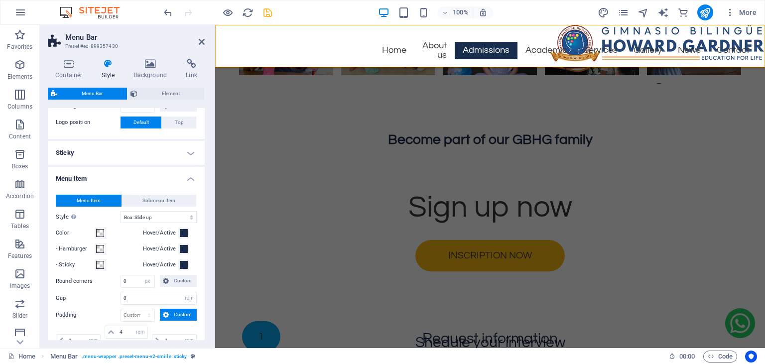
scroll to position [247, 0]
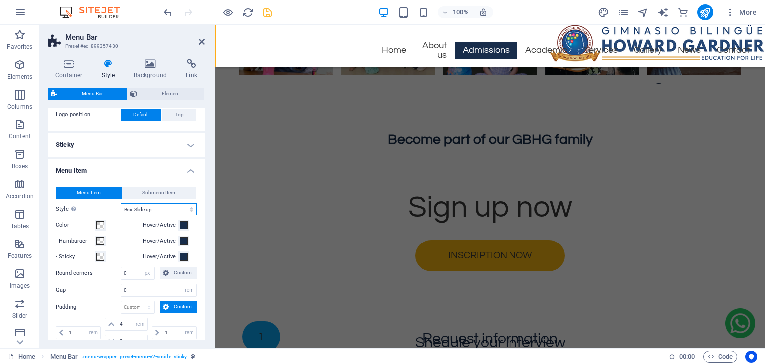
click at [120, 203] on select "Plain Text color Box: Fade Box: Flip vertical Box: Flip horizontal Box: Slide d…" at bounding box center [158, 209] width 76 height 12
select select "hover_border"
click option "Border" at bounding box center [0, 0] width 0 height 0
select select
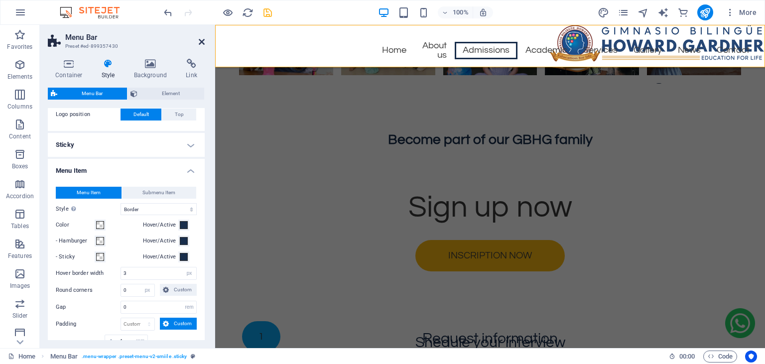
click at [202, 41] on icon at bounding box center [202, 42] width 6 height 8
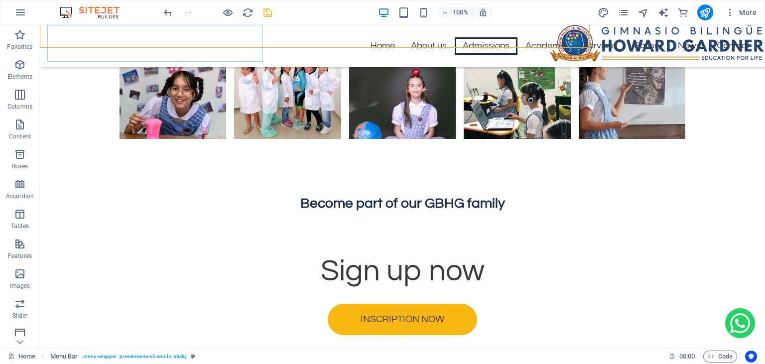
scroll to position [1858, 0]
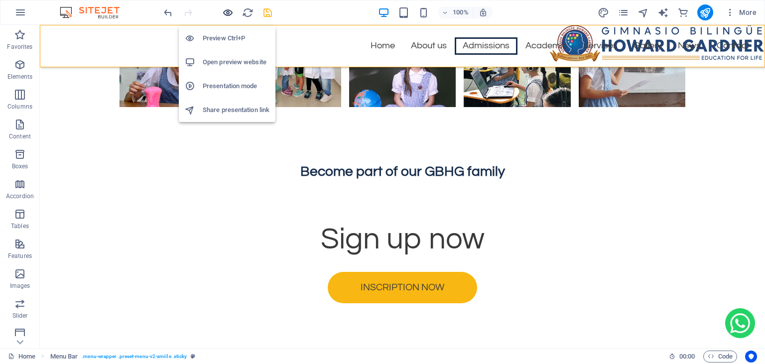
click at [228, 11] on icon "button" at bounding box center [227, 12] width 11 height 11
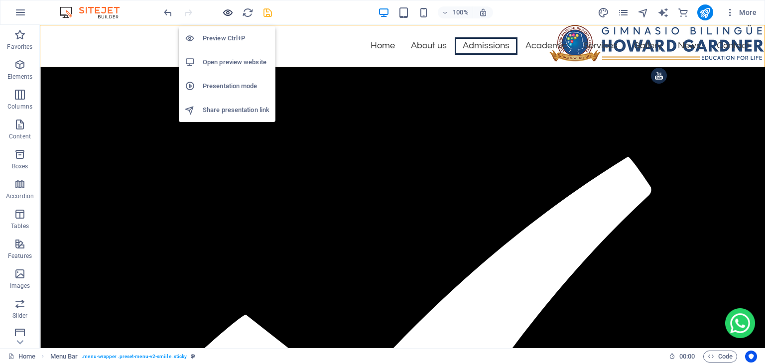
scroll to position [1132, 0]
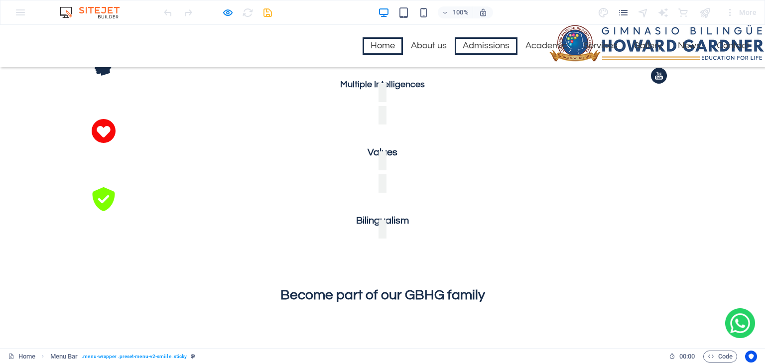
click at [382, 42] on link "Home" at bounding box center [382, 45] width 40 height 17
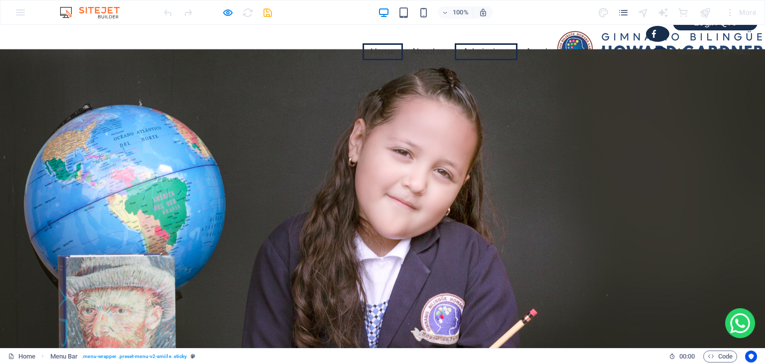
scroll to position [2, 0]
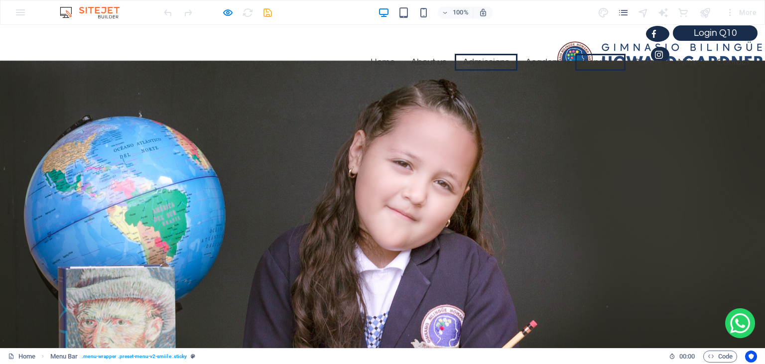
click at [597, 67] on link "Services" at bounding box center [600, 62] width 50 height 17
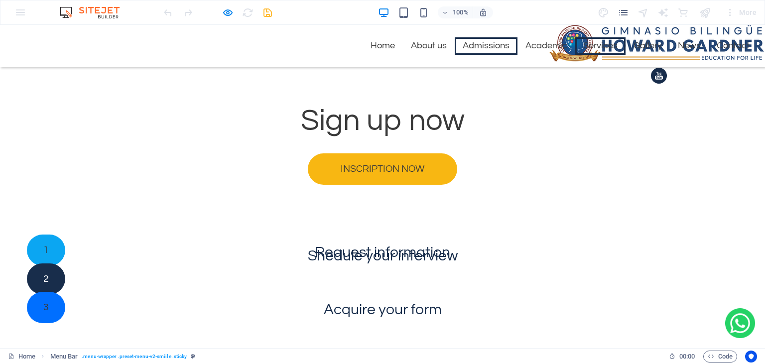
scroll to position [1352, 0]
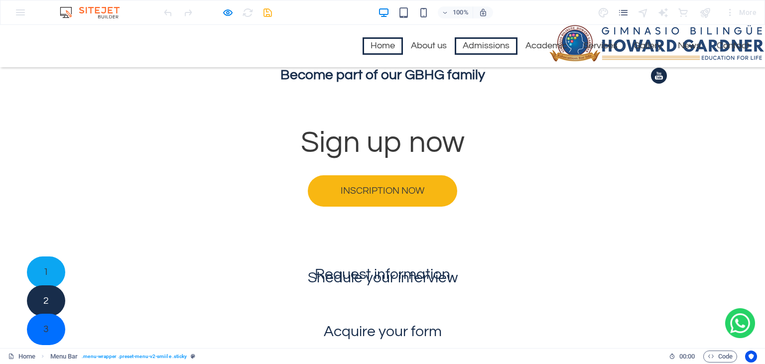
click at [380, 49] on link "Home" at bounding box center [382, 45] width 40 height 17
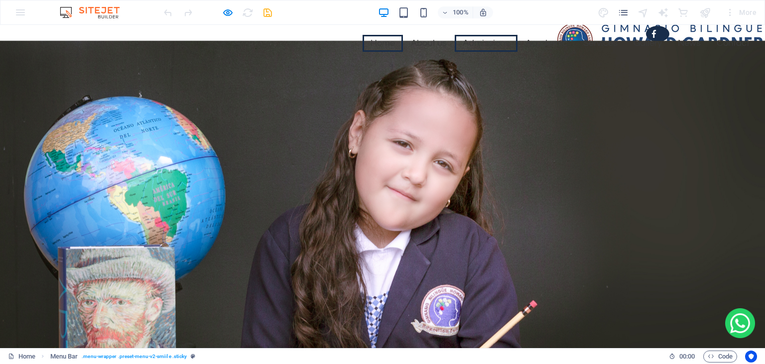
scroll to position [2, 0]
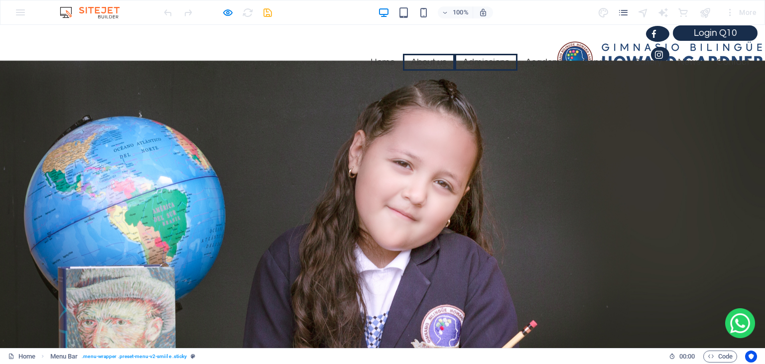
click at [428, 61] on link "About us" at bounding box center [429, 62] width 52 height 17
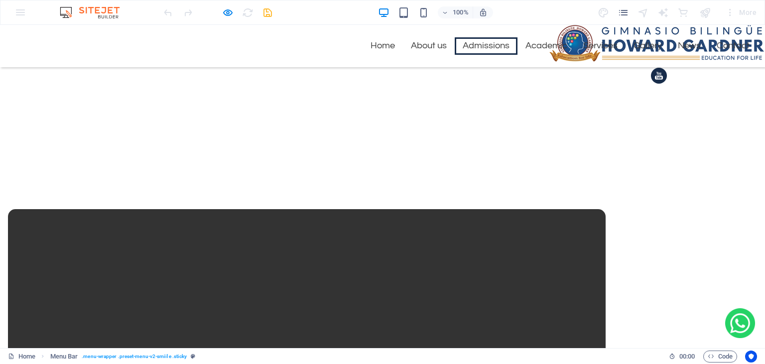
scroll to position [576, 0]
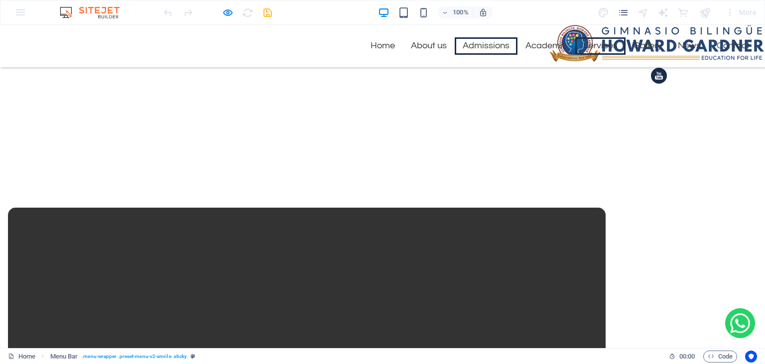
click at [603, 50] on link "Services" at bounding box center [600, 45] width 50 height 17
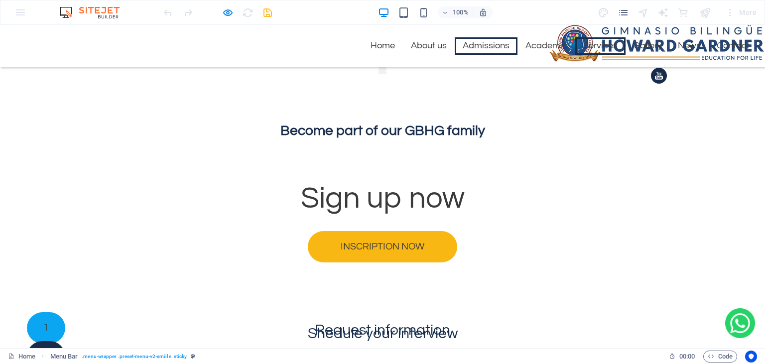
scroll to position [1352, 0]
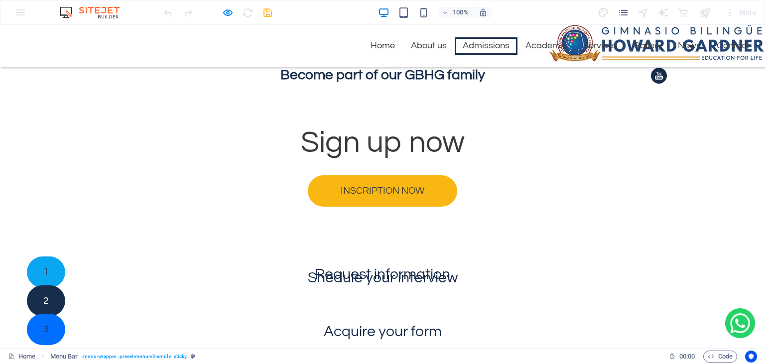
click at [687, 55] on nav "Home About us Admissions Academic Services Gallery News Contact" at bounding box center [515, 37] width 483 height 51
click at [689, 43] on link "News" at bounding box center [689, 45] width 39 height 17
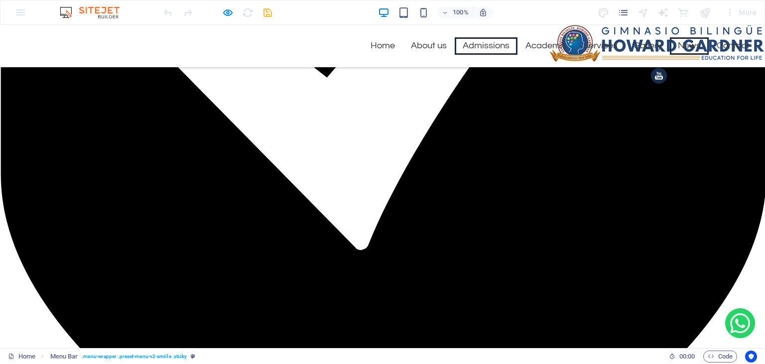
scroll to position [2227, 0]
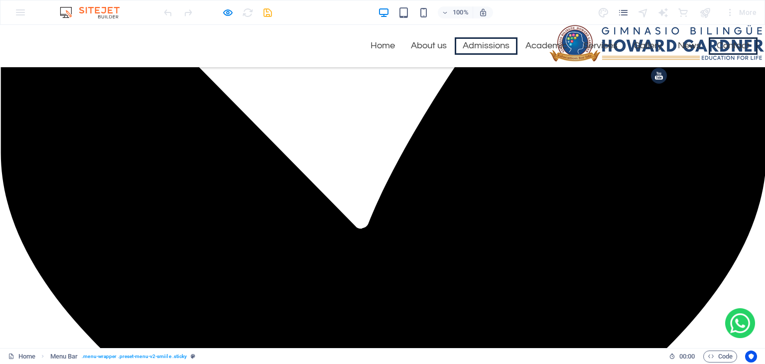
click at [731, 51] on link "Contact" at bounding box center [733, 45] width 49 height 17
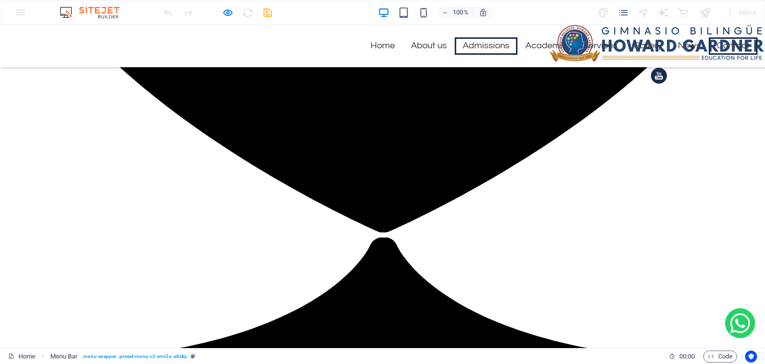
scroll to position [2532, 0]
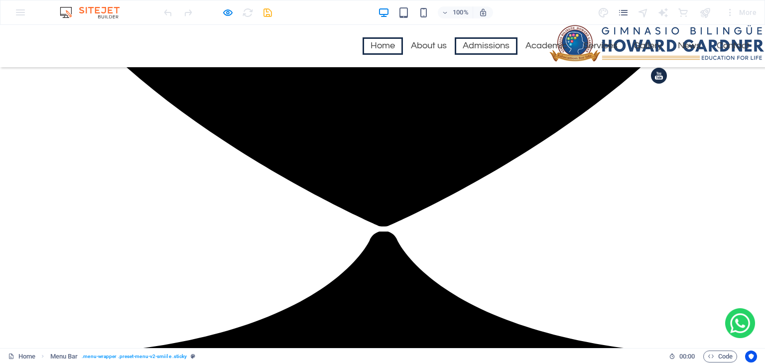
click at [366, 47] on link "Home" at bounding box center [382, 45] width 40 height 17
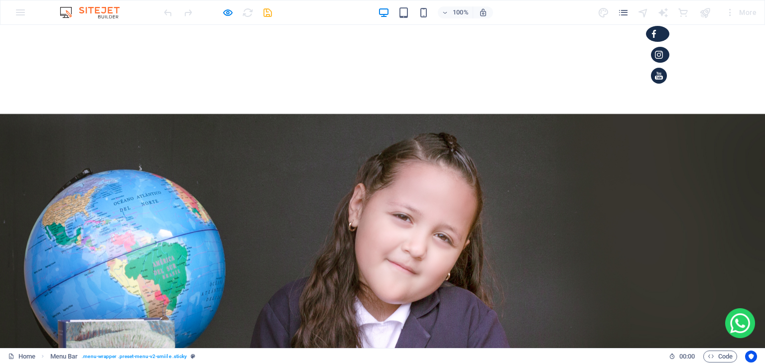
scroll to position [2, 0]
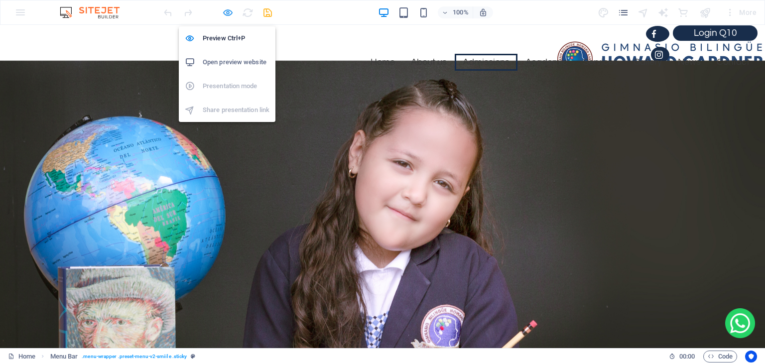
click at [227, 15] on icon "button" at bounding box center [227, 12] width 11 height 11
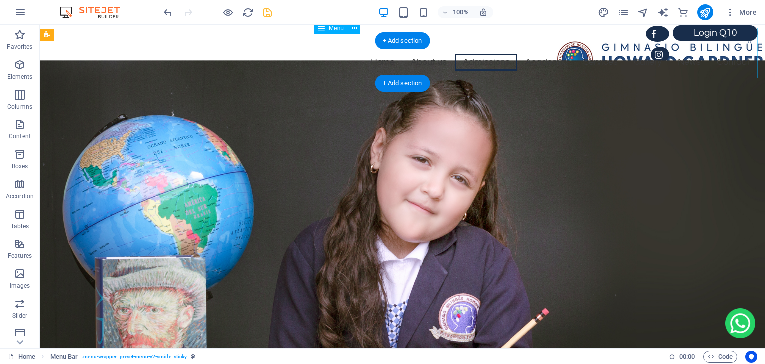
click at [344, 73] on nav "Home About us Admissions Academic Services Gallery News Contact" at bounding box center [536, 53] width 444 height 51
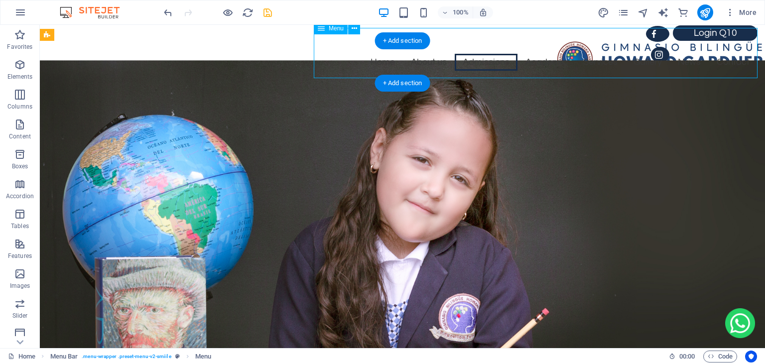
click at [344, 73] on nav "Home About us Admissions Academic Services Gallery News Contact" at bounding box center [536, 53] width 444 height 51
select select "%"
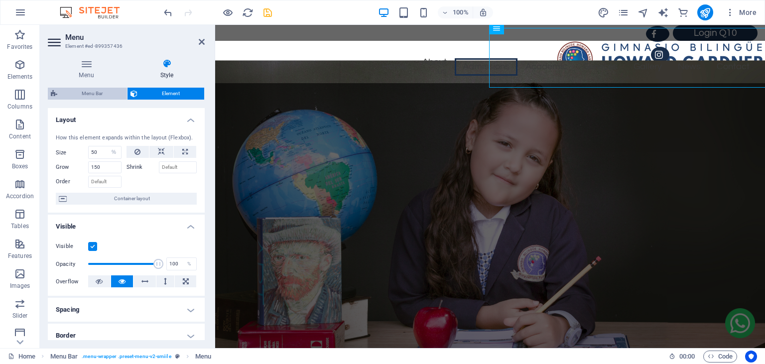
click at [95, 91] on span "Menu Bar" at bounding box center [92, 94] width 64 height 12
select select "rem"
select select "hover_border"
select select "px"
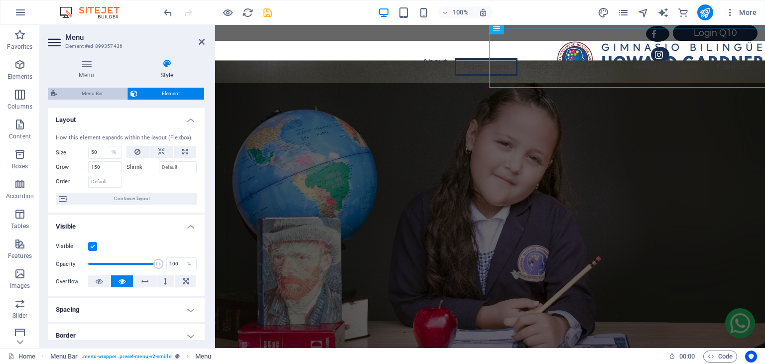
select select "rem"
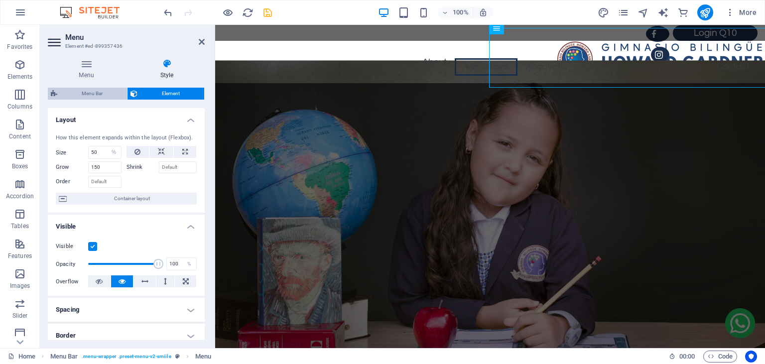
select select "link-special-font"
select select "rem"
select select
select select "px"
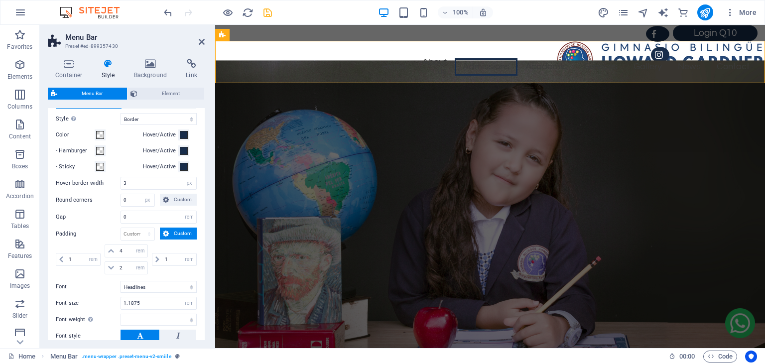
scroll to position [281, 0]
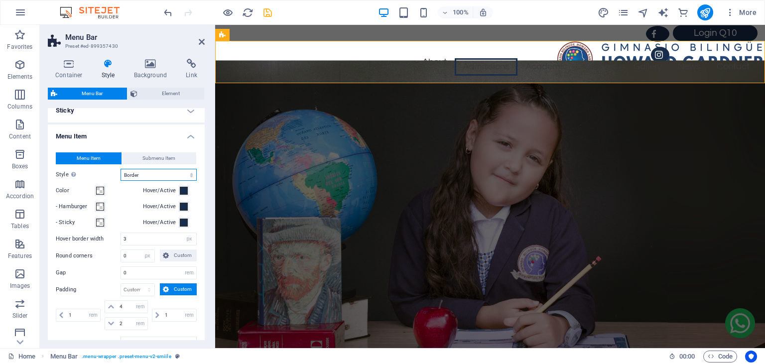
click at [120, 169] on select "Plain Text color Box: Fade Box: Flip vertical Box: Flip horizontal Box: Slide d…" at bounding box center [158, 175] width 76 height 12
select select "hover_border_vertical"
click option "Border top & bottom" at bounding box center [0, 0] width 0 height 0
select select
click at [204, 42] on icon at bounding box center [202, 42] width 6 height 8
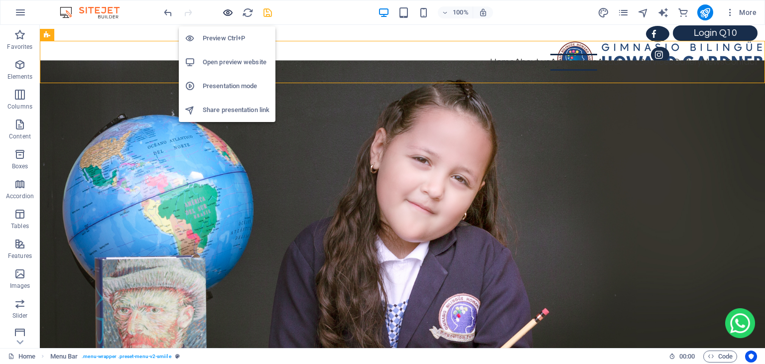
click at [227, 13] on icon "button" at bounding box center [227, 12] width 11 height 11
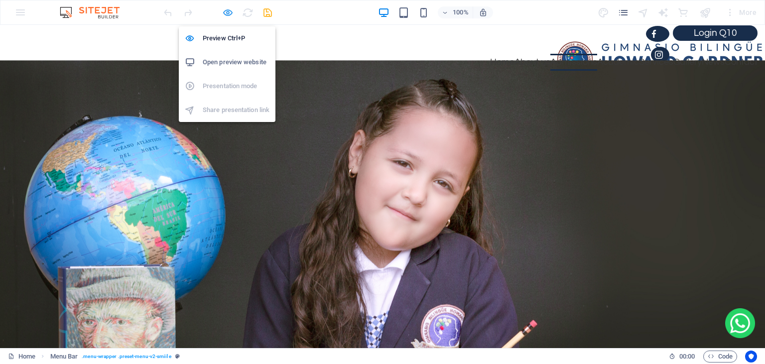
click at [225, 15] on icon "button" at bounding box center [227, 12] width 11 height 11
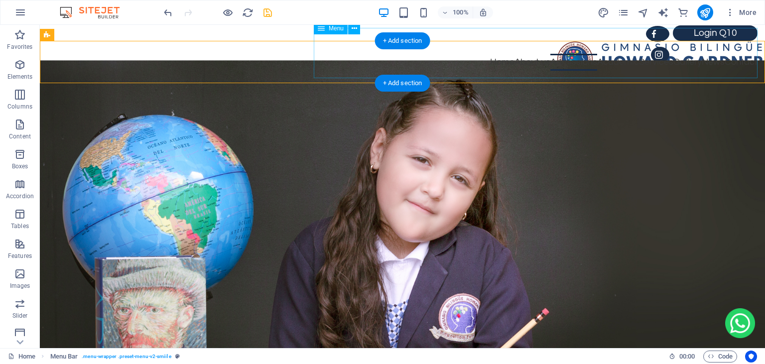
click at [417, 61] on nav "Home About us Admissions Academic Services Gallery News Contact" at bounding box center [536, 53] width 444 height 51
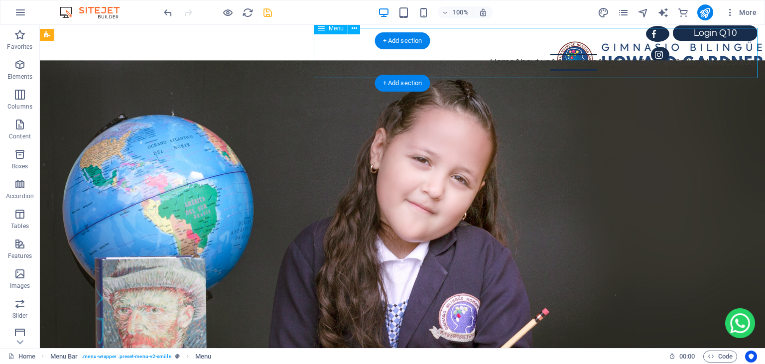
click at [417, 61] on nav "Home About us Admissions Academic Services Gallery News Contact" at bounding box center [536, 53] width 444 height 51
select select "%"
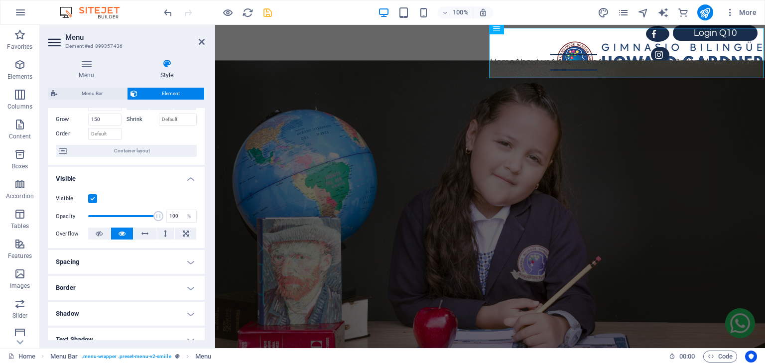
scroll to position [0, 0]
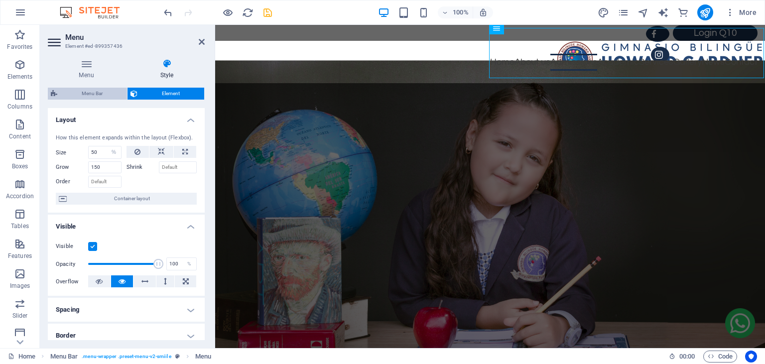
click at [105, 91] on span "Menu Bar" at bounding box center [92, 94] width 64 height 12
select select "rem"
select select "hover_border_vertical"
select select "px"
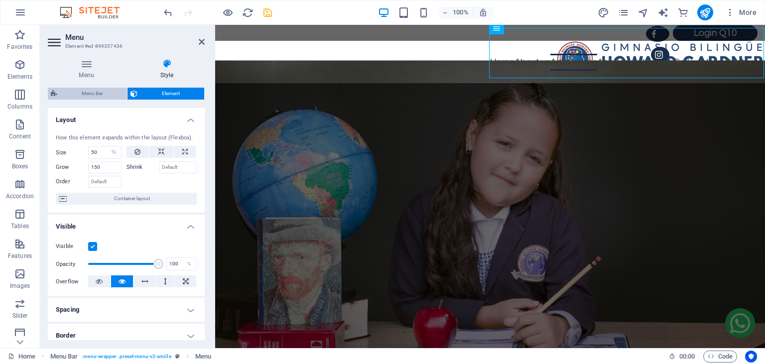
select select "rem"
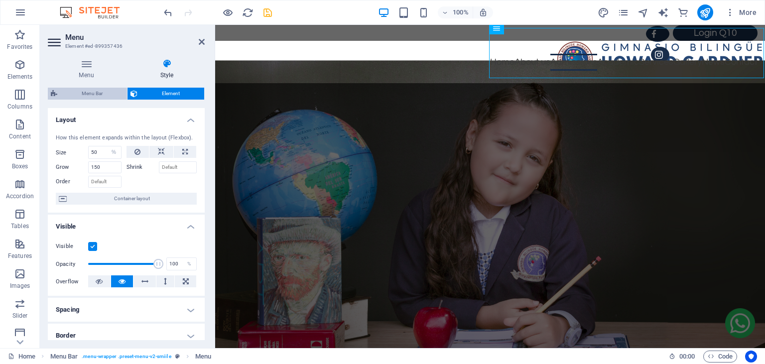
select select "link-special-font"
select select "rem"
select select
select select "px"
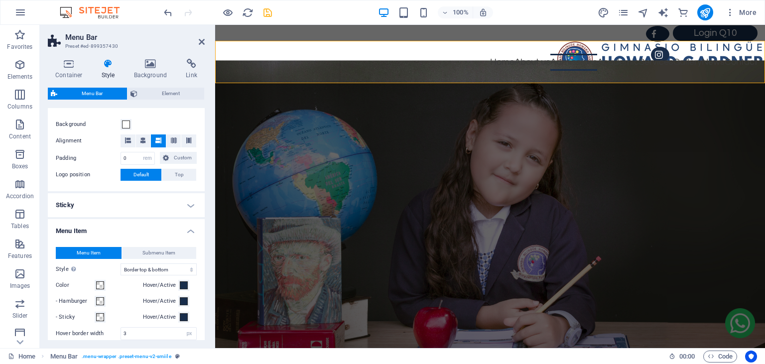
scroll to position [196, 0]
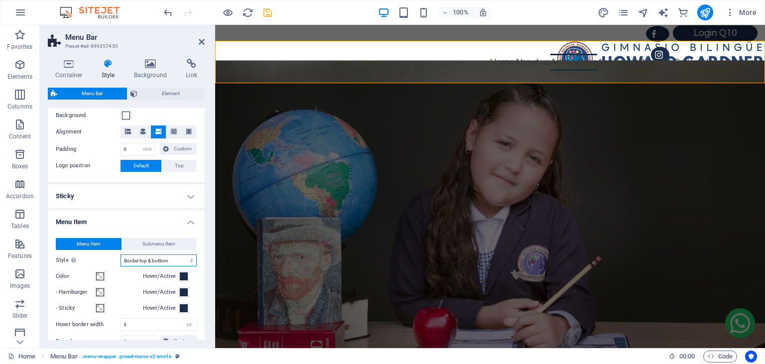
click at [120, 254] on select "Plain Text color Box: Fade Box: Flip vertical Box: Flip horizontal Box: Slide d…" at bounding box center [158, 260] width 76 height 12
select select "hover_border_top"
click option "Border top" at bounding box center [0, 0] width 0 height 0
click at [204, 43] on icon at bounding box center [202, 42] width 6 height 8
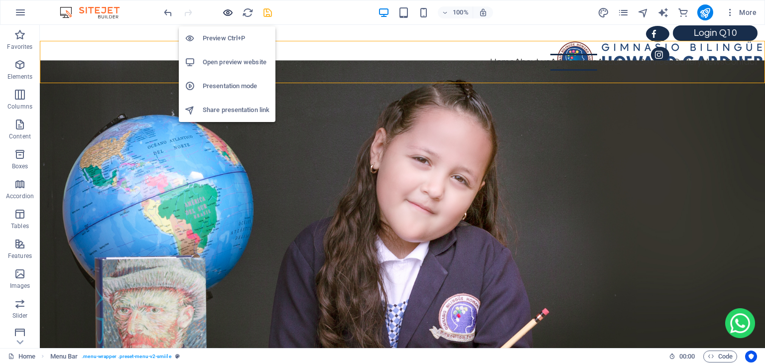
click at [226, 17] on icon "button" at bounding box center [227, 12] width 11 height 11
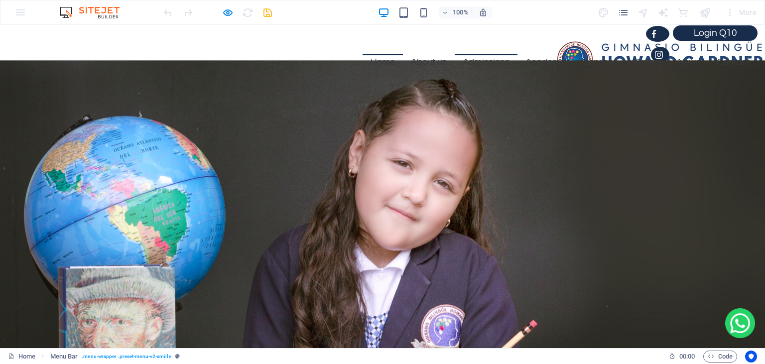
click at [384, 63] on link "Home" at bounding box center [382, 62] width 40 height 17
click at [377, 58] on link "Home" at bounding box center [382, 62] width 40 height 17
click at [595, 70] on link "Services" at bounding box center [600, 62] width 50 height 17
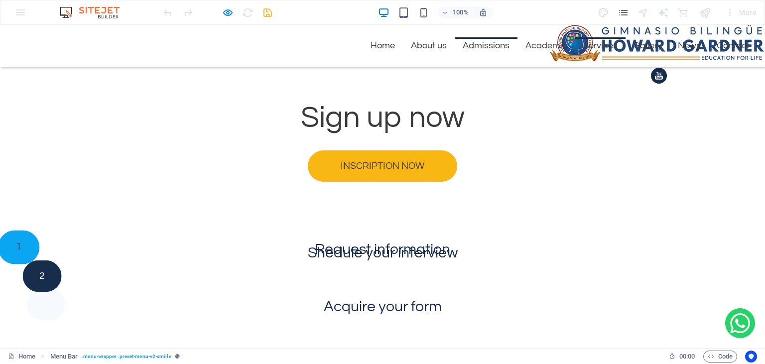
scroll to position [1352, 0]
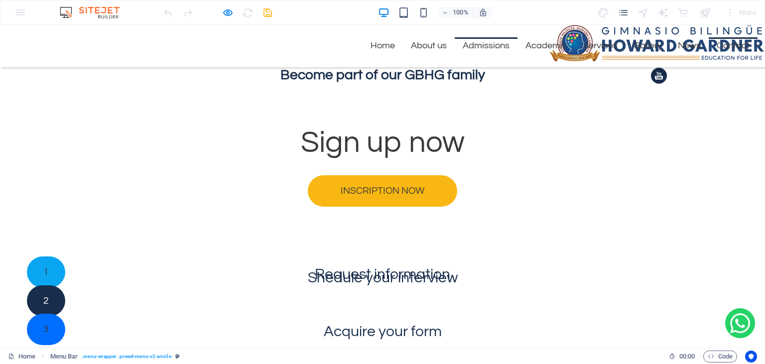
click at [739, 44] on link "Contact" at bounding box center [733, 45] width 49 height 17
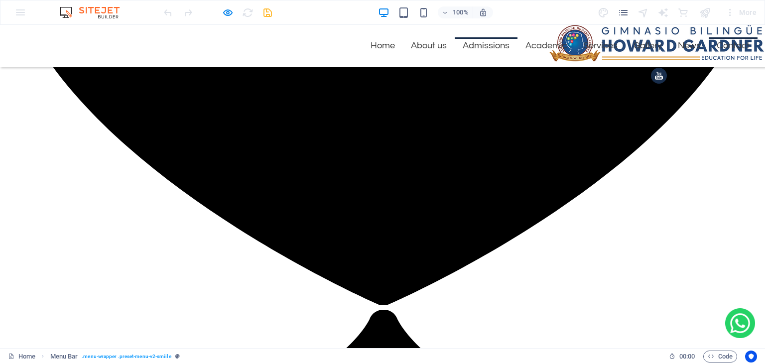
scroll to position [2532, 0]
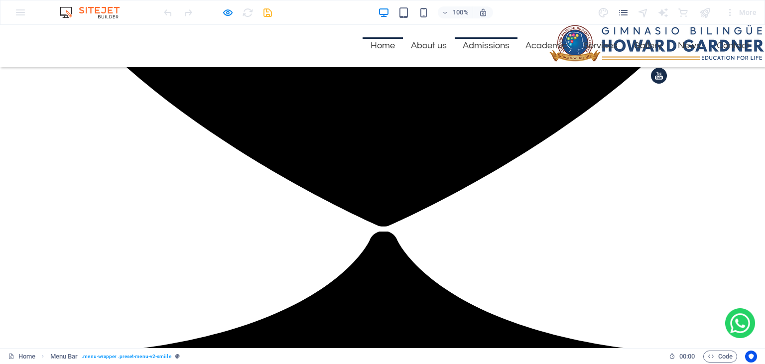
click at [384, 46] on link "Home" at bounding box center [382, 45] width 40 height 17
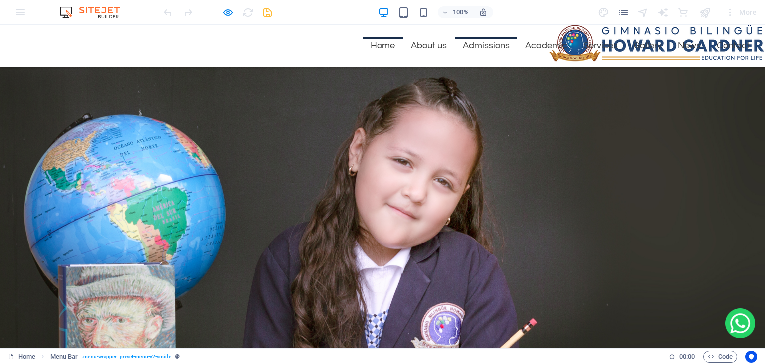
scroll to position [2, 0]
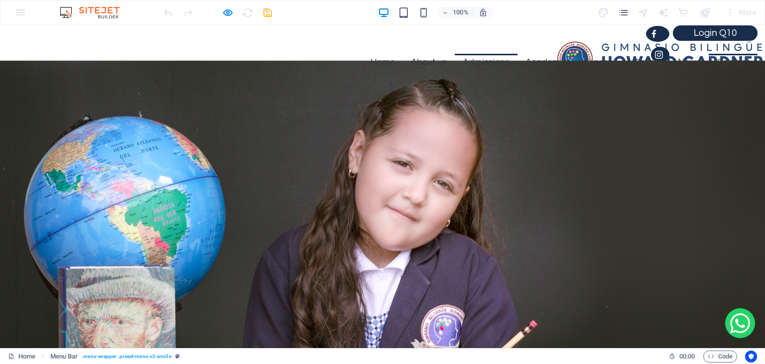
click at [737, 65] on link "Contact" at bounding box center [733, 62] width 49 height 17
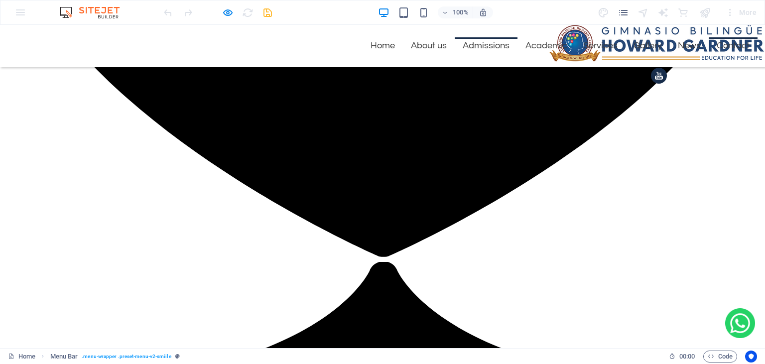
scroll to position [2532, 0]
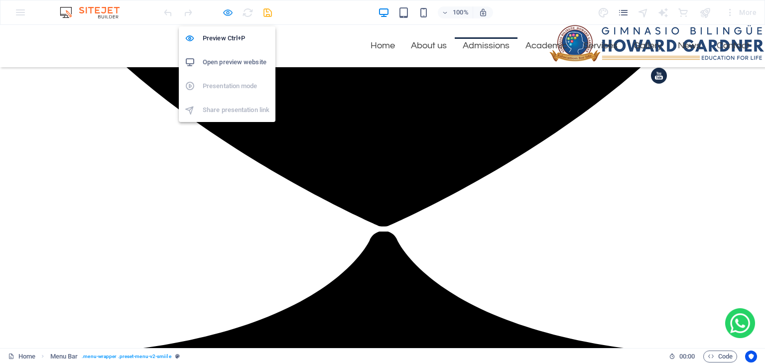
click at [228, 14] on icon "button" at bounding box center [227, 12] width 11 height 11
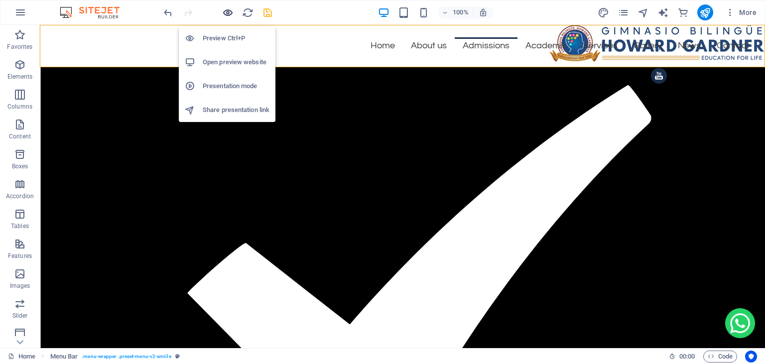
scroll to position [5859, 0]
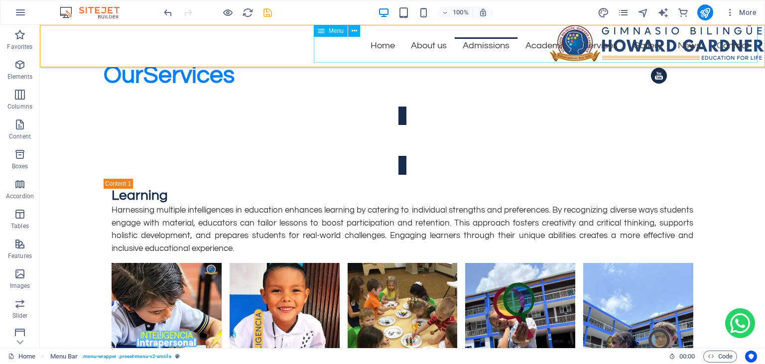
click at [357, 51] on nav "Home About us Admissions Academic Services Gallery News Contact" at bounding box center [536, 37] width 444 height 51
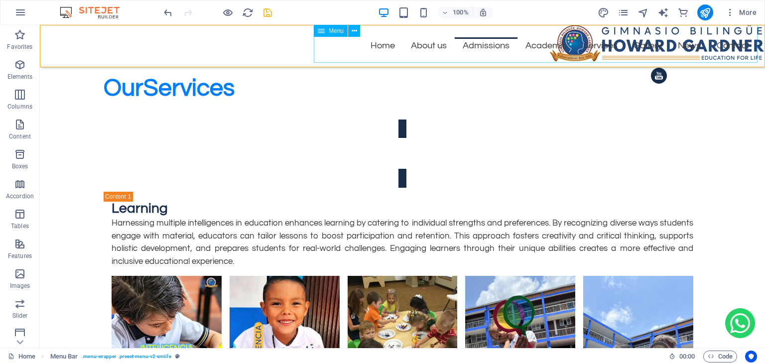
select select "%"
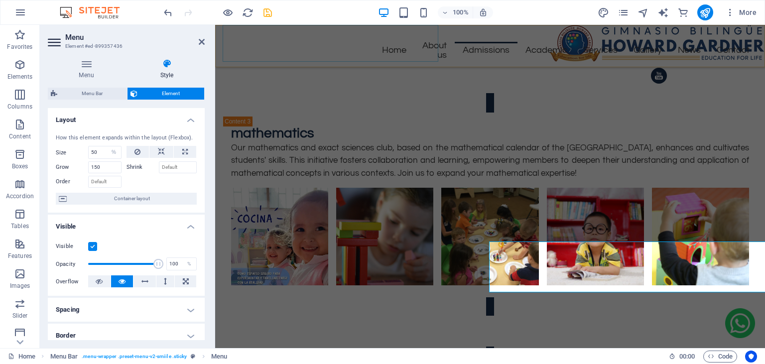
scroll to position [5629, 0]
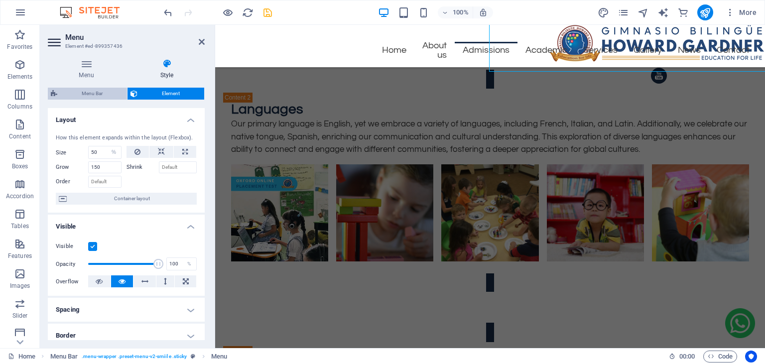
click at [88, 97] on span "Menu Bar" at bounding box center [92, 94] width 64 height 12
select select "rem"
select select "hover_border_top"
select select "px"
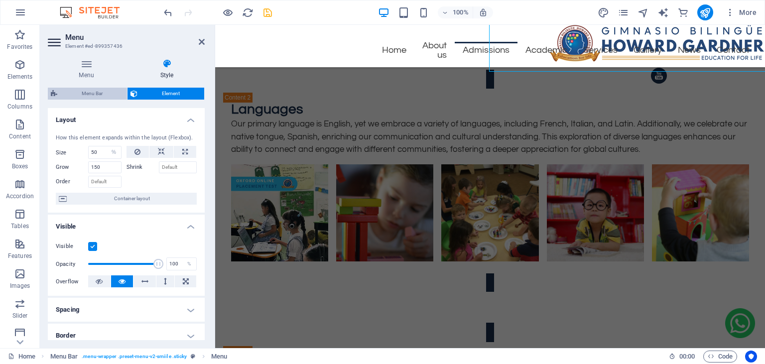
select select "rem"
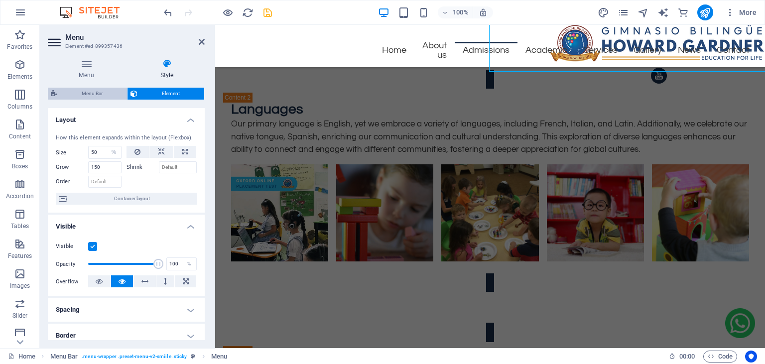
select select "link-special-font"
select select "rem"
select select
select select "px"
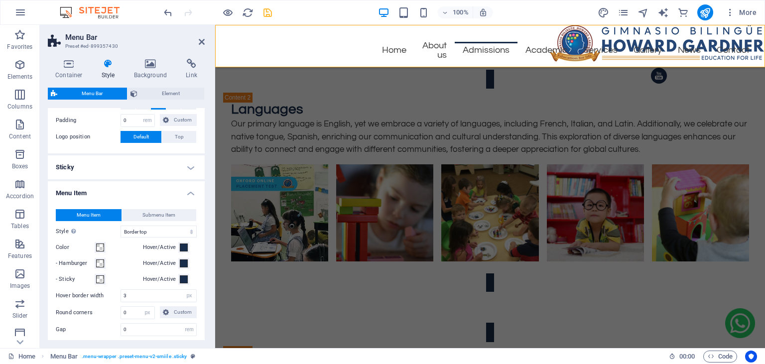
scroll to position [227, 0]
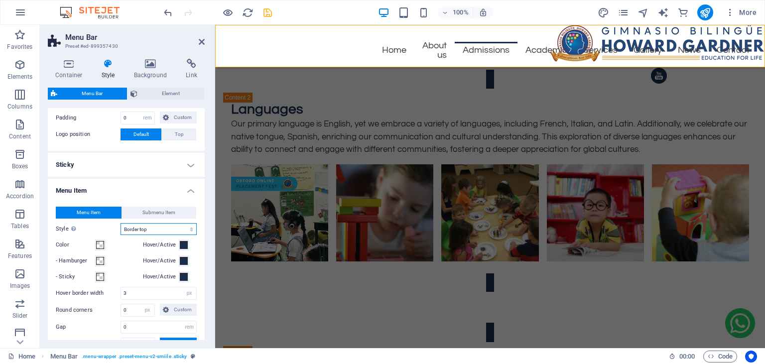
click at [120, 223] on select "Plain Text color Box: Fade Box: Flip vertical Box: Flip horizontal Box: Slide d…" at bounding box center [158, 229] width 76 height 12
select select "hover_box_zoom"
click option "Box: Zoom effect" at bounding box center [0, 0] width 0 height 0
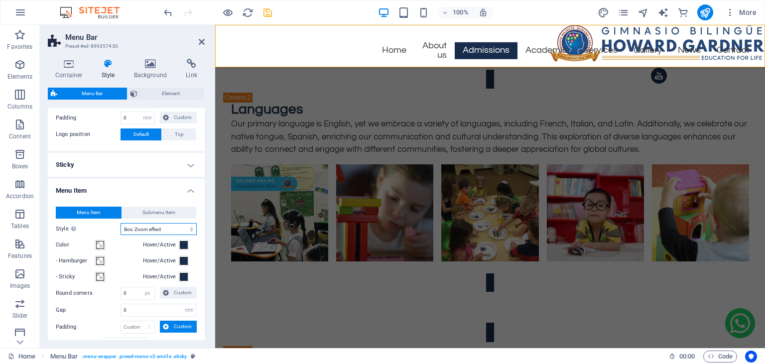
select select
click at [201, 41] on icon at bounding box center [202, 42] width 6 height 8
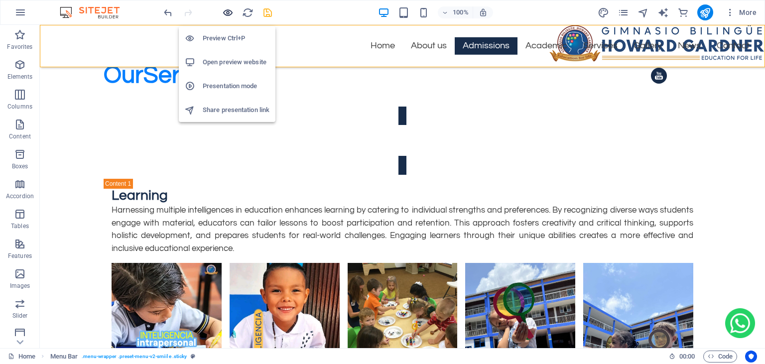
click at [230, 13] on icon "button" at bounding box center [227, 12] width 11 height 11
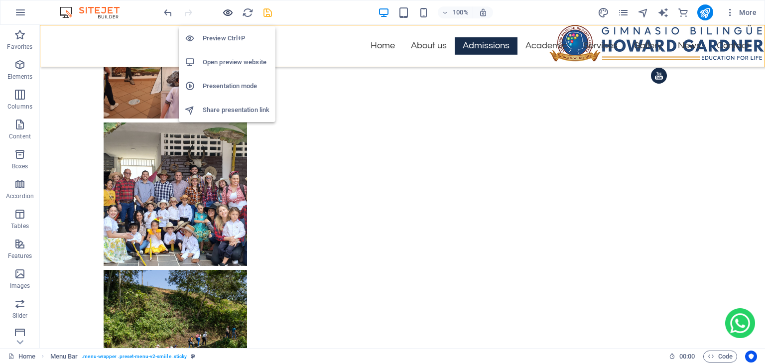
scroll to position [2532, 0]
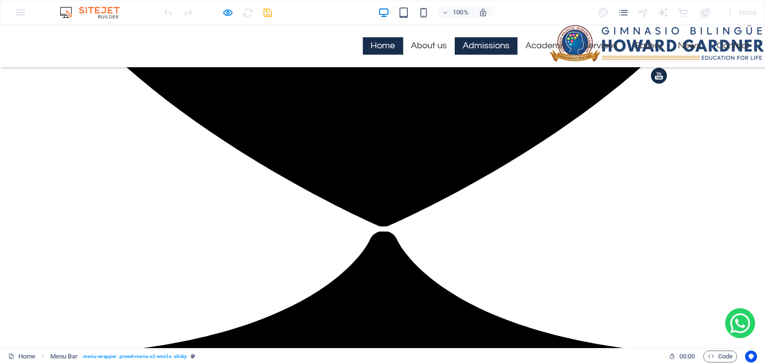
click at [387, 41] on link "Home" at bounding box center [382, 45] width 40 height 17
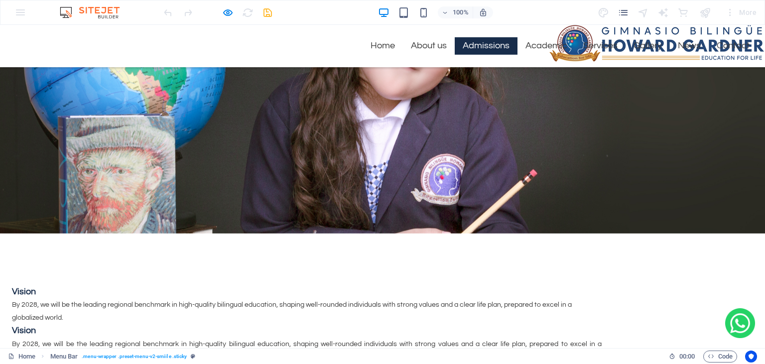
scroll to position [2, 0]
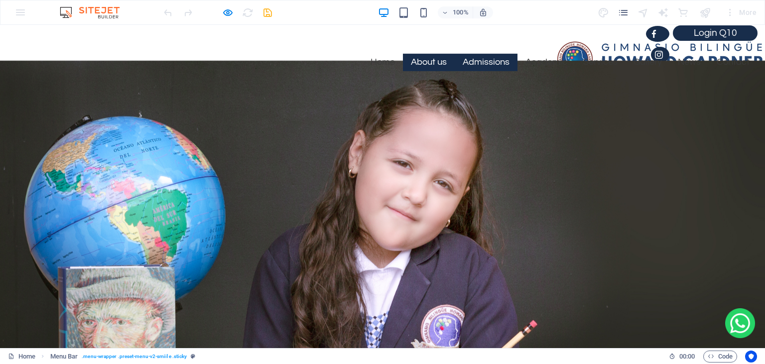
click at [443, 62] on link "About us" at bounding box center [429, 62] width 52 height 17
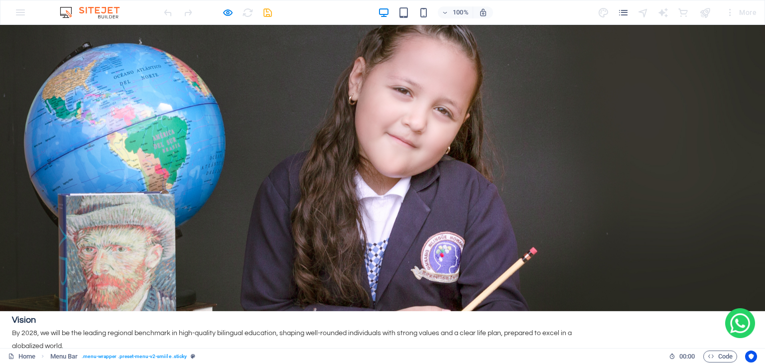
scroll to position [0, 0]
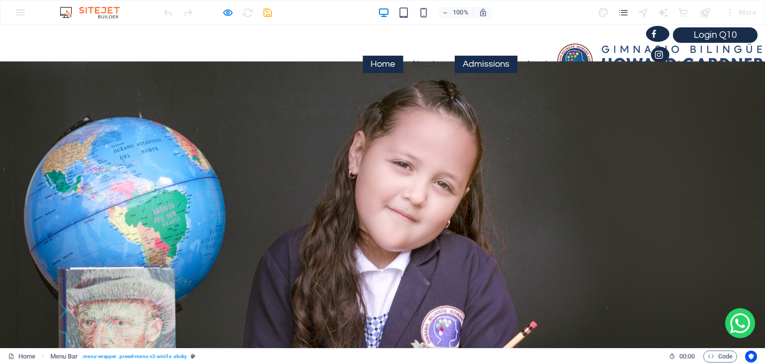
click at [377, 64] on link "Home" at bounding box center [382, 64] width 40 height 17
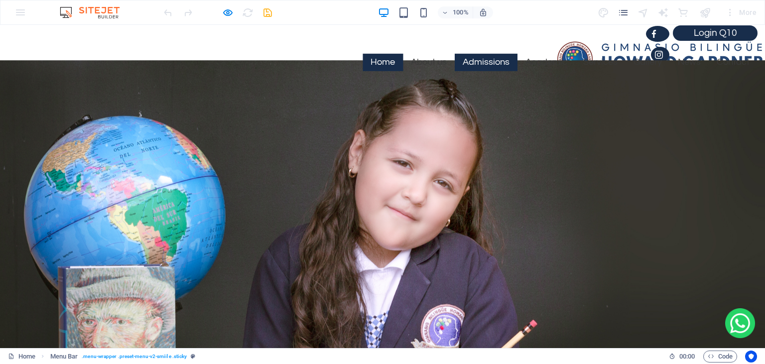
scroll to position [2, 0]
click at [556, 58] on link "Academic" at bounding box center [546, 62] width 58 height 17
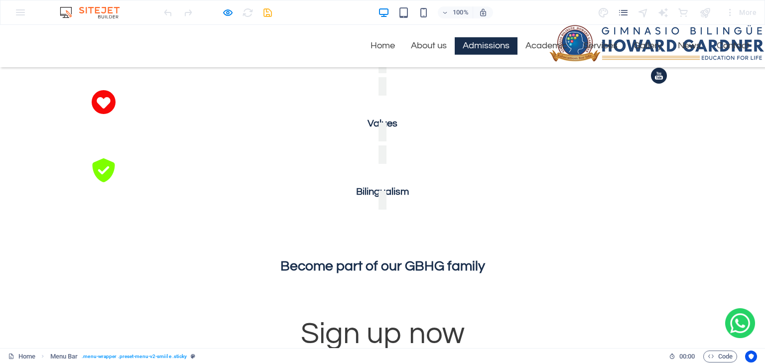
scroll to position [1132, 0]
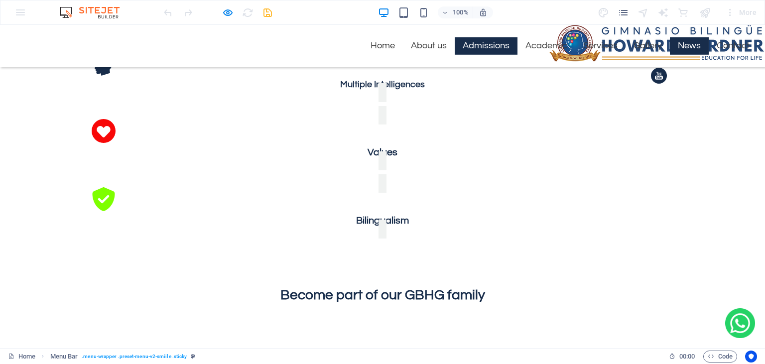
click at [702, 49] on link "News" at bounding box center [689, 45] width 39 height 17
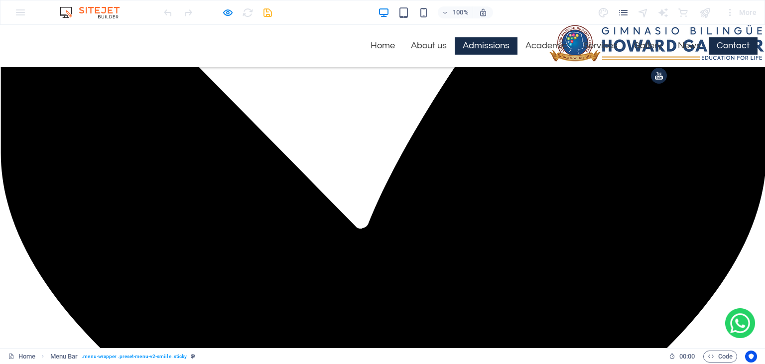
click at [729, 46] on link "Contact" at bounding box center [733, 45] width 49 height 17
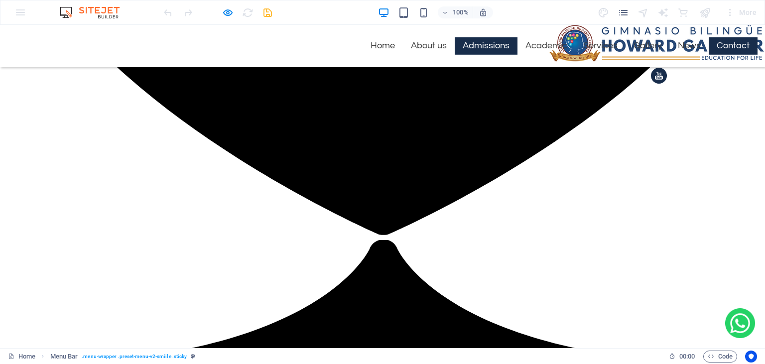
scroll to position [2532, 0]
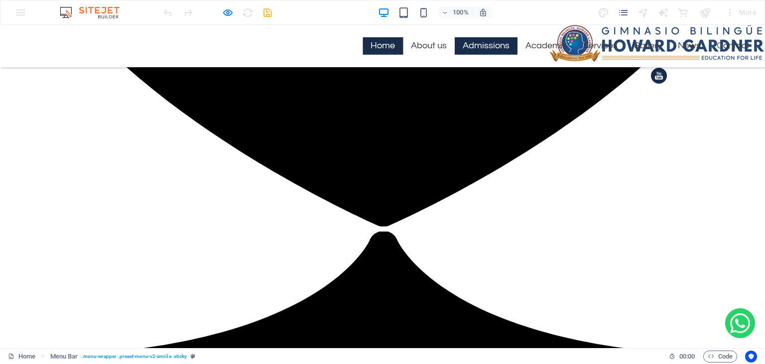
click at [380, 44] on link "Home" at bounding box center [382, 45] width 40 height 17
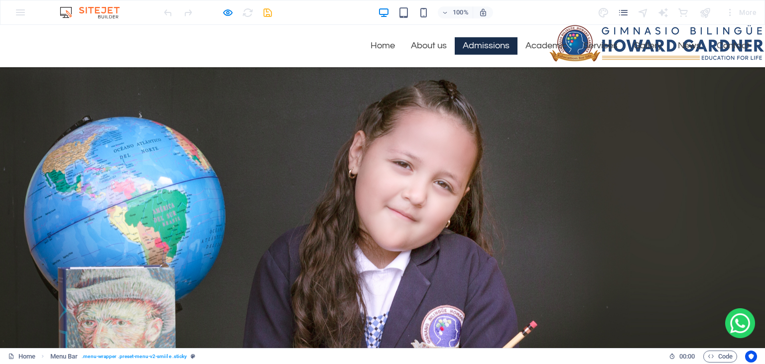
scroll to position [2, 0]
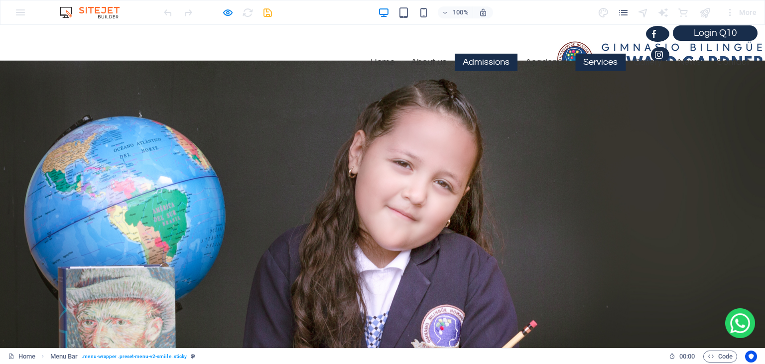
click at [607, 69] on link "Services" at bounding box center [600, 62] width 50 height 17
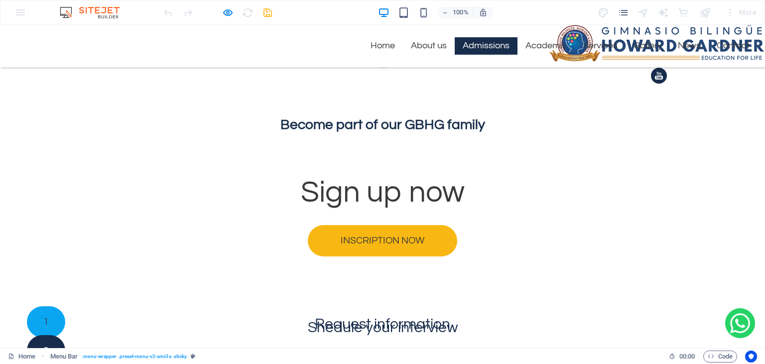
scroll to position [1352, 0]
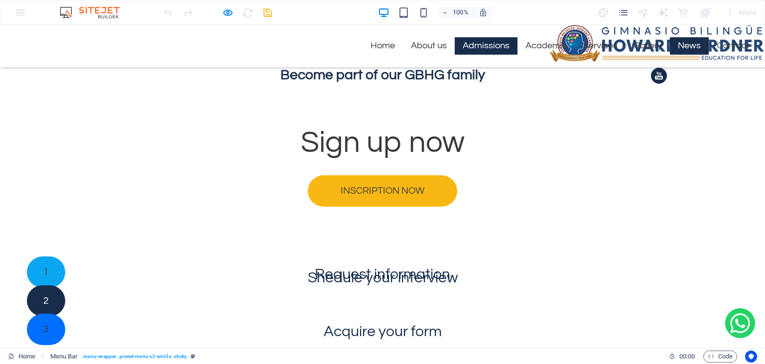
click at [680, 46] on link "News" at bounding box center [689, 45] width 39 height 17
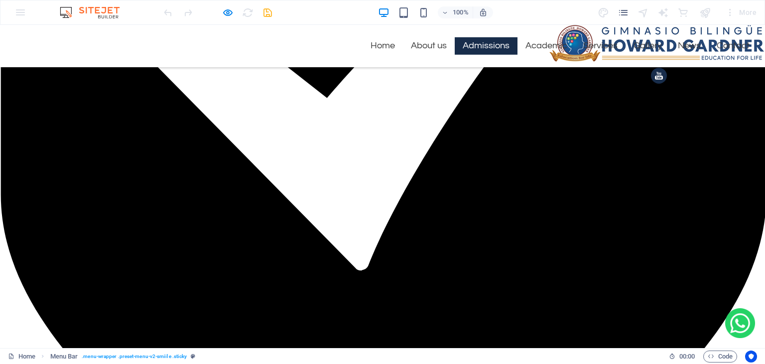
scroll to position [2227, 0]
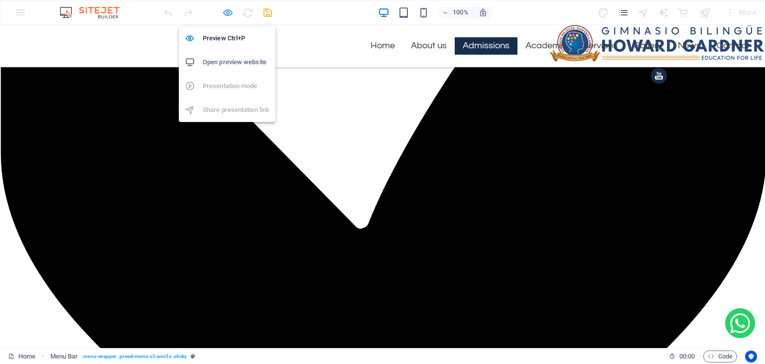
click at [230, 11] on icon "button" at bounding box center [227, 12] width 11 height 11
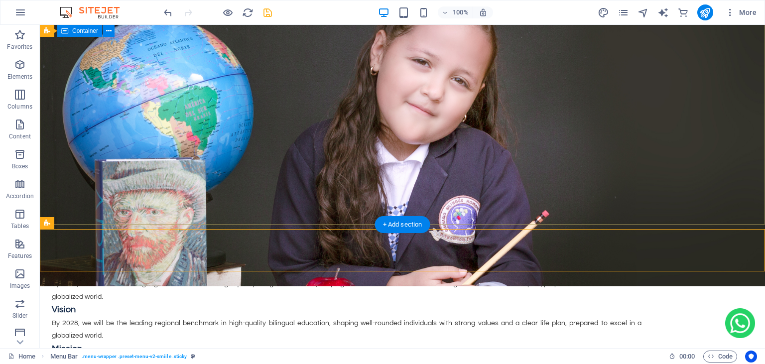
scroll to position [171, 0]
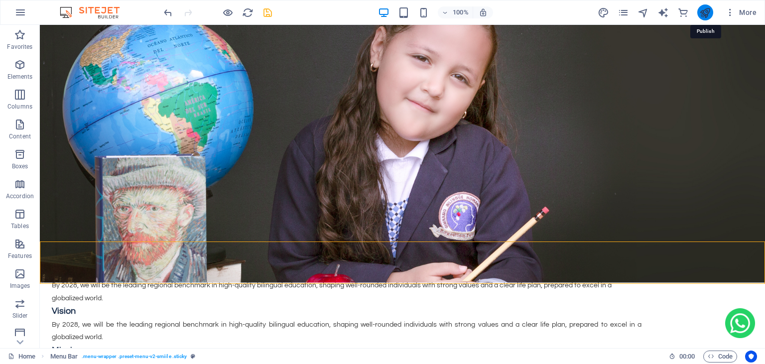
click at [710, 9] on icon "publish" at bounding box center [704, 12] width 11 height 11
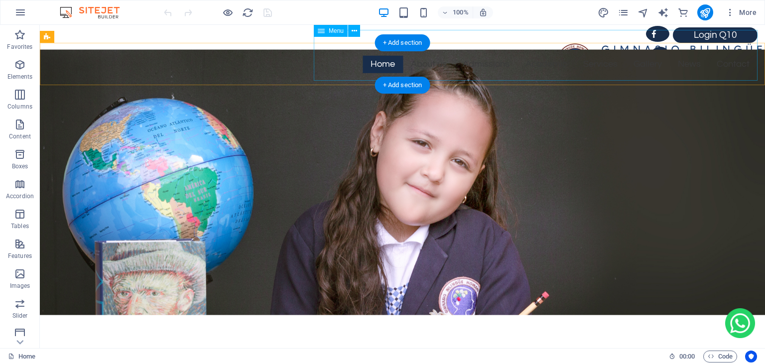
click at [334, 66] on nav "Home About us Admissions Academic Services Gallery News Contact" at bounding box center [536, 55] width 444 height 51
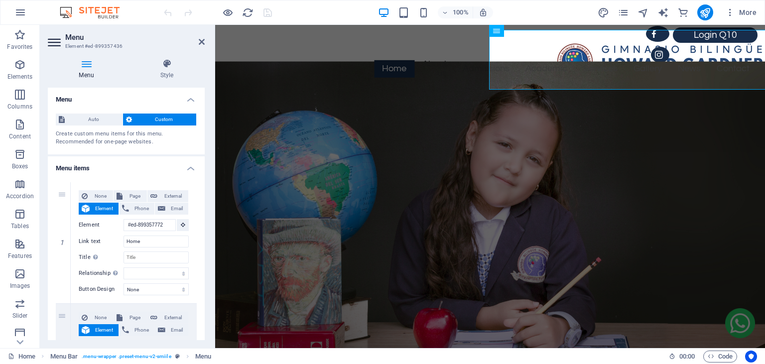
click at [88, 63] on icon at bounding box center [86, 64] width 77 height 10
click at [164, 75] on h4 "Style" at bounding box center [167, 69] width 76 height 21
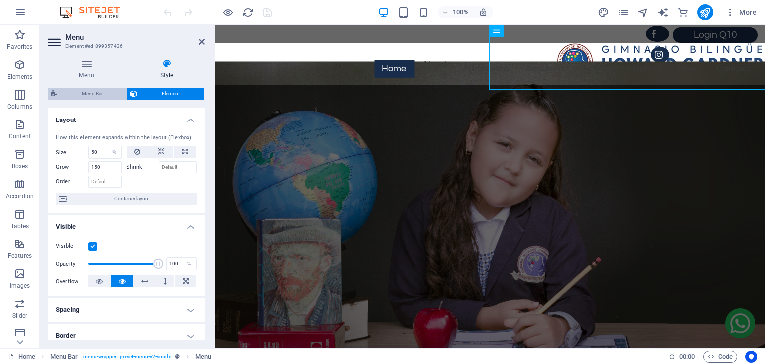
click at [103, 94] on span "Menu Bar" at bounding box center [92, 94] width 64 height 12
select select "rem"
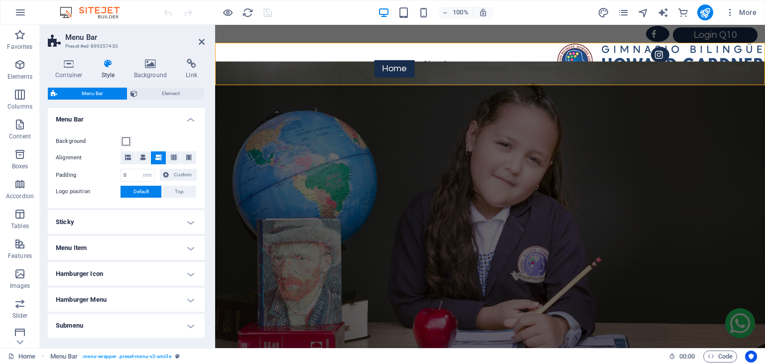
scroll to position [206, 0]
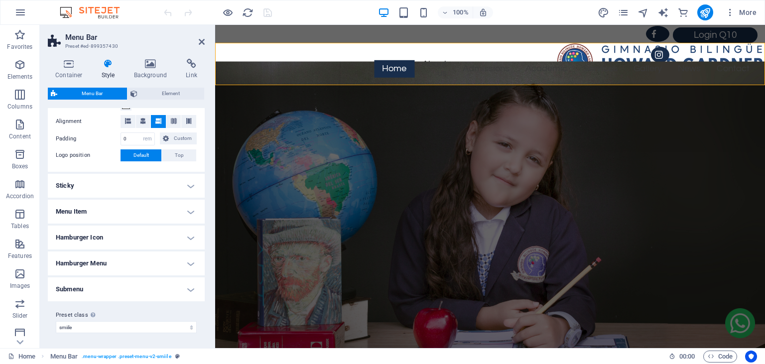
click at [193, 212] on h4 "Menu Item" at bounding box center [126, 212] width 157 height 24
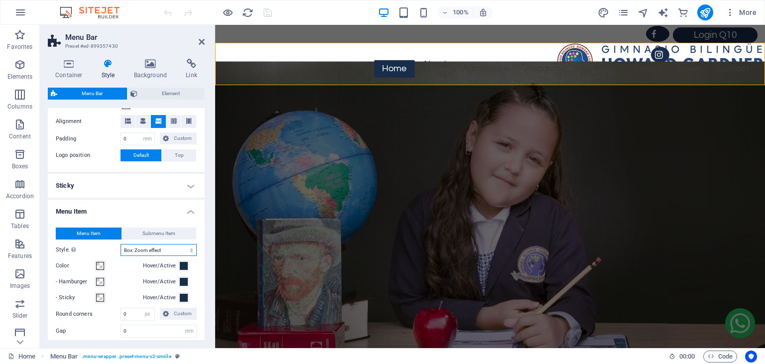
click at [120, 244] on select "Plain Text color Box: Fade Box: Flip vertical Box: Flip horizontal Box: Slide d…" at bounding box center [158, 250] width 76 height 12
select select "hover_border_bottom"
click option "Border bottom" at bounding box center [0, 0] width 0 height 0
select select
click at [202, 43] on icon at bounding box center [202, 42] width 6 height 8
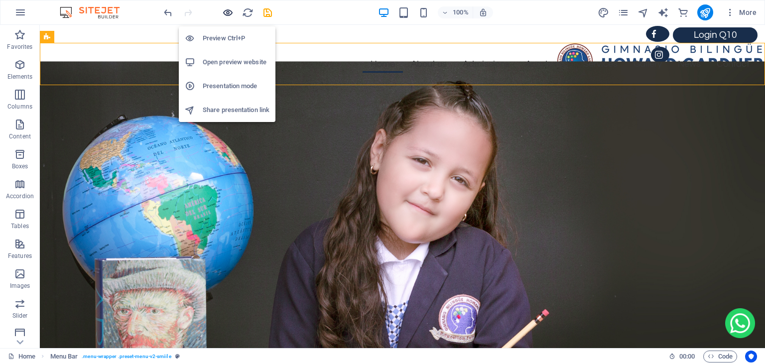
click at [230, 11] on icon "button" at bounding box center [227, 12] width 11 height 11
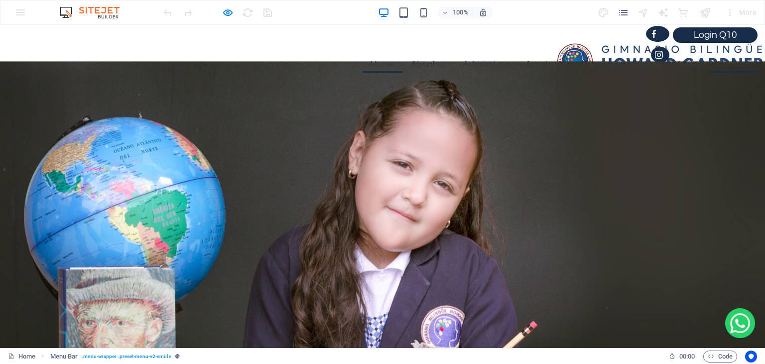
click at [740, 65] on link "Contact" at bounding box center [733, 64] width 49 height 17
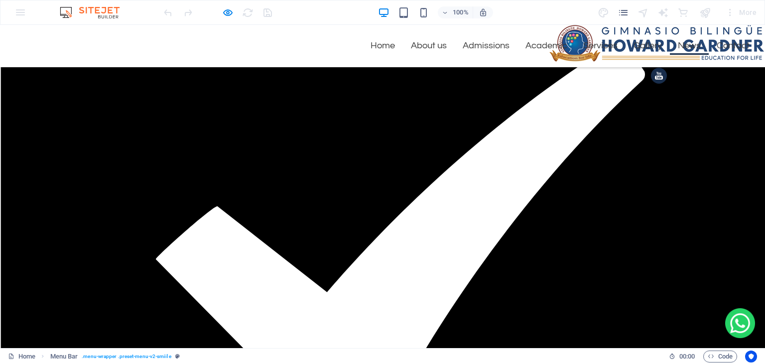
scroll to position [2532, 0]
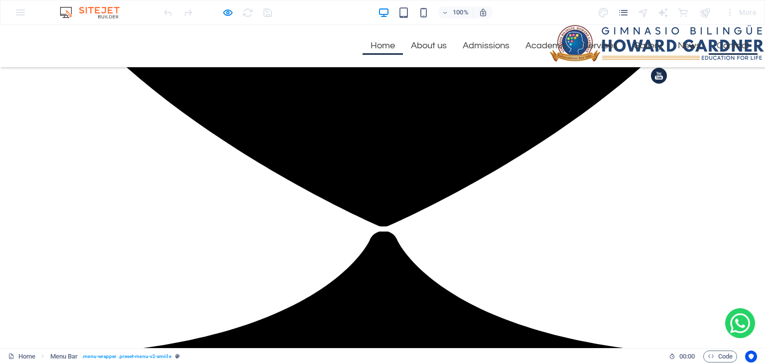
click at [384, 45] on link "Home" at bounding box center [382, 45] width 40 height 17
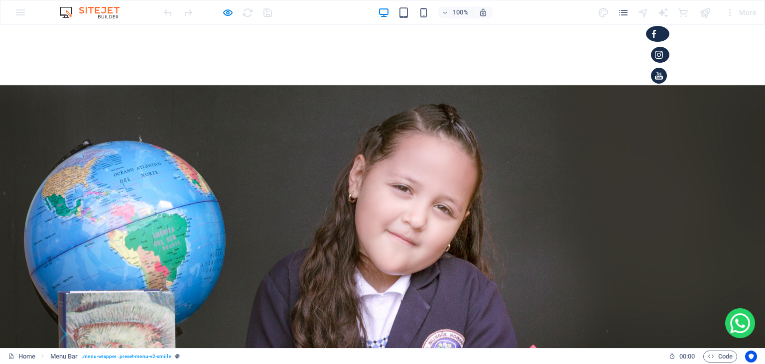
scroll to position [2, 0]
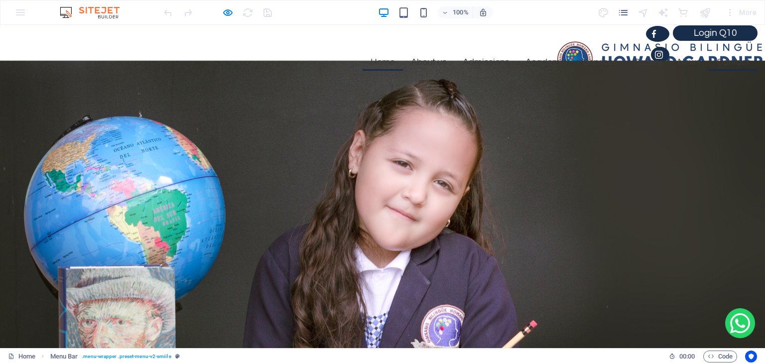
click at [729, 64] on link "Contact" at bounding box center [733, 62] width 49 height 17
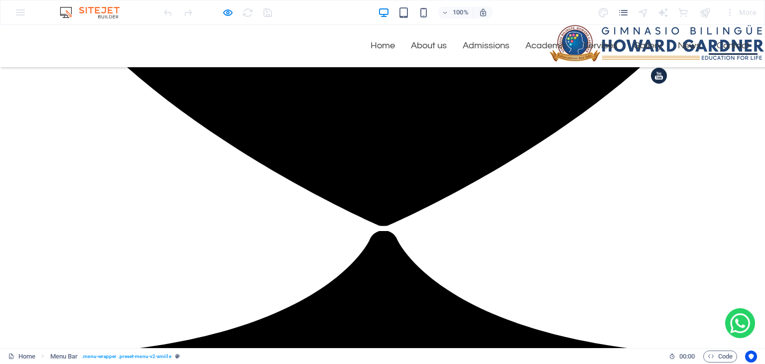
scroll to position [2532, 0]
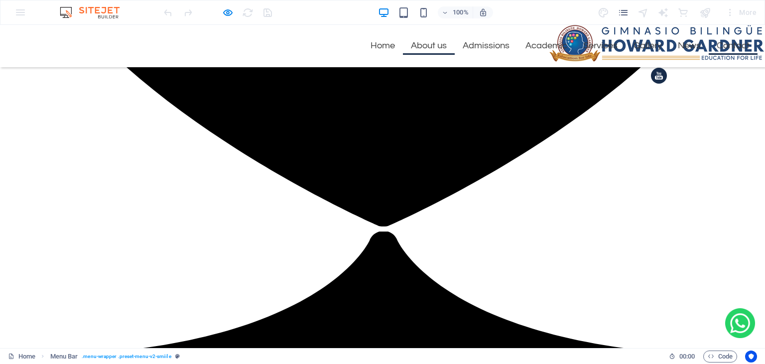
click at [432, 45] on link "About us" at bounding box center [429, 45] width 52 height 17
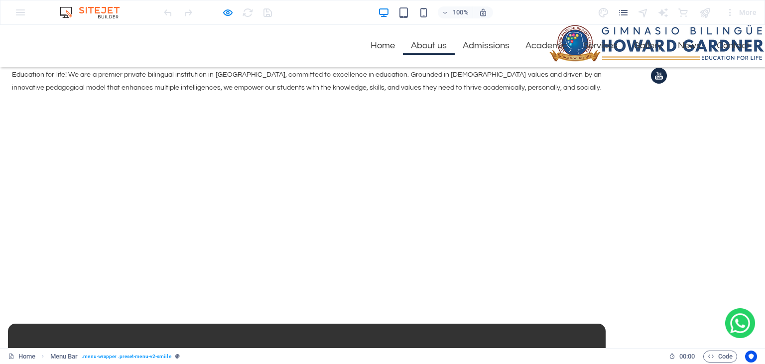
scroll to position [408, 0]
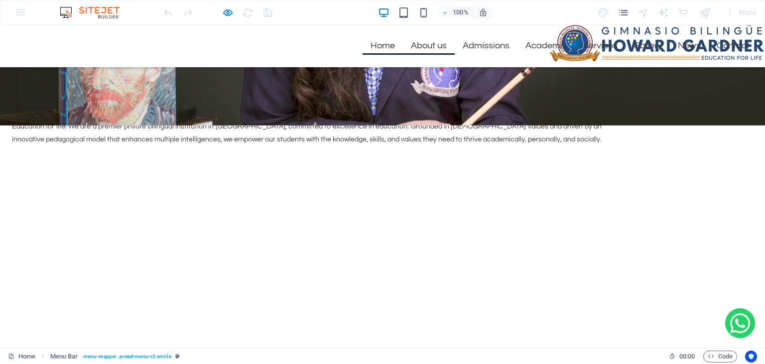
click at [377, 43] on link "Home" at bounding box center [382, 45] width 40 height 17
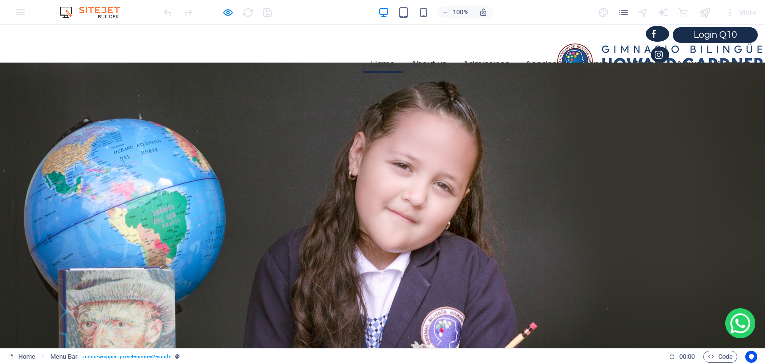
scroll to position [2, 0]
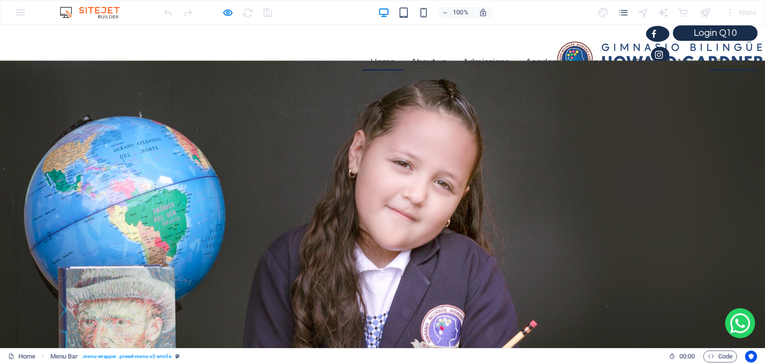
click at [736, 63] on link "Contact" at bounding box center [733, 62] width 49 height 17
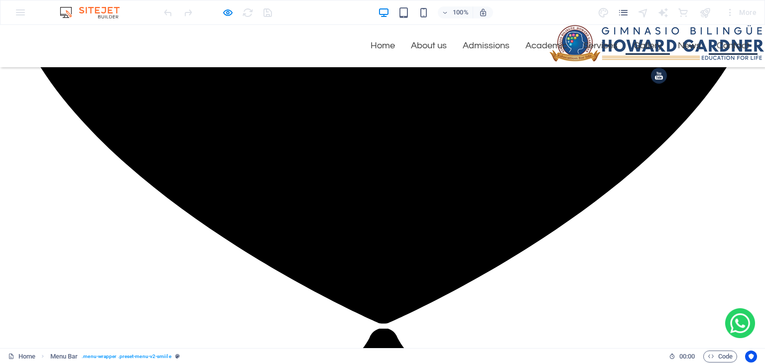
scroll to position [2532, 0]
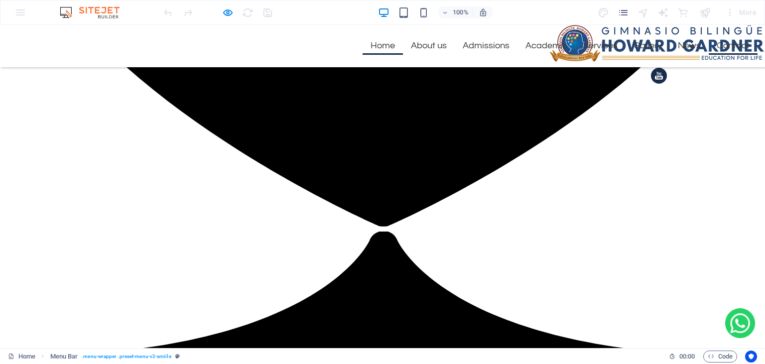
click at [387, 45] on link "Home" at bounding box center [382, 45] width 40 height 17
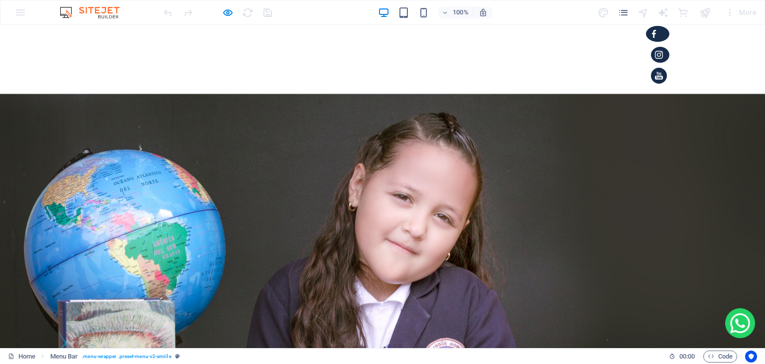
scroll to position [2, 0]
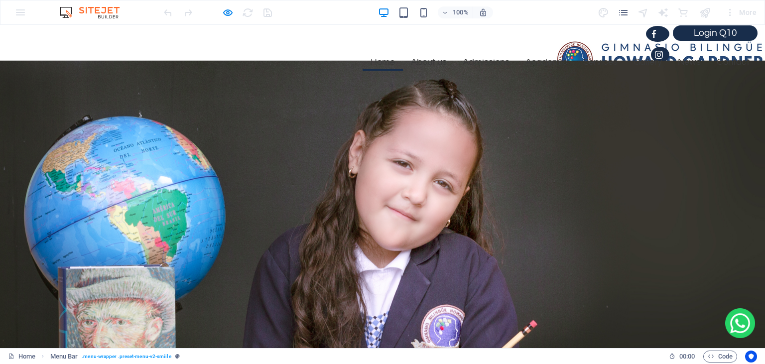
click at [726, 71] on nav "Home About us Admissions Academic Services Gallery News Contact" at bounding box center [515, 53] width 483 height 51
click at [740, 65] on link "Contact" at bounding box center [733, 62] width 49 height 17
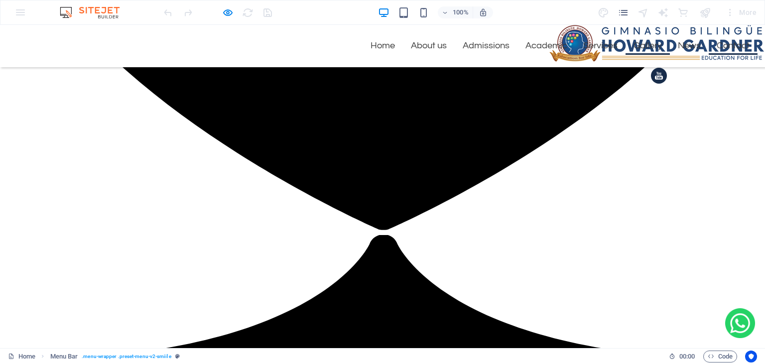
scroll to position [2532, 0]
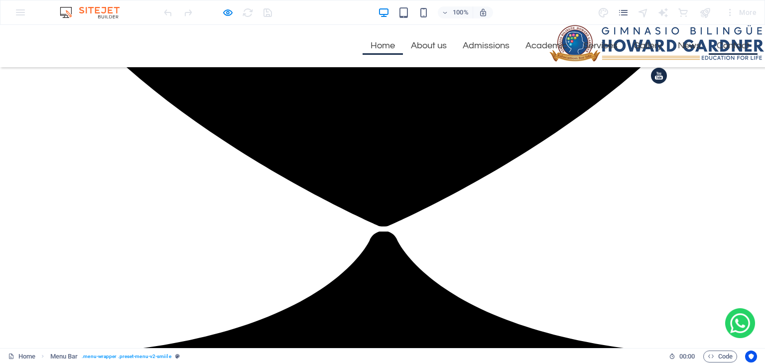
click at [379, 45] on link "Home" at bounding box center [382, 45] width 40 height 17
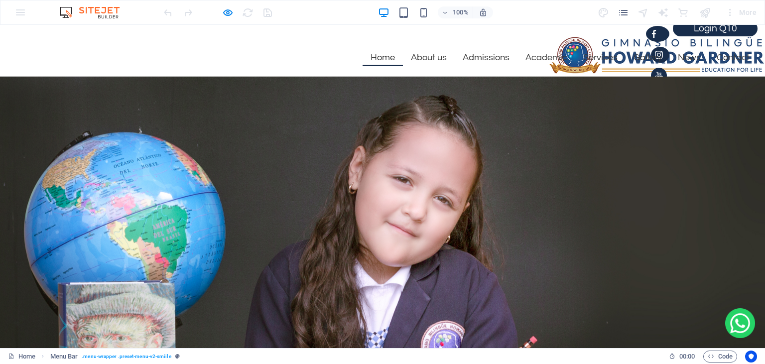
scroll to position [2, 0]
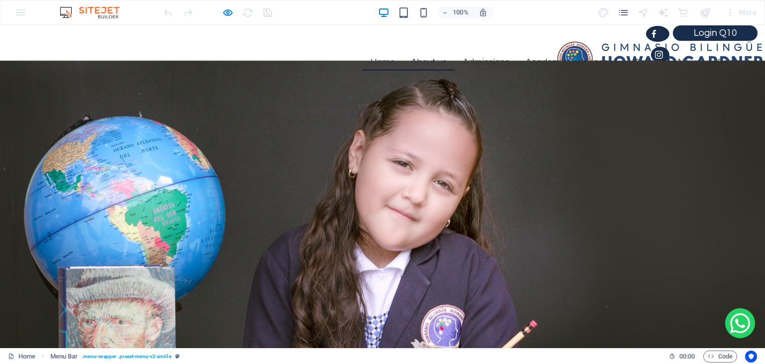
click at [437, 69] on link "About us" at bounding box center [429, 62] width 52 height 17
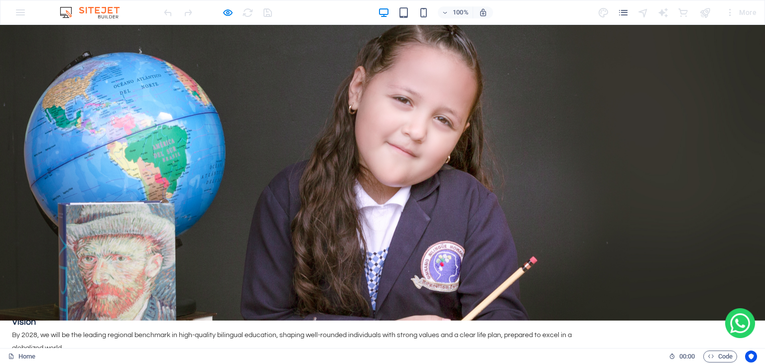
scroll to position [0, 0]
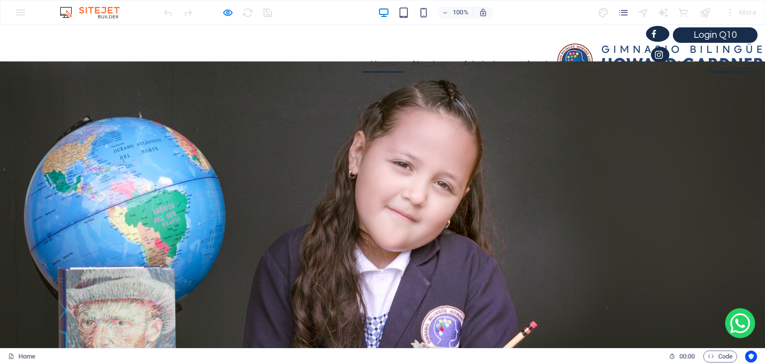
click at [738, 67] on link "Contact" at bounding box center [733, 64] width 49 height 17
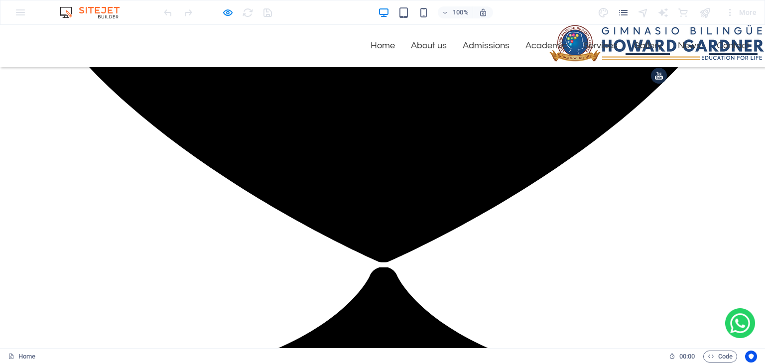
scroll to position [2532, 0]
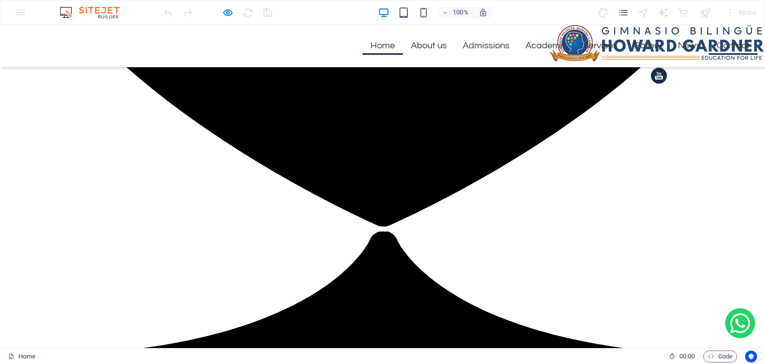
click at [382, 48] on link "Home" at bounding box center [382, 45] width 40 height 17
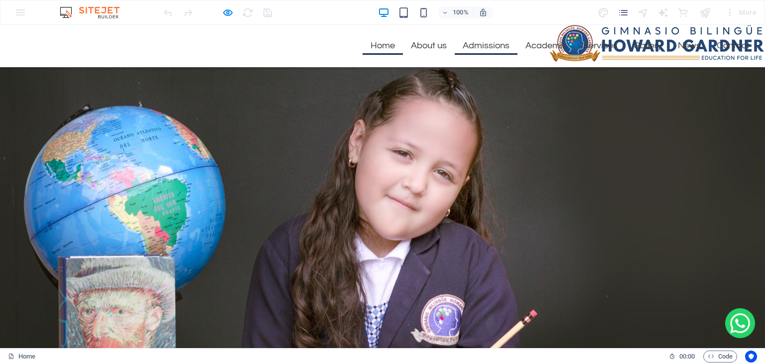
scroll to position [2, 0]
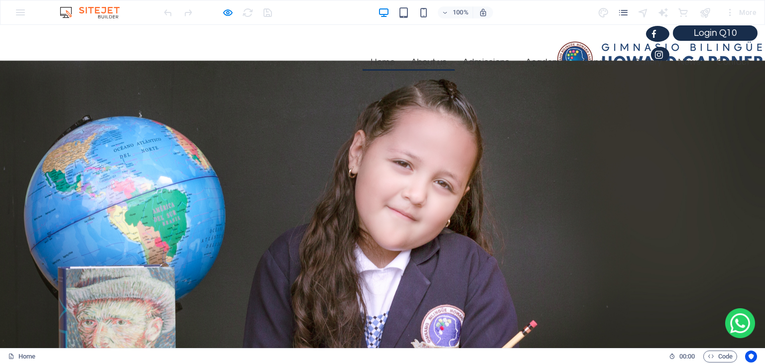
click at [432, 68] on link "About us" at bounding box center [429, 62] width 52 height 17
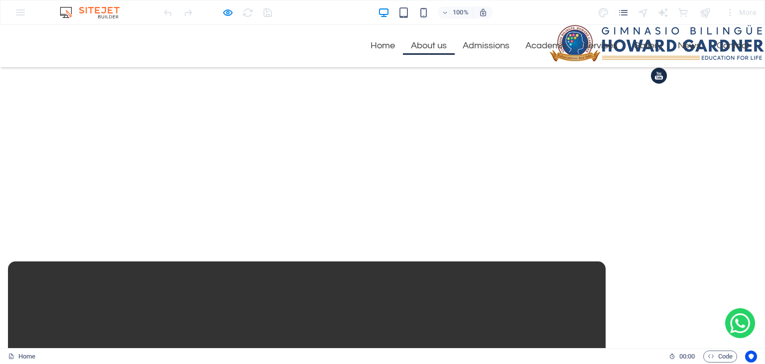
scroll to position [522, 0]
click at [486, 49] on link "Admissions" at bounding box center [486, 45] width 63 height 17
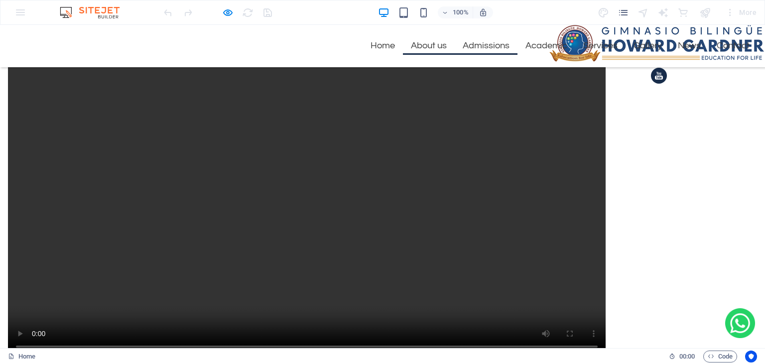
scroll to position [757, 0]
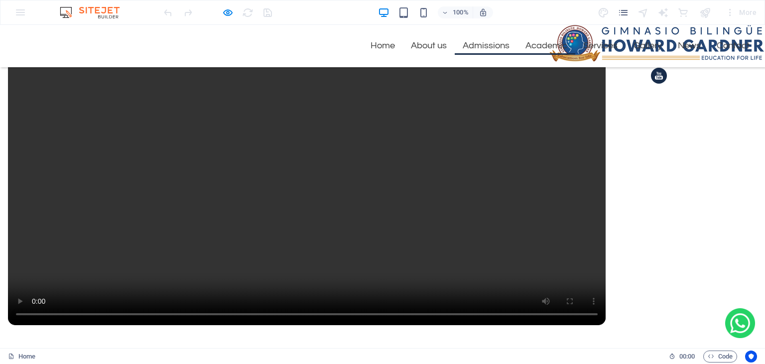
click at [547, 46] on link "Academic" at bounding box center [546, 45] width 58 height 17
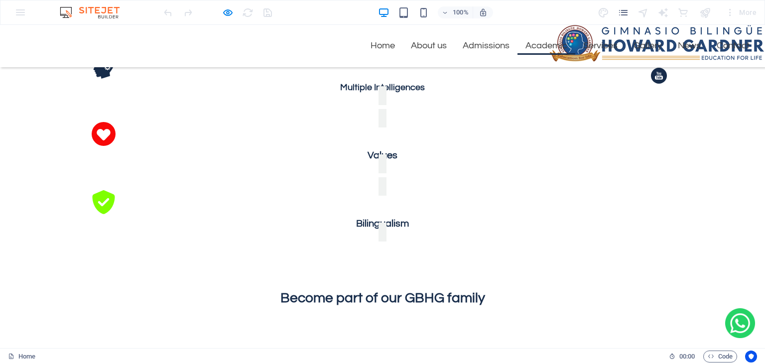
scroll to position [1132, 0]
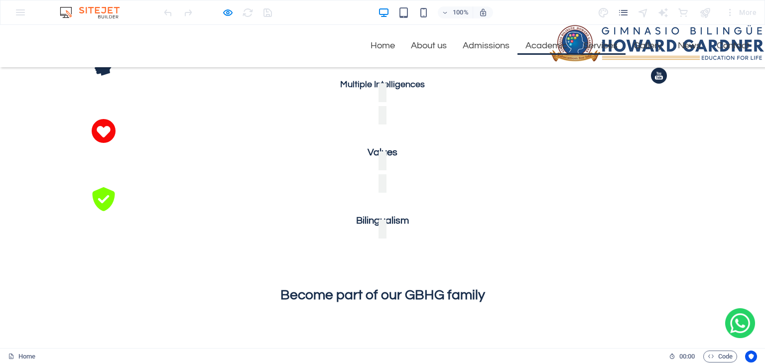
click at [597, 46] on link "Services" at bounding box center [600, 45] width 50 height 17
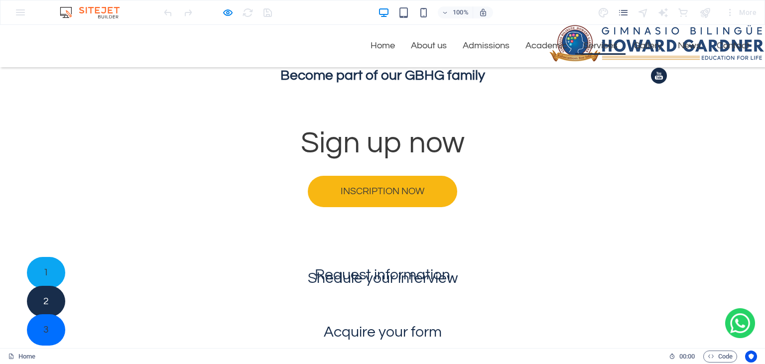
scroll to position [1352, 0]
click at [652, 42] on link "Gallery" at bounding box center [647, 45] width 44 height 17
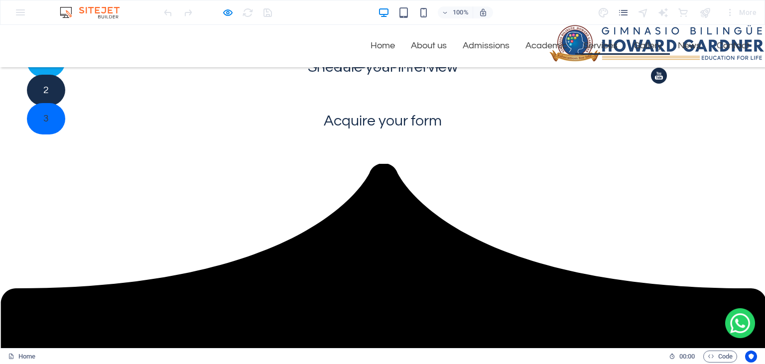
scroll to position [1572, 0]
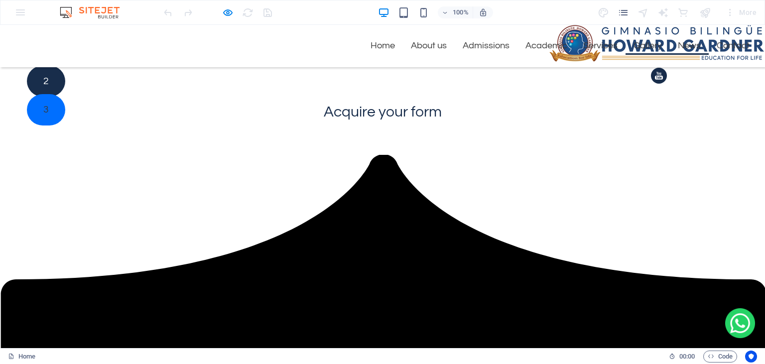
click at [691, 50] on link "News" at bounding box center [689, 45] width 39 height 17
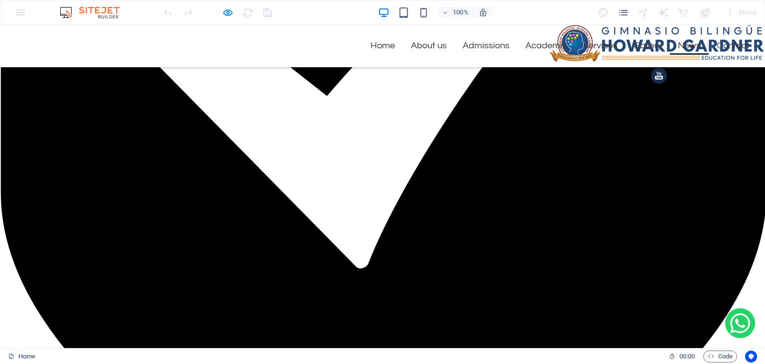
scroll to position [2227, 0]
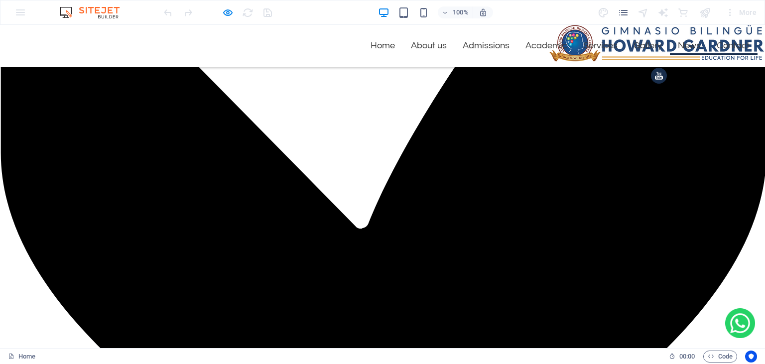
click at [738, 51] on link "Contact" at bounding box center [733, 45] width 49 height 17
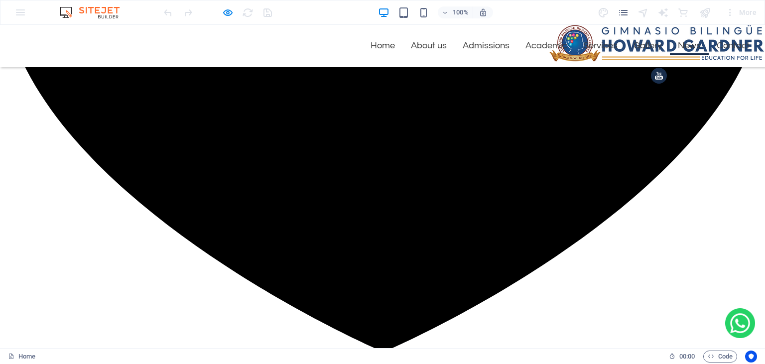
scroll to position [2408, 0]
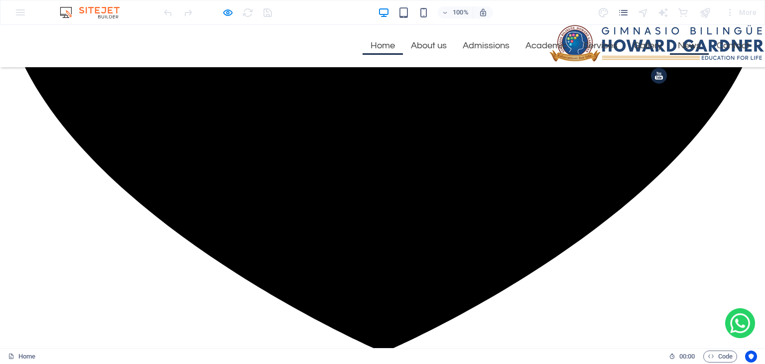
click at [380, 42] on link "Home" at bounding box center [382, 45] width 40 height 17
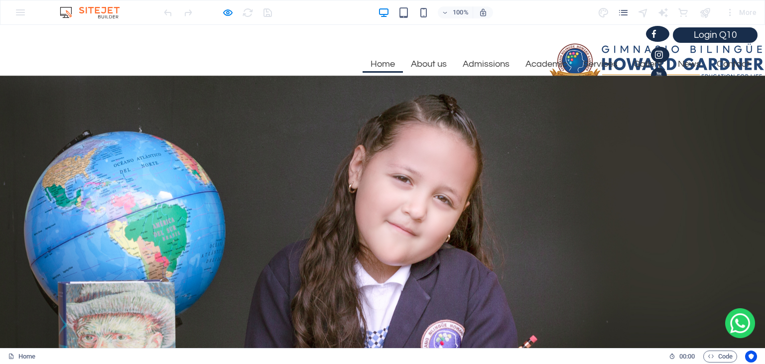
scroll to position [2, 0]
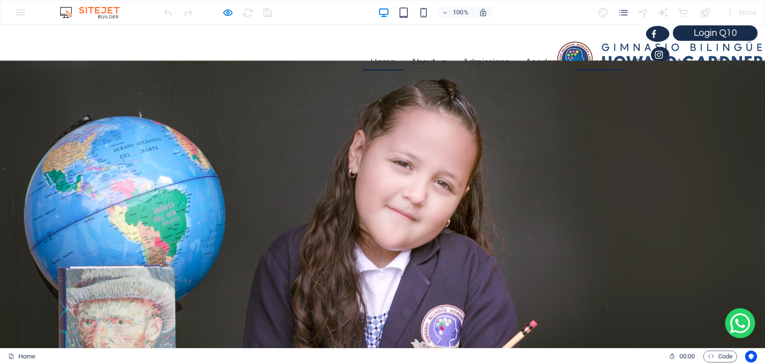
click at [597, 62] on link "Services" at bounding box center [600, 62] width 50 height 17
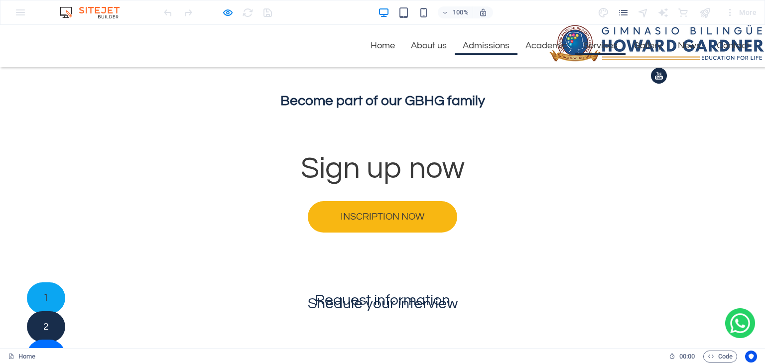
scroll to position [1352, 0]
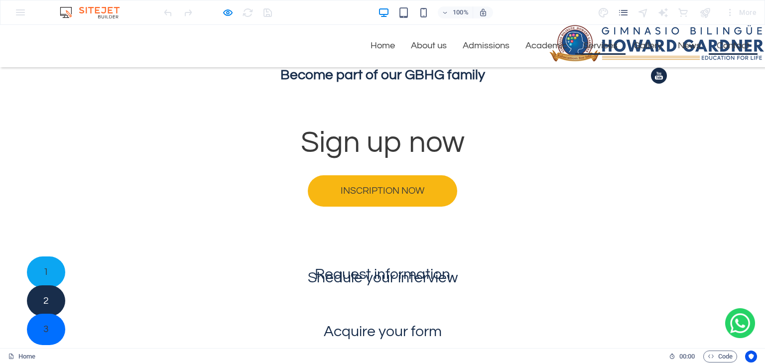
click at [720, 43] on link "Contact" at bounding box center [733, 45] width 49 height 17
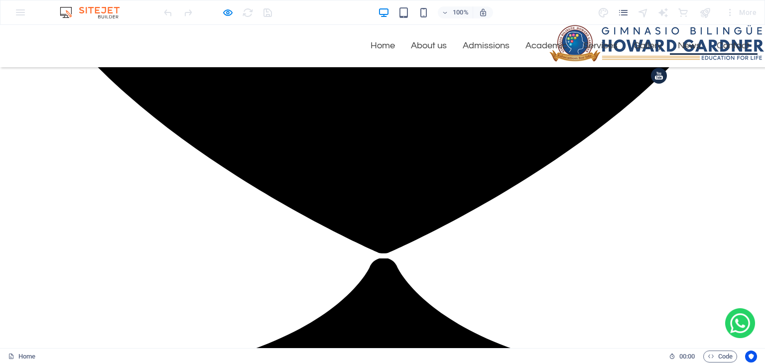
scroll to position [2532, 0]
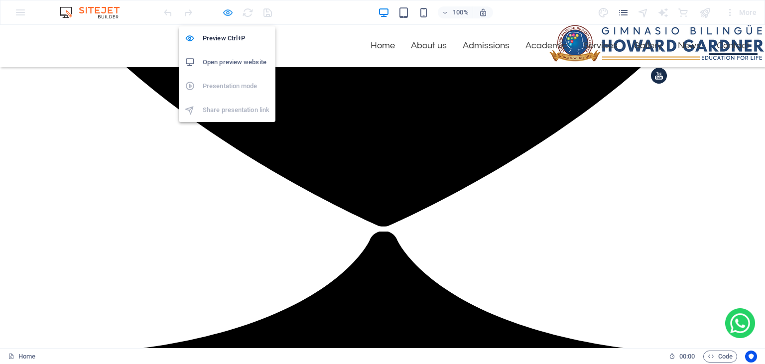
click at [229, 13] on icon "button" at bounding box center [227, 12] width 11 height 11
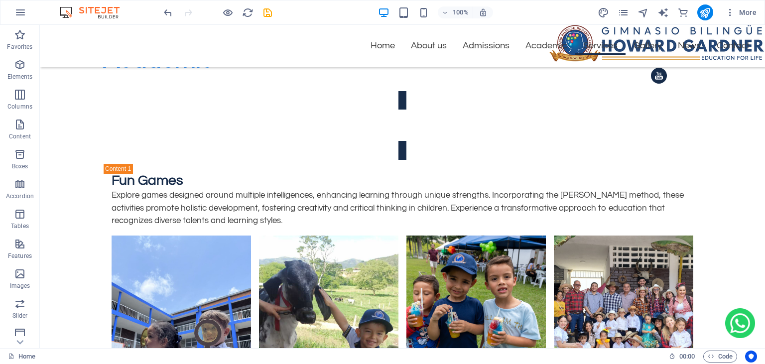
scroll to position [4653, 0]
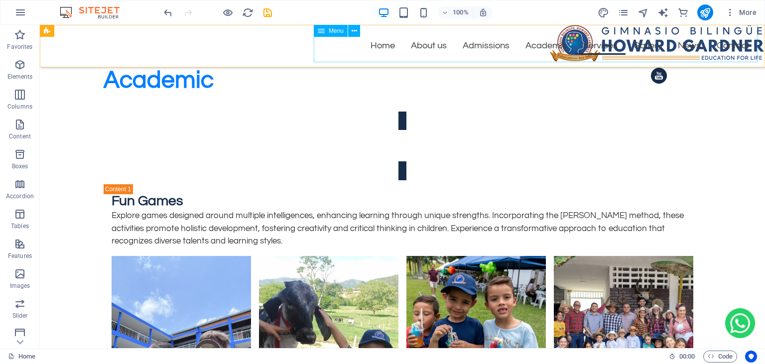
click at [340, 47] on nav "Home About us Admissions Academic Services Gallery News Contact" at bounding box center [536, 37] width 444 height 51
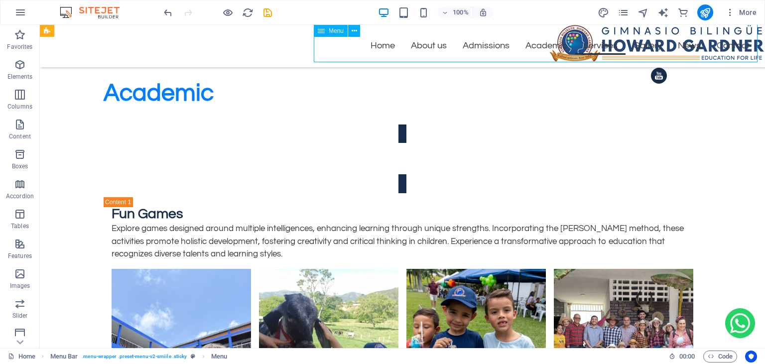
select select "%"
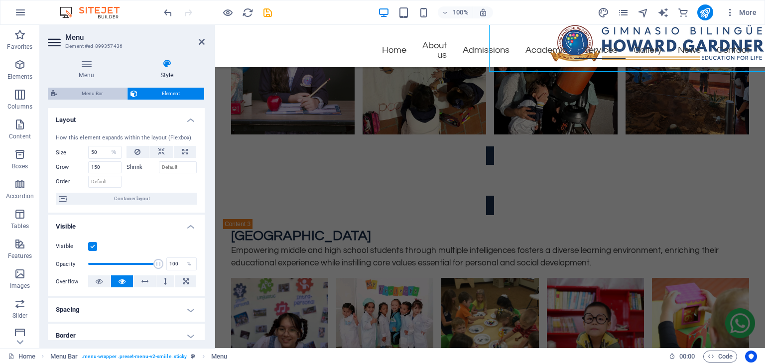
click at [97, 93] on span "Menu Bar" at bounding box center [92, 94] width 64 height 12
select select "rem"
select select "hover_border_bottom"
select select "px"
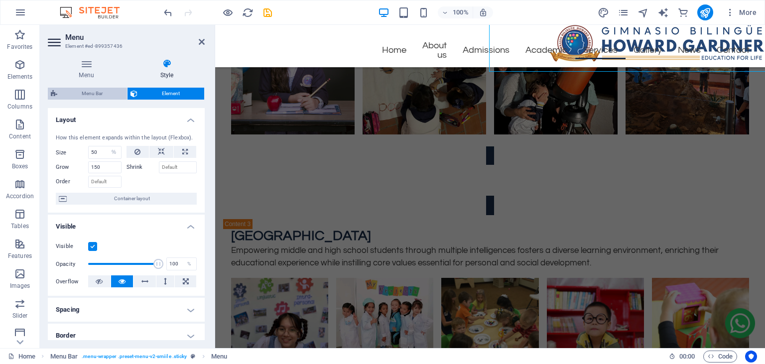
select select "rem"
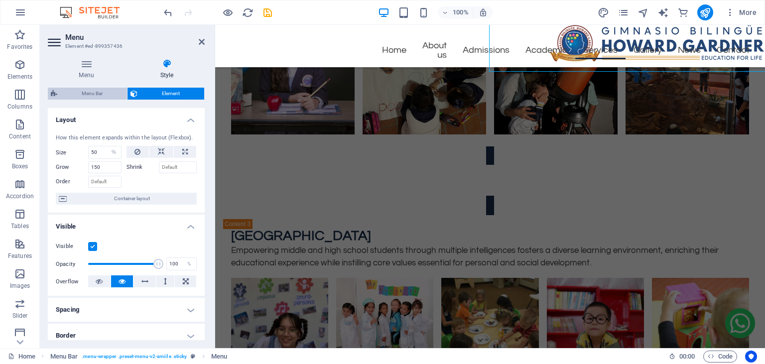
select select "link-special-font"
select select "rem"
select select
select select "px"
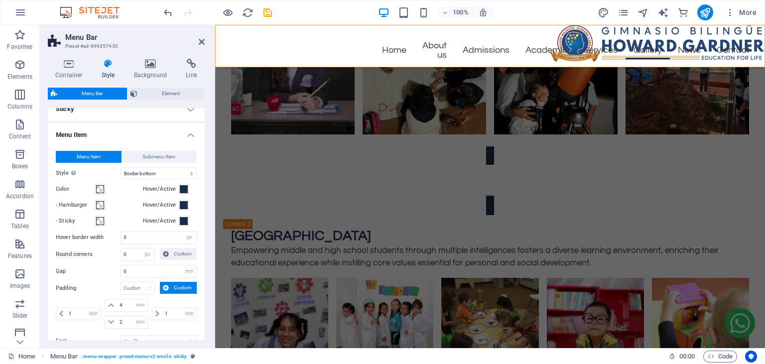
scroll to position [283, 0]
click at [120, 167] on select "Plain Text color Box: Fade Box: Flip vertical Box: Flip horizontal Box: Slide d…" at bounding box center [158, 173] width 76 height 12
select select "hover_none"
click option "Plain" at bounding box center [0, 0] width 0 height 0
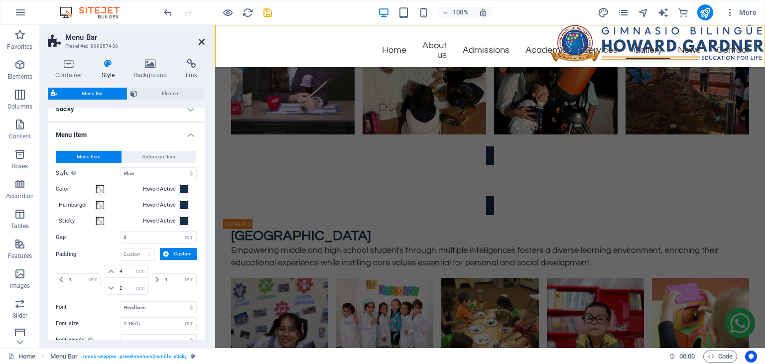
click at [201, 41] on icon at bounding box center [202, 42] width 6 height 8
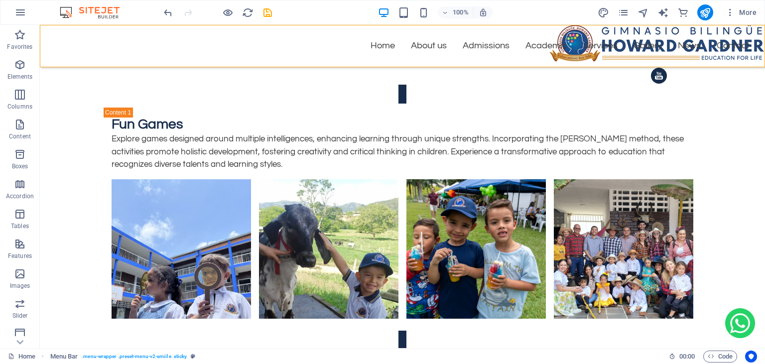
click at [219, 11] on div at bounding box center [218, 12] width 112 height 16
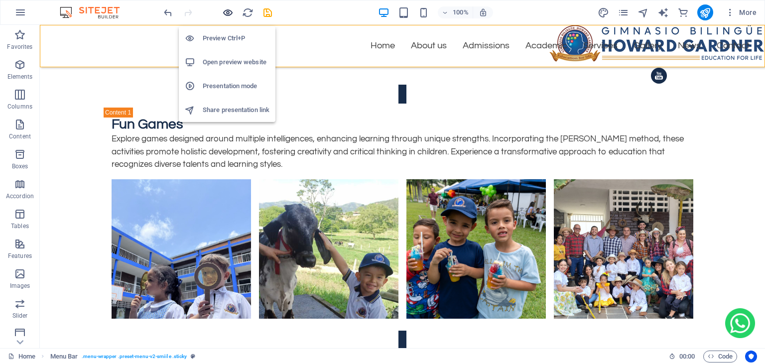
click at [227, 12] on icon "button" at bounding box center [227, 12] width 11 height 11
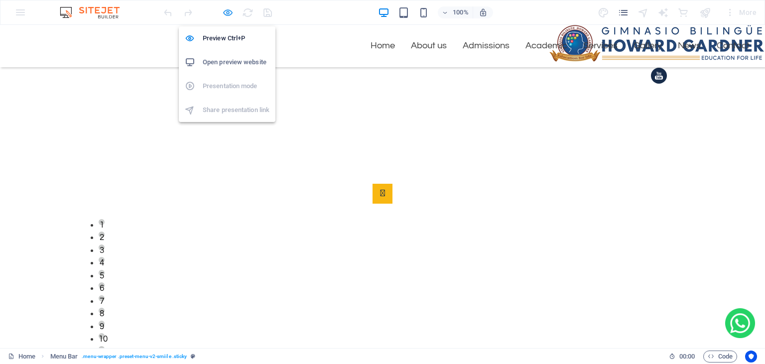
scroll to position [2673, 0]
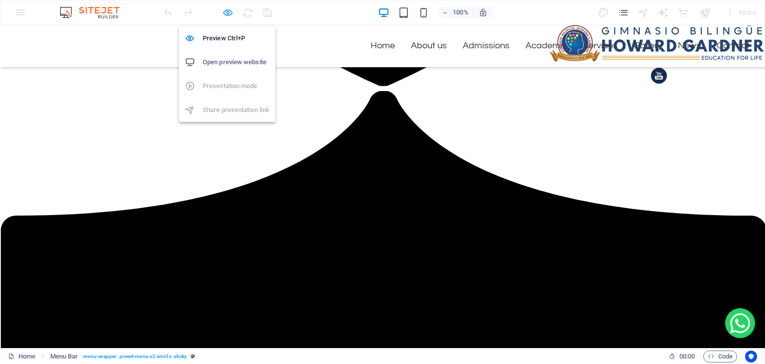
click at [227, 13] on icon "button" at bounding box center [227, 12] width 11 height 11
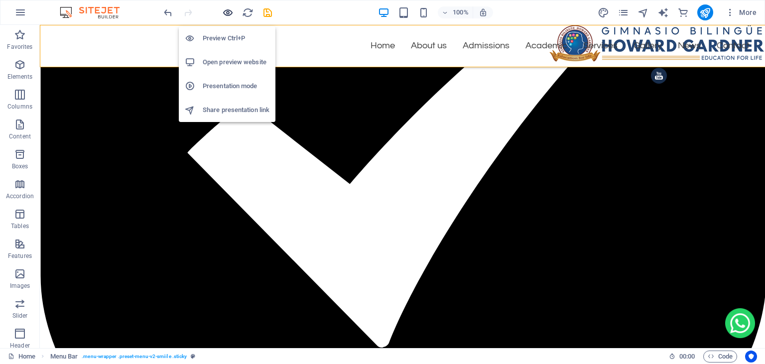
scroll to position [4368, 0]
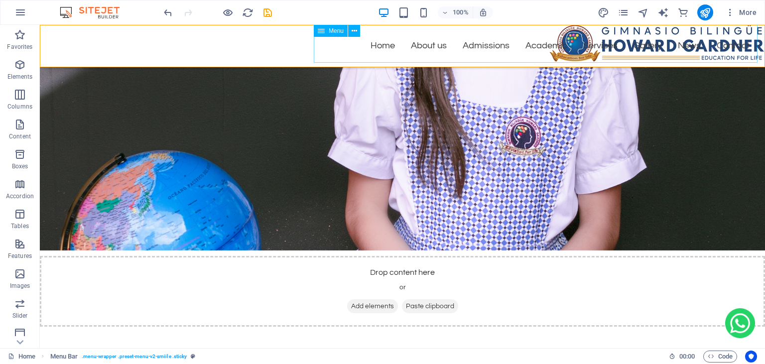
click at [384, 54] on nav "Home About us Admissions Academic Services Gallery News Contact" at bounding box center [536, 37] width 444 height 51
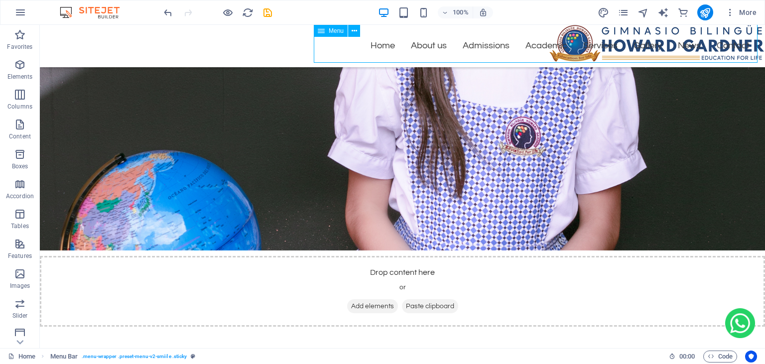
click at [384, 54] on nav "Home About us Admissions Academic Services Gallery News Contact" at bounding box center [536, 37] width 444 height 51
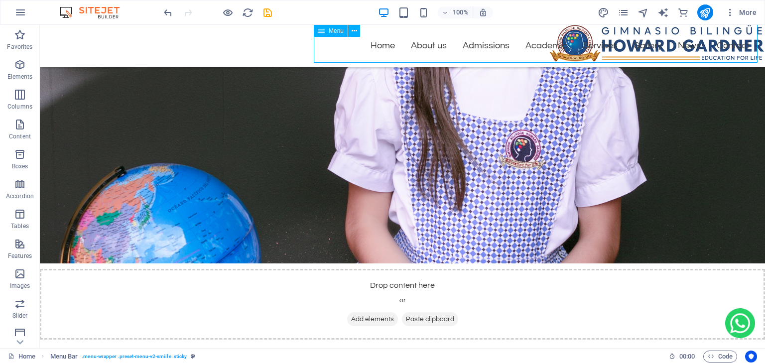
select select "%"
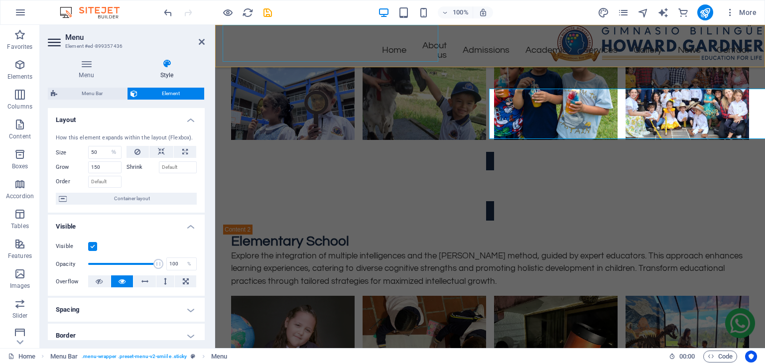
scroll to position [4292, 0]
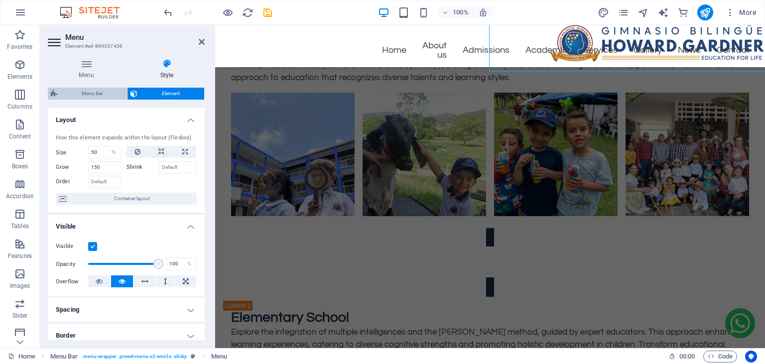
click at [91, 93] on span "Menu Bar" at bounding box center [92, 94] width 64 height 12
select select "rem"
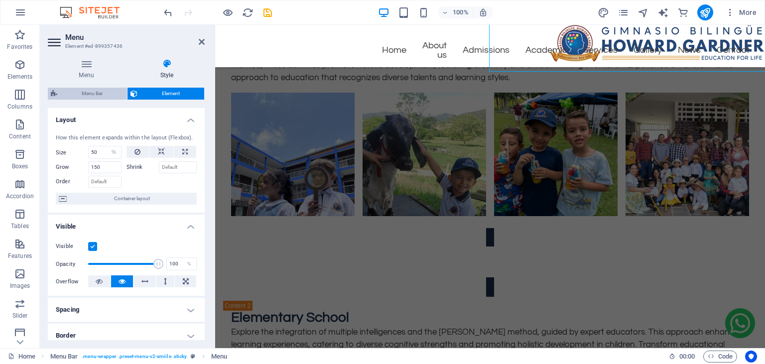
select select "rem"
select select "link-special-font"
select select "rem"
select select
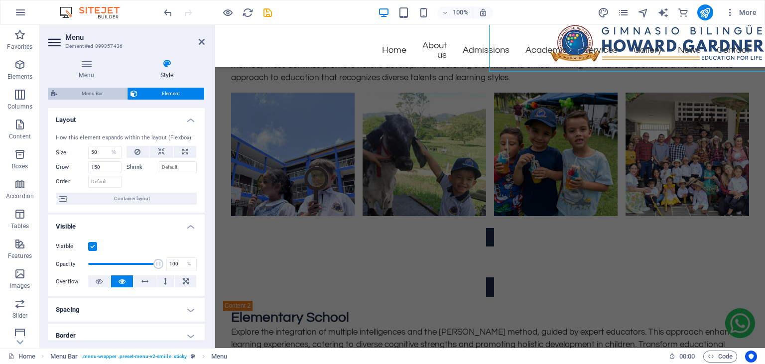
select select "px"
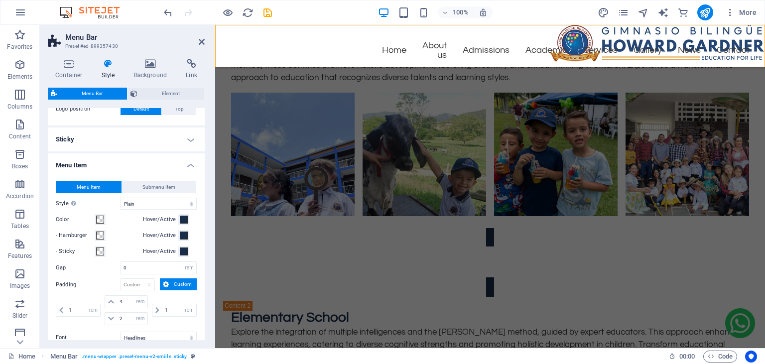
scroll to position [256, 0]
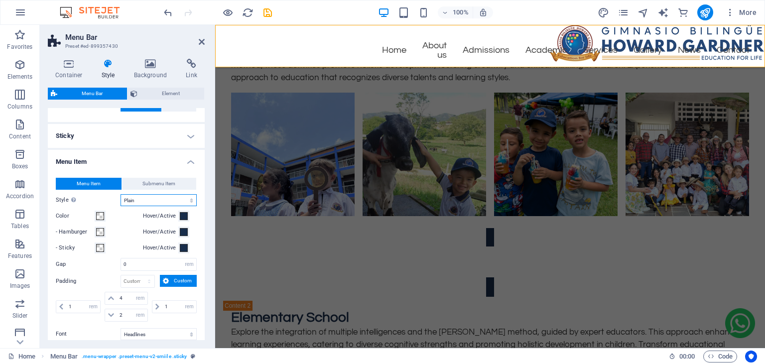
click at [120, 194] on select "Plain Text color Box: Fade Box: Flip vertical Box: Flip horizontal Box: Slide d…" at bounding box center [158, 200] width 76 height 12
select select "hover_text_color"
click option "Text color" at bounding box center [0, 0] width 0 height 0
click at [202, 38] on icon at bounding box center [202, 42] width 6 height 8
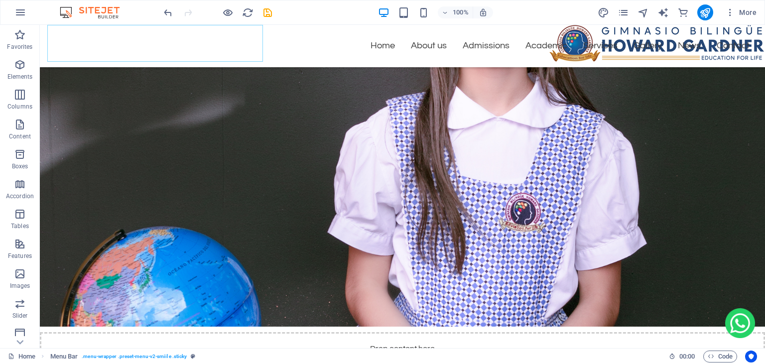
scroll to position [4368, 0]
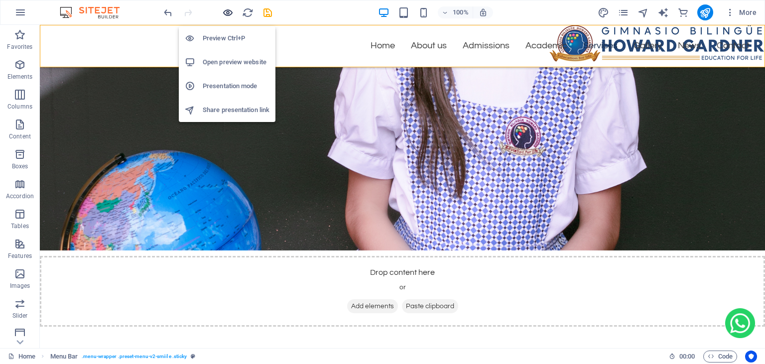
click at [227, 9] on icon "button" at bounding box center [227, 12] width 11 height 11
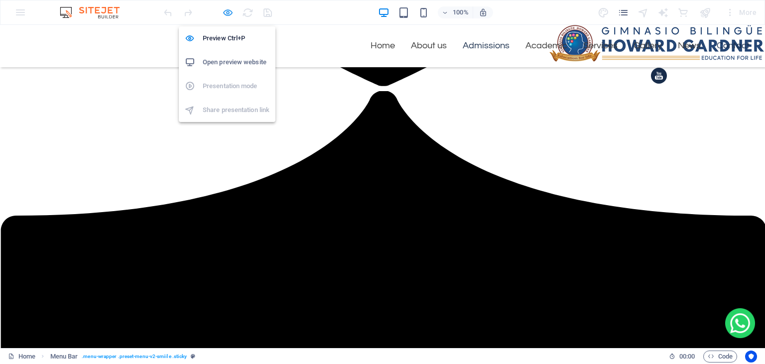
click at [231, 13] on icon "button" at bounding box center [227, 12] width 11 height 11
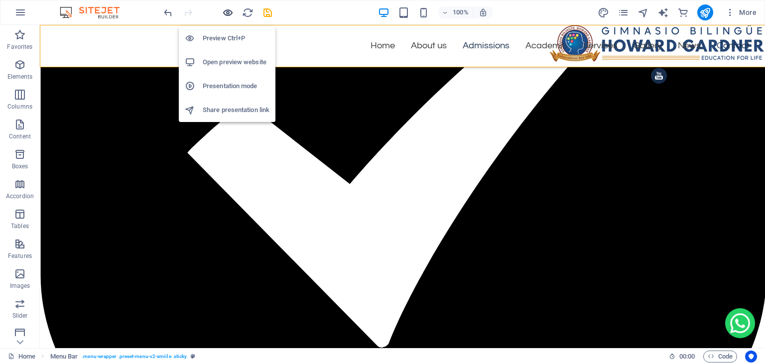
scroll to position [4368, 0]
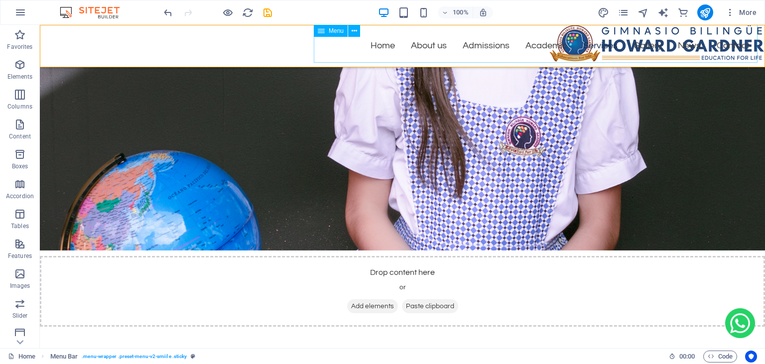
click at [351, 44] on nav "Home About us Admissions Academic Services Gallery News Contact" at bounding box center [536, 37] width 444 height 51
select select "%"
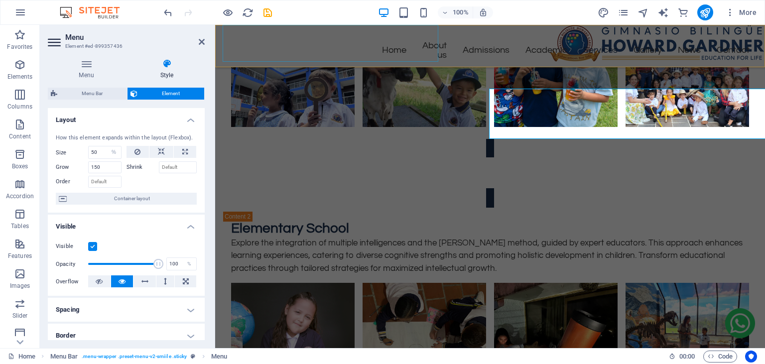
scroll to position [4292, 0]
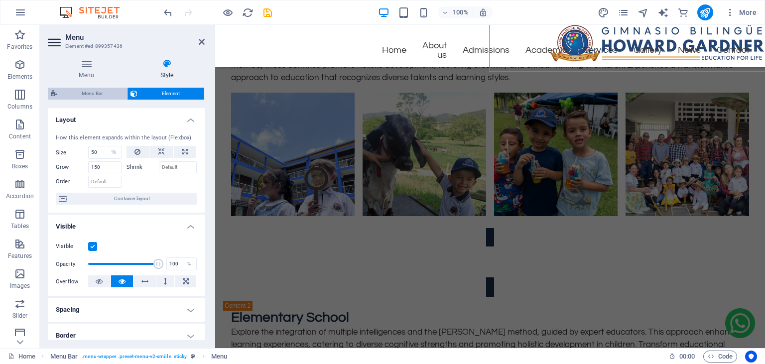
click at [83, 92] on span "Menu Bar" at bounding box center [92, 94] width 64 height 12
select select "rem"
select select "hover_text_color"
select select "rem"
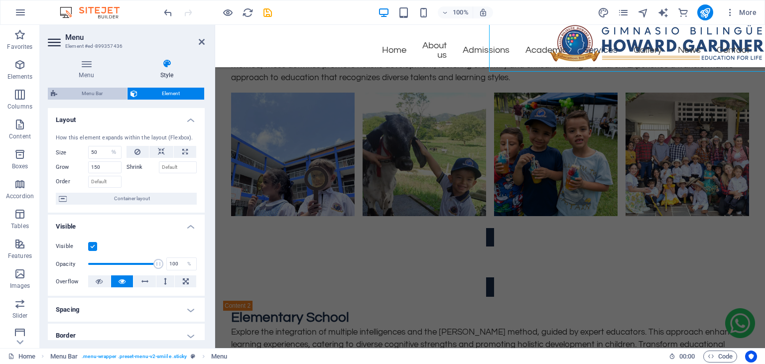
select select "rem"
select select "link-special-font"
select select "rem"
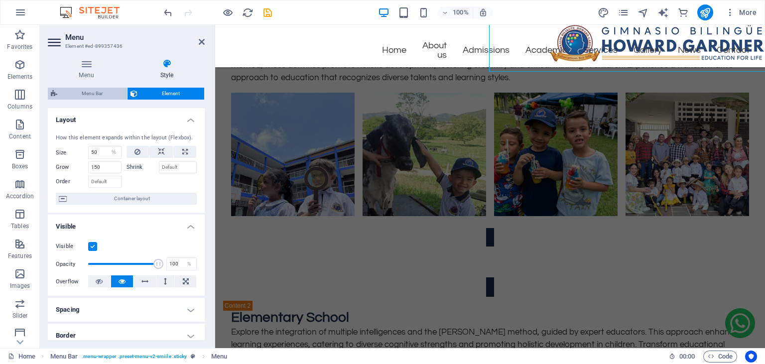
select select
select select "px"
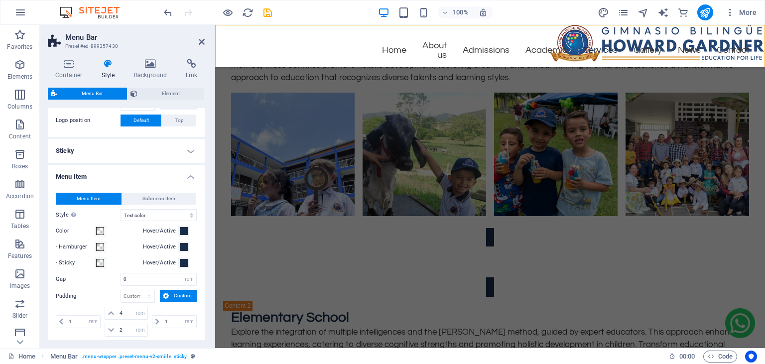
scroll to position [258, 0]
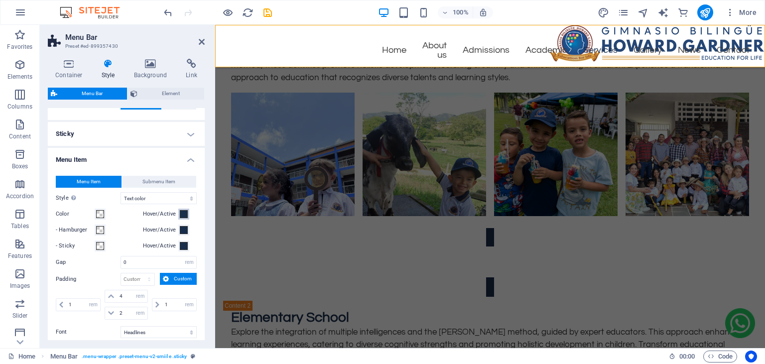
click at [182, 214] on span at bounding box center [184, 214] width 8 height 8
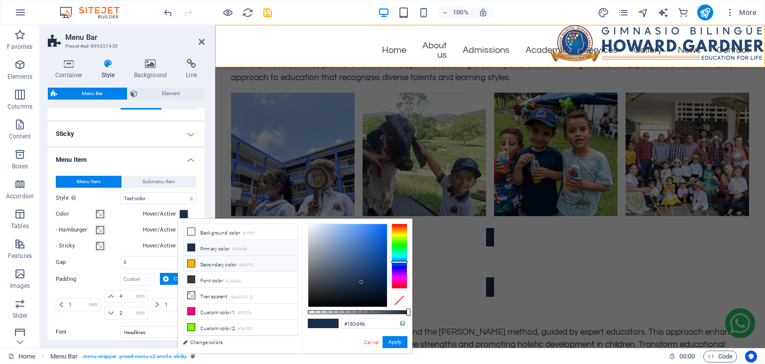
click at [209, 262] on li "Secondary color #f8b712" at bounding box center [240, 264] width 115 height 16
type input "#f8b712"
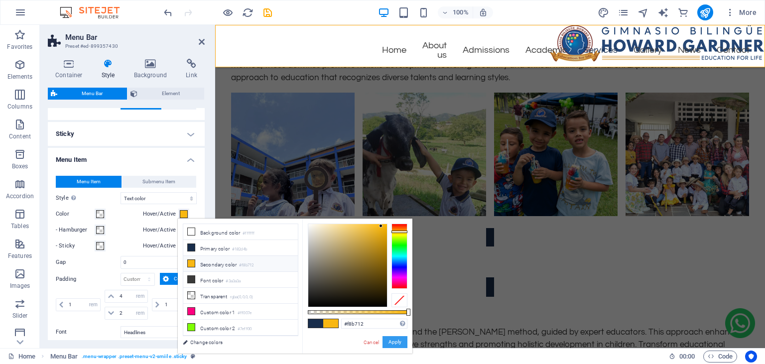
click at [389, 344] on button "Apply" at bounding box center [394, 342] width 25 height 12
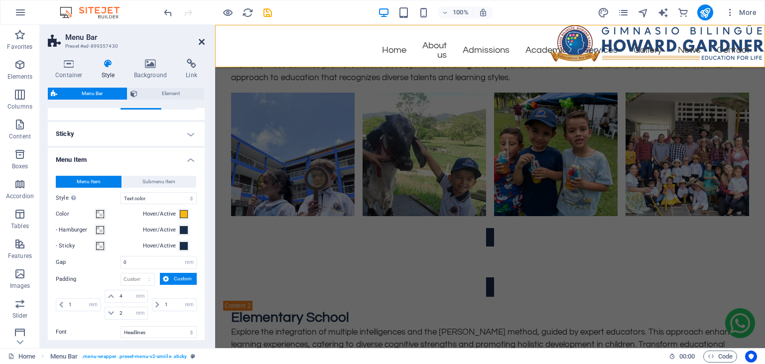
click at [203, 44] on icon at bounding box center [202, 42] width 6 height 8
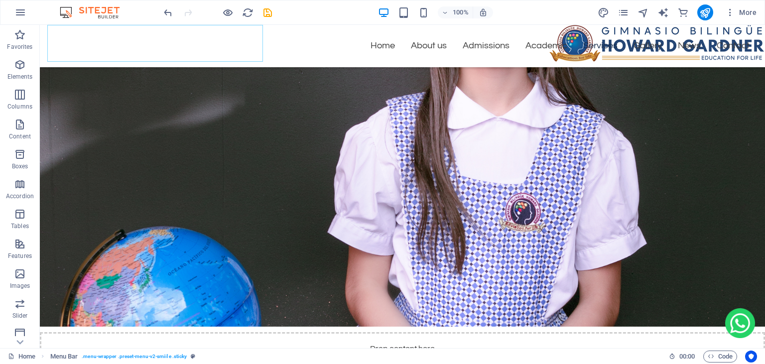
scroll to position [4368, 0]
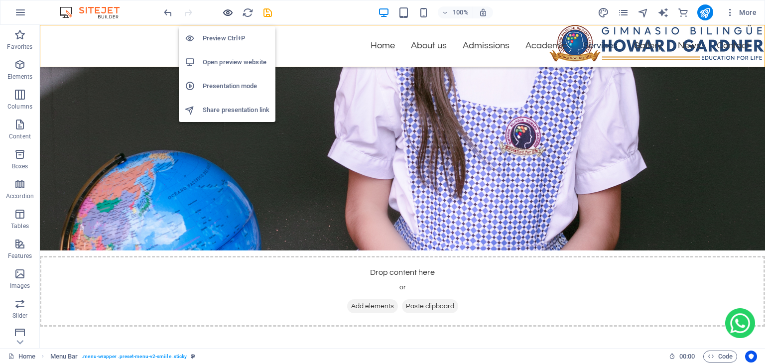
click at [226, 11] on icon "button" at bounding box center [227, 12] width 11 height 11
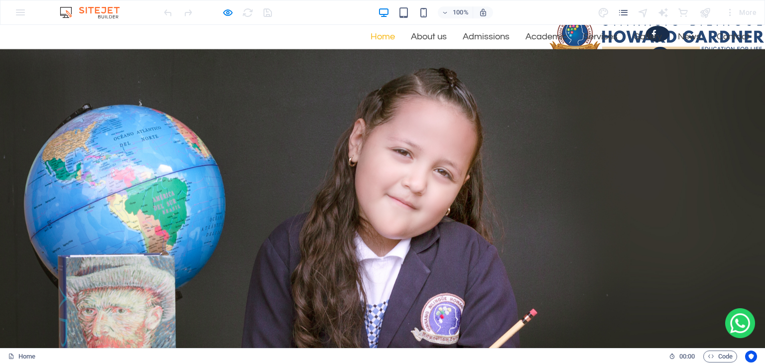
scroll to position [0, 0]
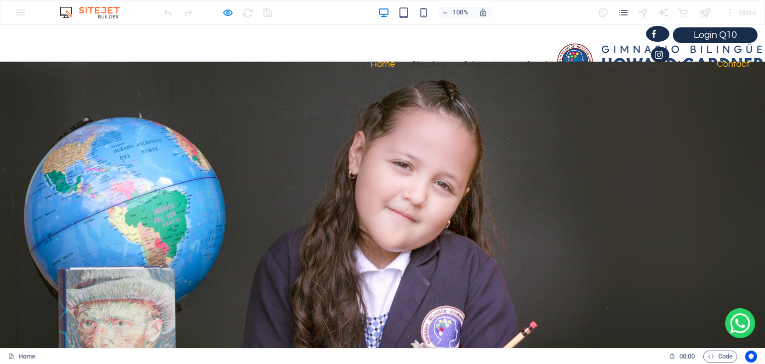
click at [738, 67] on link "Contact" at bounding box center [733, 64] width 49 height 17
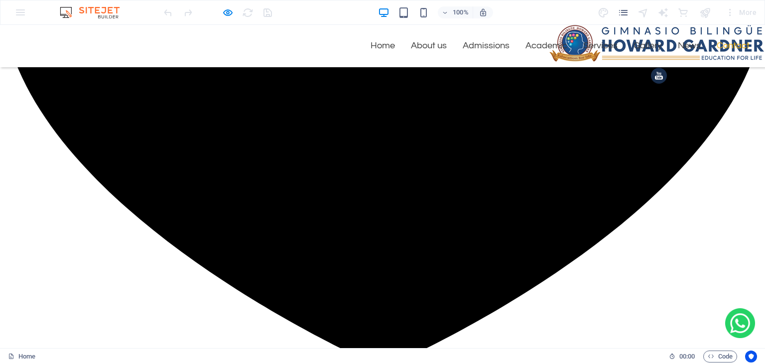
scroll to position [2532, 0]
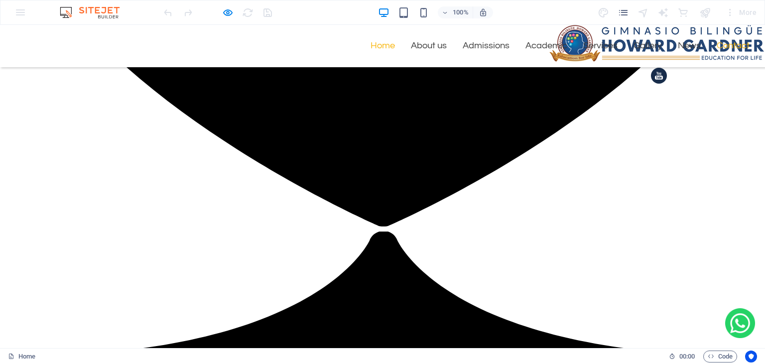
click at [385, 45] on link "Home" at bounding box center [382, 45] width 40 height 17
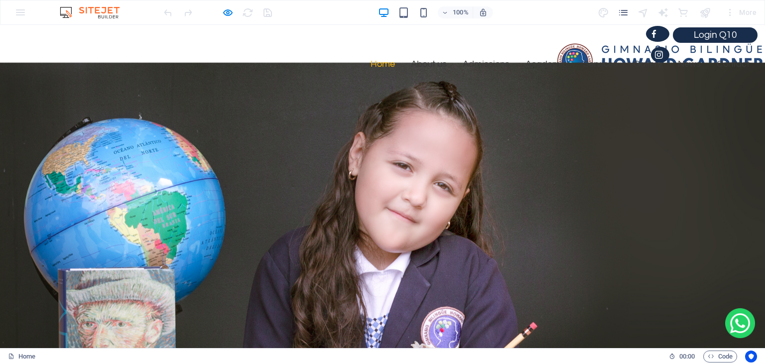
scroll to position [2, 0]
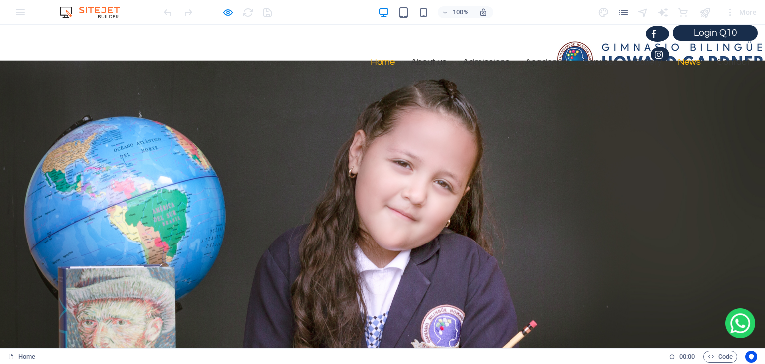
click at [697, 61] on link "News" at bounding box center [689, 62] width 39 height 17
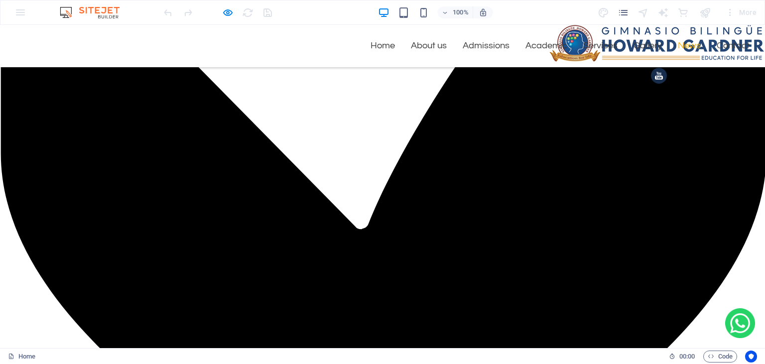
scroll to position [2227, 0]
click at [382, 46] on link "Home" at bounding box center [382, 45] width 40 height 17
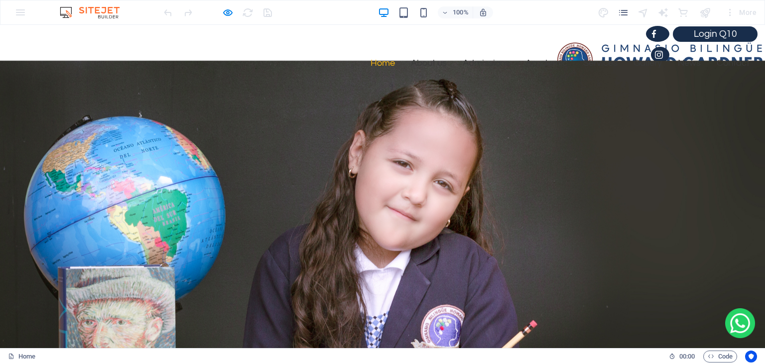
scroll to position [2, 0]
click at [740, 58] on link "Contact" at bounding box center [733, 62] width 49 height 17
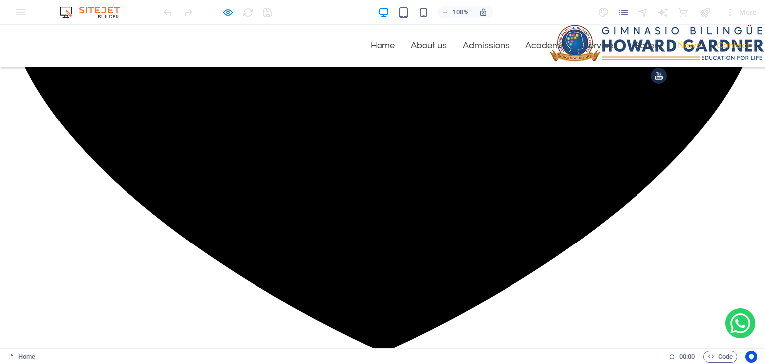
scroll to position [2532, 0]
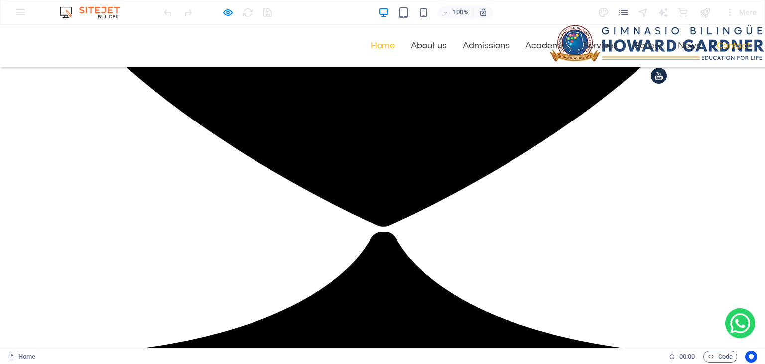
click at [385, 44] on link "Home" at bounding box center [382, 45] width 40 height 17
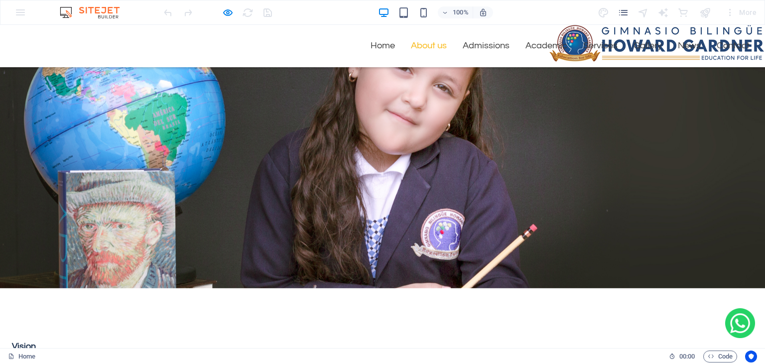
scroll to position [2, 0]
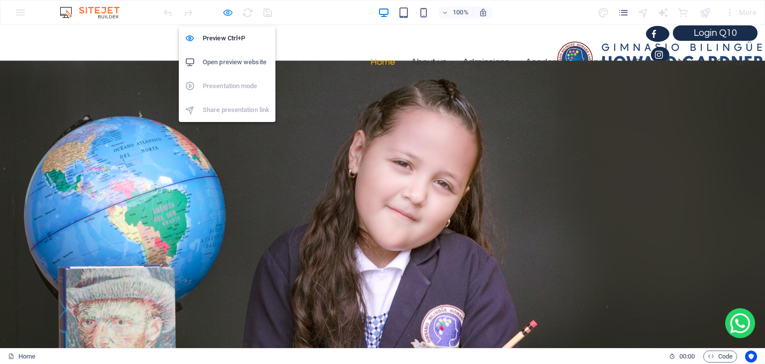
click at [230, 13] on icon "button" at bounding box center [227, 12] width 11 height 11
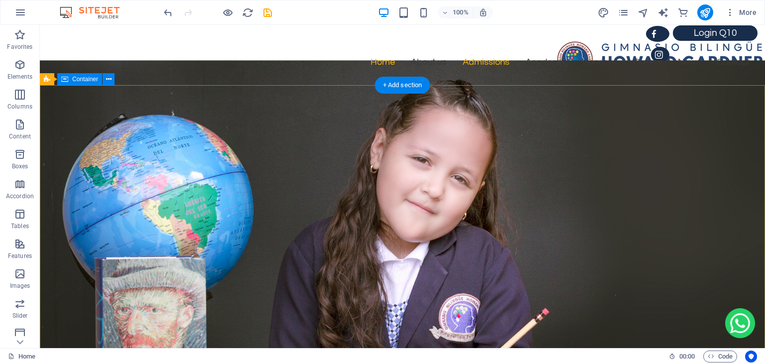
scroll to position [0, 0]
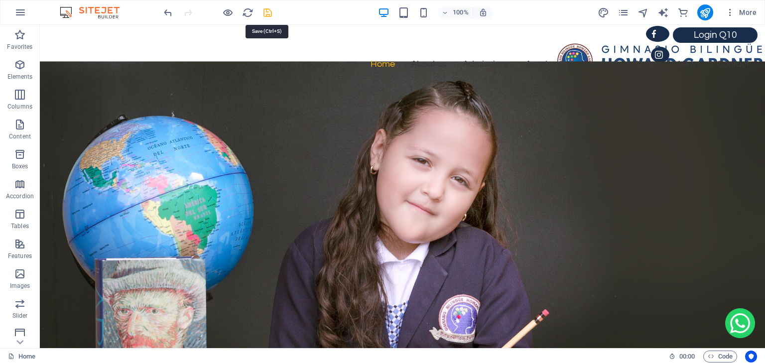
click at [268, 17] on icon "save" at bounding box center [267, 12] width 11 height 11
click at [711, 8] on icon "publish" at bounding box center [704, 12] width 11 height 11
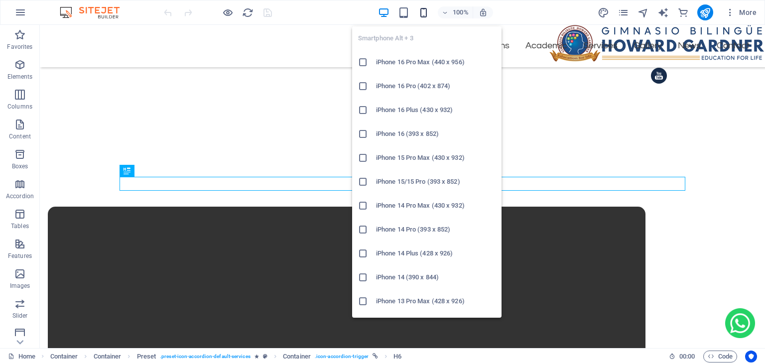
scroll to position [579, 0]
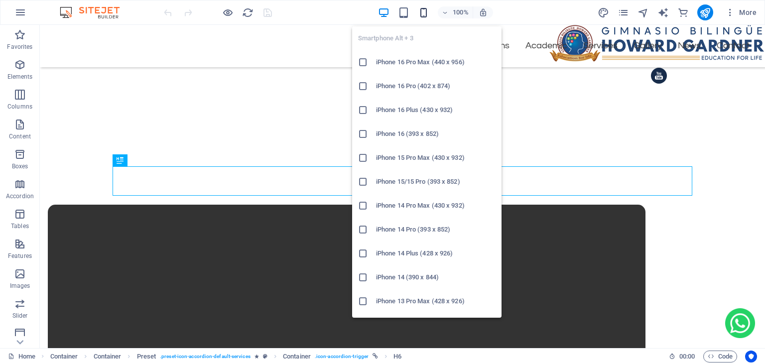
click at [426, 16] on icon "button" at bounding box center [423, 12] width 11 height 11
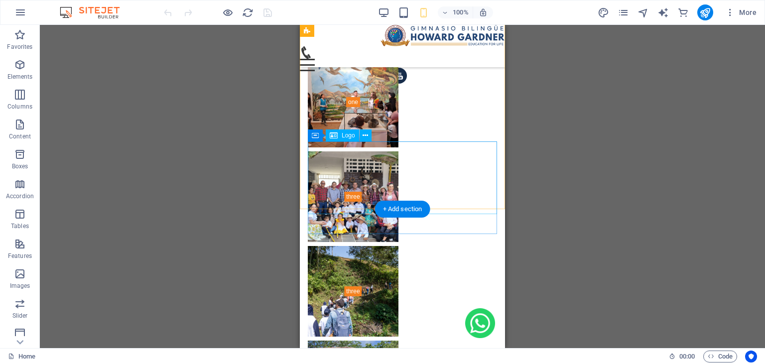
scroll to position [9322, 0]
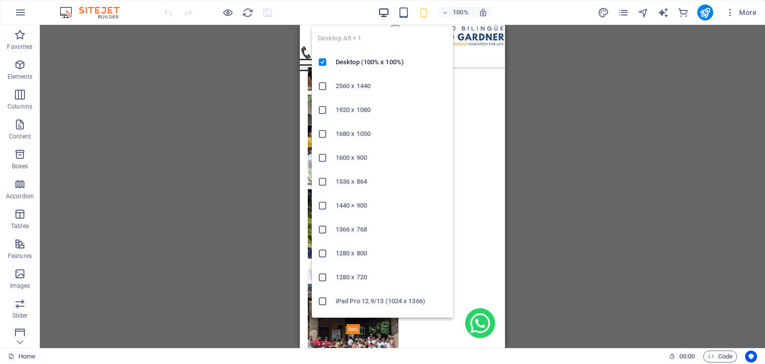
click at [382, 13] on icon "button" at bounding box center [383, 12] width 11 height 11
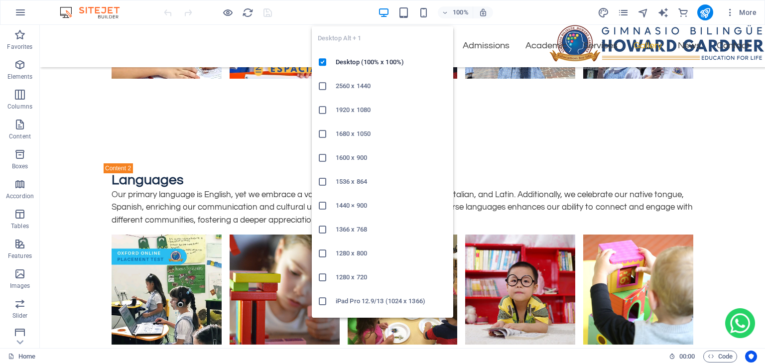
scroll to position [5999, 0]
